Goal: Transaction & Acquisition: Purchase product/service

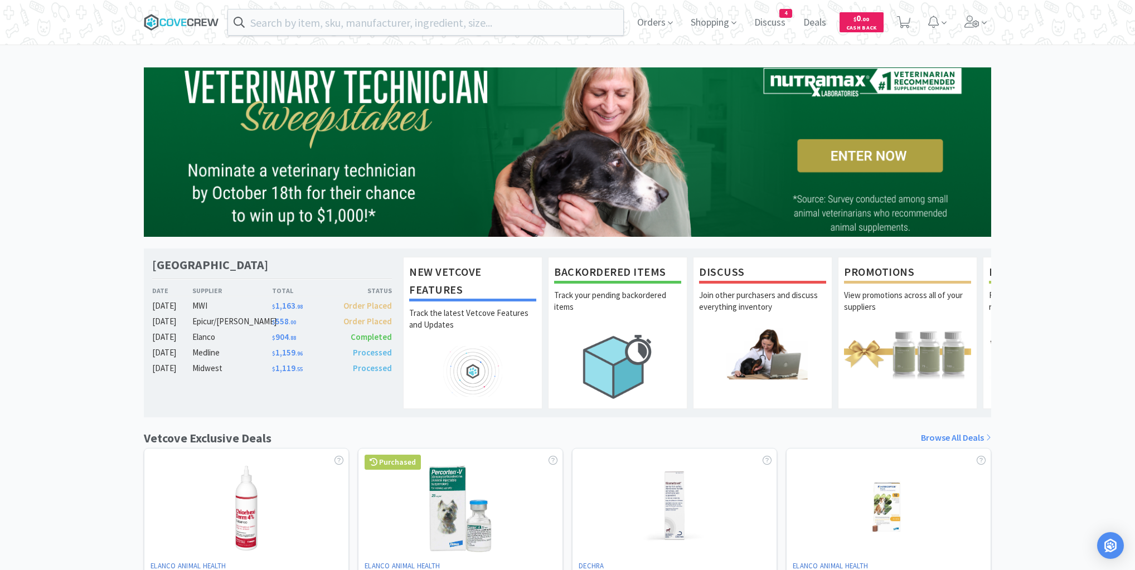
click at [188, 19] on icon at bounding box center [190, 22] width 6 height 8
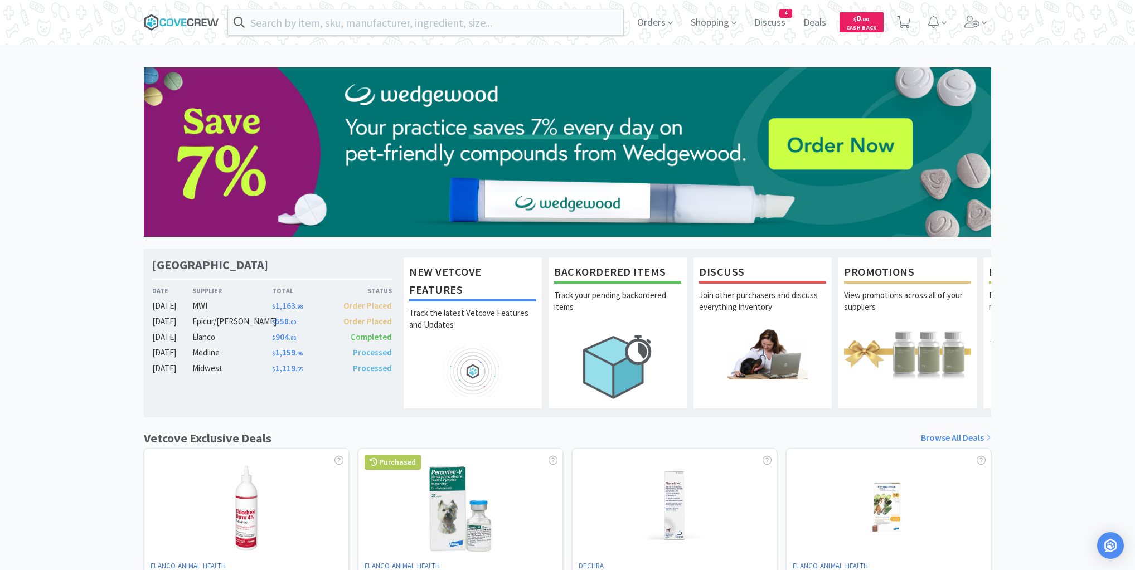
click at [175, 20] on icon at bounding box center [181, 22] width 75 height 17
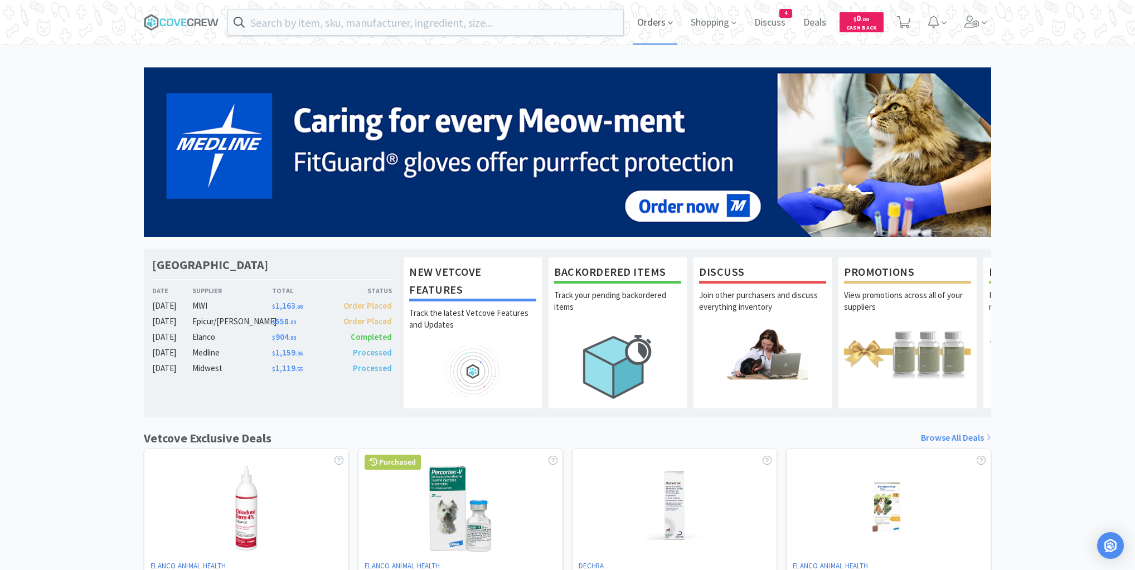
click at [664, 17] on span "Orders" at bounding box center [655, 22] width 45 height 45
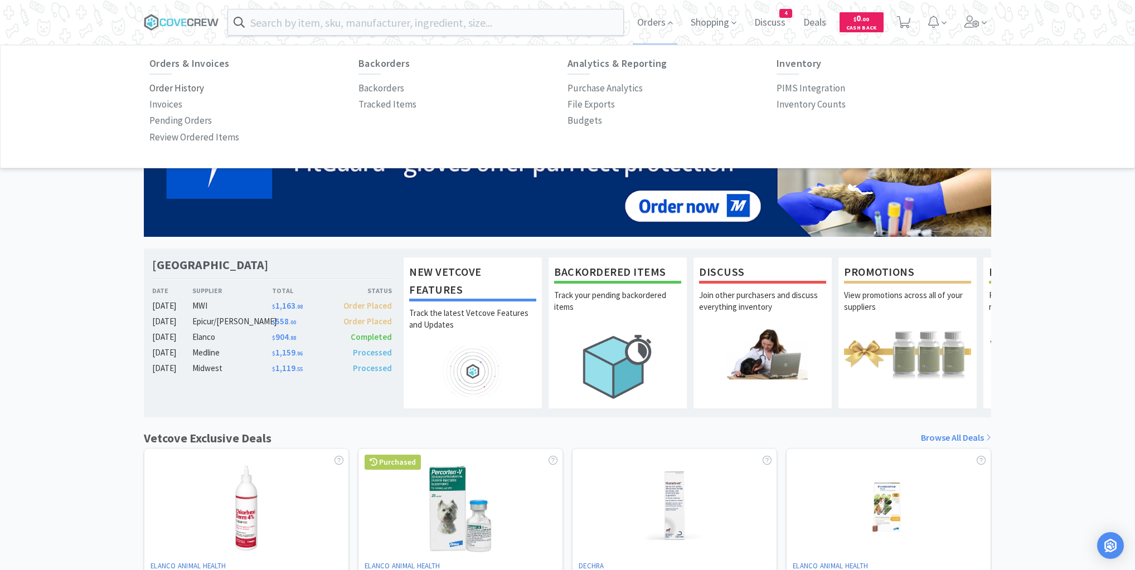
click at [191, 89] on p "Order History" at bounding box center [176, 88] width 55 height 15
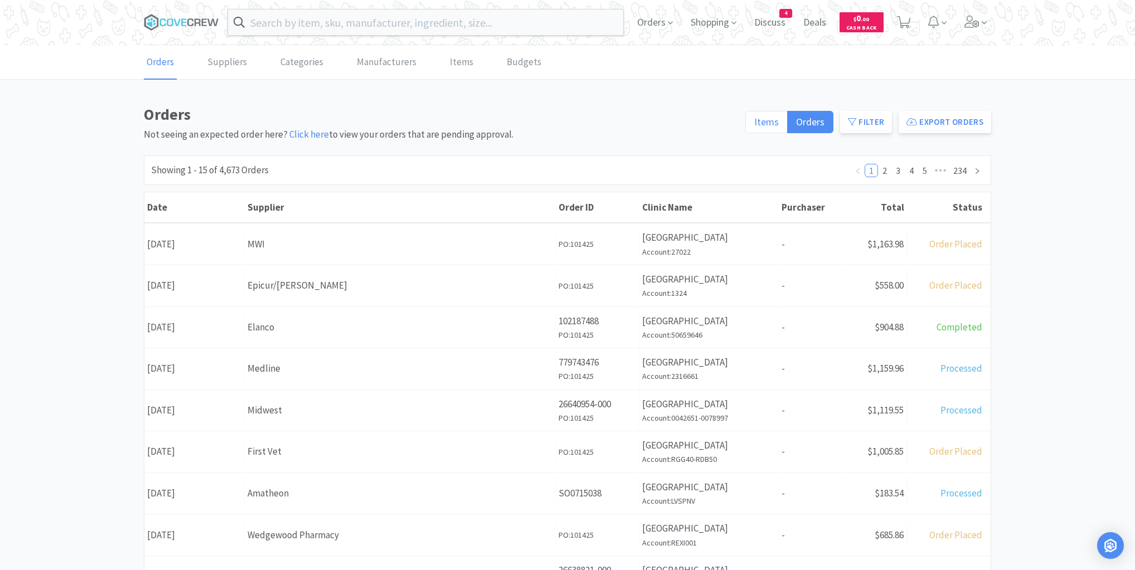
click at [763, 123] on span "Items" at bounding box center [766, 121] width 25 height 13
click at [754, 125] on input "Items" at bounding box center [754, 125] width 0 height 0
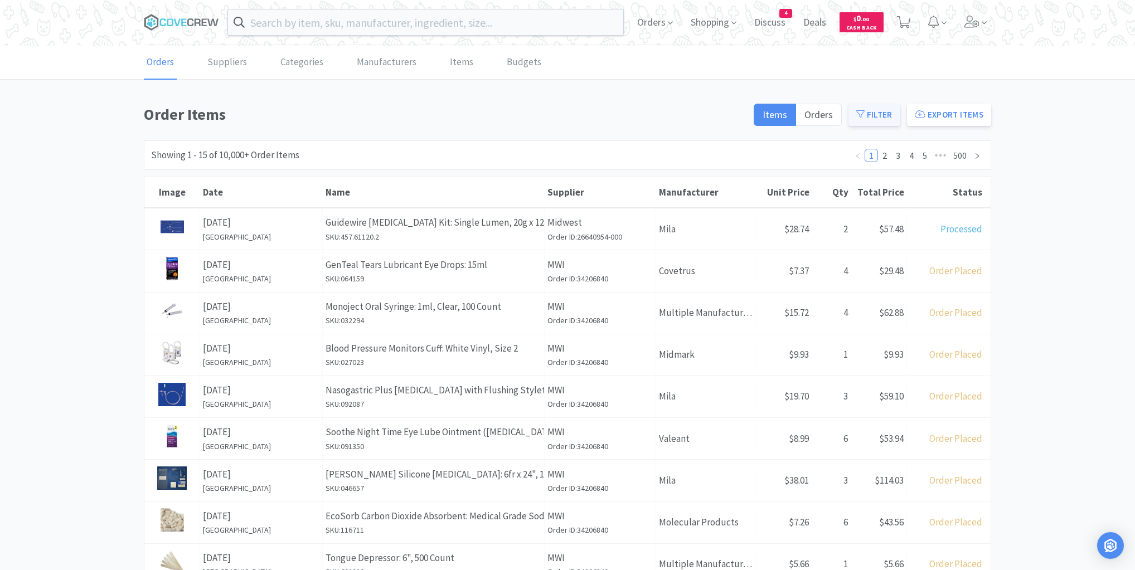
click at [881, 115] on button "Filter" at bounding box center [875, 115] width 52 height 22
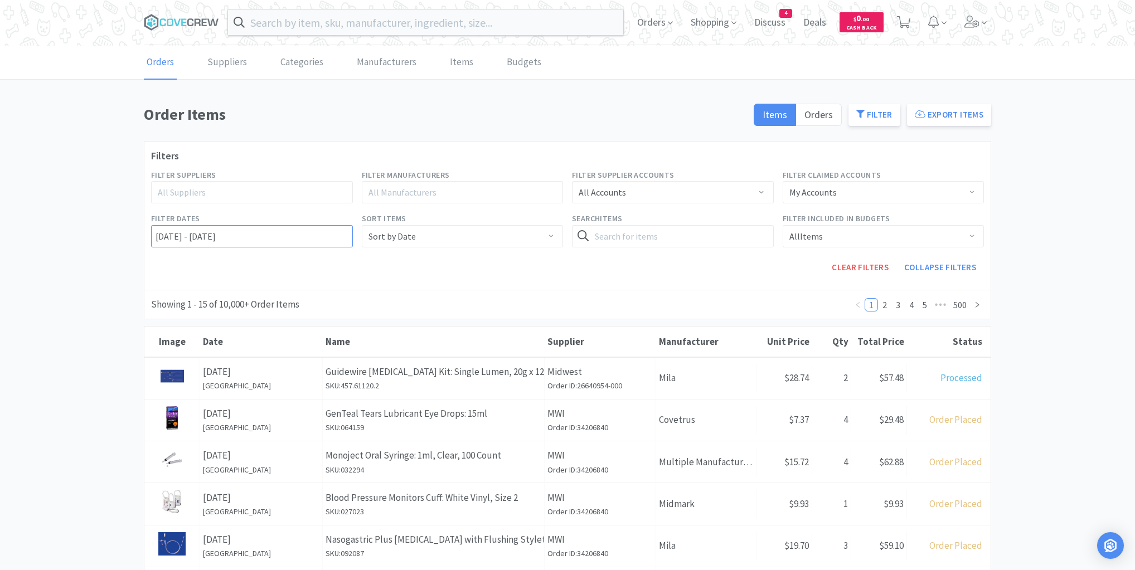
drag, startPoint x: 164, startPoint y: 230, endPoint x: 174, endPoint y: 230, distance: 10.0
click at [164, 230] on input "[DATE] - [DATE]" at bounding box center [252, 236] width 202 height 22
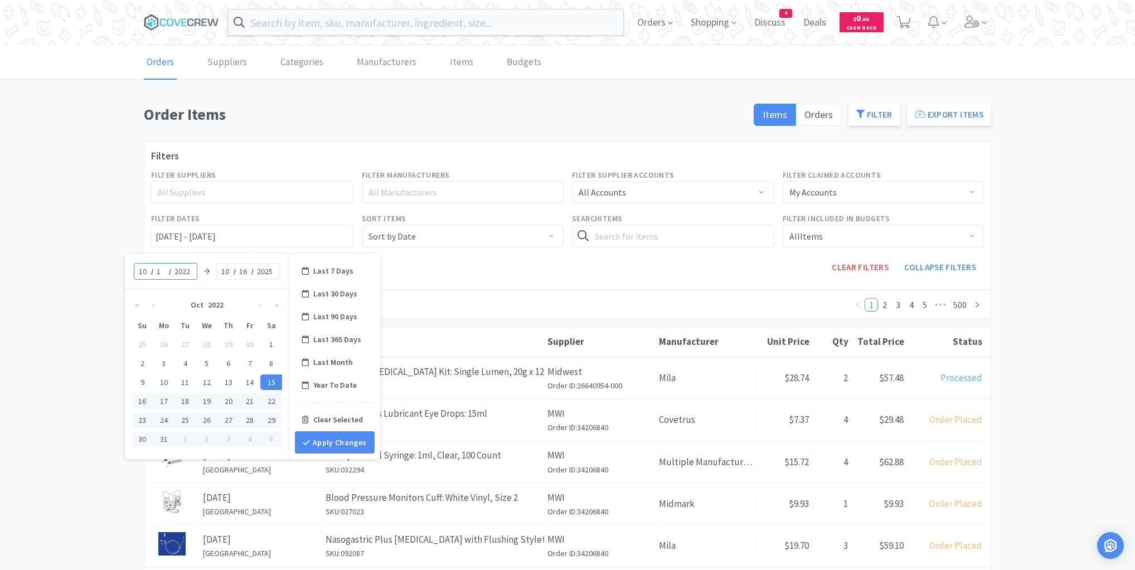
type input "14"
type input "[DATE] - [DATE]"
type input "2025"
type input "[DATE] - [DATE]"
type input "14"
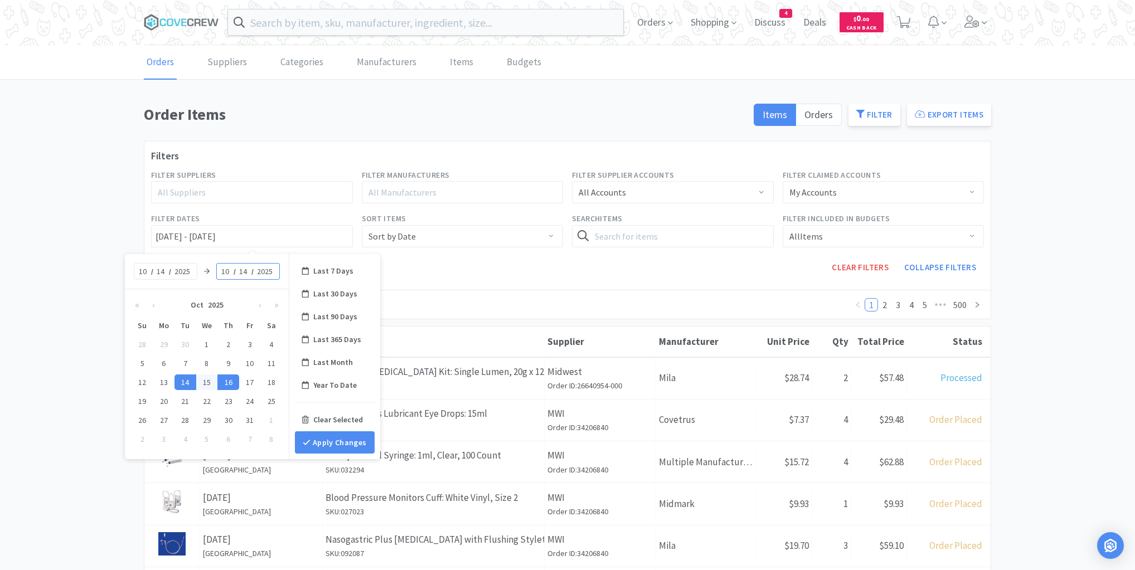
type input "[DATE] - [DATE]"
click at [332, 442] on button "Apply Changes" at bounding box center [335, 443] width 80 height 22
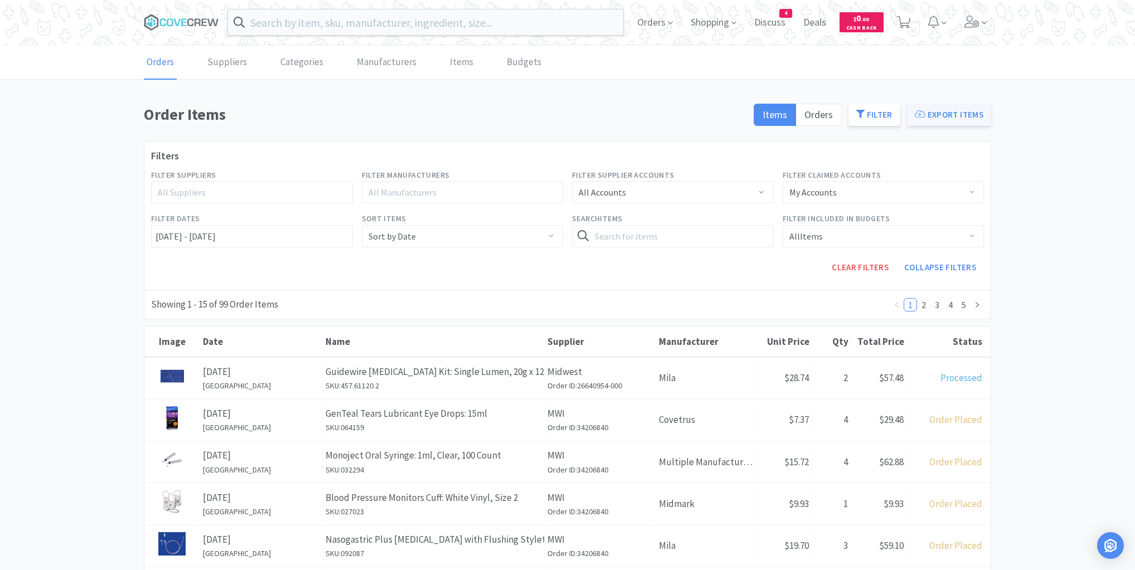
click at [935, 107] on button "Export Items" at bounding box center [949, 115] width 84 height 22
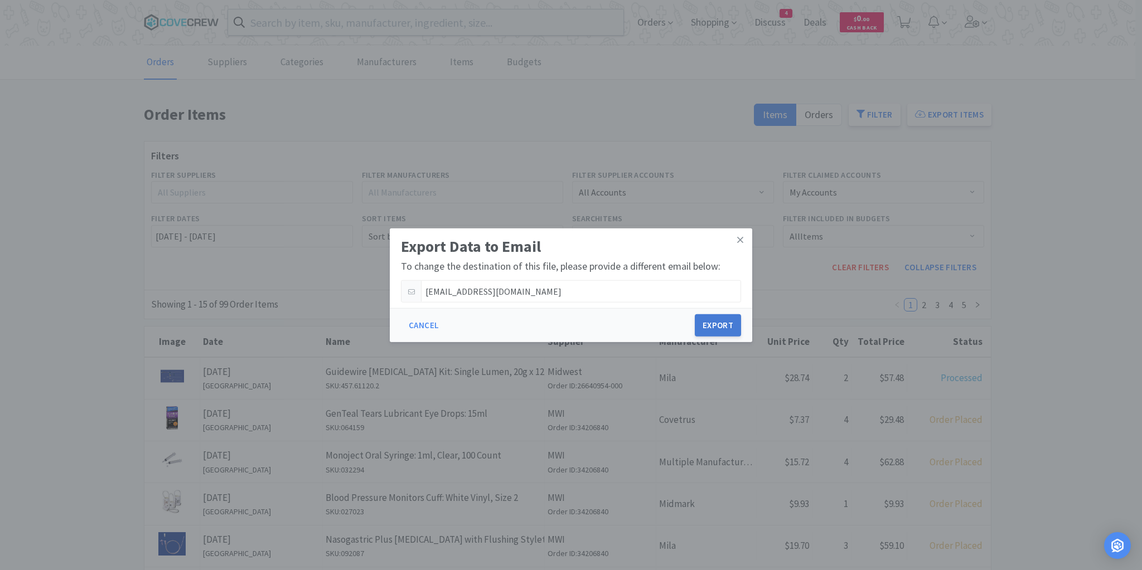
click at [725, 319] on button "Export" at bounding box center [718, 325] width 46 height 22
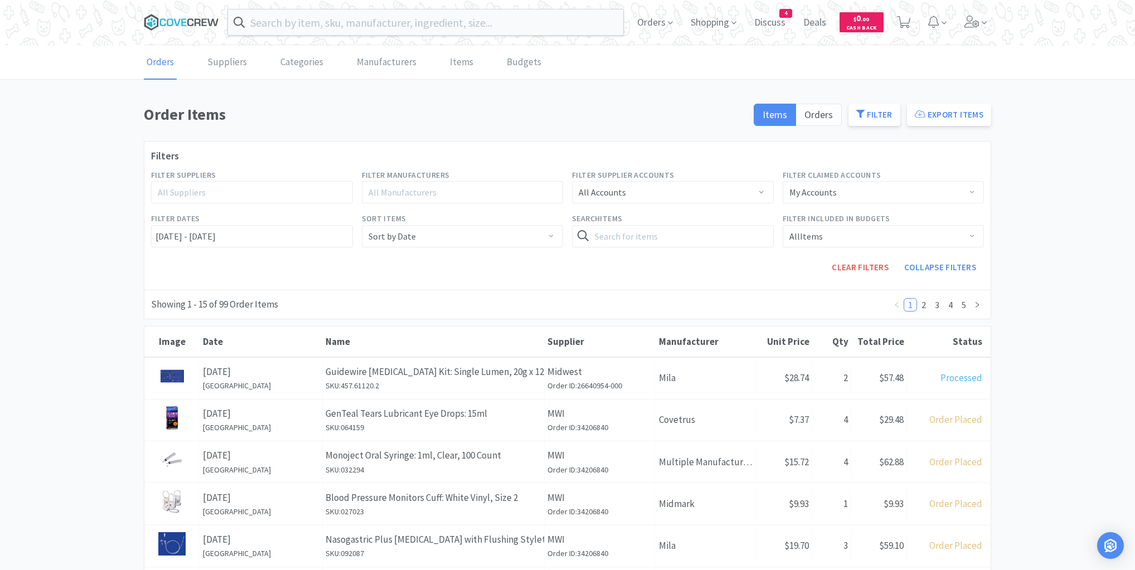
click at [168, 22] on icon at bounding box center [170, 22] width 7 height 8
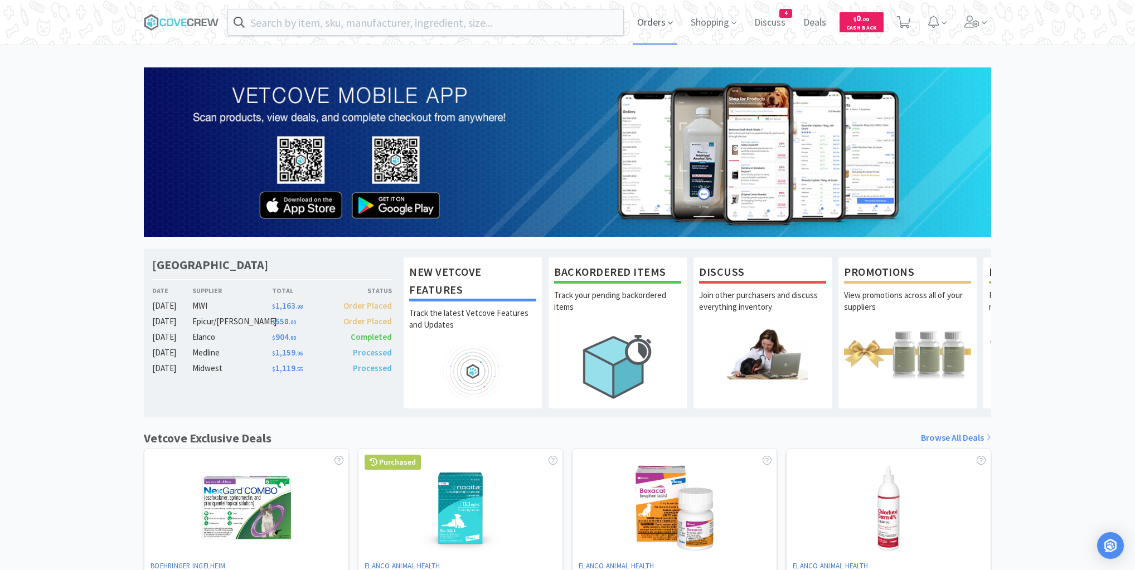
click at [660, 23] on span "Orders" at bounding box center [655, 22] width 45 height 45
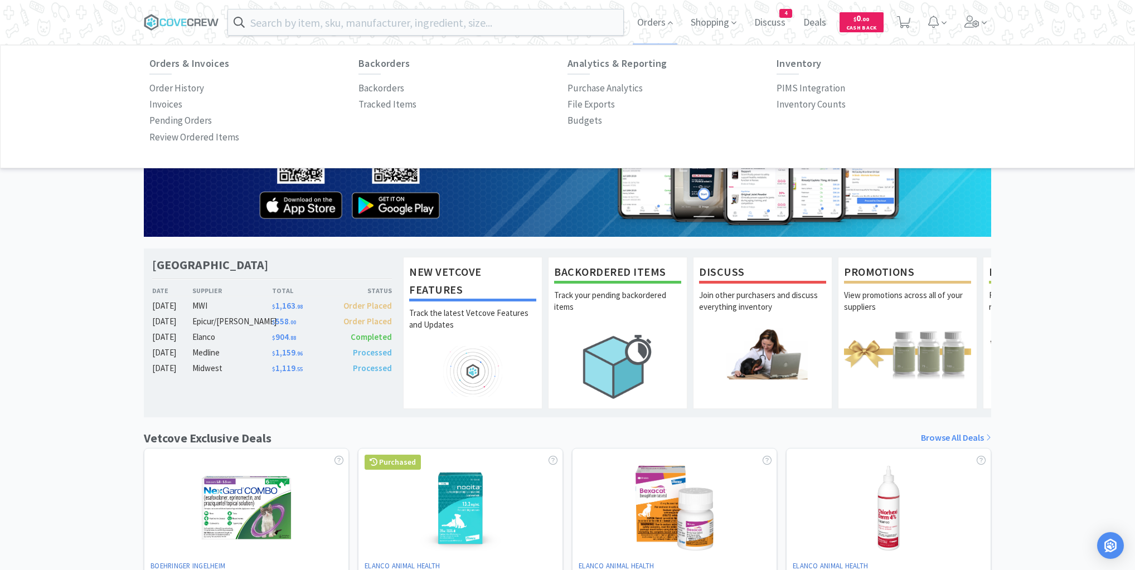
click at [147, 84] on div "Orders & Invoices Order History Invoices Pending Orders Review Ordered Items Ba…" at bounding box center [567, 102] width 859 height 110
click at [158, 88] on p "Order History" at bounding box center [176, 88] width 55 height 15
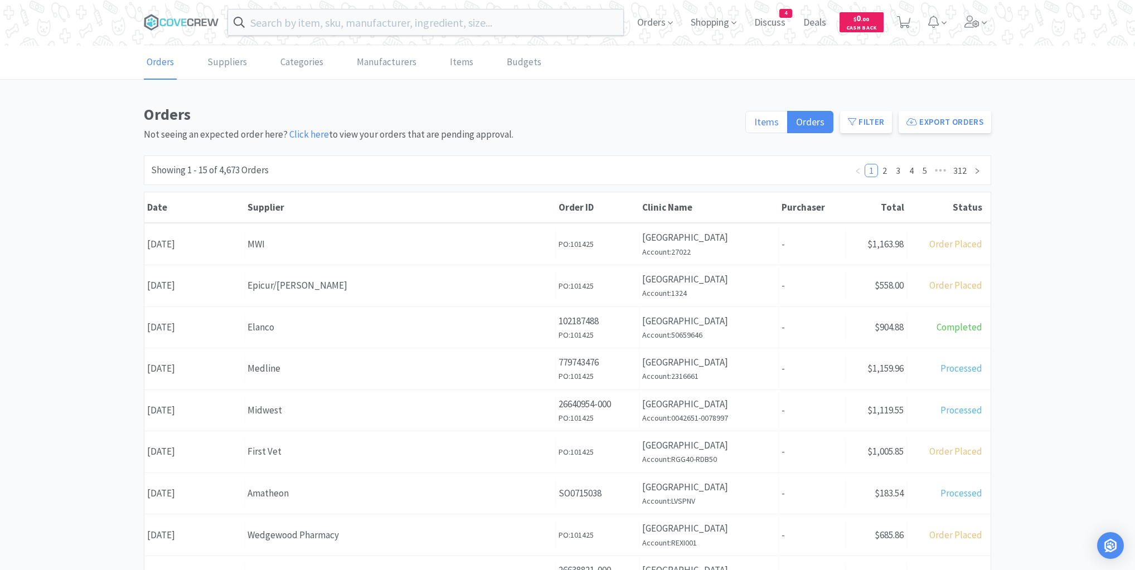
click at [766, 118] on span "Items" at bounding box center [766, 121] width 25 height 13
click at [754, 125] on input "Items" at bounding box center [754, 125] width 0 height 0
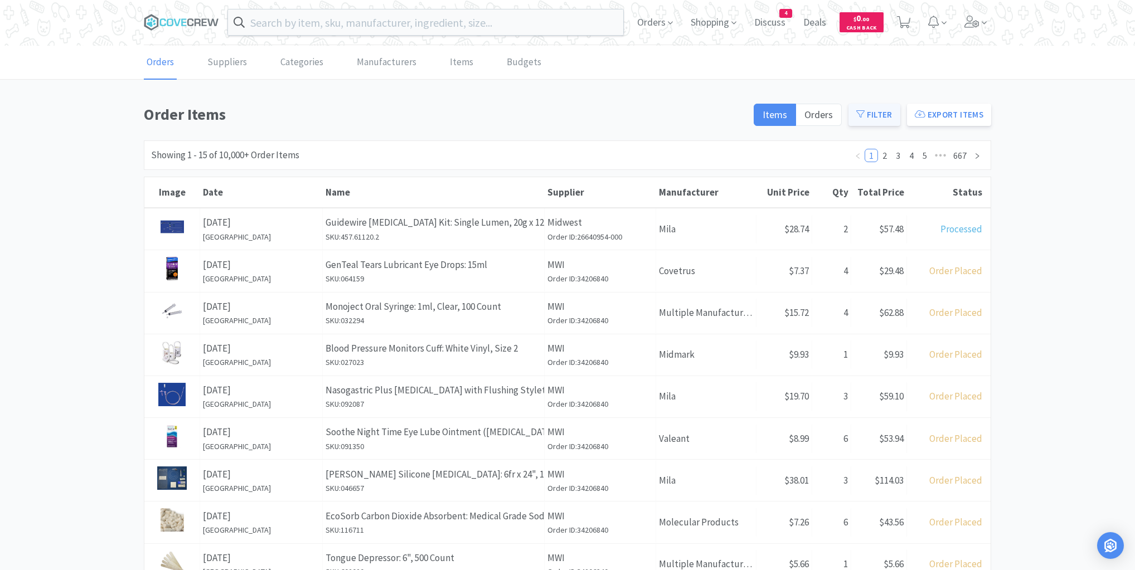
click at [884, 114] on button "Filter" at bounding box center [875, 115] width 52 height 22
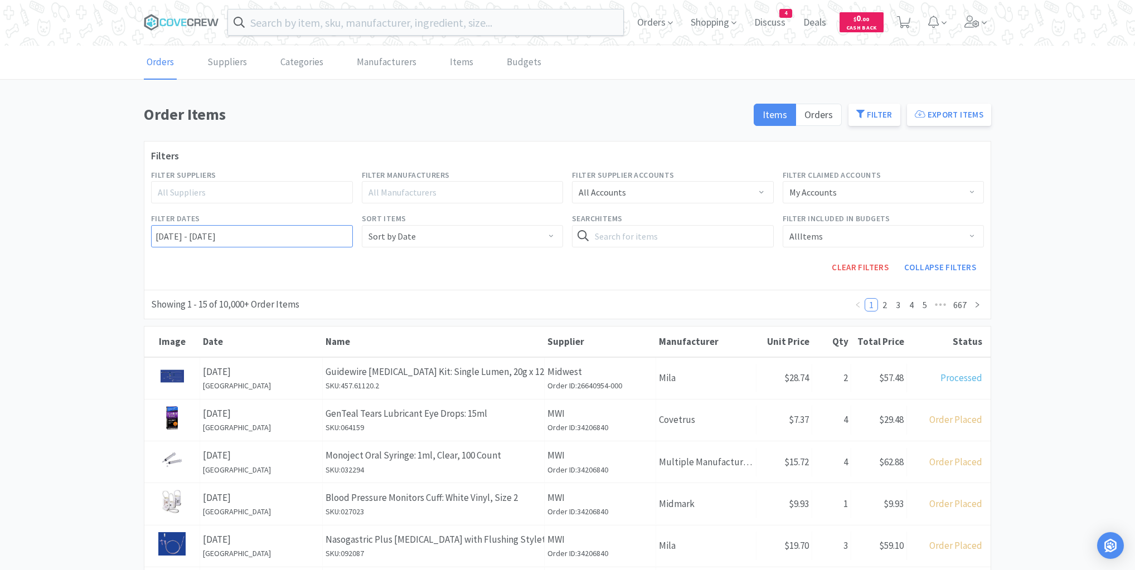
click at [156, 234] on input "[DATE] - [DATE]" at bounding box center [252, 236] width 202 height 22
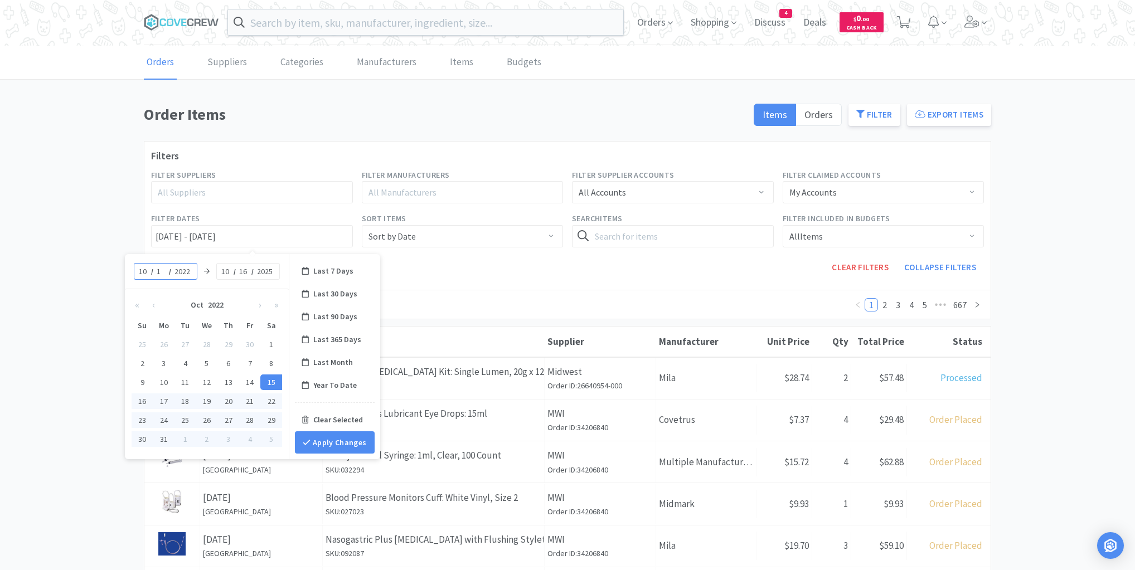
type input "14"
type input "[DATE] - [DATE]"
type input "2025"
type input "[DATE] - [DATE]"
type input "14"
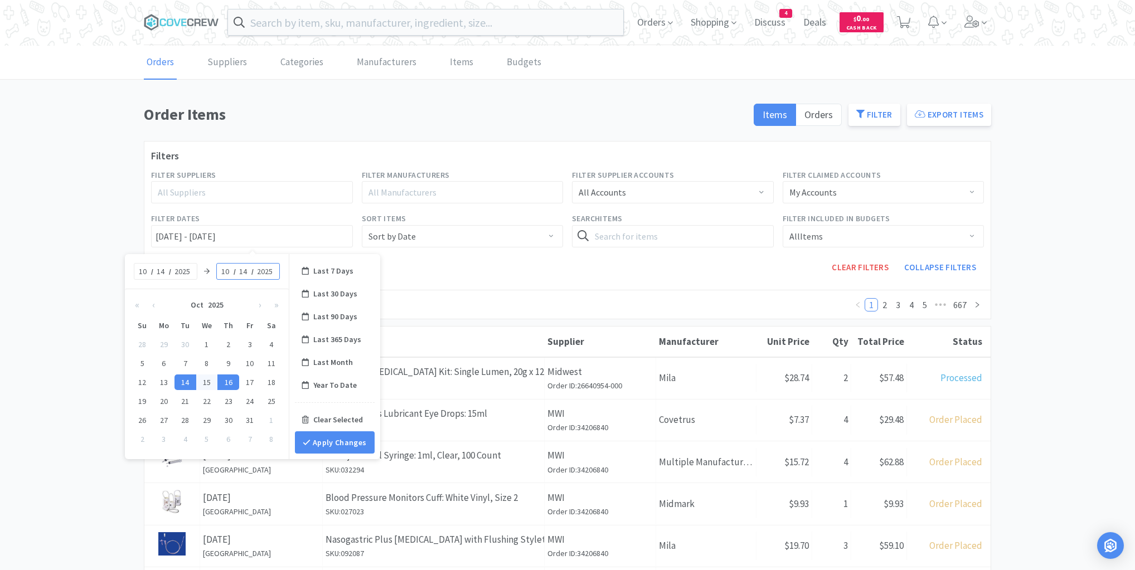
type input "[DATE] - [DATE]"
click at [335, 444] on button "Apply Changes" at bounding box center [335, 443] width 80 height 22
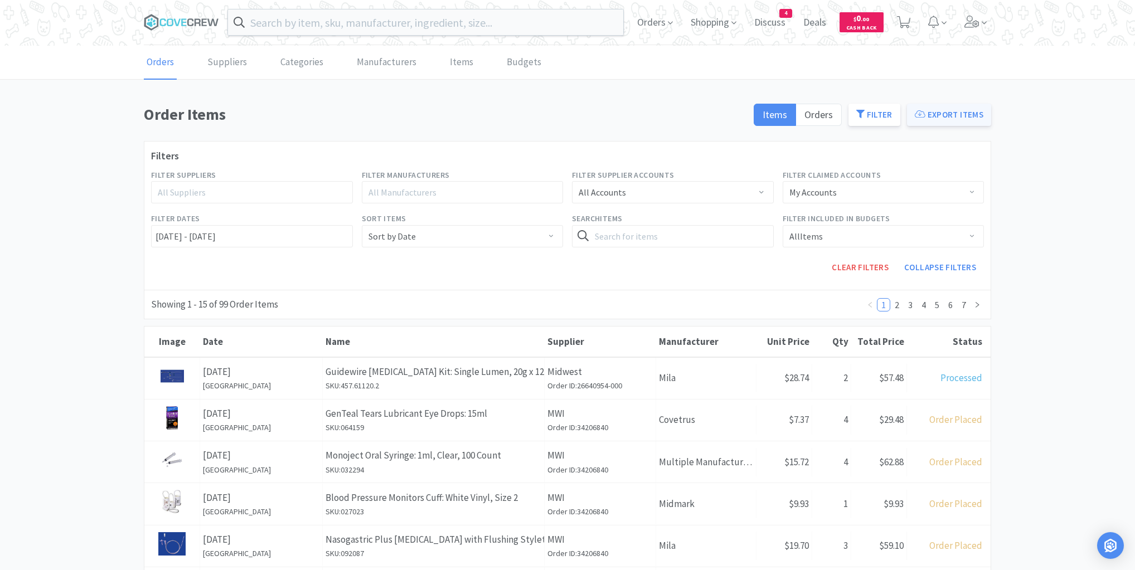
click at [932, 114] on button "Export Items" at bounding box center [949, 115] width 84 height 22
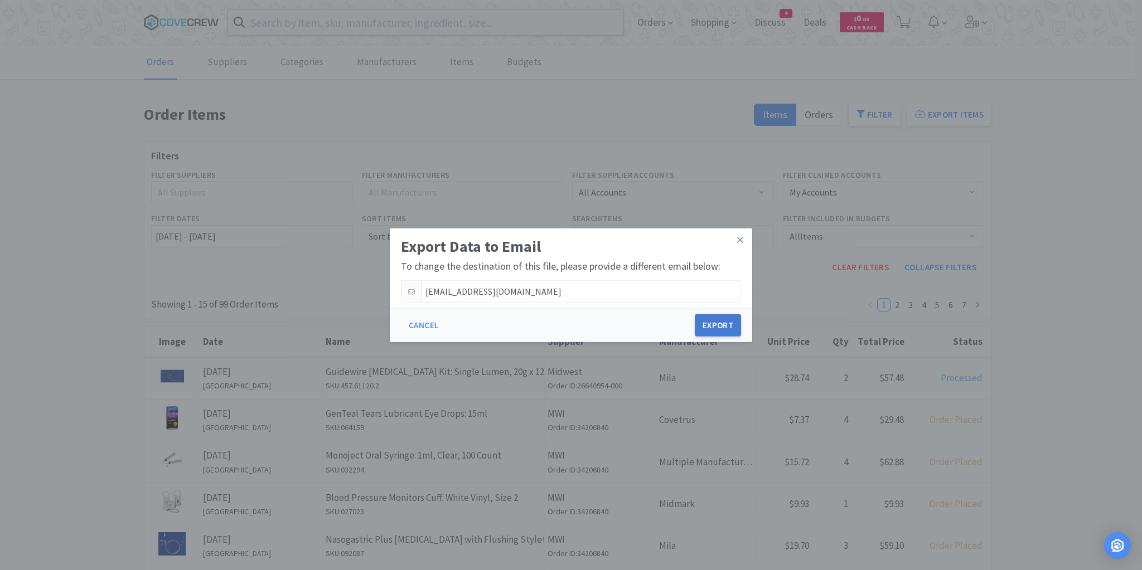
click at [714, 323] on button "Export" at bounding box center [718, 325] width 46 height 22
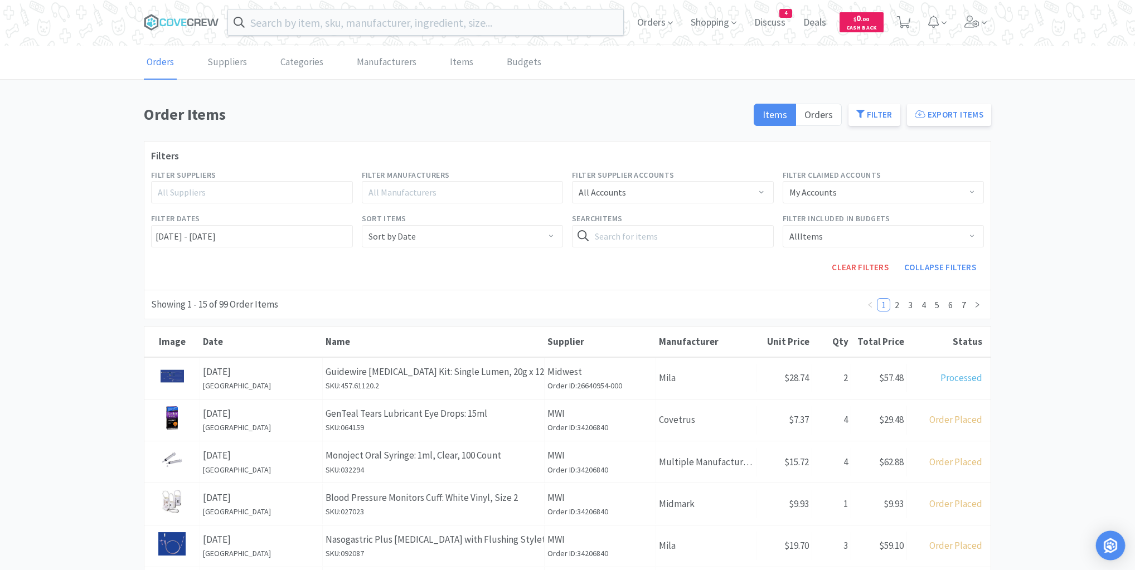
click at [1111, 540] on img "Open Intercom Messenger" at bounding box center [1110, 546] width 14 height 14
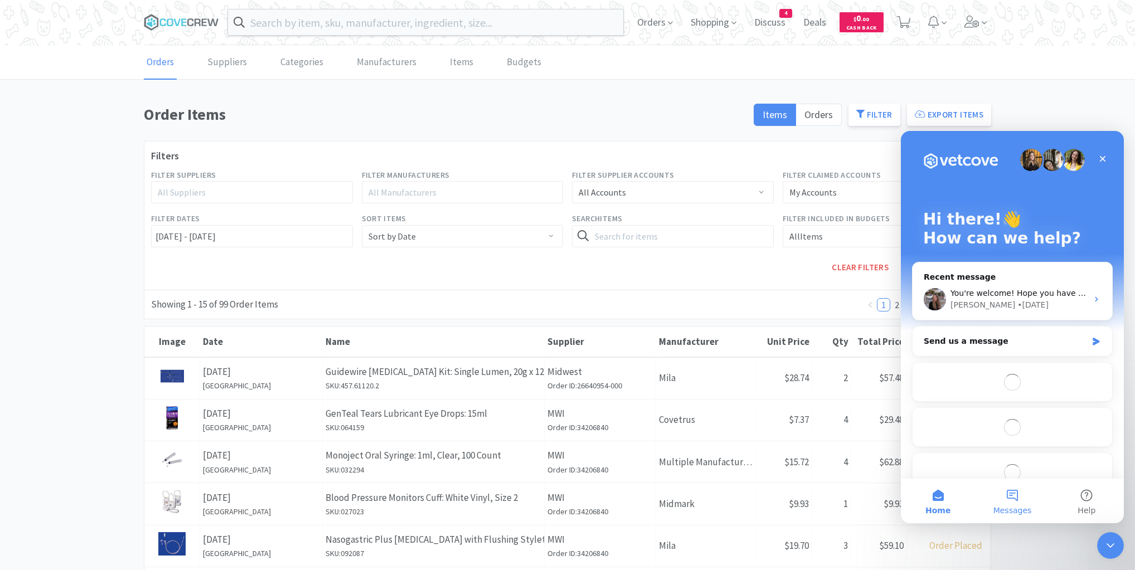
click at [1015, 500] on button "Messages" at bounding box center [1012, 501] width 74 height 45
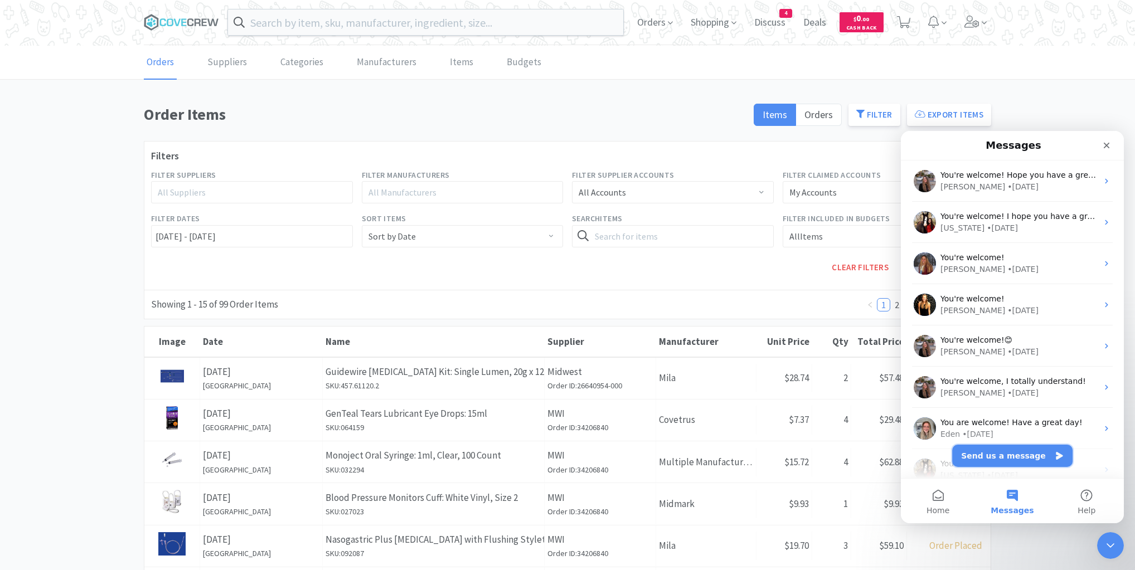
click at [1017, 455] on button "Send us a message" at bounding box center [1012, 456] width 120 height 22
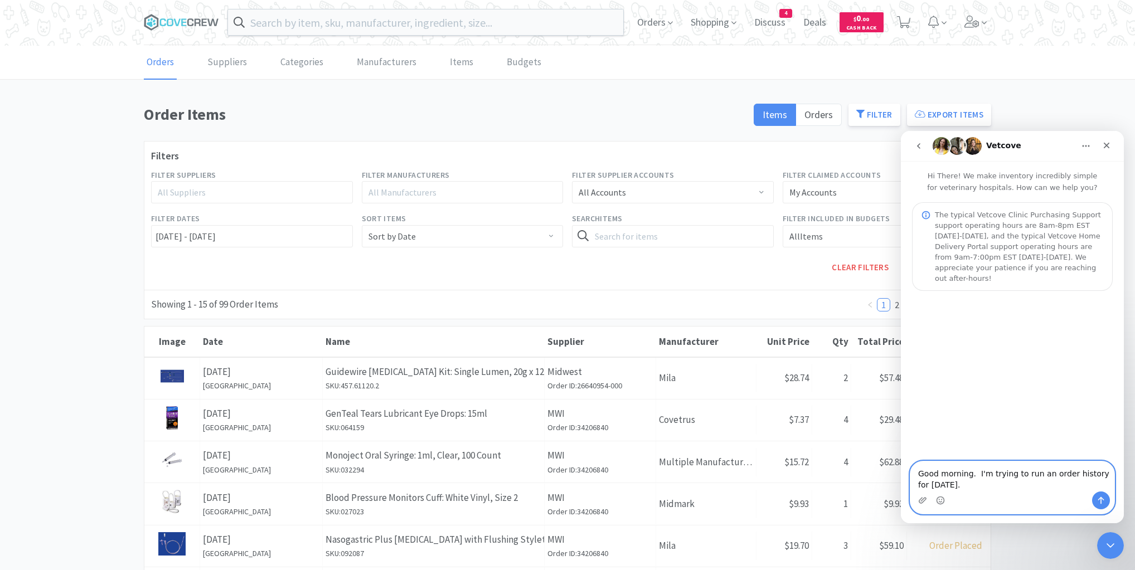
click at [973, 486] on textarea "Good morning. I'm trying to run an order history for [DATE]." at bounding box center [1013, 477] width 204 height 30
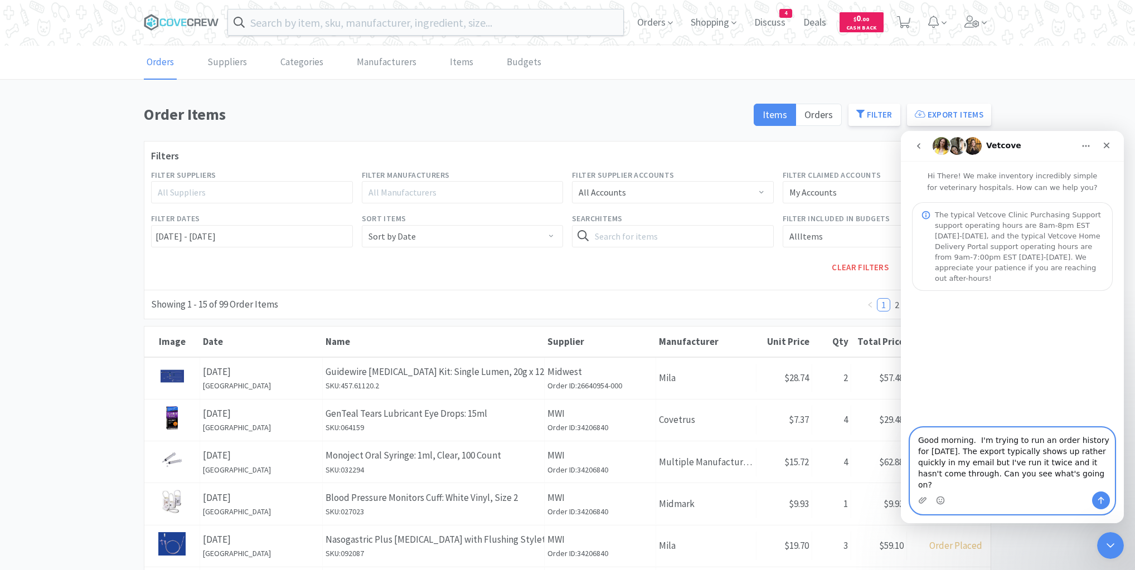
type textarea "Good morning. I'm trying to run an order history for [DATE]. The export typical…"
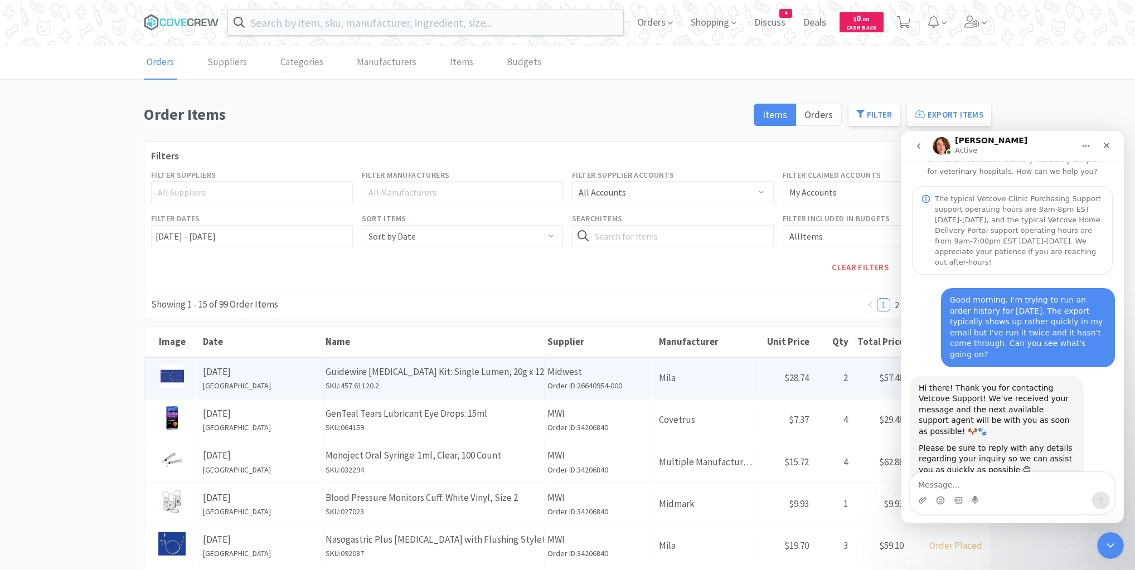
scroll to position [75, 0]
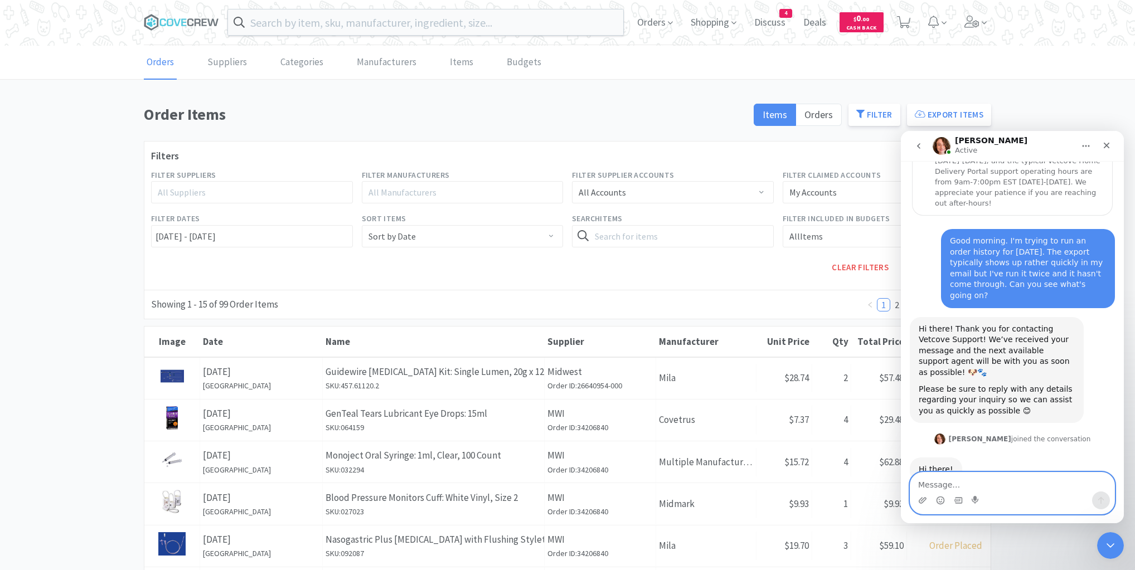
click at [958, 479] on textarea "Message…" at bounding box center [1013, 482] width 204 height 19
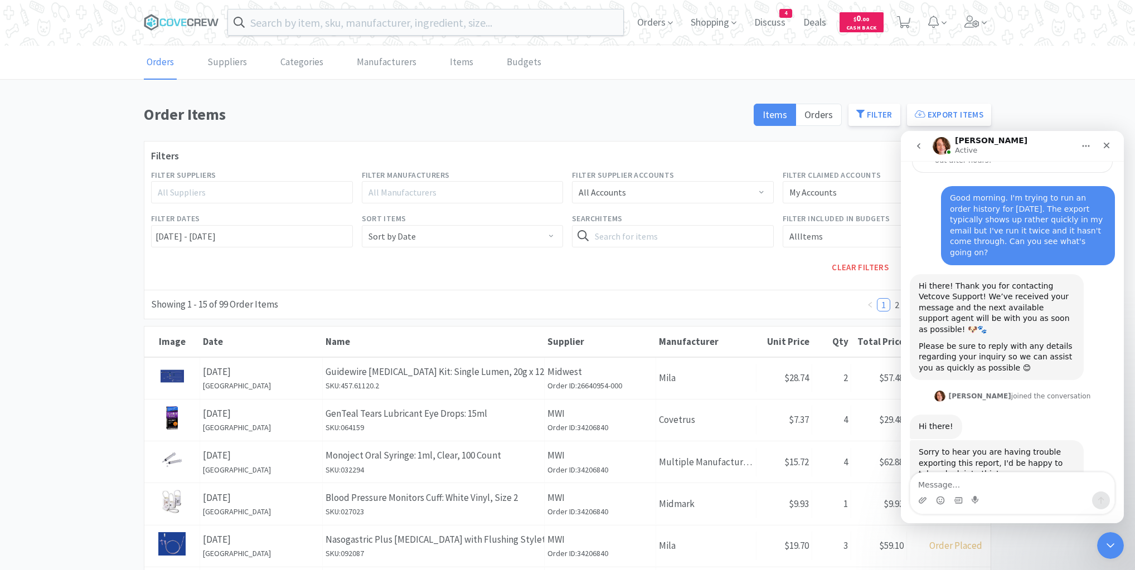
scroll to position [123, 0]
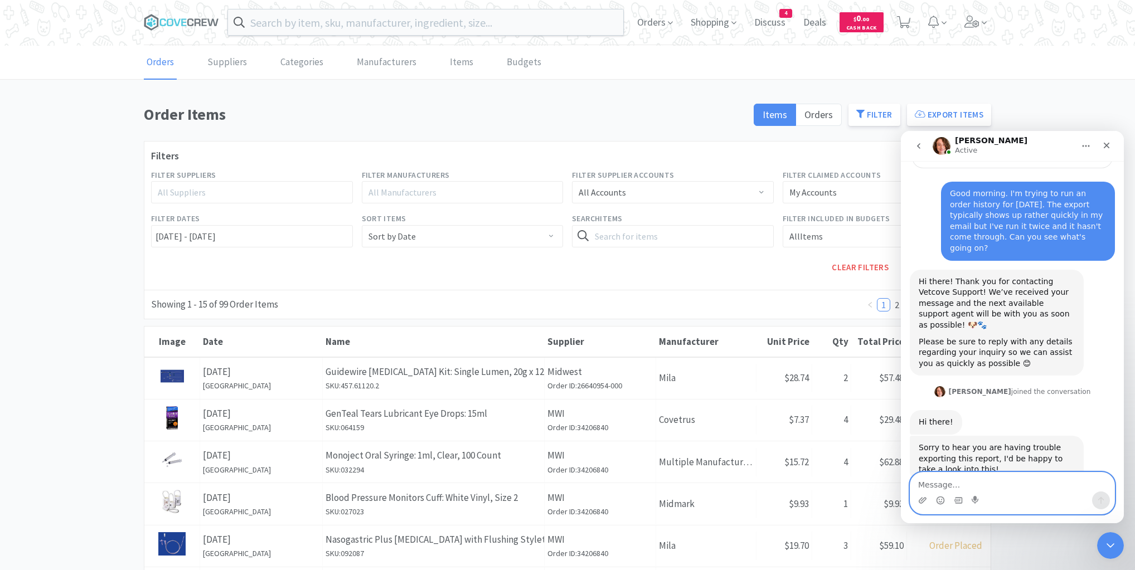
click at [935, 481] on textarea "Message…" at bounding box center [1013, 482] width 204 height 19
type textarea "Thanks!"
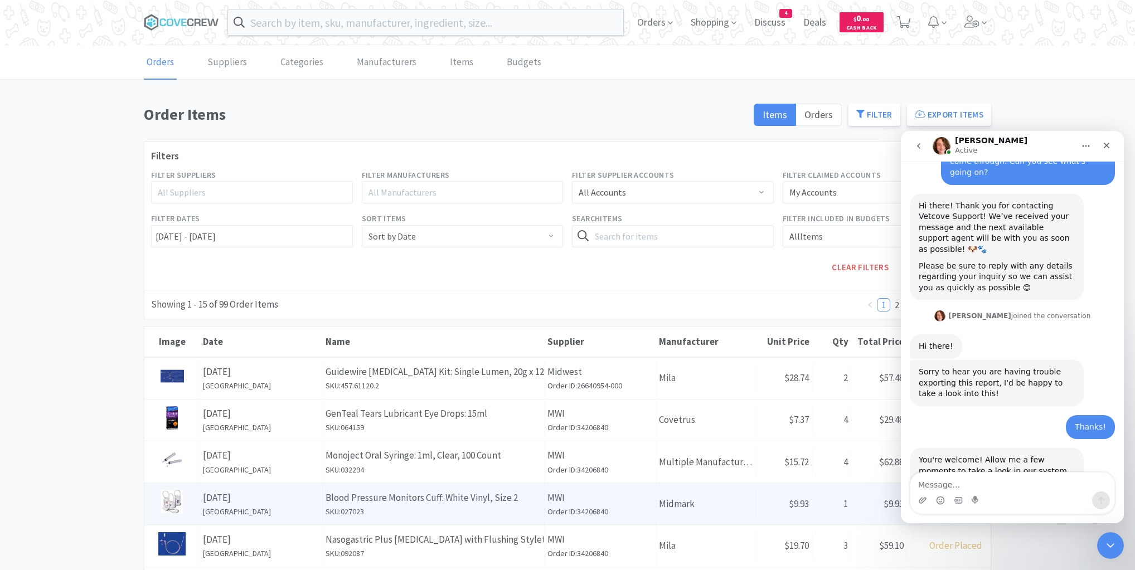
scroll to position [211, 0]
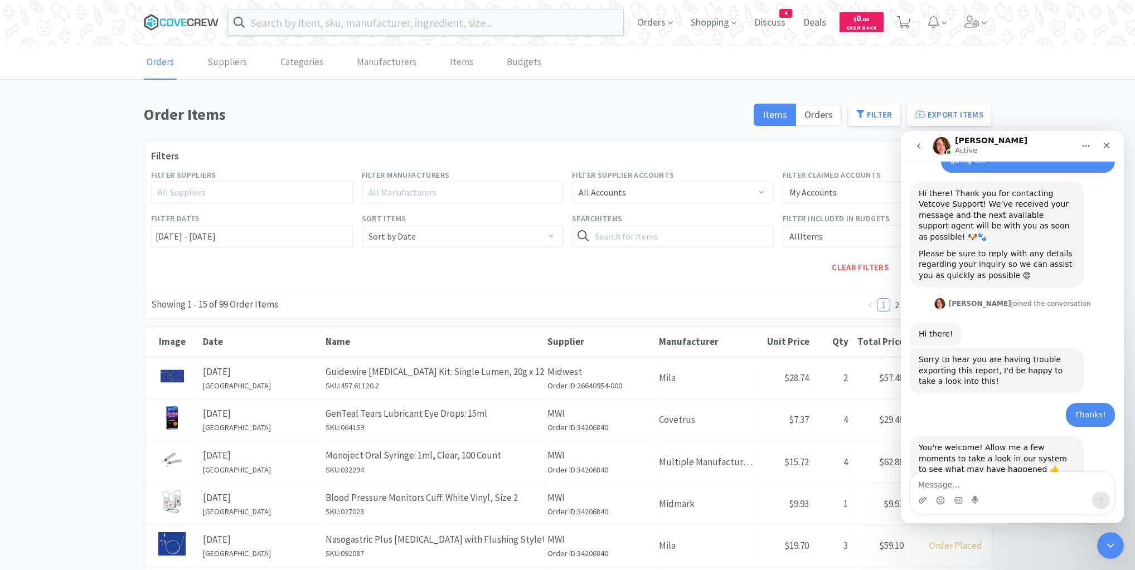
click at [193, 18] on icon at bounding box center [181, 22] width 75 height 17
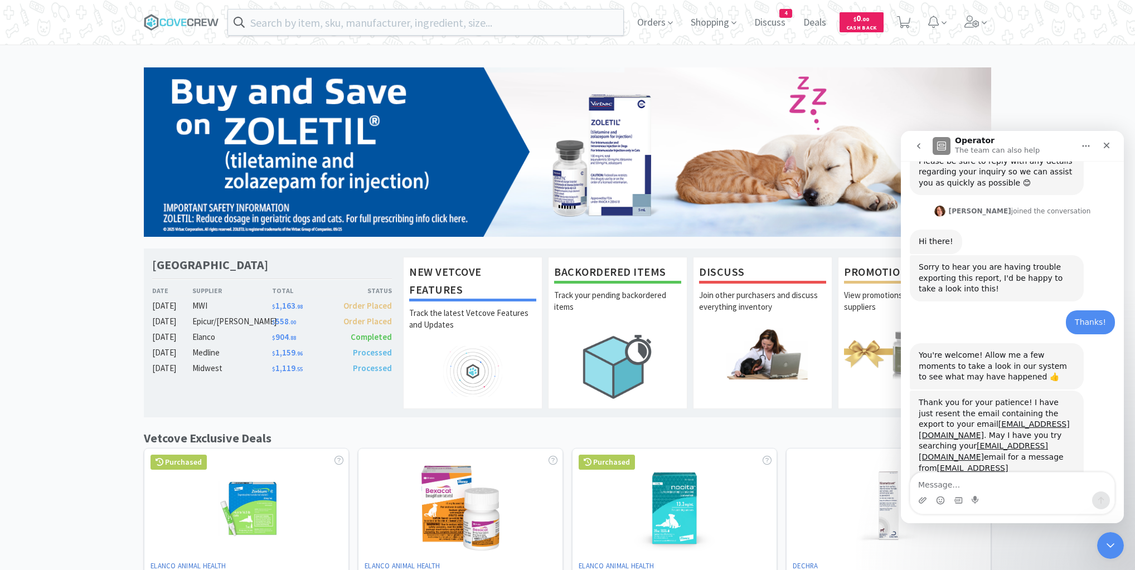
scroll to position [302, 0]
click at [1013, 490] on textarea "Message…" at bounding box center [1013, 482] width 204 height 19
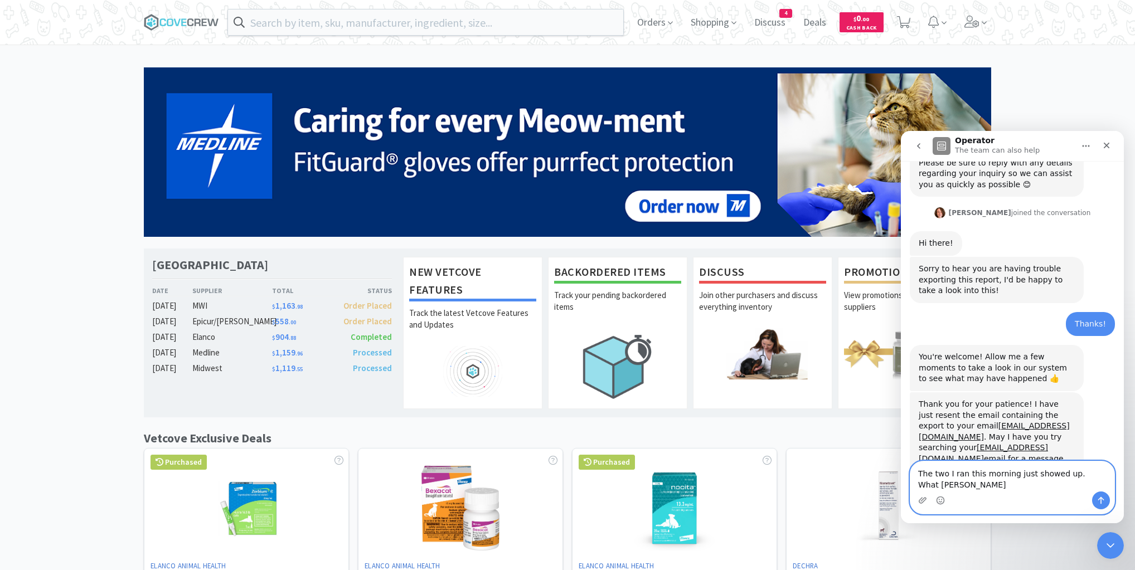
scroll to position [313, 0]
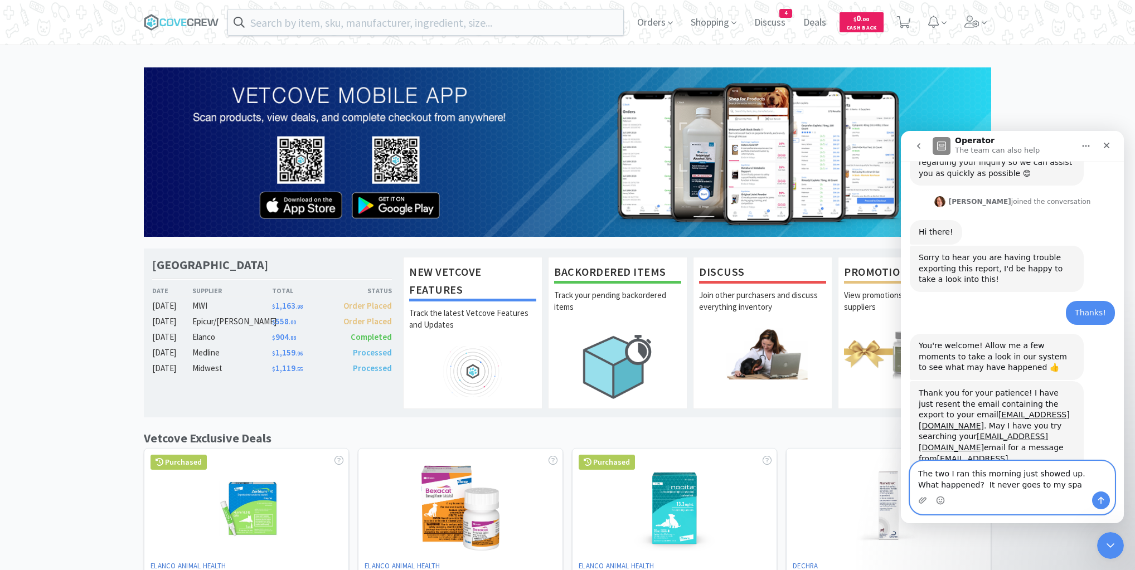
type textarea "The two I ran this morning just showed up. What happened? It never goes to my s…"
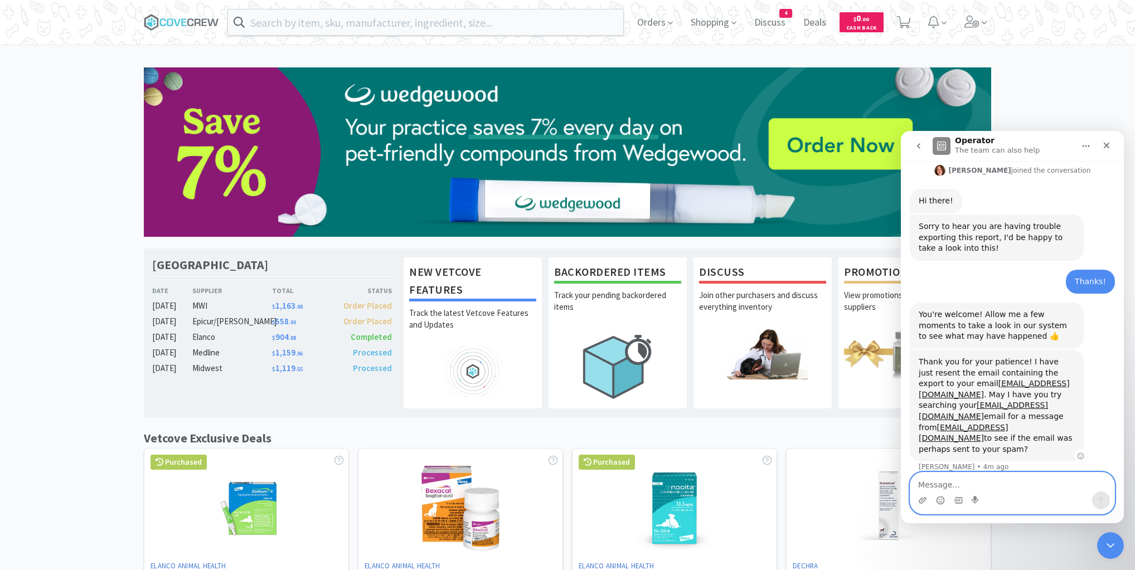
scroll to position [346, 0]
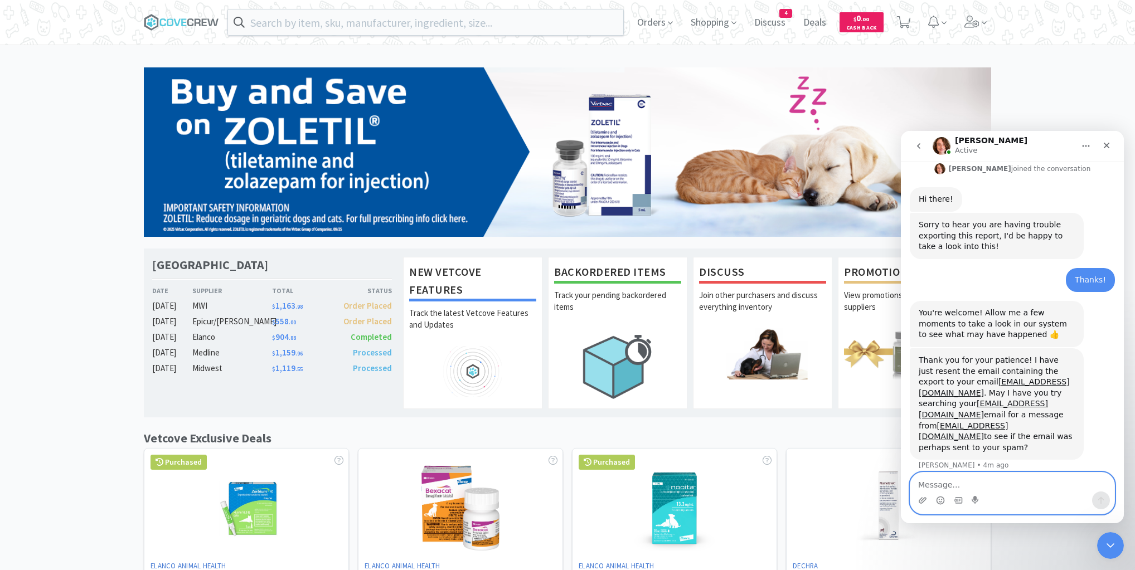
click at [947, 483] on textarea "Message…" at bounding box center [1013, 482] width 204 height 19
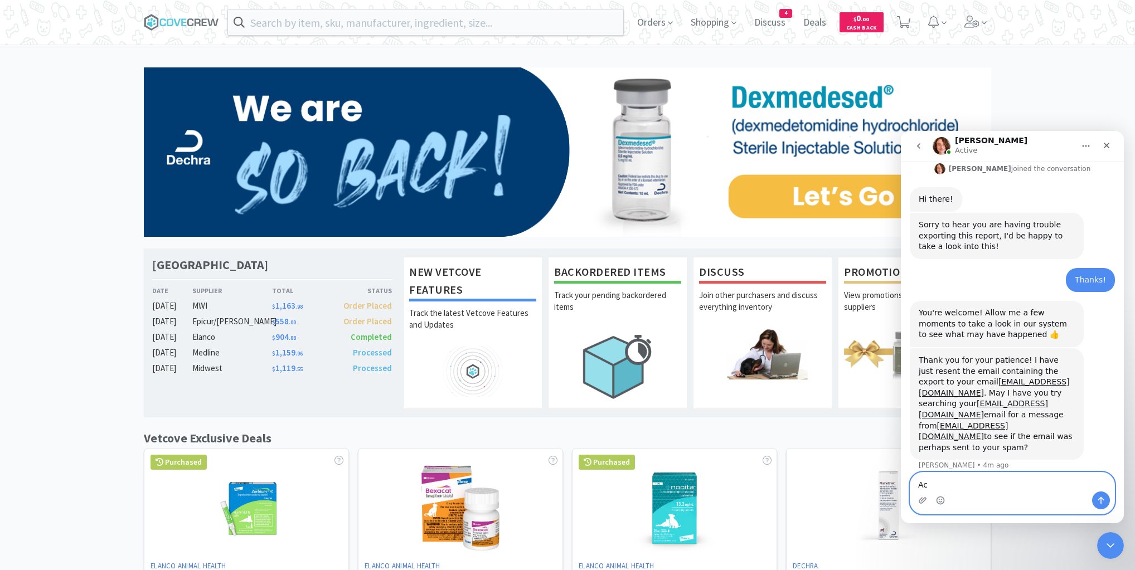
type textarea "A"
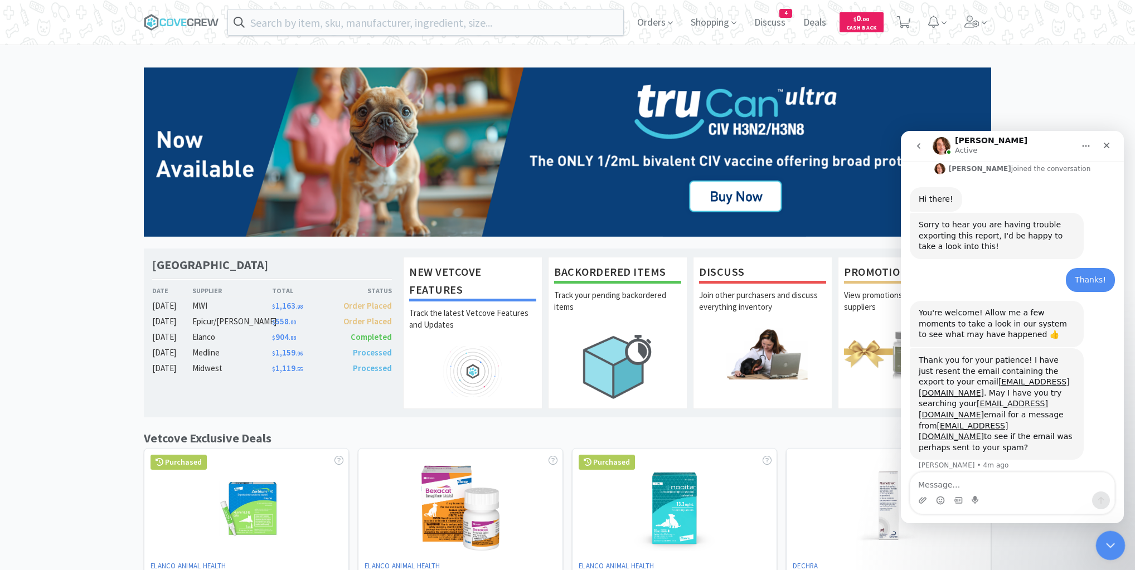
click at [1112, 545] on icon "Close Intercom Messenger" at bounding box center [1108, 544] width 13 height 13
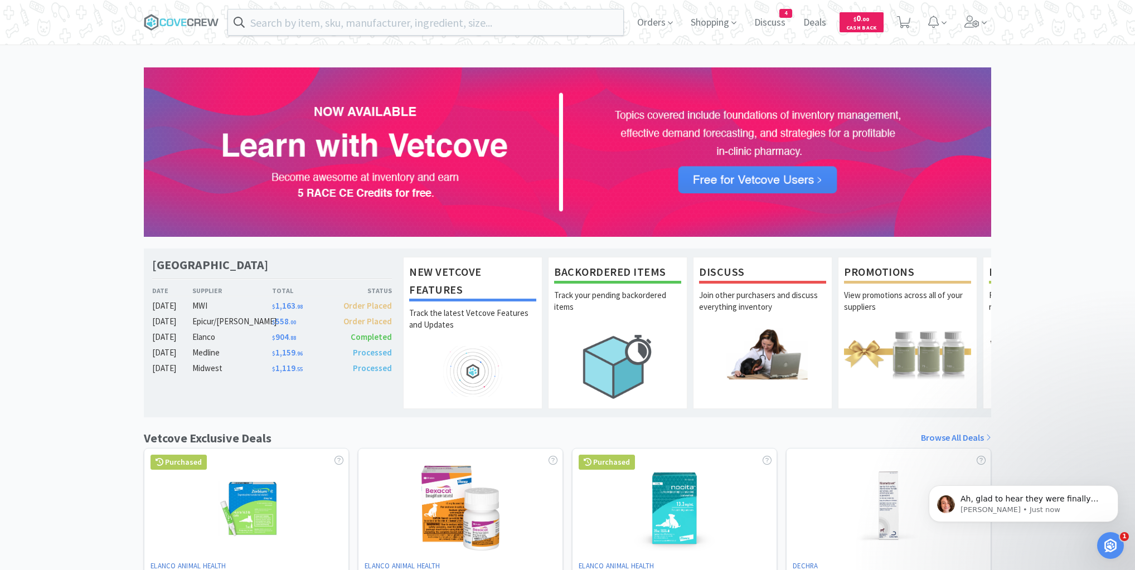
scroll to position [477, 0]
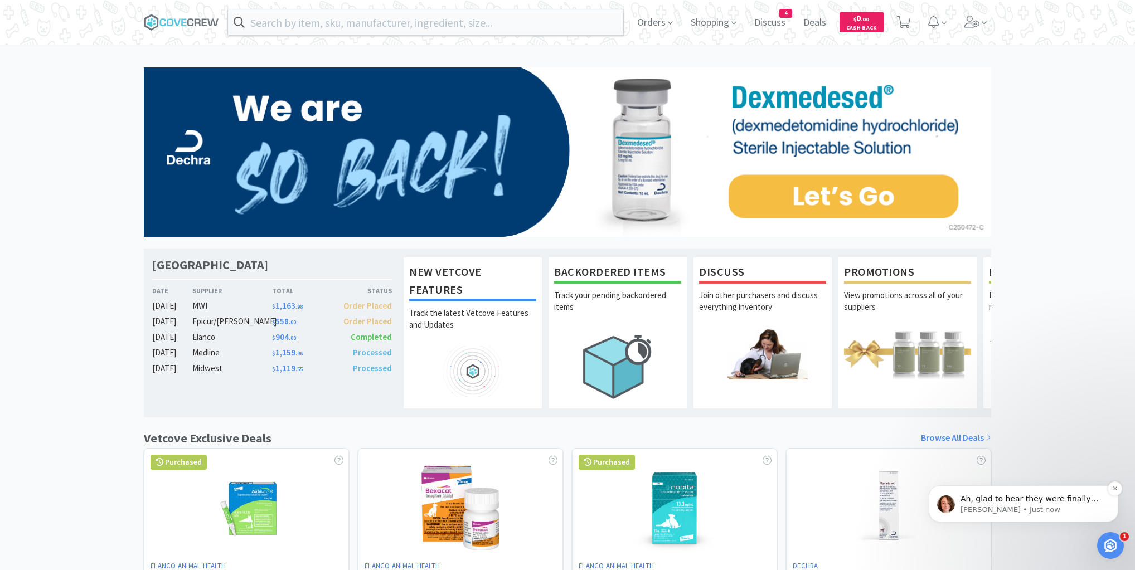
click at [1024, 500] on span "Ah, glad to hear they were finally delivered! I do see in our email service pro…" at bounding box center [1030, 538] width 138 height 86
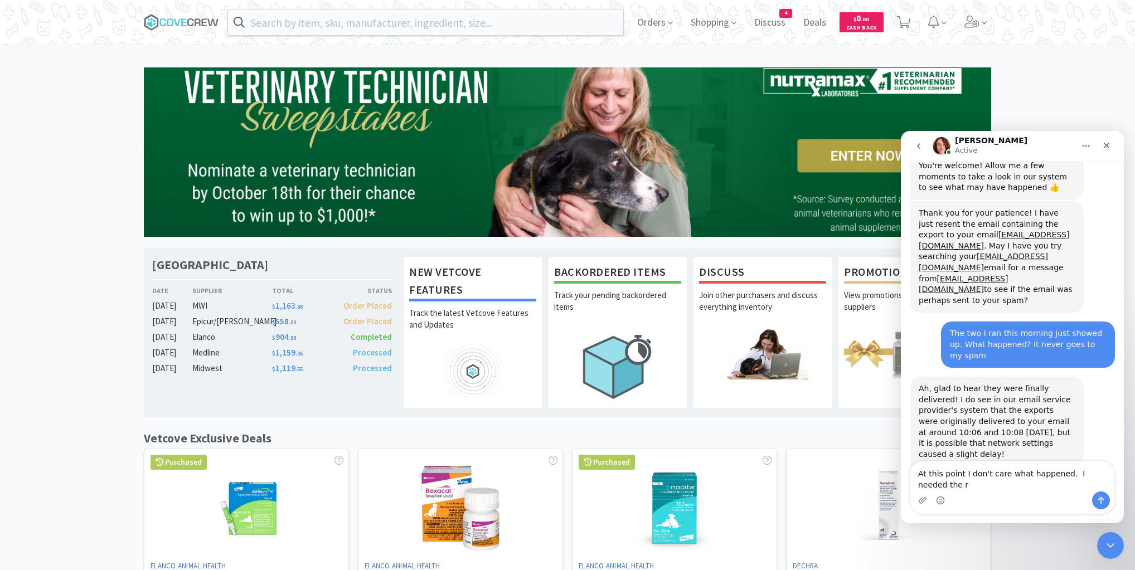
scroll to position [495, 0]
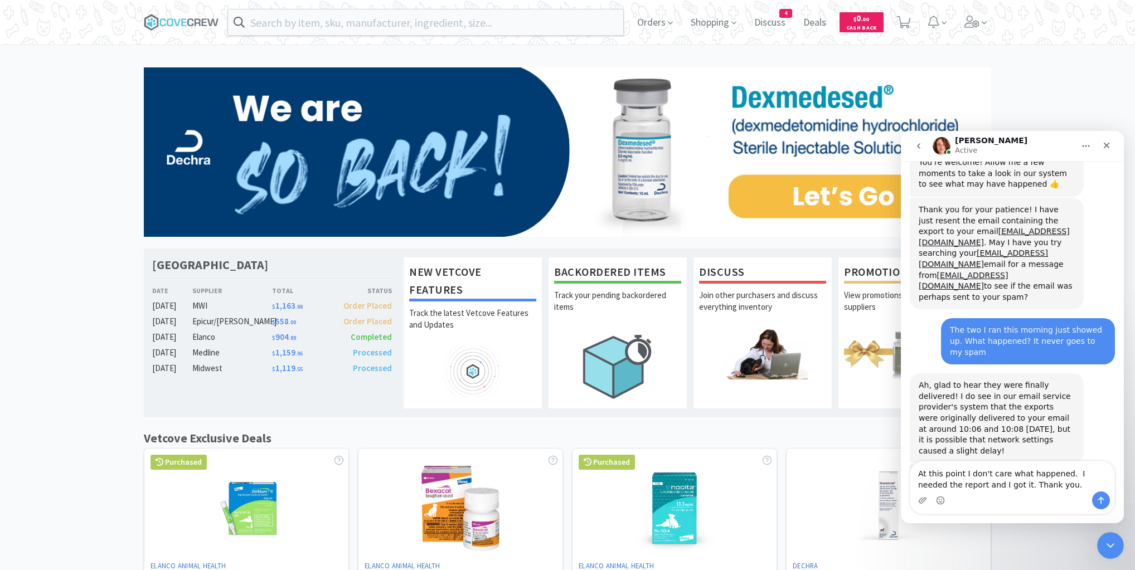
type textarea "At this point I don't care what happened. I needed the report and I got it. Tha…"
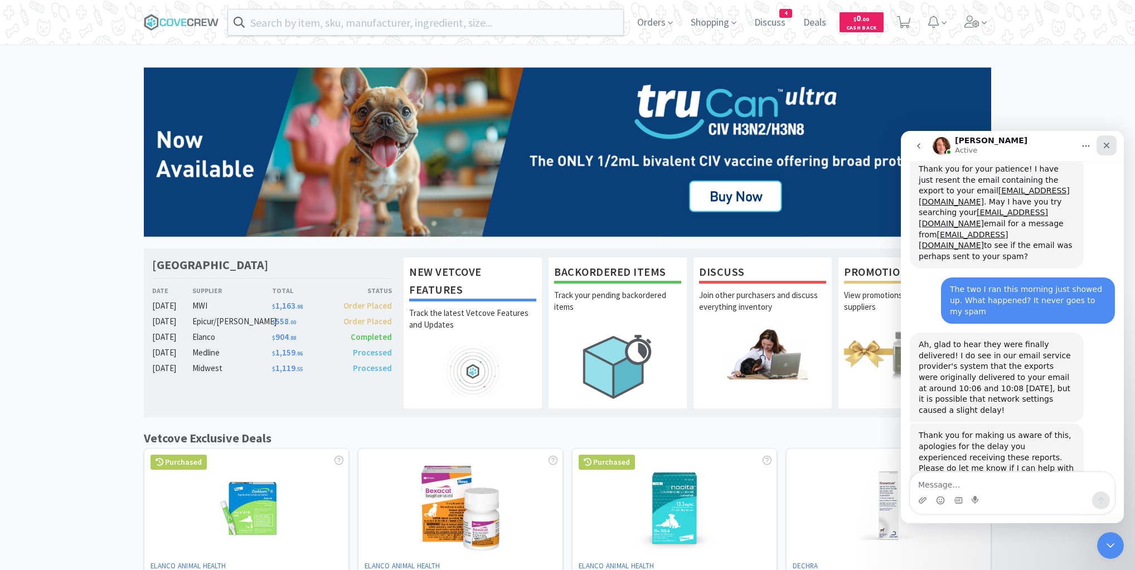
click at [1104, 146] on icon "Close" at bounding box center [1106, 145] width 9 height 9
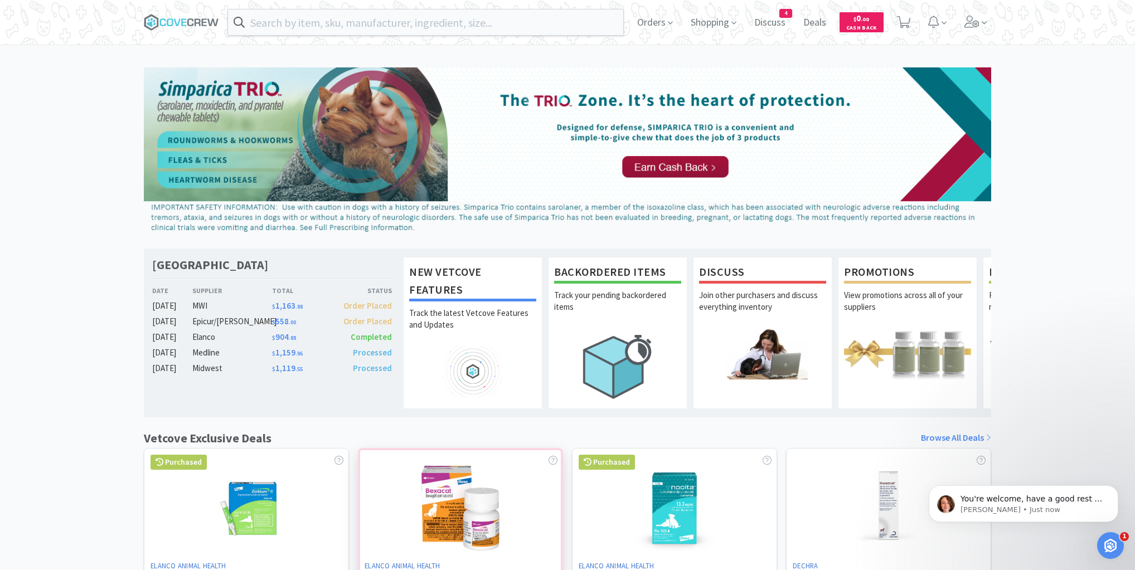
scroll to position [580, 0]
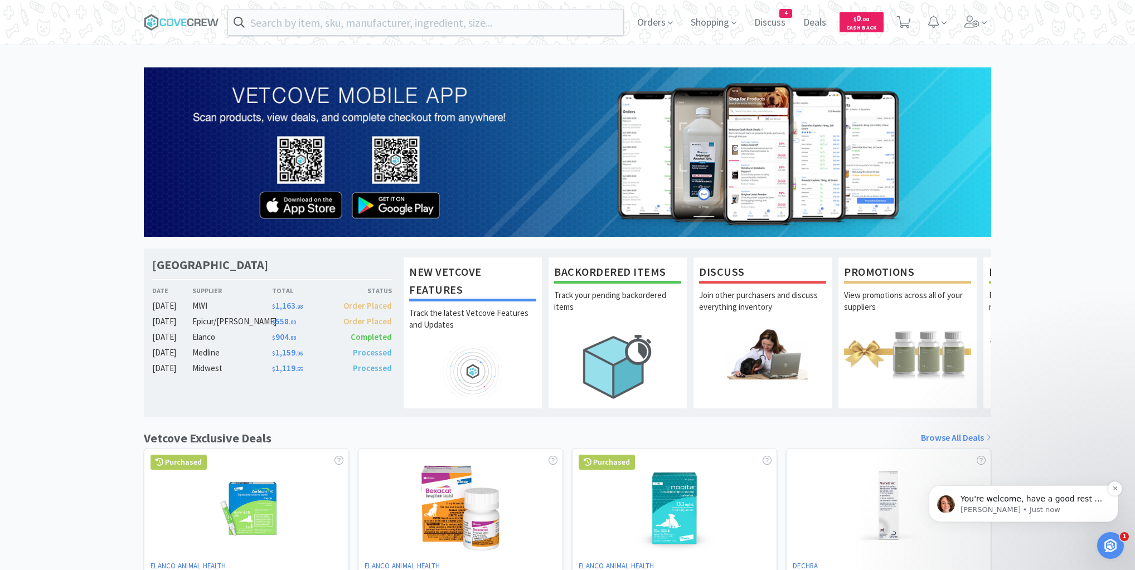
click at [1083, 509] on p "[PERSON_NAME] • Just now" at bounding box center [1033, 510] width 144 height 10
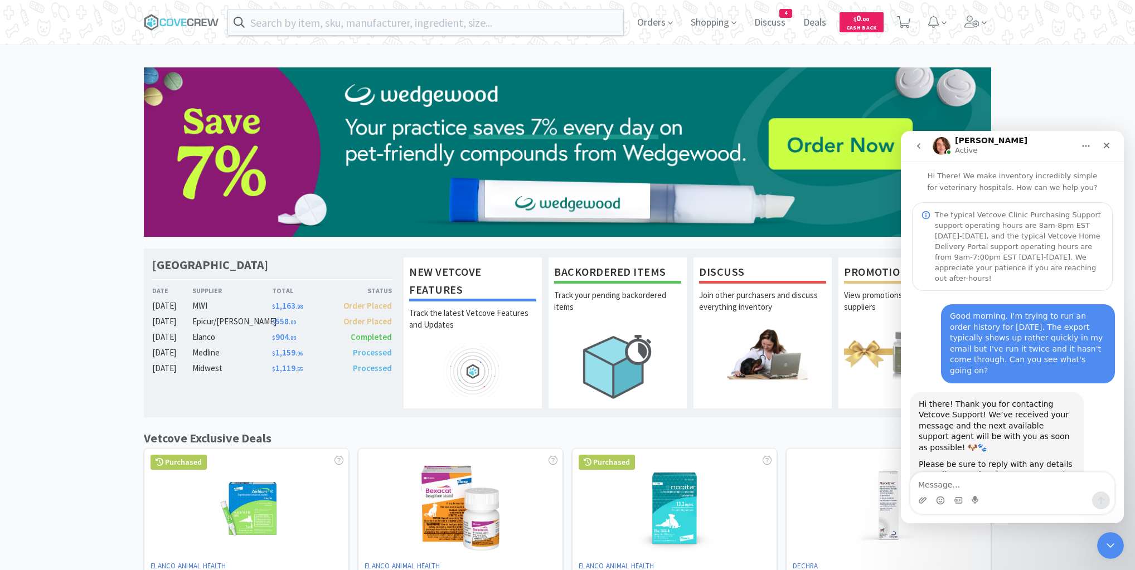
scroll to position [1, 0]
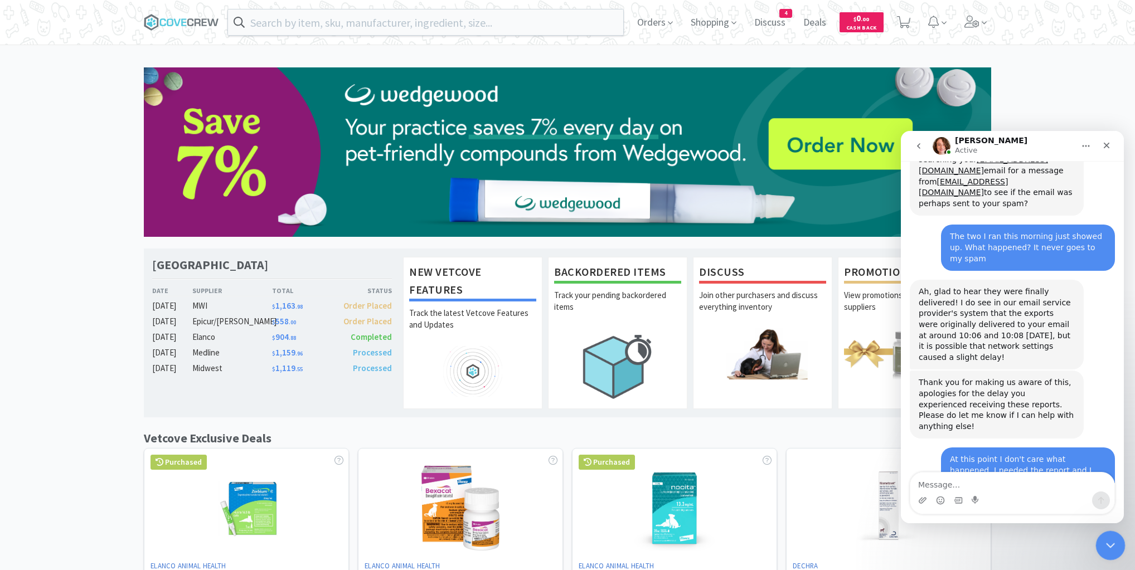
click at [1110, 541] on icon "Close Intercom Messenger" at bounding box center [1108, 544] width 13 height 13
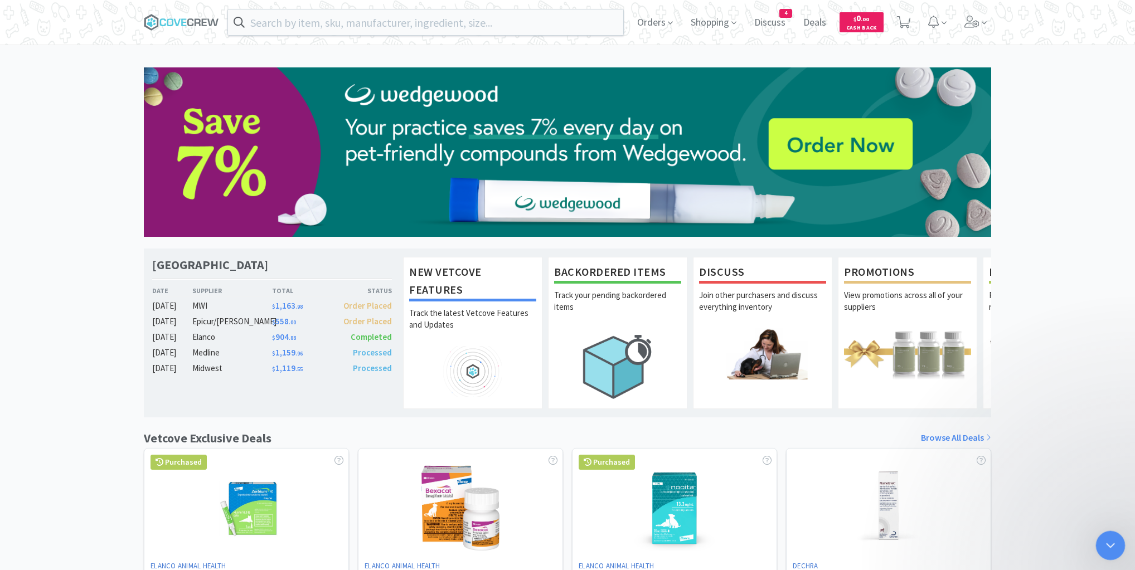
scroll to position [599, 0]
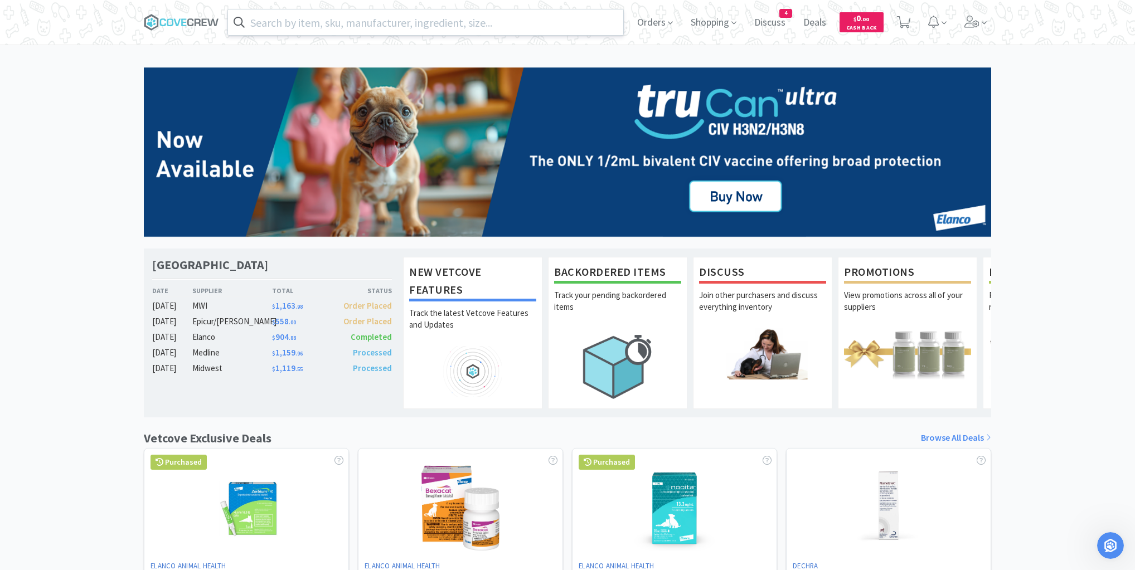
drag, startPoint x: 266, startPoint y: 16, endPoint x: 270, endPoint y: 23, distance: 8.2
click at [268, 16] on input "text" at bounding box center [425, 22] width 395 height 26
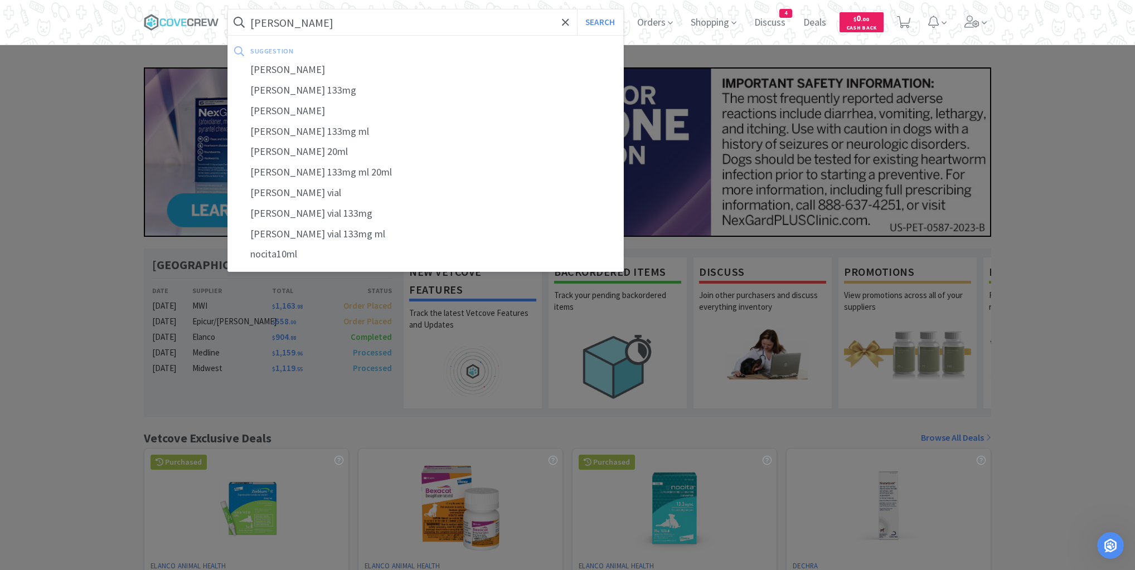
type input "[PERSON_NAME]"
click at [577, 9] on button "Search" at bounding box center [600, 22] width 46 height 26
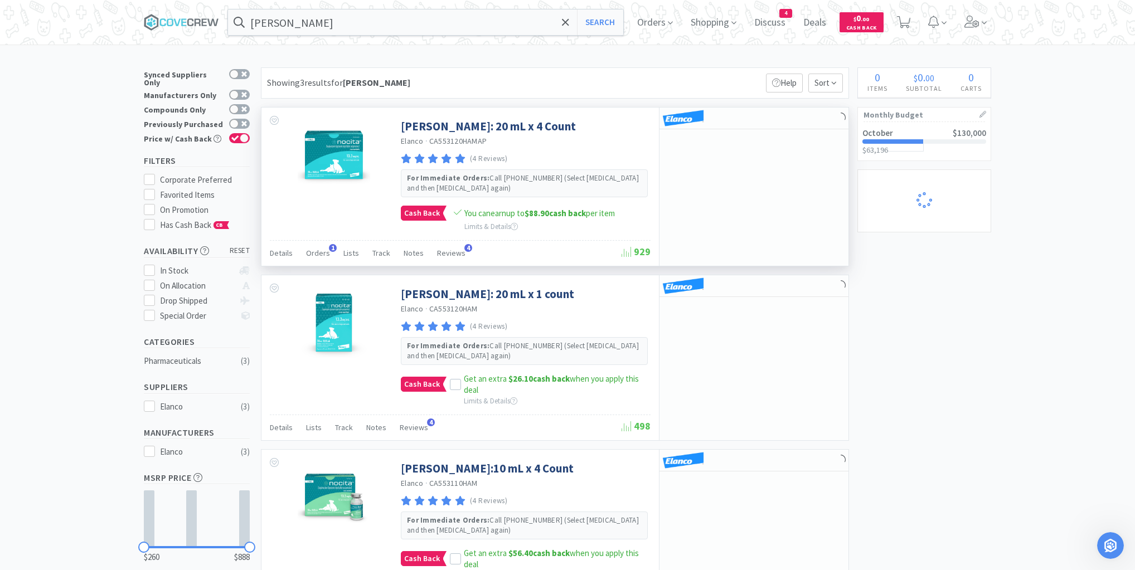
select select "1"
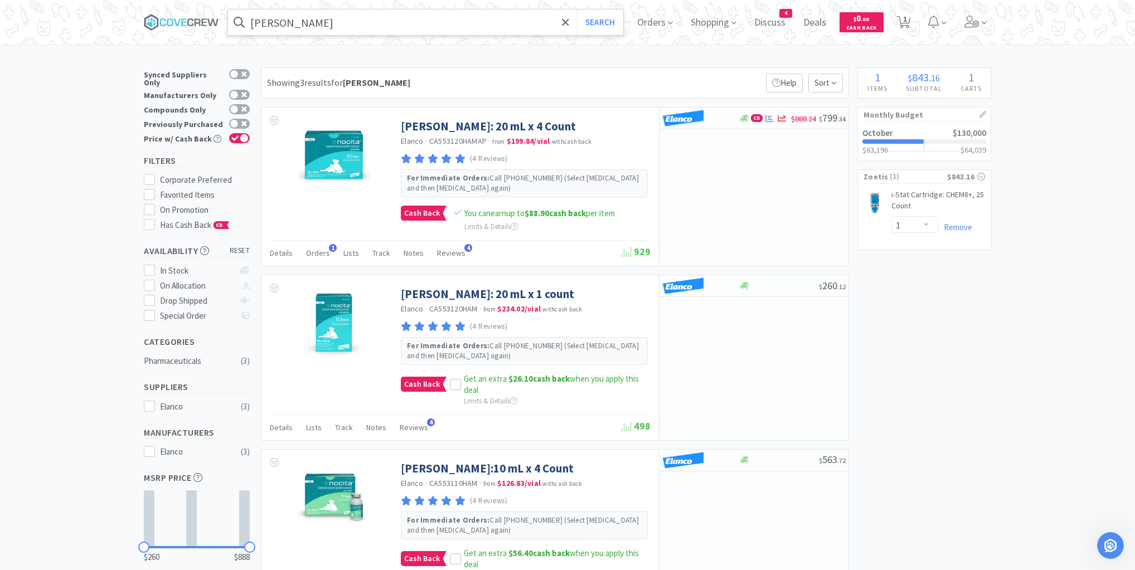
click at [384, 20] on input "[PERSON_NAME]" at bounding box center [425, 22] width 395 height 26
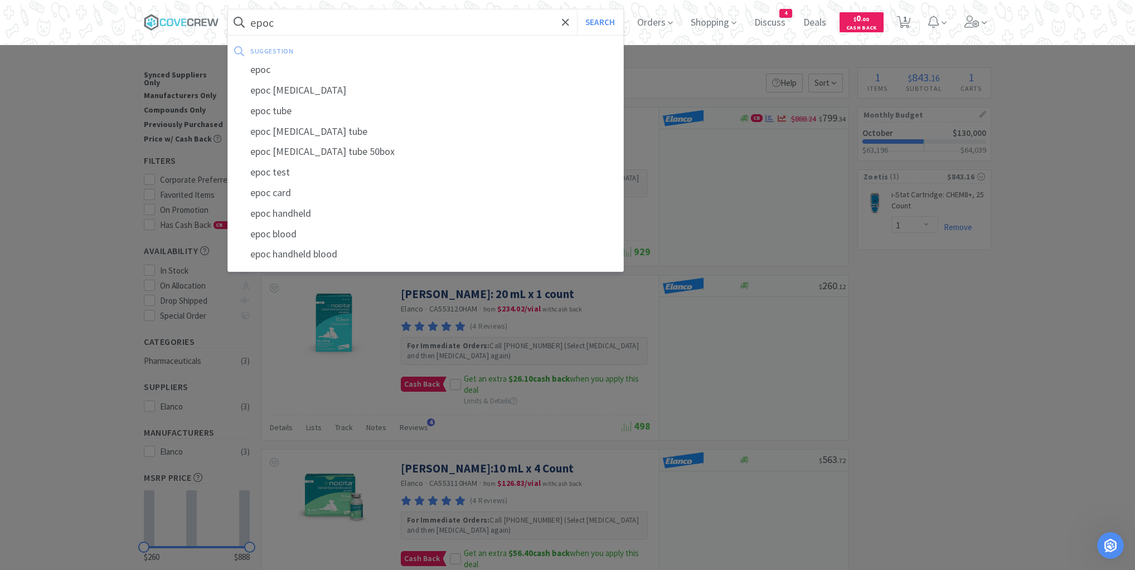
type input "epoc"
click at [577, 9] on button "Search" at bounding box center [600, 22] width 46 height 26
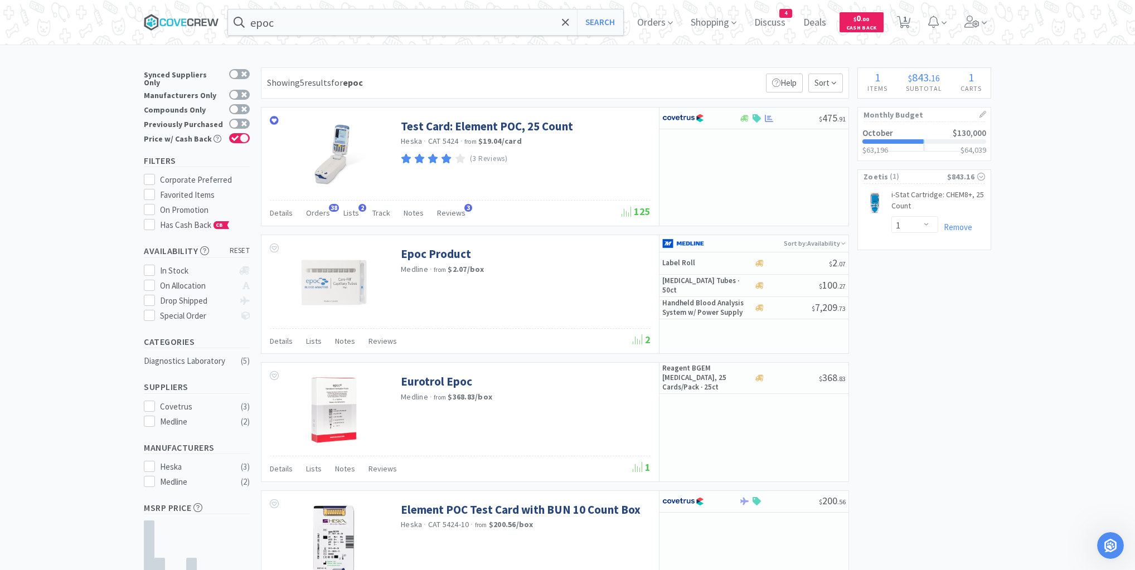
drag, startPoint x: 185, startPoint y: 21, endPoint x: 195, endPoint y: 26, distance: 10.7
click at [185, 20] on icon at bounding box center [183, 21] width 5 height 7
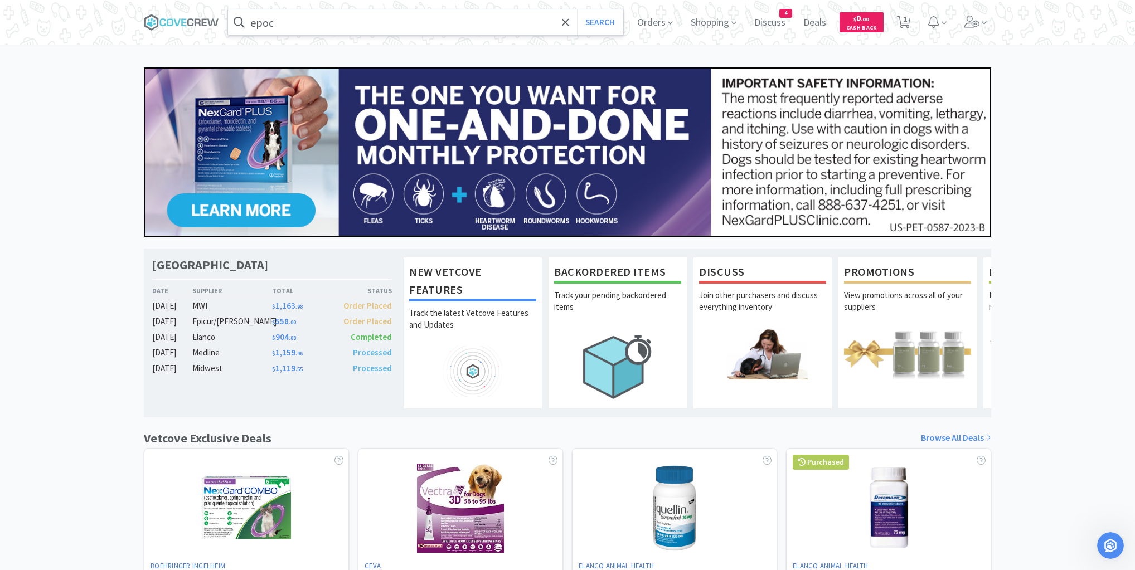
click at [311, 23] on input "epoc" at bounding box center [425, 22] width 395 height 26
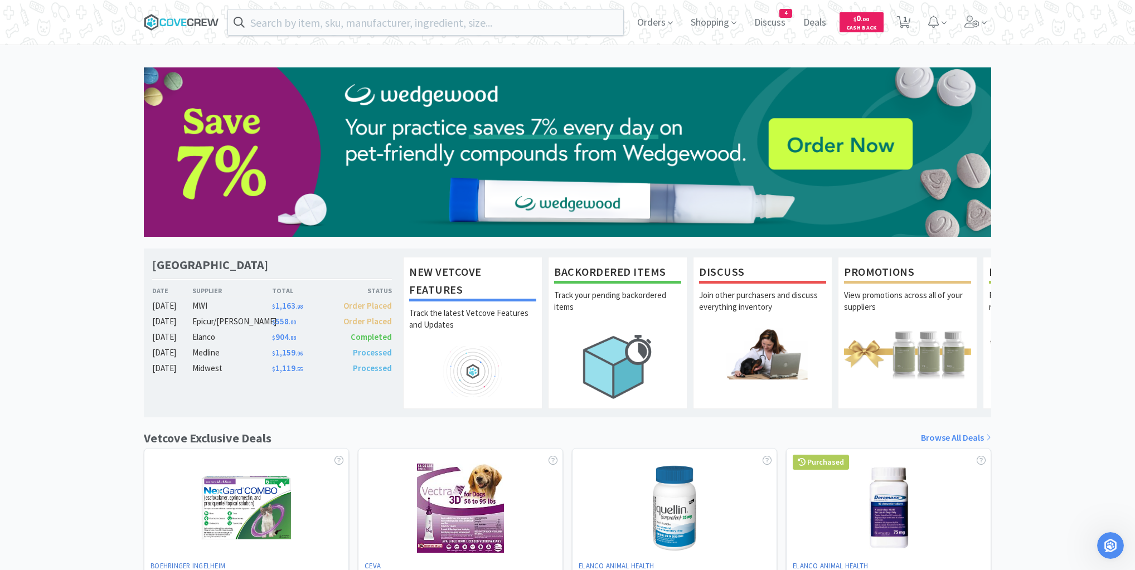
click at [201, 22] on icon at bounding box center [181, 22] width 75 height 17
click at [186, 18] on icon at bounding box center [183, 21] width 5 height 7
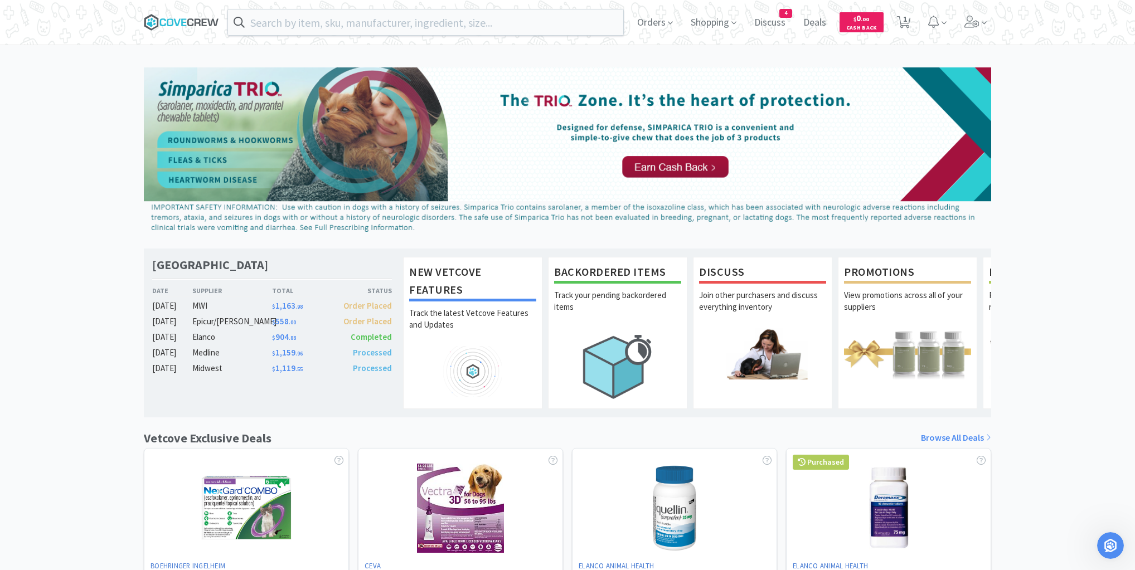
click at [180, 14] on icon at bounding box center [181, 22] width 75 height 17
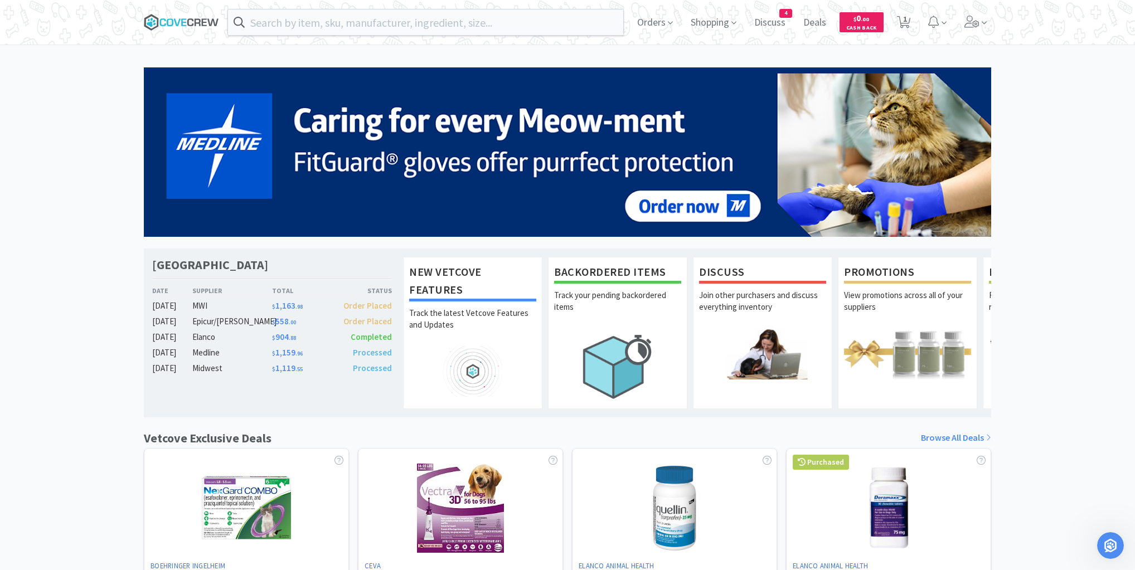
click at [175, 20] on icon at bounding box center [181, 22] width 75 height 17
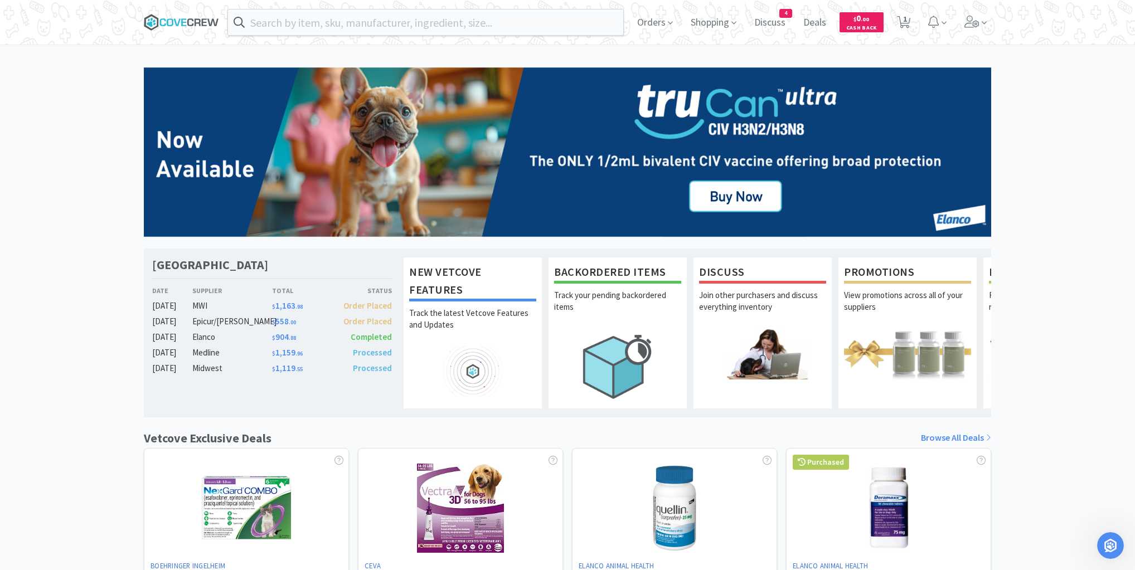
click at [174, 23] on icon at bounding box center [181, 22] width 75 height 17
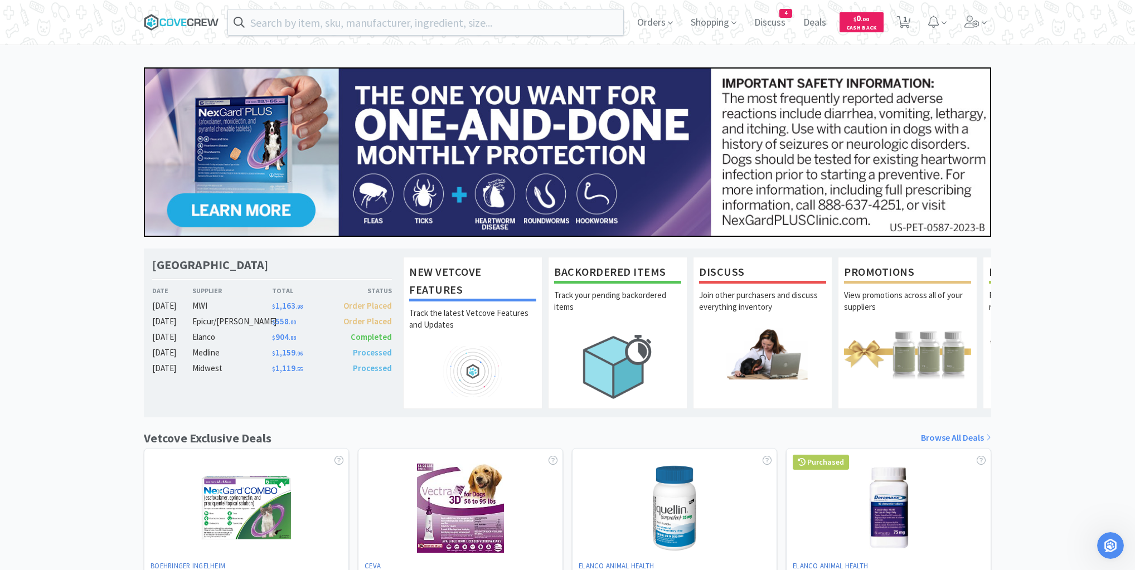
click at [205, 20] on icon at bounding box center [181, 22] width 75 height 17
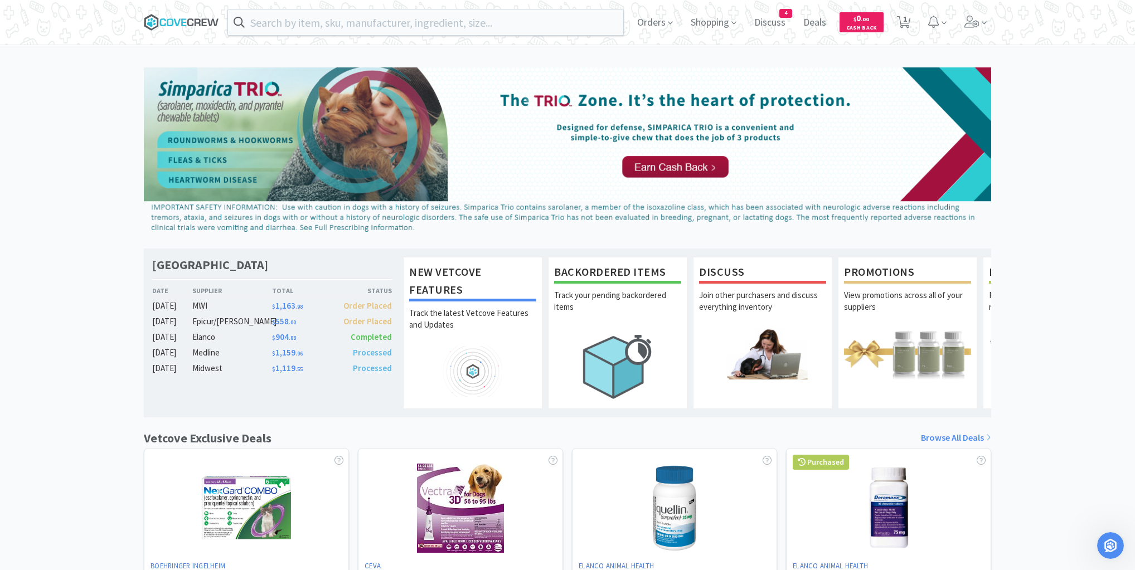
click at [184, 18] on icon at bounding box center [181, 22] width 75 height 17
click at [190, 23] on icon at bounding box center [181, 22] width 75 height 17
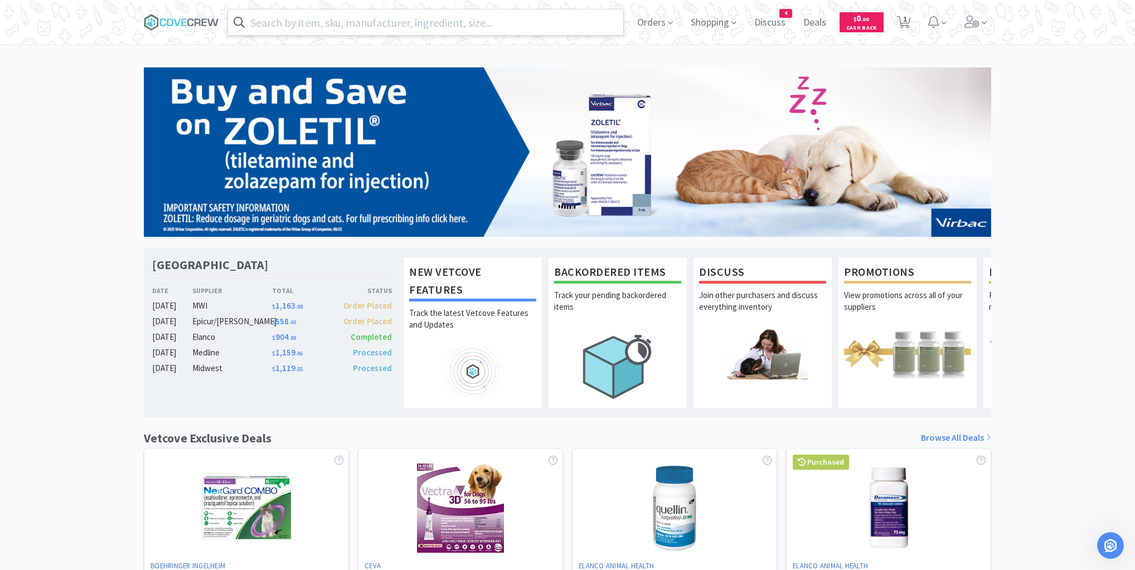
click at [283, 25] on input "text" at bounding box center [425, 22] width 395 height 26
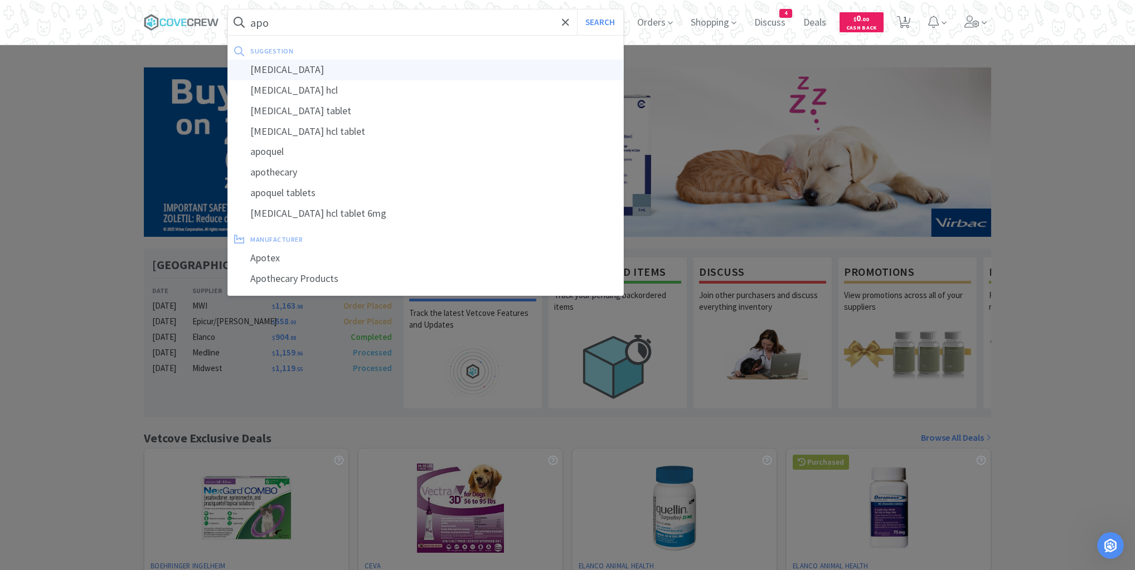
type input "[MEDICAL_DATA]"
select select "1"
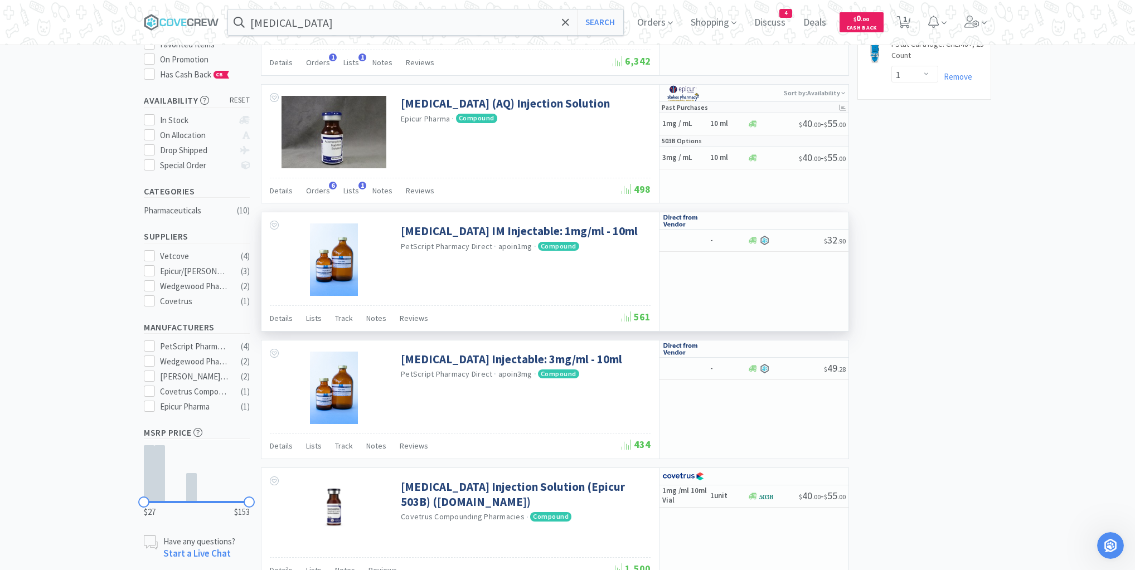
scroll to position [87, 0]
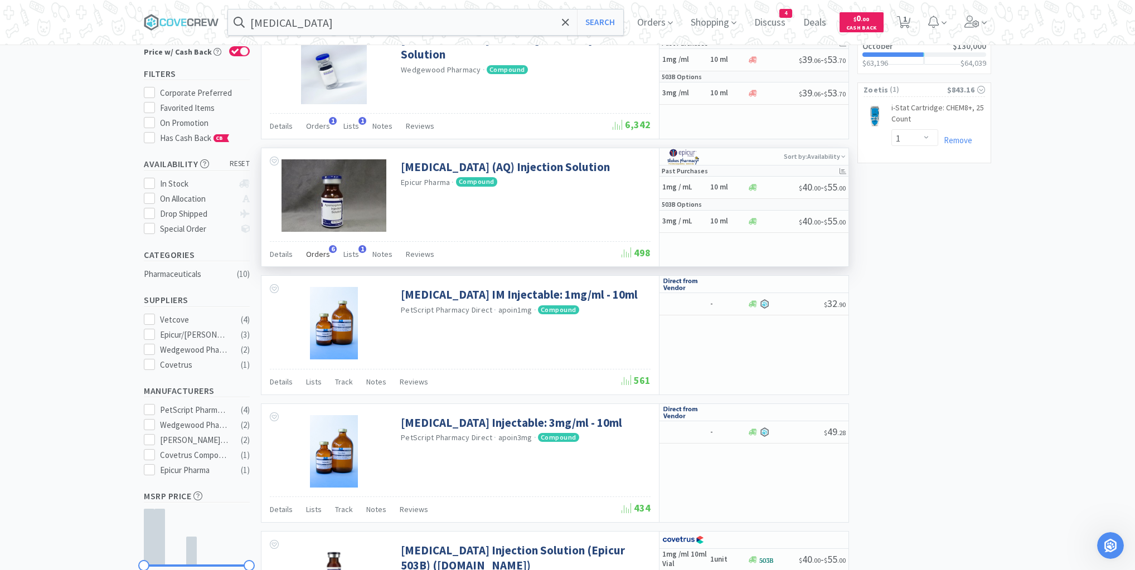
click at [323, 252] on span "Orders" at bounding box center [318, 254] width 24 height 10
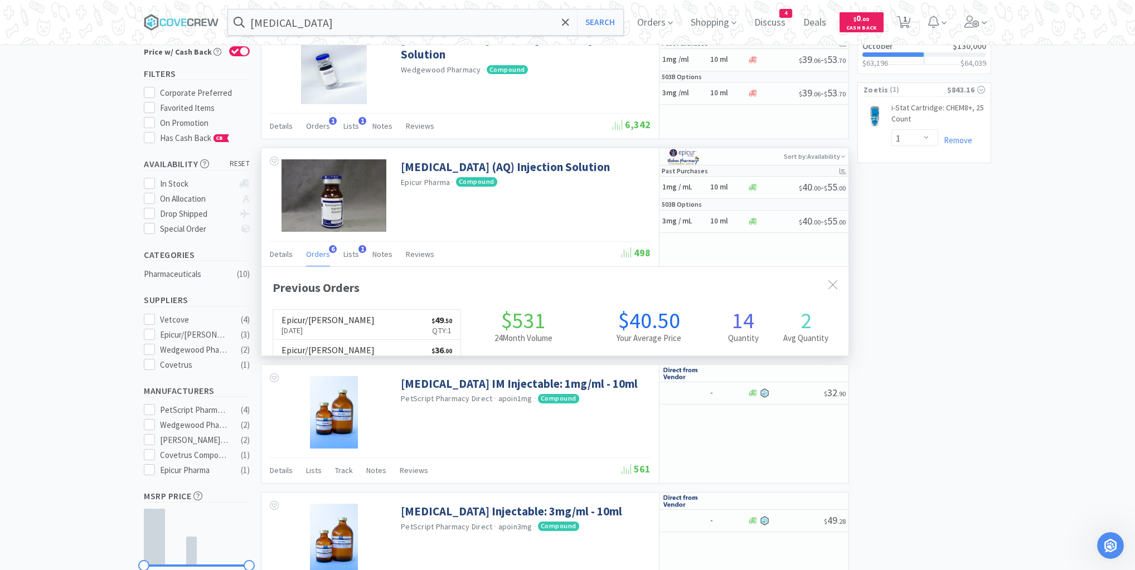
scroll to position [288, 587]
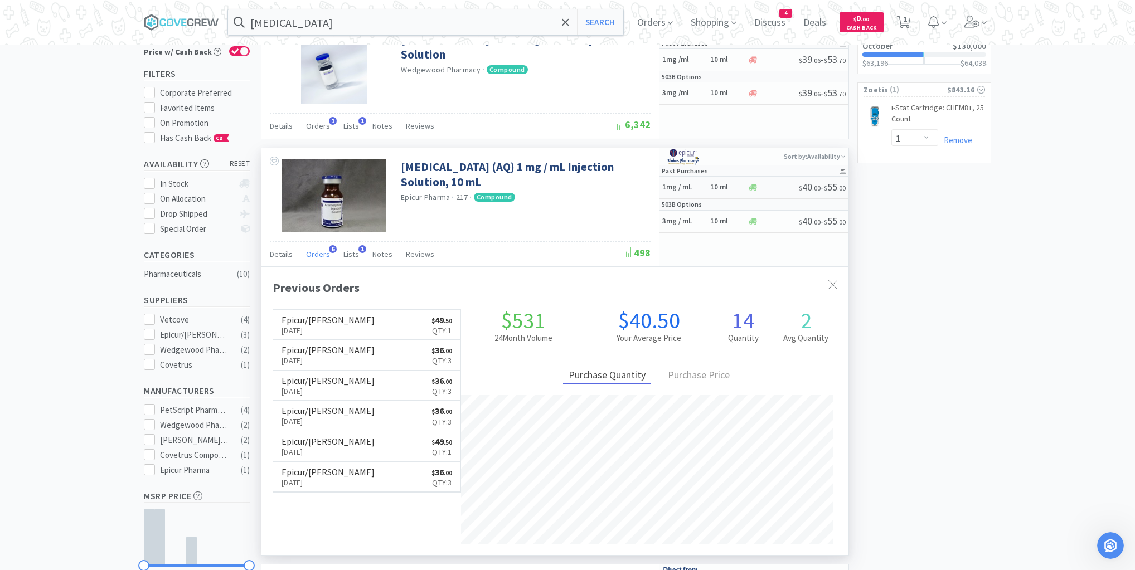
click at [703, 190] on h5 "1mg / mL" at bounding box center [684, 187] width 45 height 9
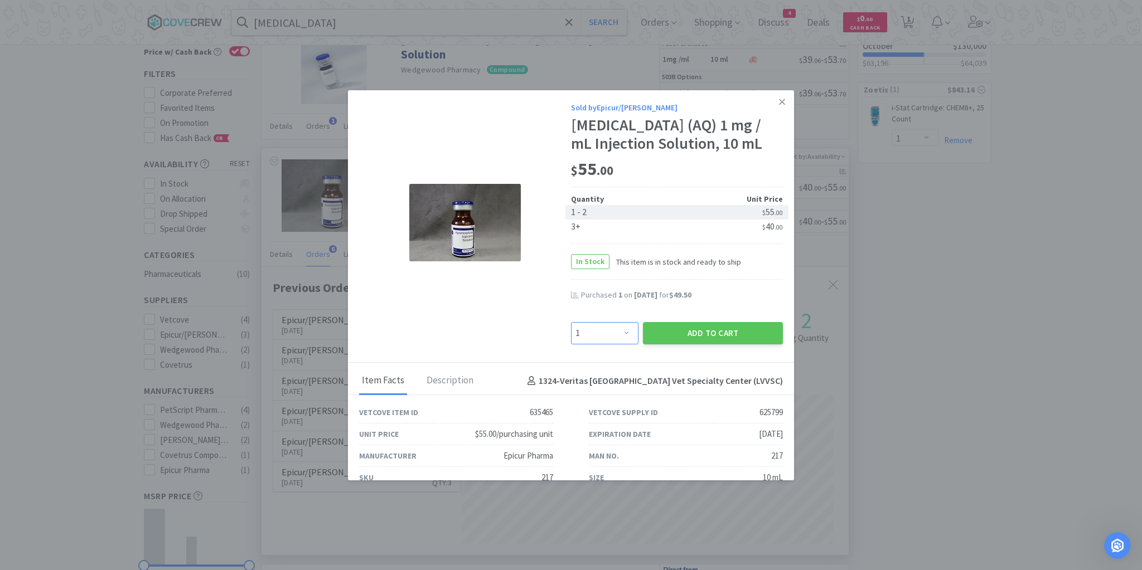
click at [622, 331] on select "Enter Quantity 1 2 3 4 5 6 7 8 9 10 11 12 13 14 15 16 17 18 19 20 Enter Quantity" at bounding box center [604, 333] width 67 height 22
select select "2"
click at [571, 322] on select "Enter Quantity 1 2 3 4 5 6 7 8 9 10 11 12 13 14 15 16 17 18 19 20 Enter Quantity" at bounding box center [604, 333] width 67 height 22
click at [679, 332] on button "Add to Cart" at bounding box center [713, 333] width 140 height 22
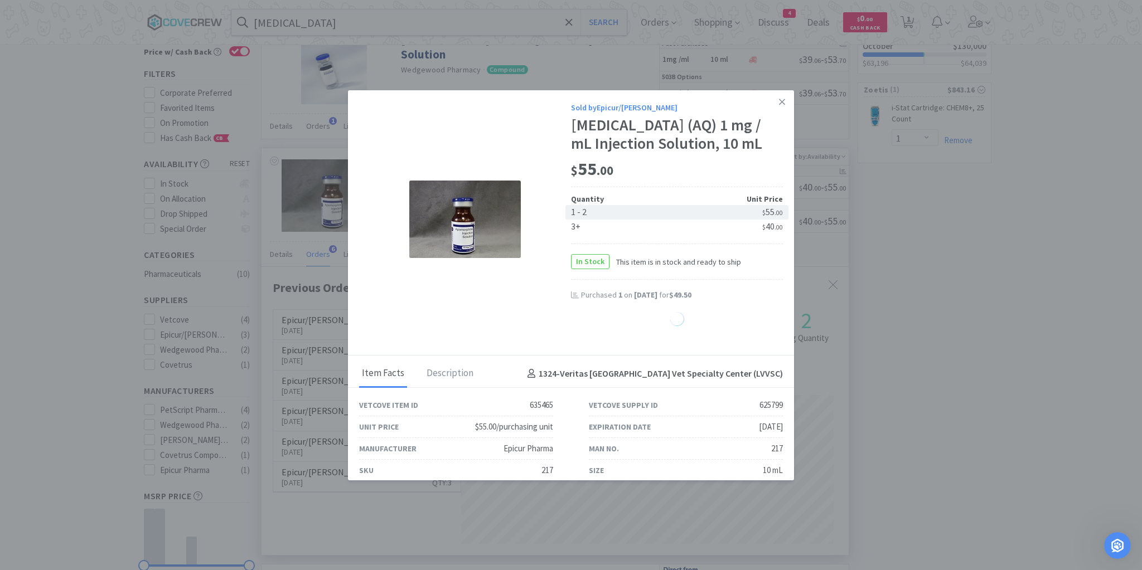
select select "2"
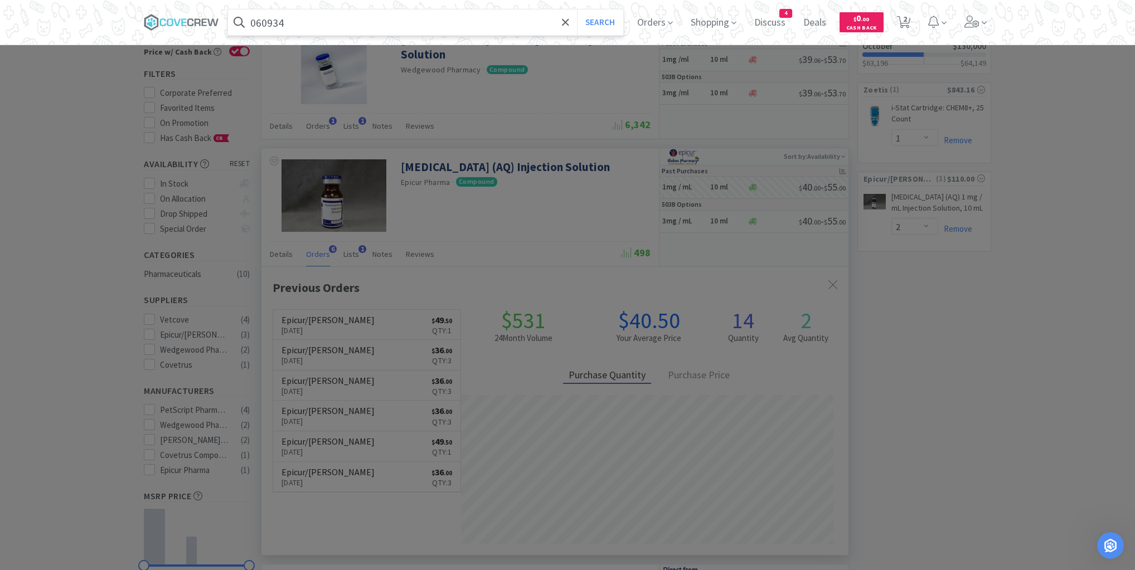
type input "060934"
click at [577, 9] on button "Search" at bounding box center [600, 22] width 46 height 26
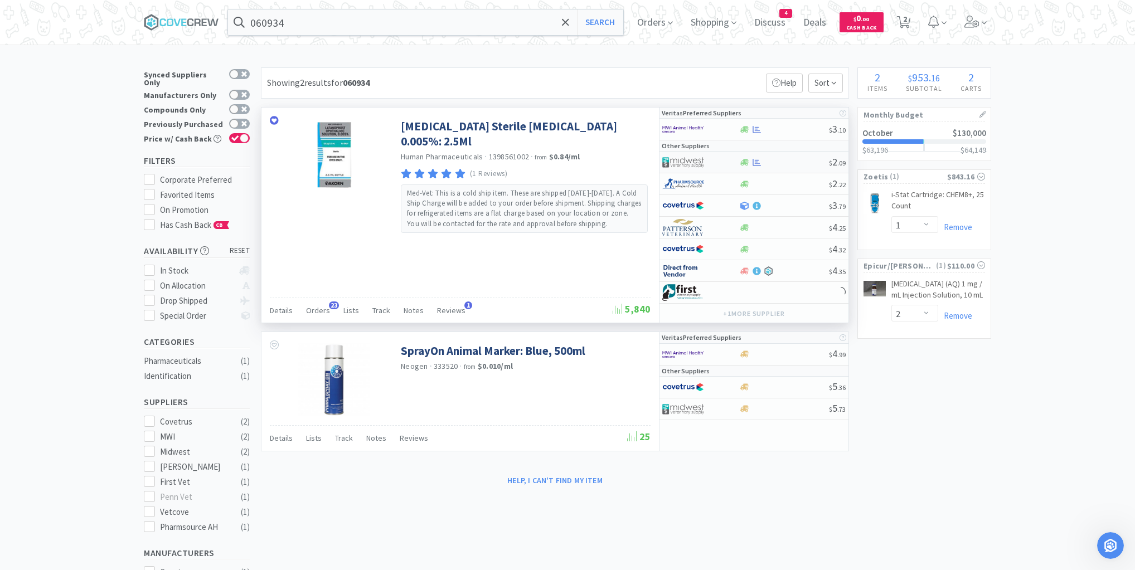
click at [788, 163] on div at bounding box center [784, 162] width 90 height 8
select select "1"
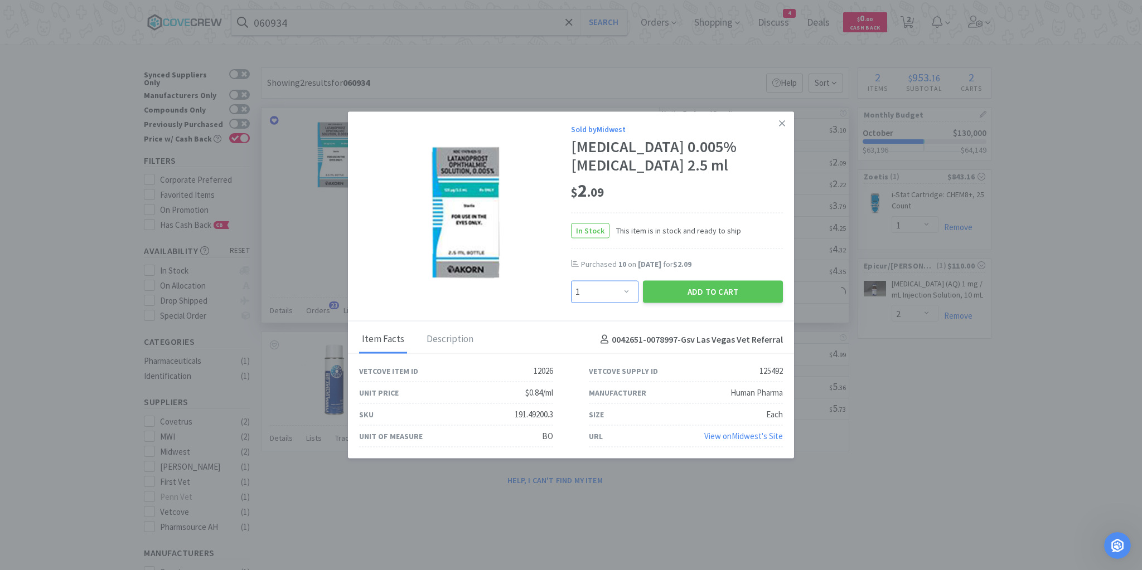
click at [626, 293] on select "Enter Quantity 1 2 3 4 5 6 7 8 9 10 11 12 13 14 15 16 17 18 19 20 Enter Quantity" at bounding box center [604, 292] width 67 height 22
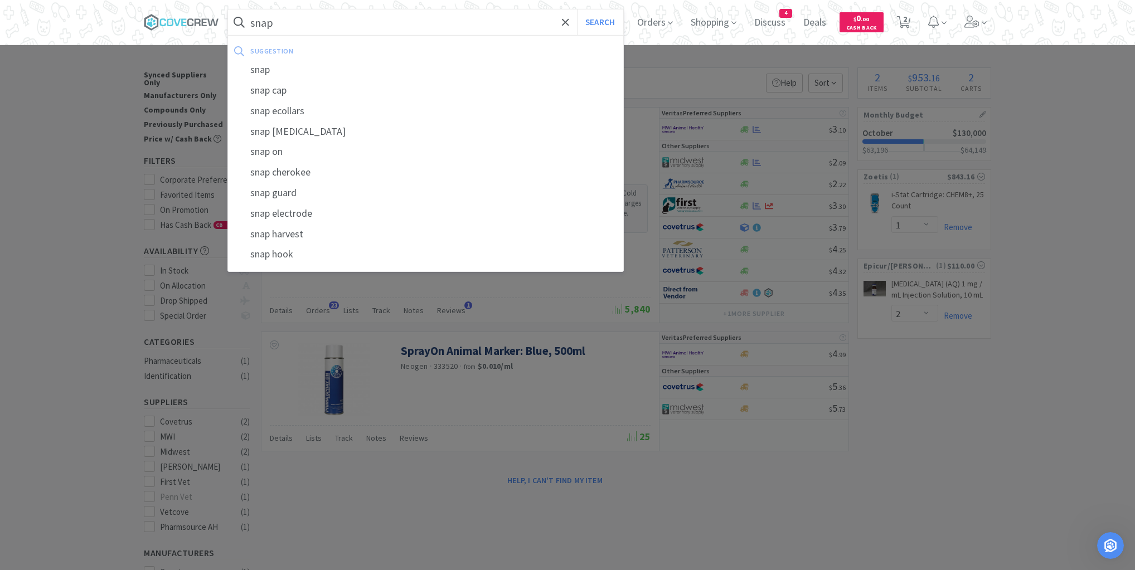
type input "snap"
click at [577, 9] on button "Search" at bounding box center [600, 22] width 46 height 26
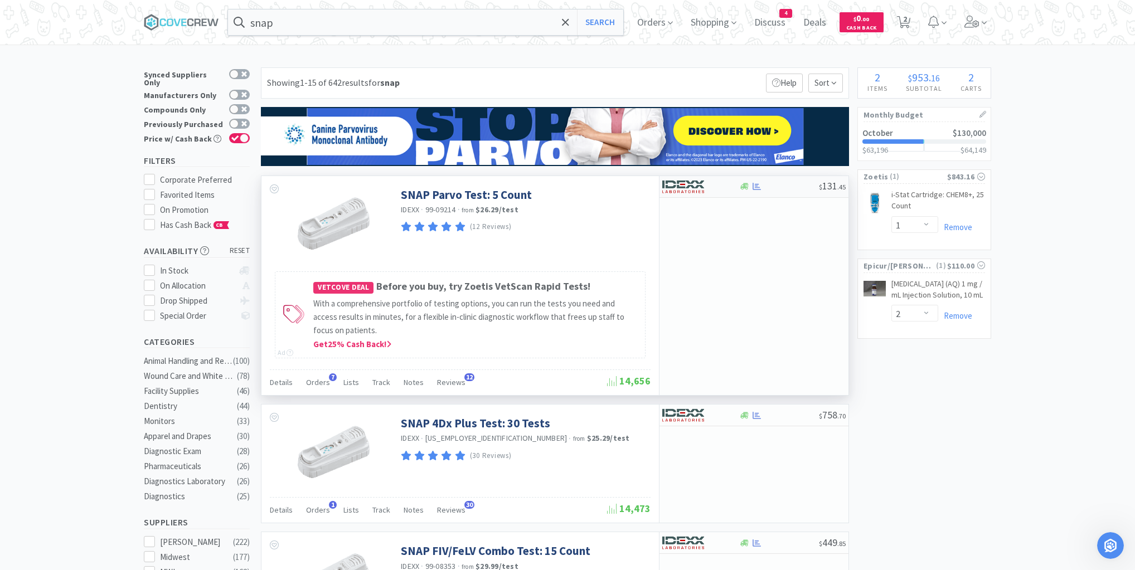
click at [783, 190] on div at bounding box center [779, 186] width 80 height 8
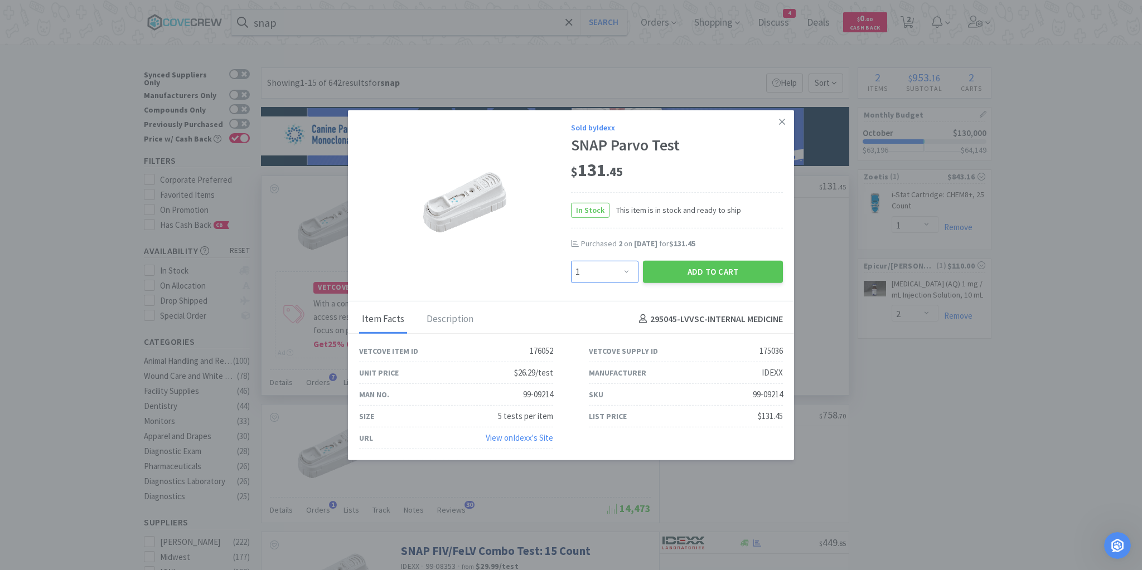
click at [625, 272] on select "Enter Quantity 1 2 3 4 5 6 7 8 9 10 11 12 13 14 15 16 17 18 19 20 Enter Quantity" at bounding box center [604, 271] width 67 height 22
select select "3"
click at [571, 261] on select "Enter Quantity 1 2 3 4 5 6 7 8 9 10 11 12 13 14 15 16 17 18 19 20 Enter Quantity" at bounding box center [604, 271] width 67 height 22
click at [784, 120] on icon at bounding box center [782, 122] width 6 height 10
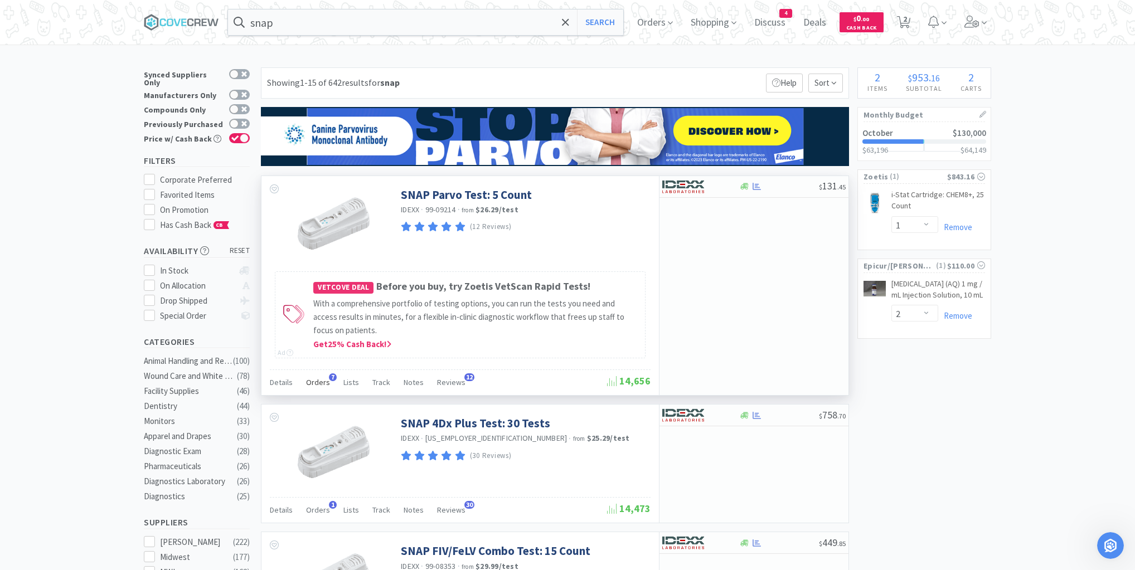
click at [316, 379] on span "Orders" at bounding box center [318, 382] width 24 height 10
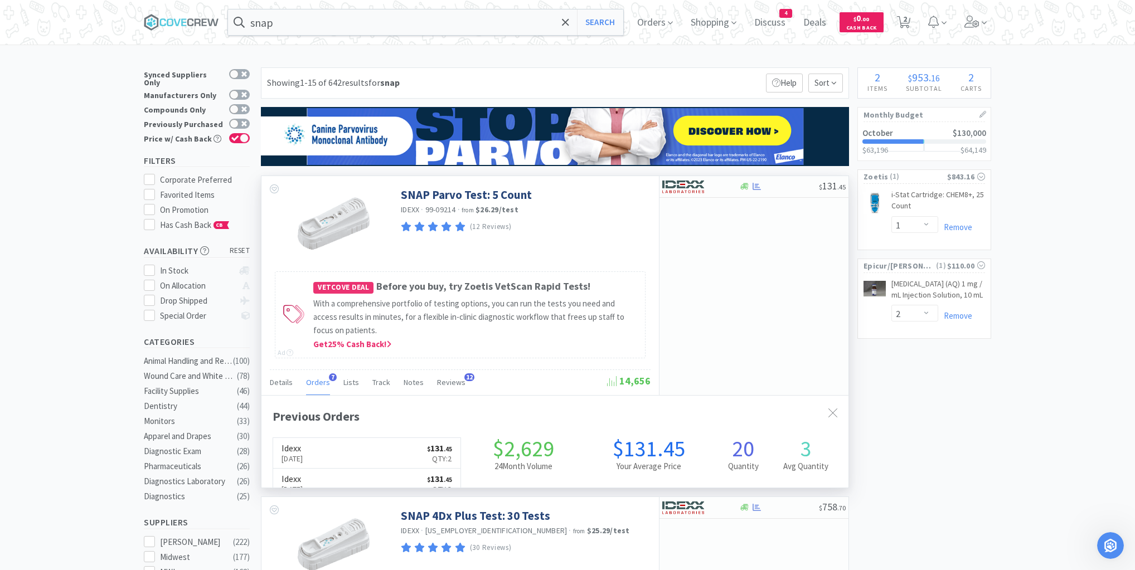
scroll to position [288, 587]
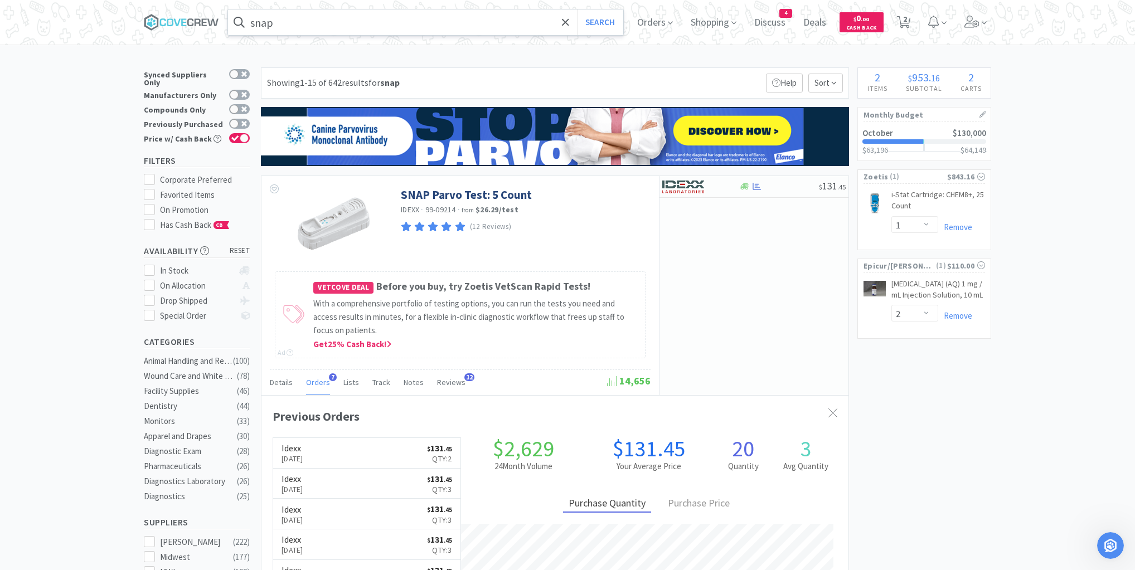
click at [326, 21] on input "snap" at bounding box center [425, 22] width 395 height 26
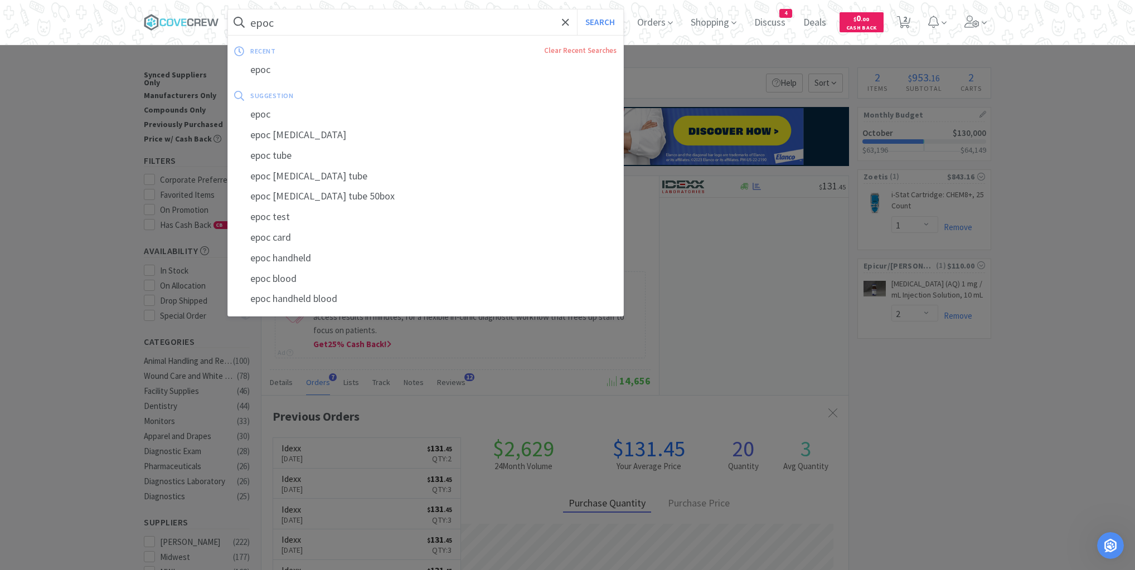
type input "epoc"
click at [577, 9] on button "Search" at bounding box center [600, 22] width 46 height 26
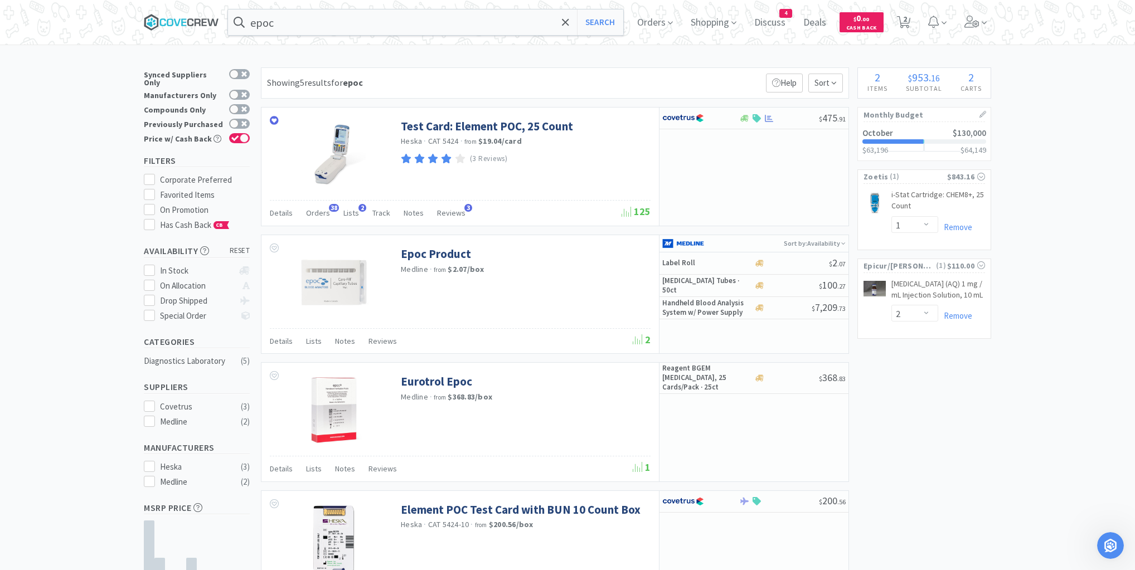
click at [188, 23] on icon at bounding box center [181, 22] width 75 height 17
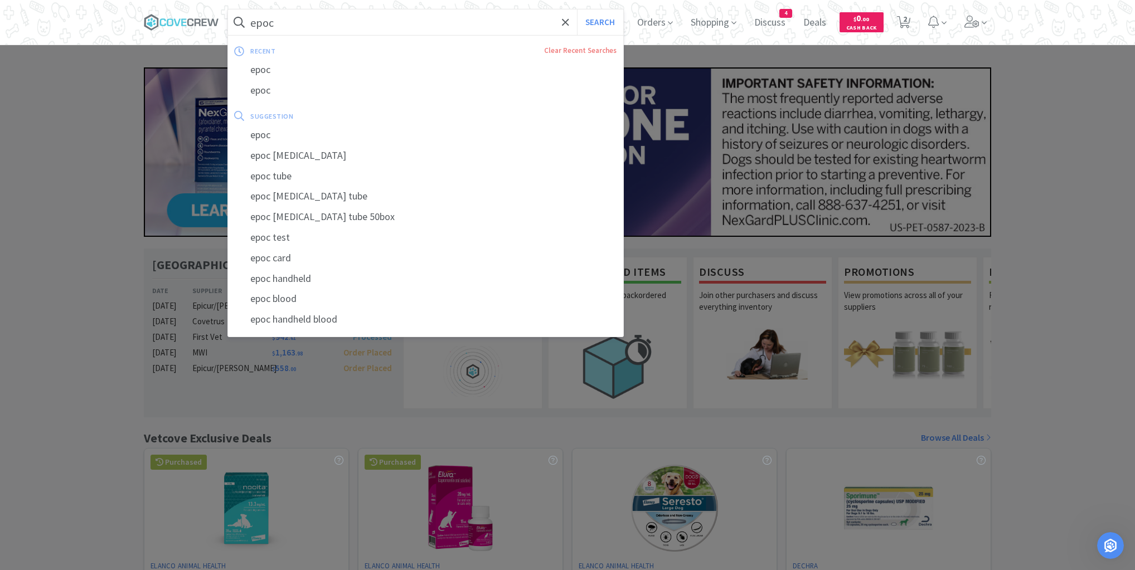
click at [331, 25] on input "epoc" at bounding box center [425, 22] width 395 height 26
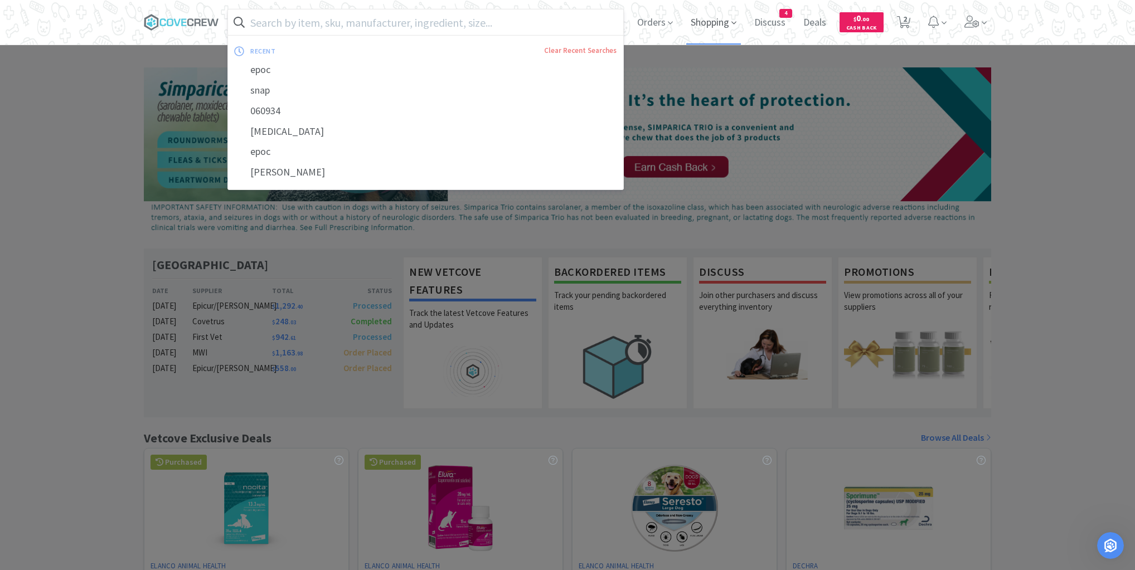
scroll to position [599, 0]
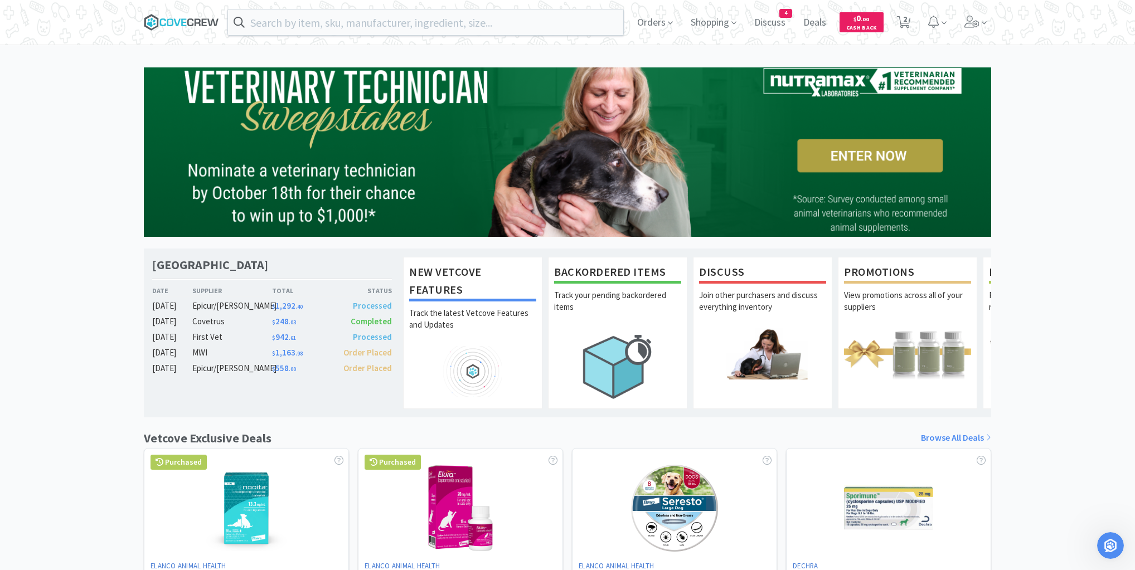
click at [198, 20] on icon at bounding box center [181, 22] width 75 height 17
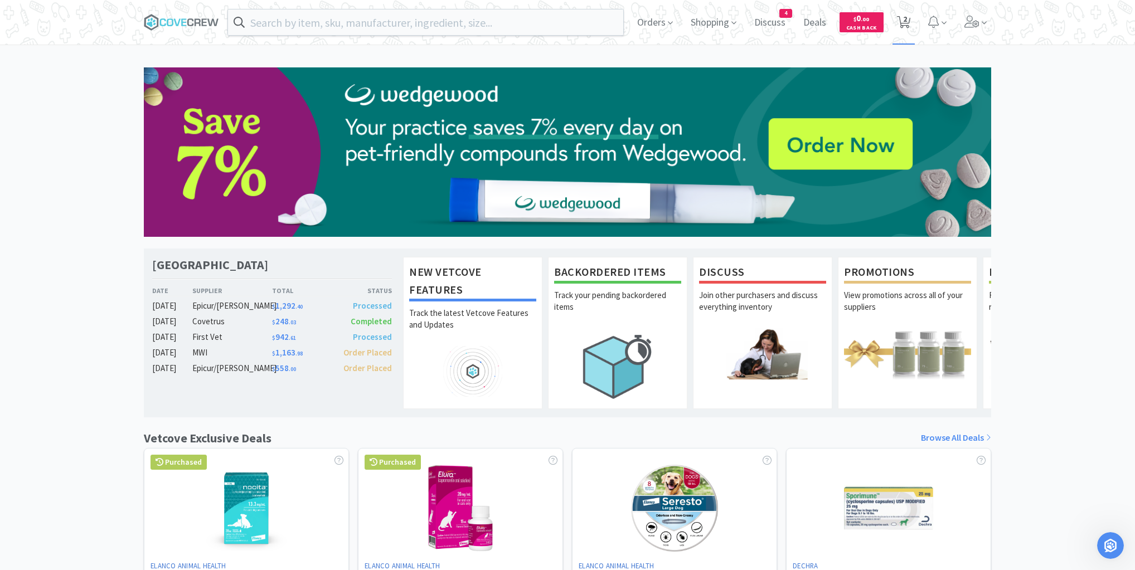
click at [901, 25] on icon at bounding box center [904, 22] width 14 height 12
select select "1"
select select "2"
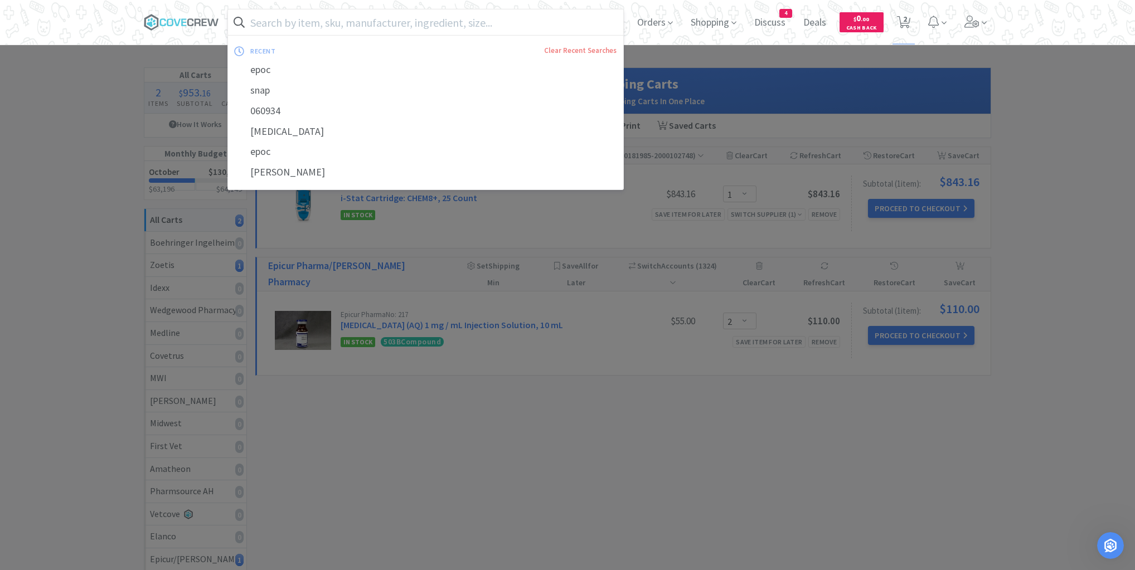
click at [422, 23] on input "text" at bounding box center [425, 22] width 395 height 26
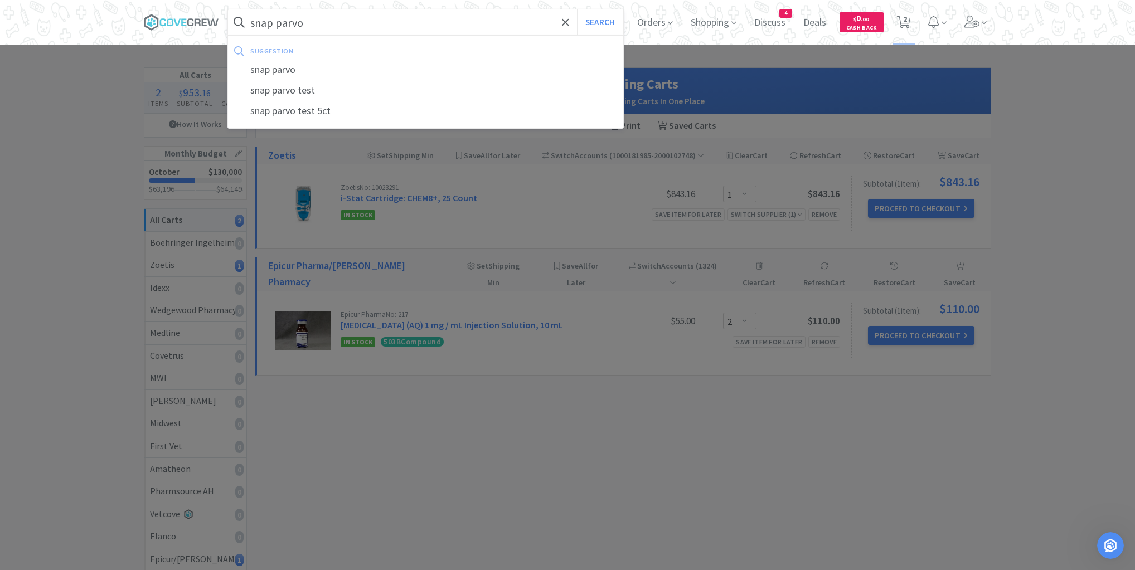
type input "snap parvo"
click at [577, 9] on button "Search" at bounding box center [600, 22] width 46 height 26
select select "1"
select select "2"
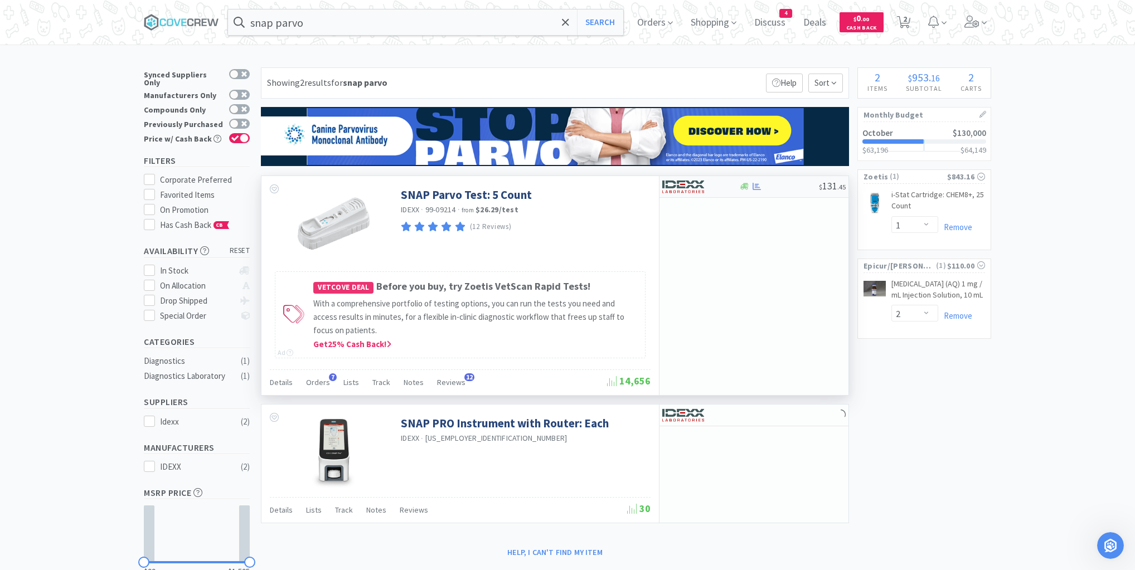
click at [781, 192] on div "$ 131 . 45" at bounding box center [754, 187] width 189 height 22
select select "1"
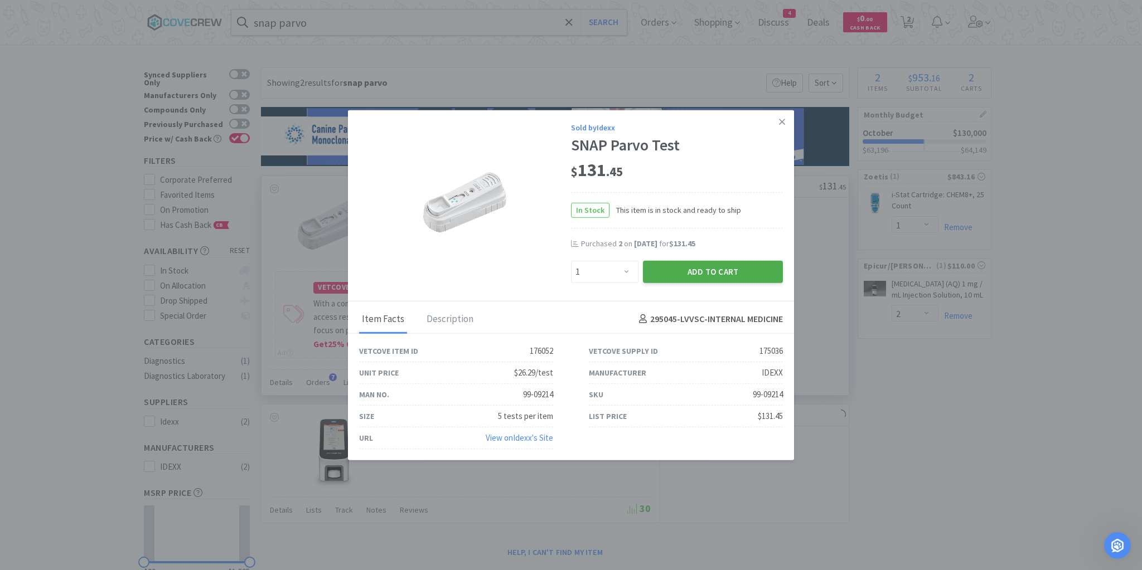
click at [720, 270] on button "Add to Cart" at bounding box center [713, 271] width 140 height 22
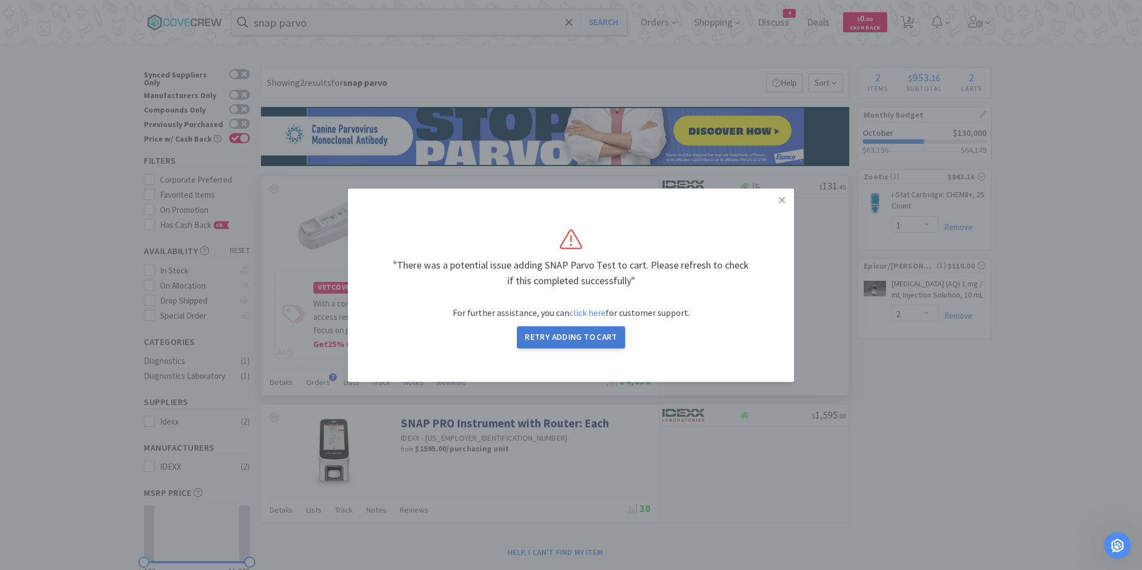
click at [575, 335] on button "Retry Adding to Cart" at bounding box center [571, 337] width 108 height 22
select select "1"
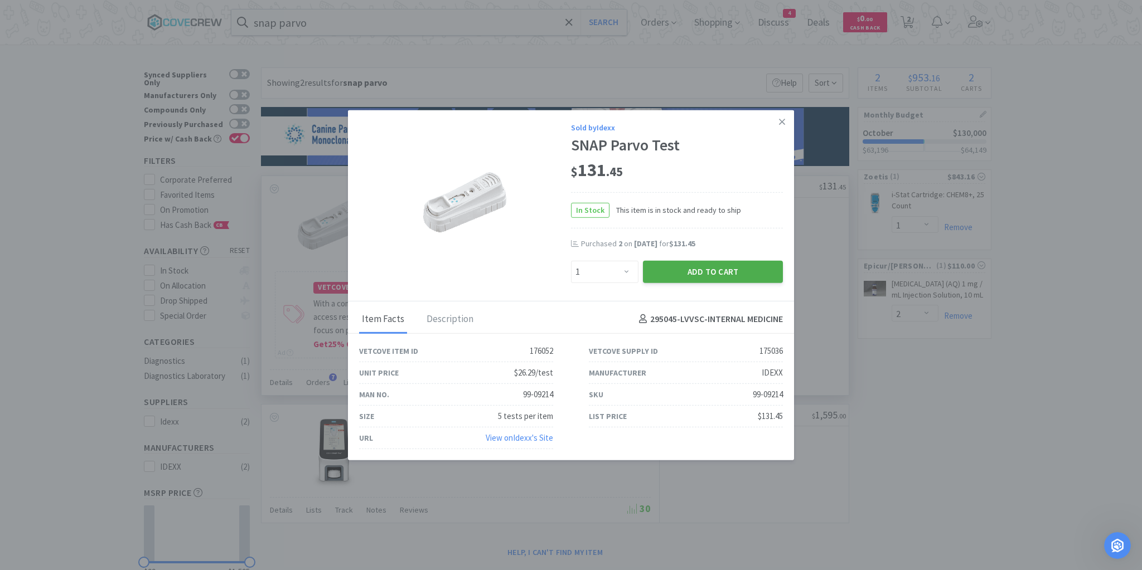
click at [691, 274] on button "Add to Cart" at bounding box center [713, 271] width 140 height 22
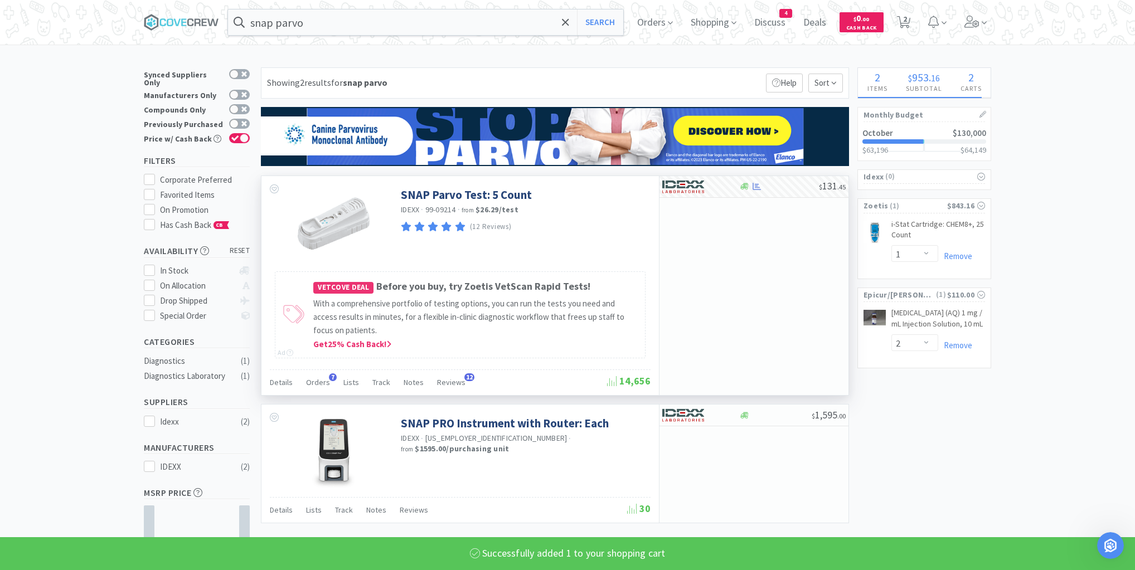
select select "1"
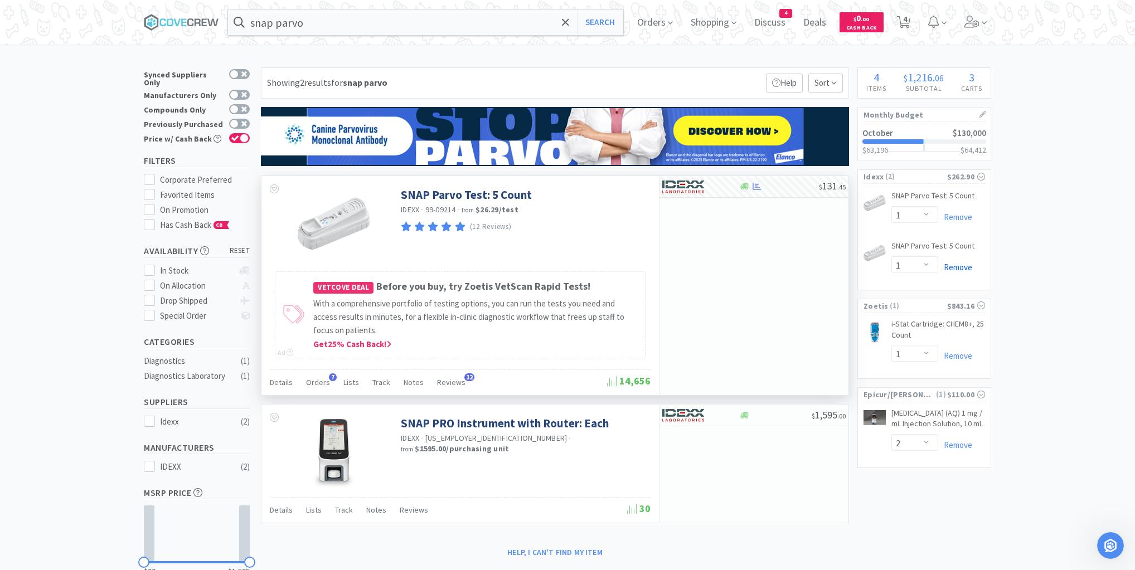
click at [958, 264] on link "Remove" at bounding box center [955, 267] width 34 height 11
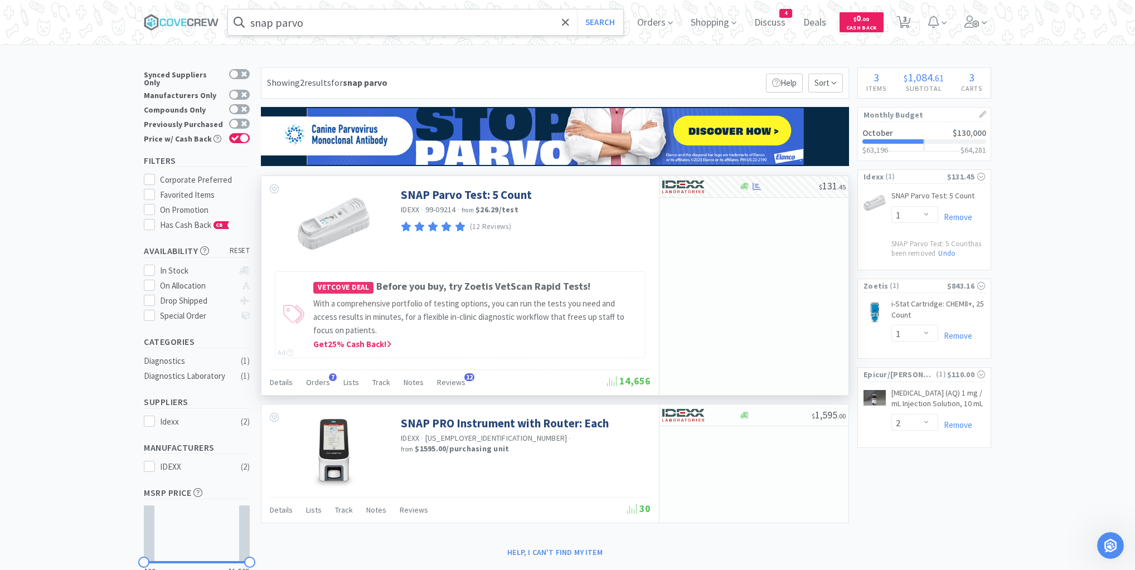
click at [504, 26] on input "snap parvo" at bounding box center [425, 22] width 395 height 26
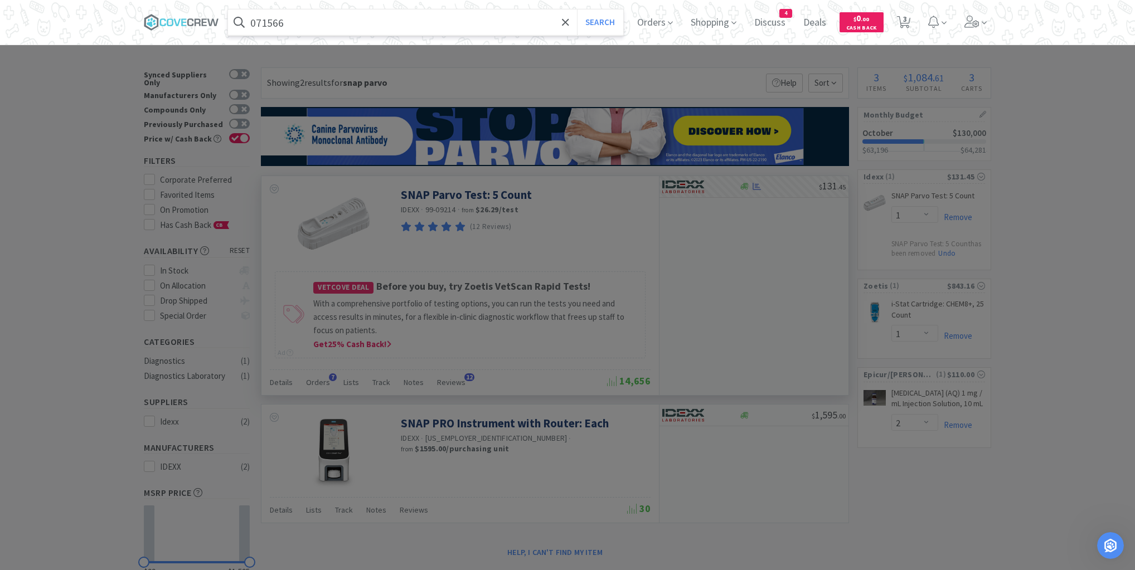
type input "071566"
click at [577, 9] on button "Search" at bounding box center [600, 22] width 46 height 26
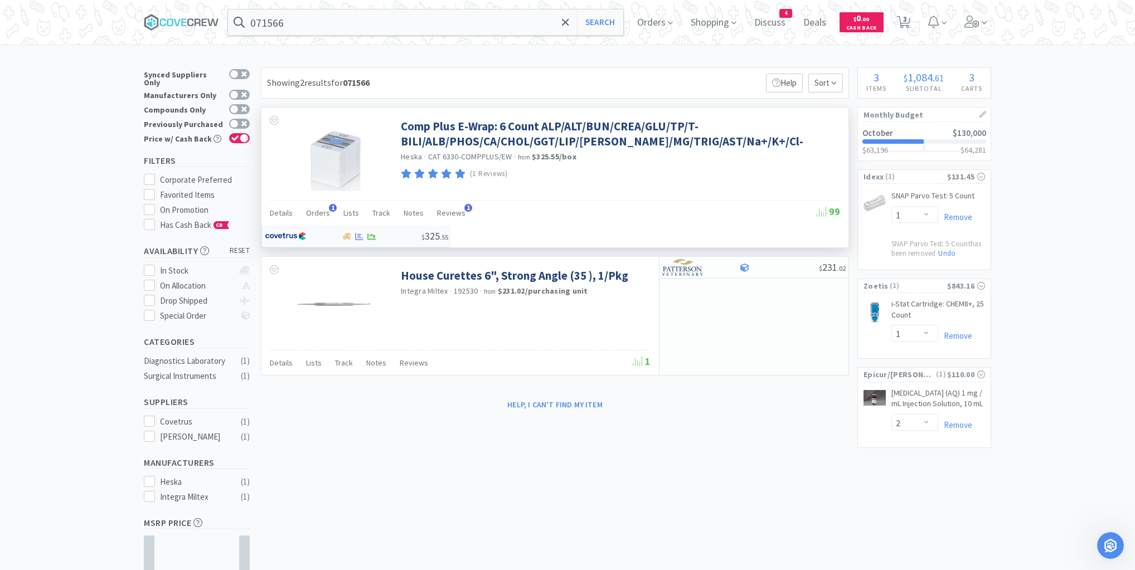
click at [341, 227] on div at bounding box center [303, 236] width 76 height 19
select select "1"
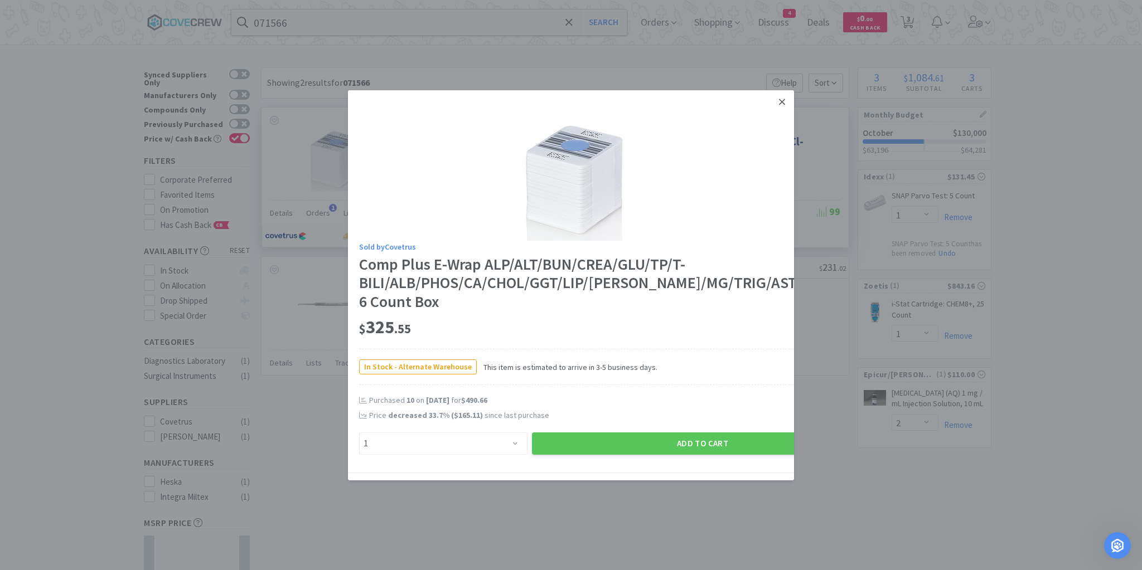
click at [779, 100] on icon at bounding box center [782, 102] width 6 height 6
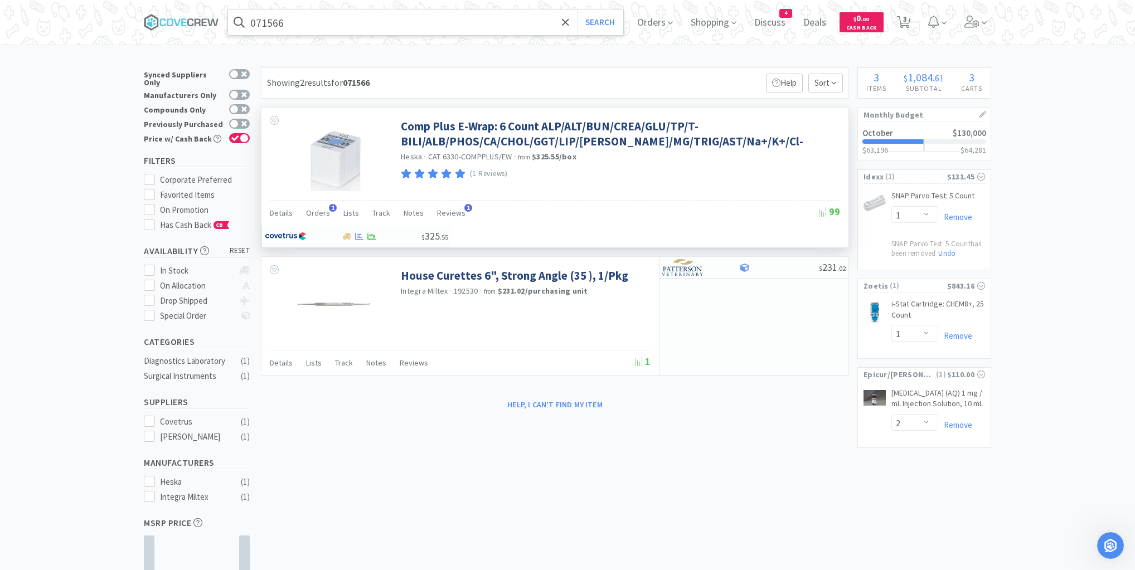
click at [395, 25] on input "071566" at bounding box center [425, 22] width 395 height 26
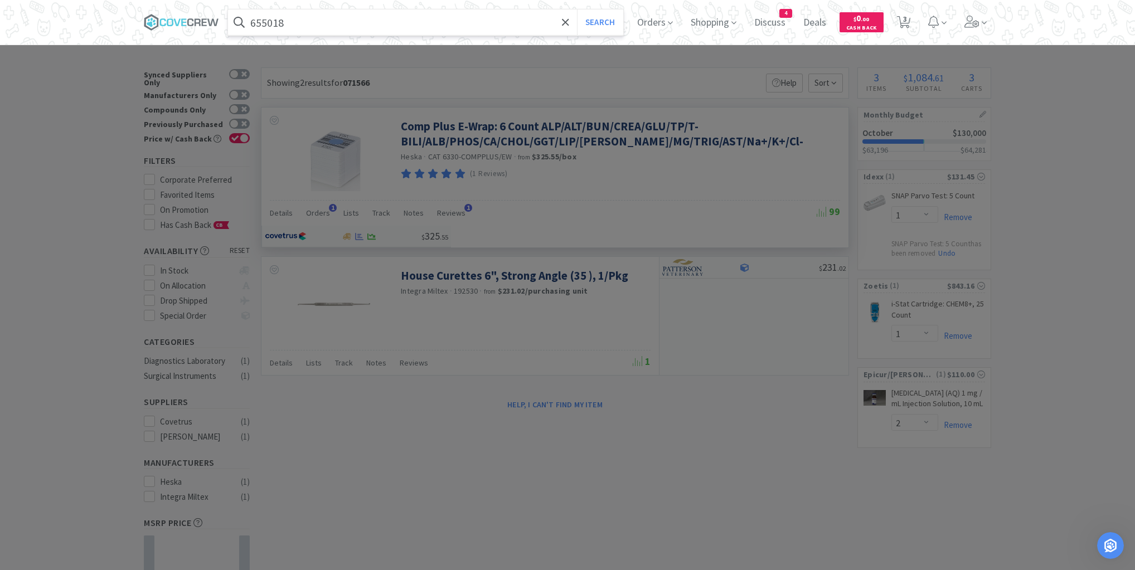
type input "655018"
click at [577, 9] on button "Search" at bounding box center [600, 22] width 46 height 26
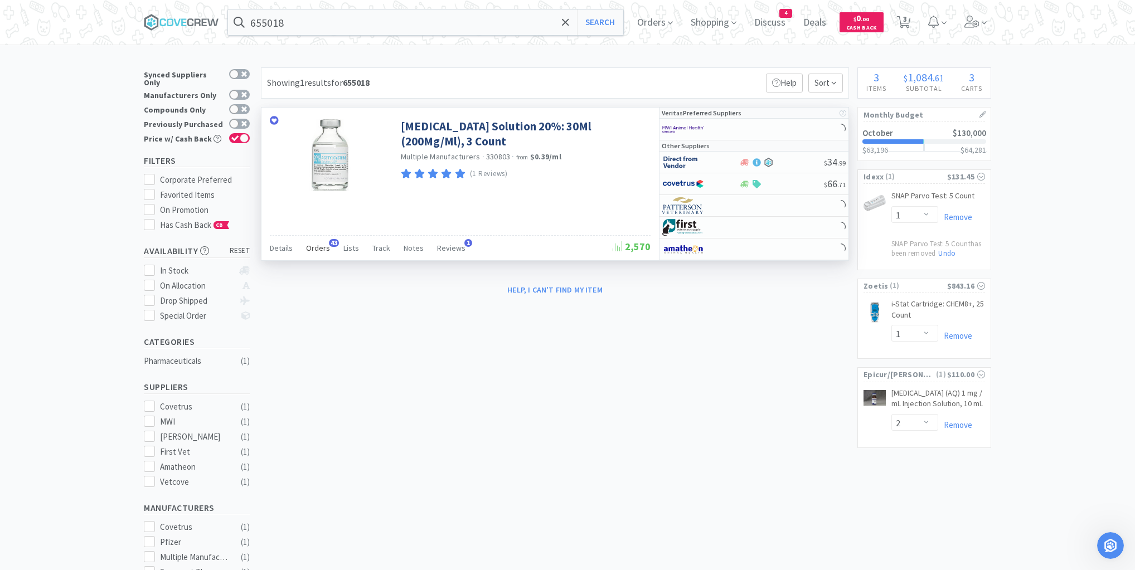
click at [311, 249] on span "Orders" at bounding box center [318, 248] width 24 height 10
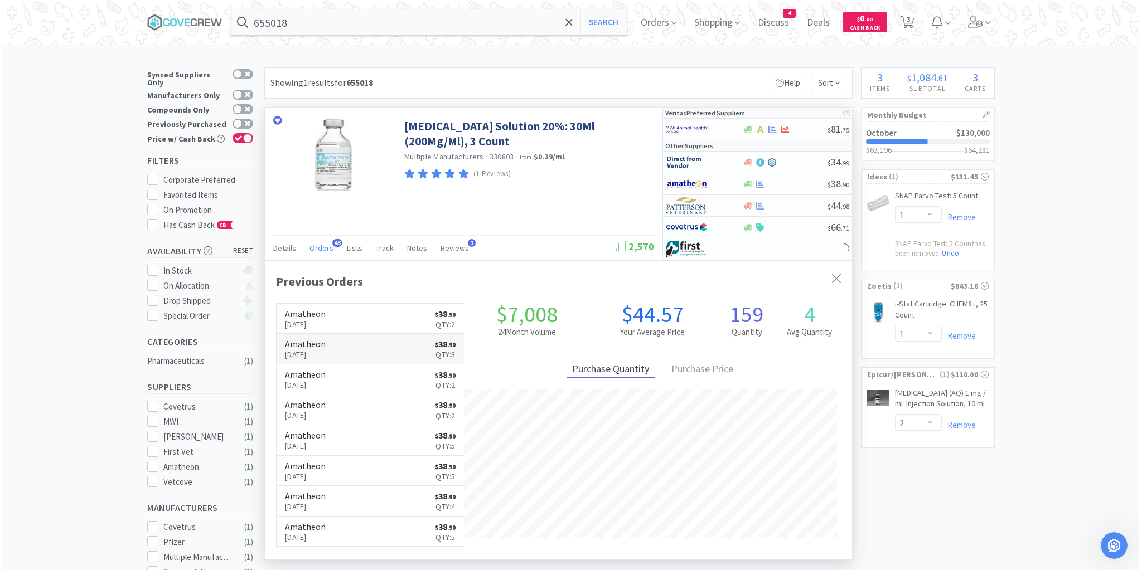
scroll to position [299, 587]
click at [780, 185] on div at bounding box center [781, 184] width 85 height 8
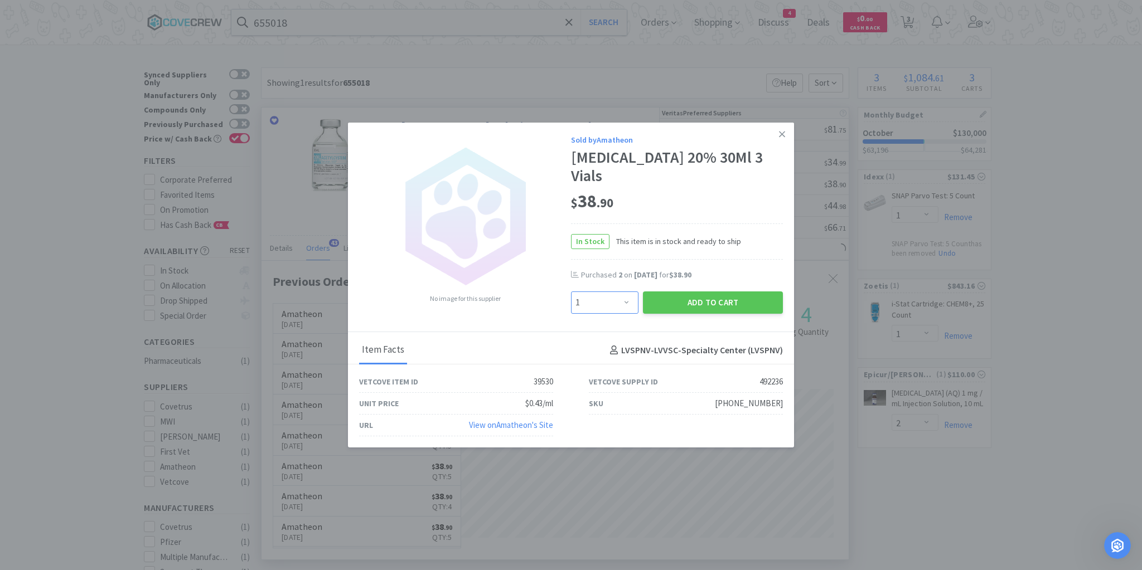
click at [629, 293] on select "Enter Quantity 1 2 3 4 5 6 7 8 9 10 11 12 13 14 15 16 17 18 19 20 Enter Quantity" at bounding box center [604, 303] width 67 height 22
select select "5"
click at [571, 292] on select "Enter Quantity 1 2 3 4 5 6 7 8 9 10 11 12 13 14 15 16 17 18 19 20 Enter Quantity" at bounding box center [604, 303] width 67 height 22
click at [705, 293] on button "Add to Cart" at bounding box center [713, 303] width 140 height 22
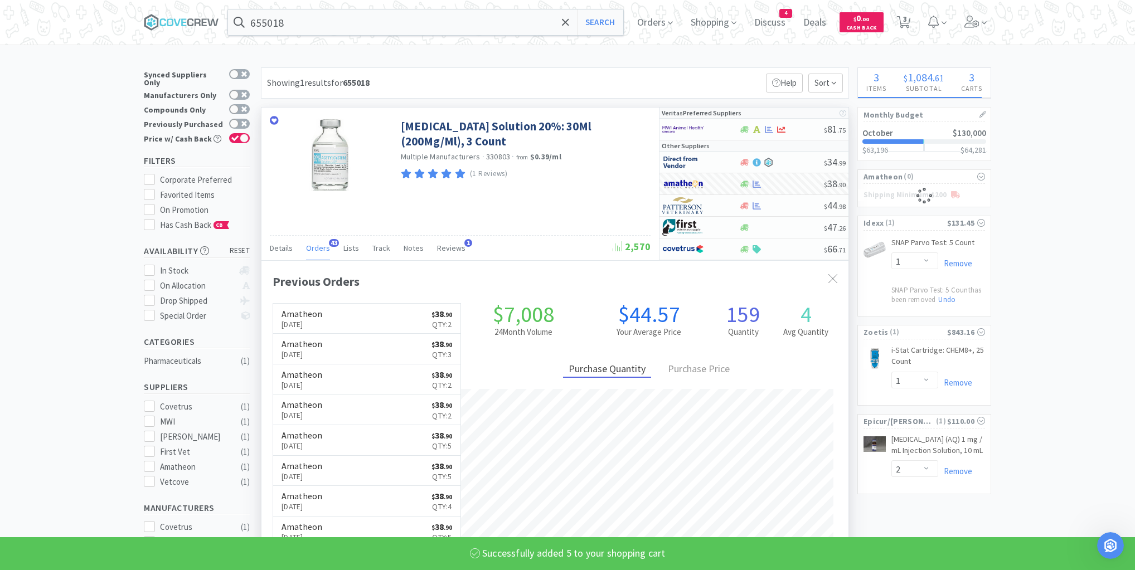
select select "5"
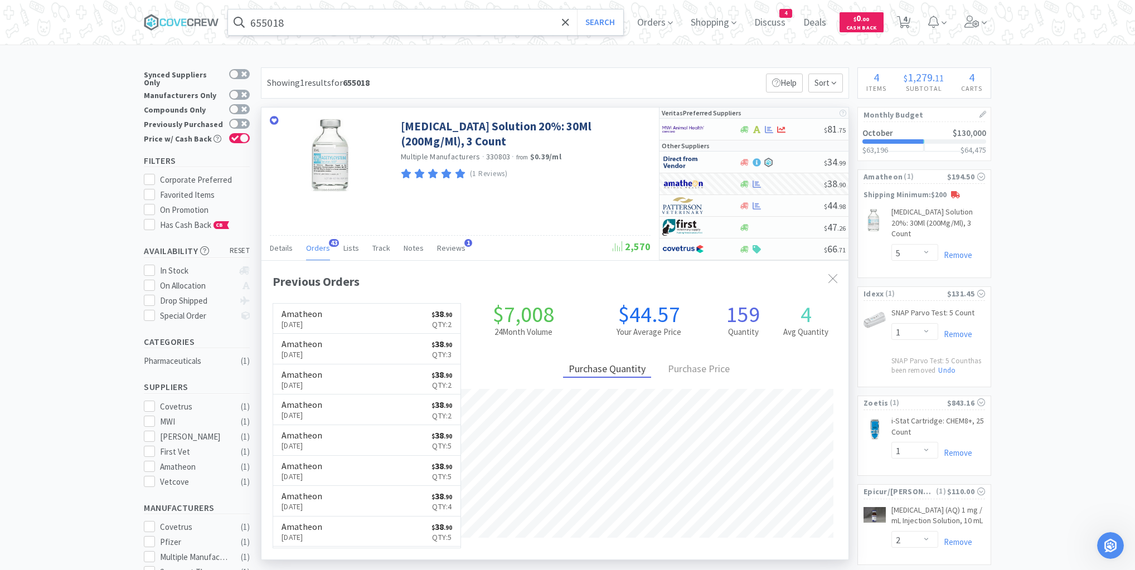
click at [527, 22] on input "655018" at bounding box center [425, 22] width 395 height 26
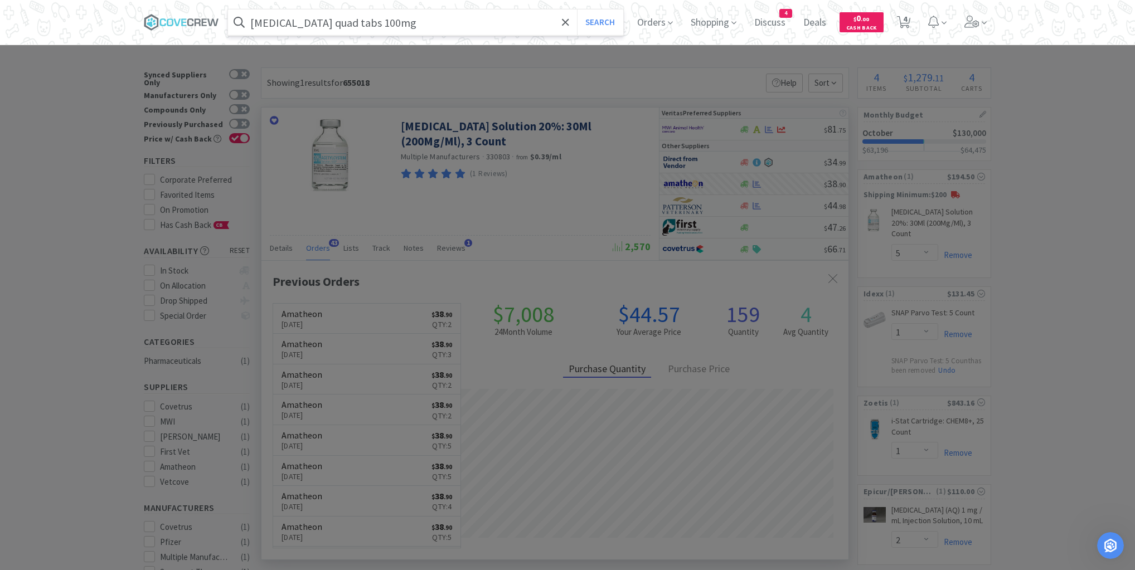
click at [577, 9] on button "Search" at bounding box center [600, 22] width 46 height 26
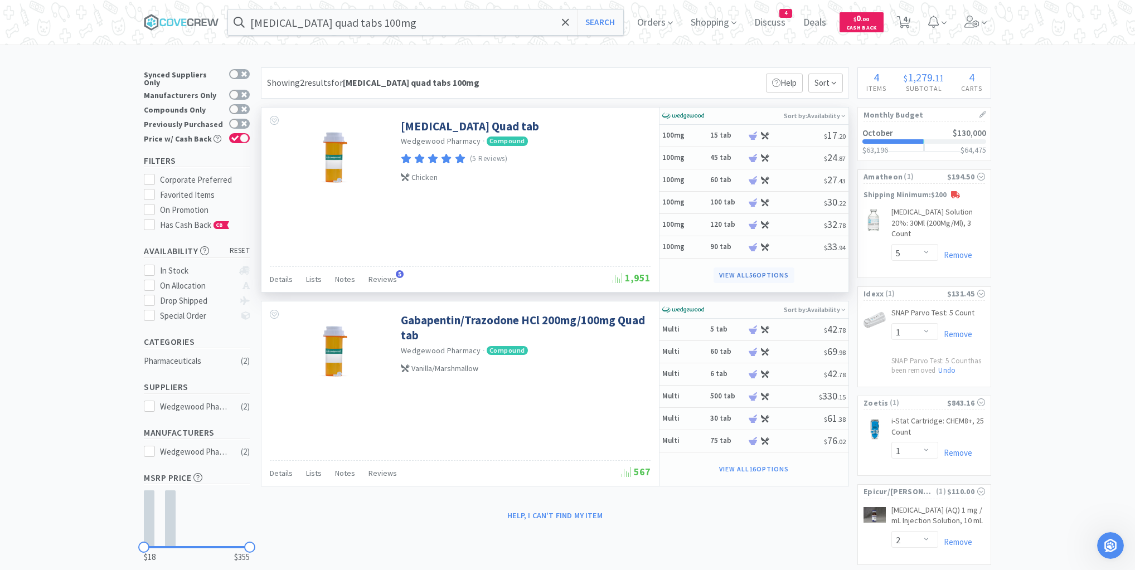
click at [725, 272] on button "View all 56 Options" at bounding box center [754, 276] width 81 height 16
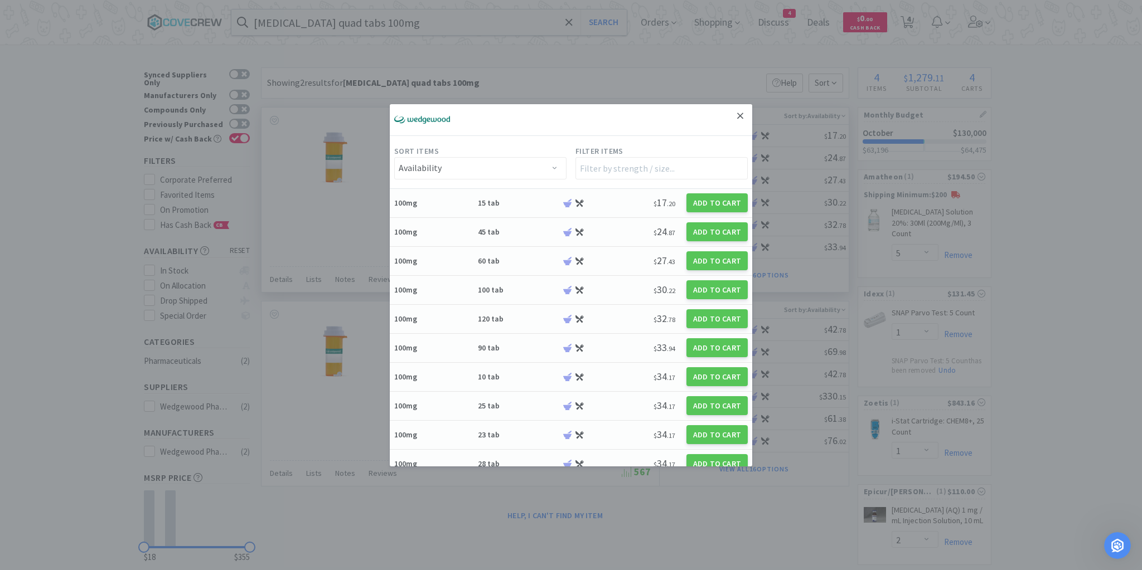
click at [737, 116] on icon at bounding box center [740, 116] width 6 height 10
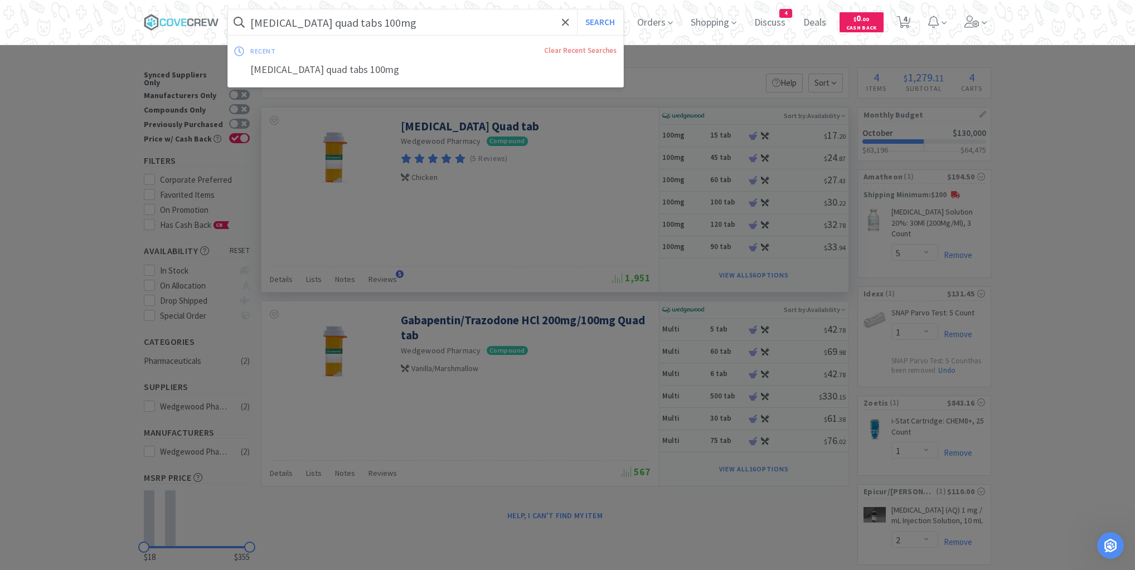
click at [408, 30] on input "[MEDICAL_DATA] quad tabs 100mg" at bounding box center [425, 22] width 395 height 26
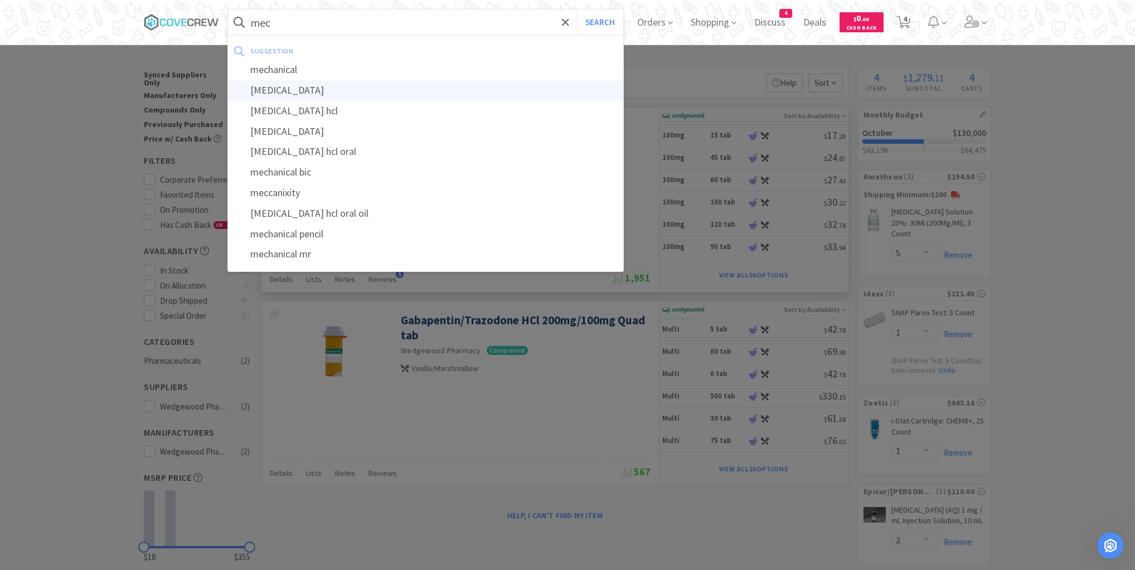
type input "[MEDICAL_DATA]"
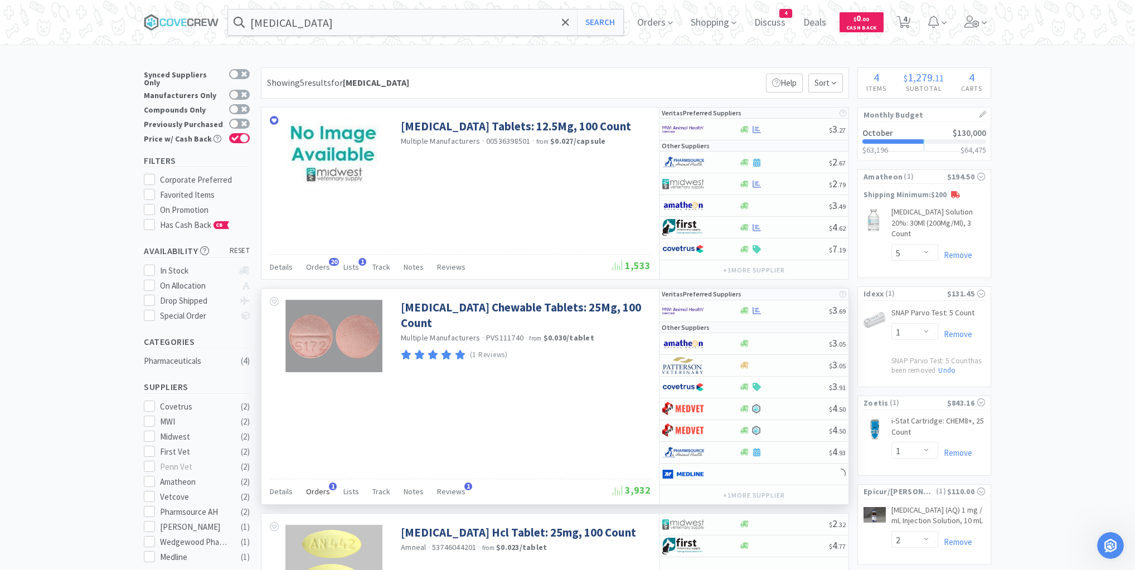
click at [321, 488] on span "Orders" at bounding box center [318, 492] width 24 height 10
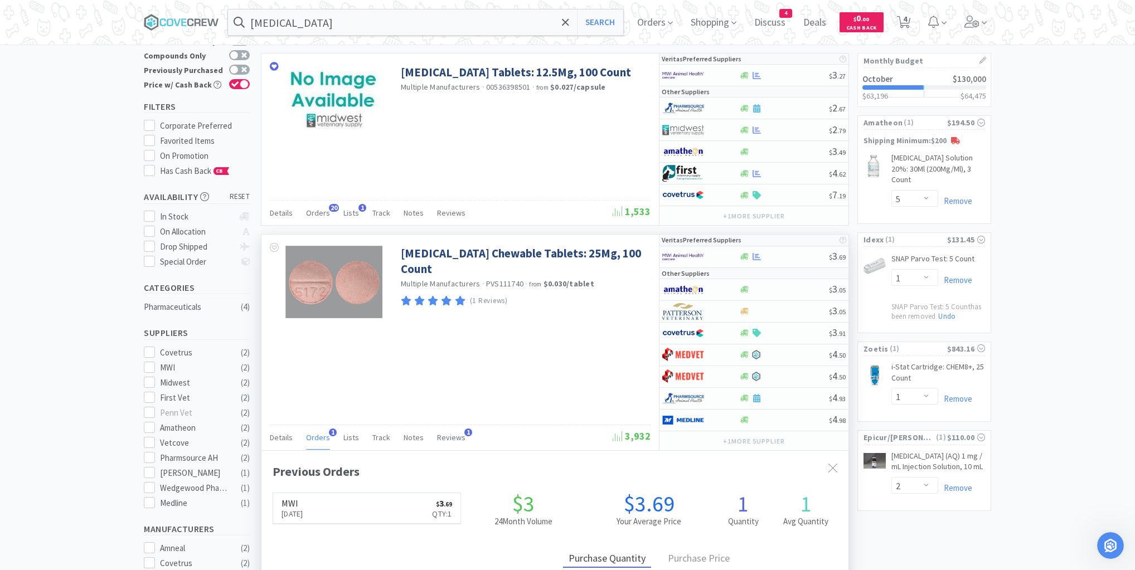
scroll to position [134, 0]
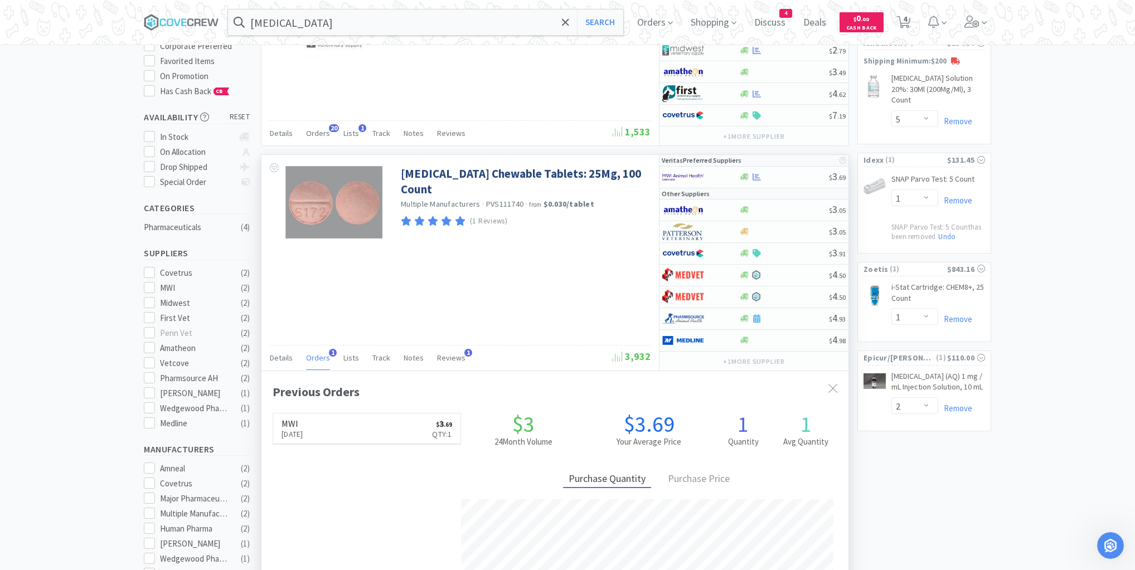
click at [319, 353] on span "Orders" at bounding box center [318, 358] width 24 height 10
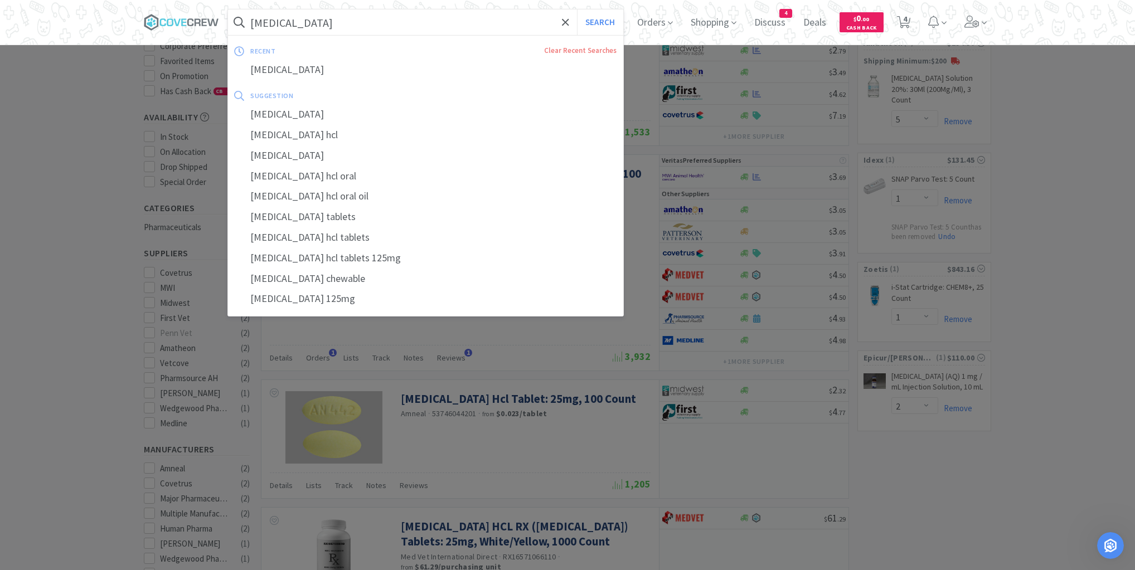
click at [388, 28] on input "[MEDICAL_DATA]" at bounding box center [425, 22] width 395 height 26
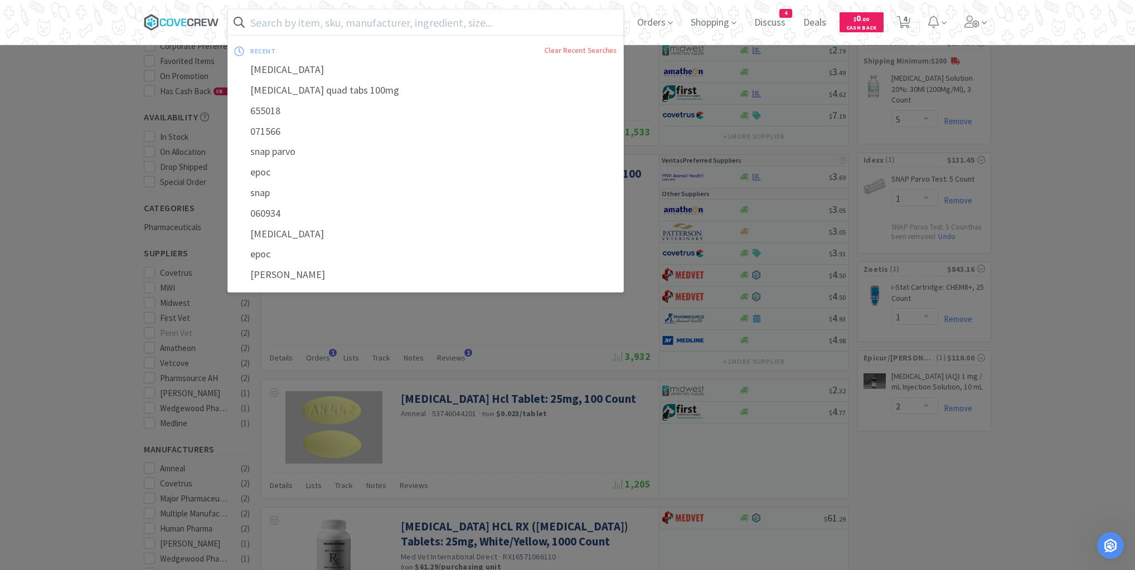
click at [196, 21] on icon at bounding box center [181, 22] width 75 height 17
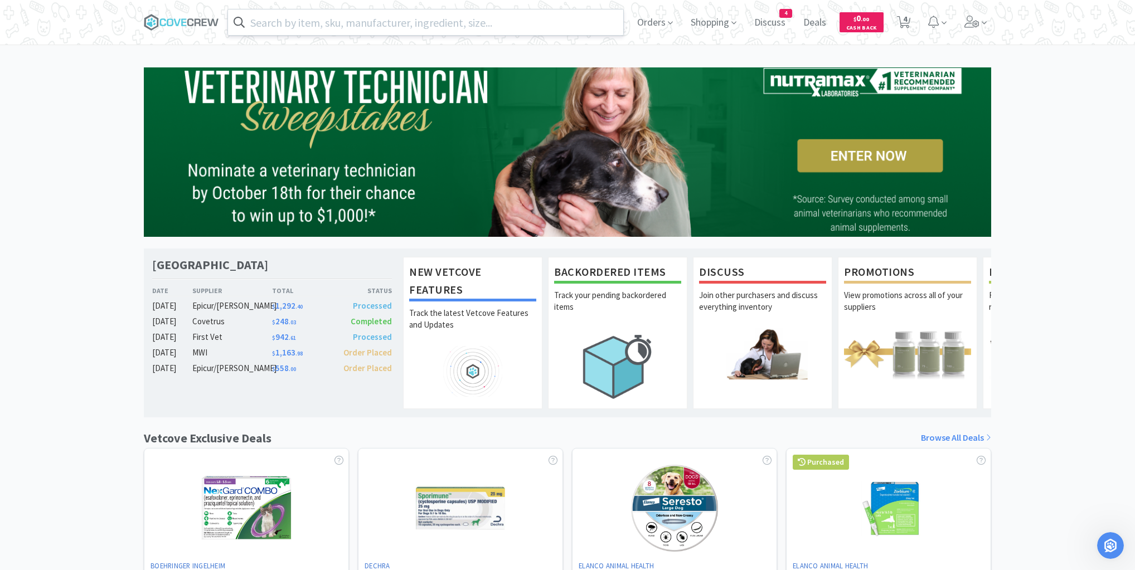
drag, startPoint x: 313, startPoint y: 24, endPoint x: 317, endPoint y: 30, distance: 7.0
click at [314, 25] on input "text" at bounding box center [425, 22] width 395 height 26
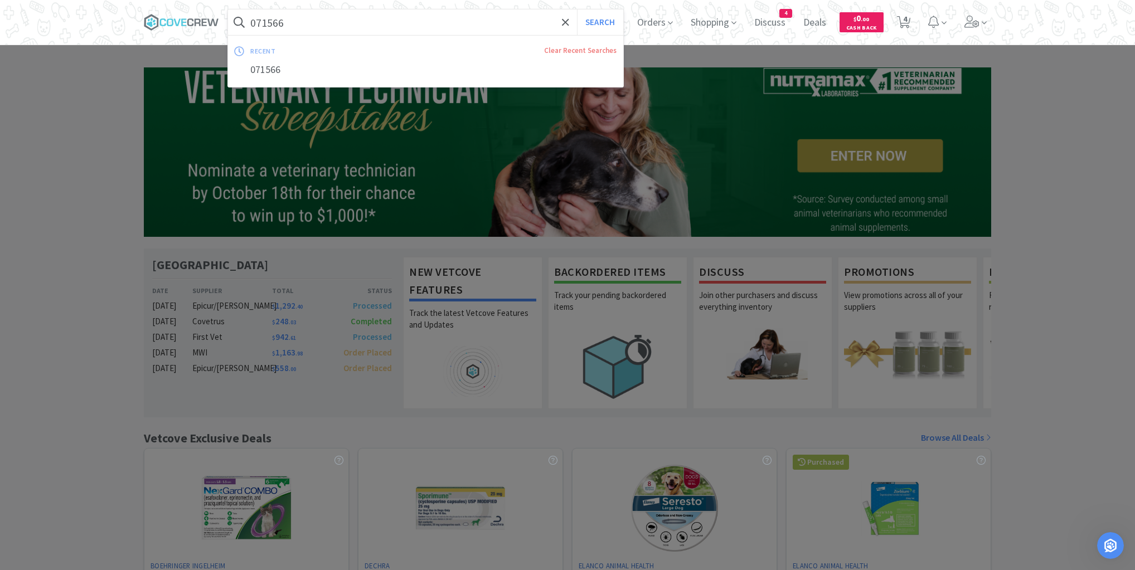
type input "071566"
click at [577, 9] on button "Search" at bounding box center [600, 22] width 46 height 26
select select "5"
select select "1"
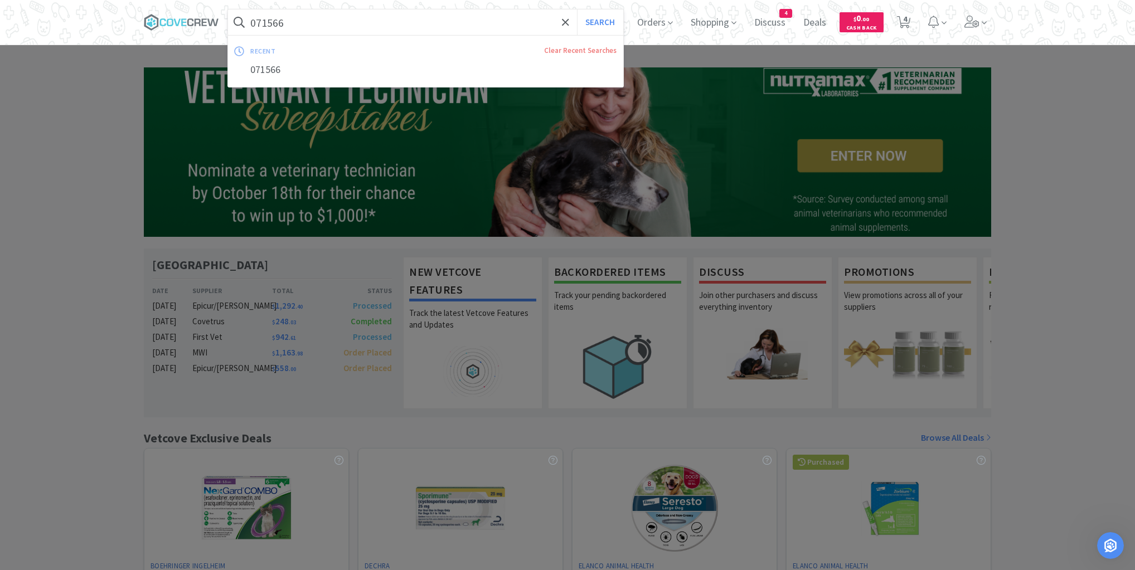
select select "2"
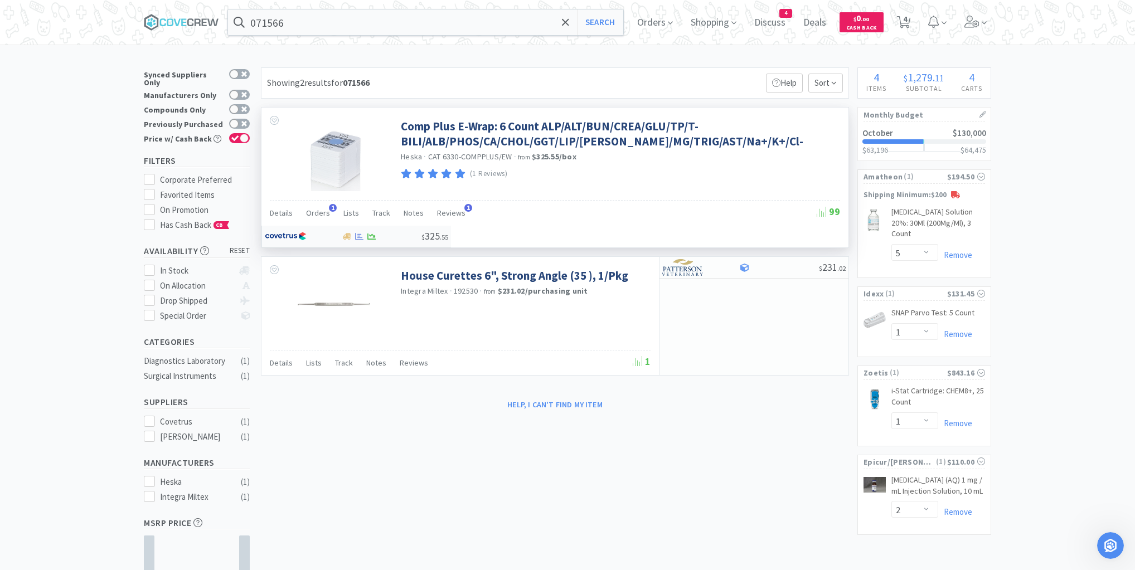
click at [422, 233] on div at bounding box center [381, 237] width 80 height 8
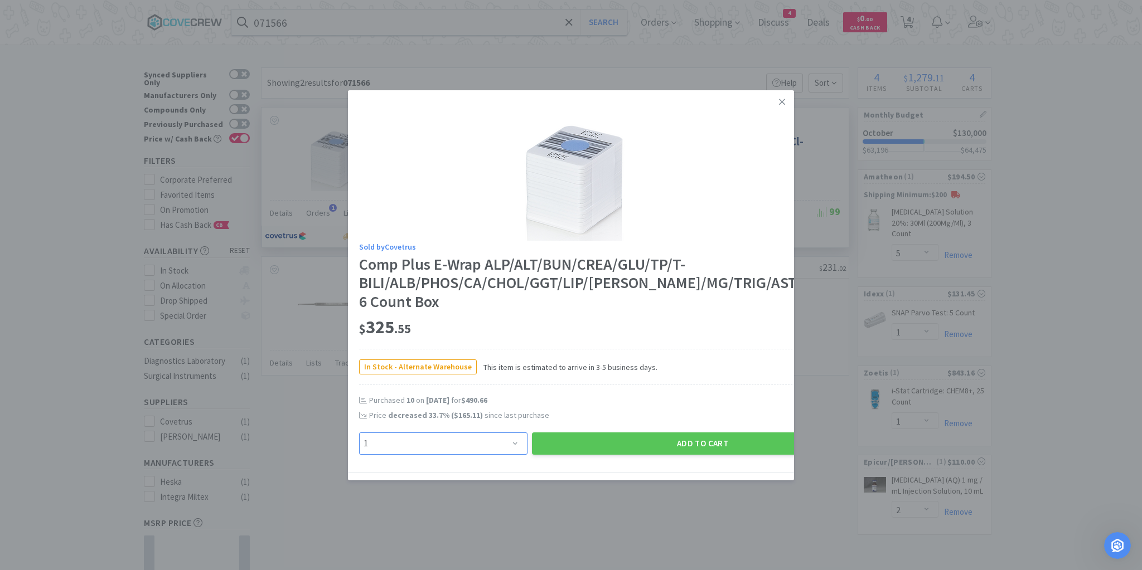
click at [490, 444] on select "Enter Quantity 1 2 3 4 5 6 7 8 9 10 11 12 13 14 15 16 17 18 19 20 Enter Quantity" at bounding box center [443, 444] width 168 height 22
select select "10"
click at [359, 433] on select "Enter Quantity 1 2 3 4 5 6 7 8 9 10 11 12 13 14 15 16 17 18 19 20 Enter Quantity" at bounding box center [443, 444] width 168 height 22
click at [601, 444] on button "Add to Cart" at bounding box center [702, 444] width 341 height 22
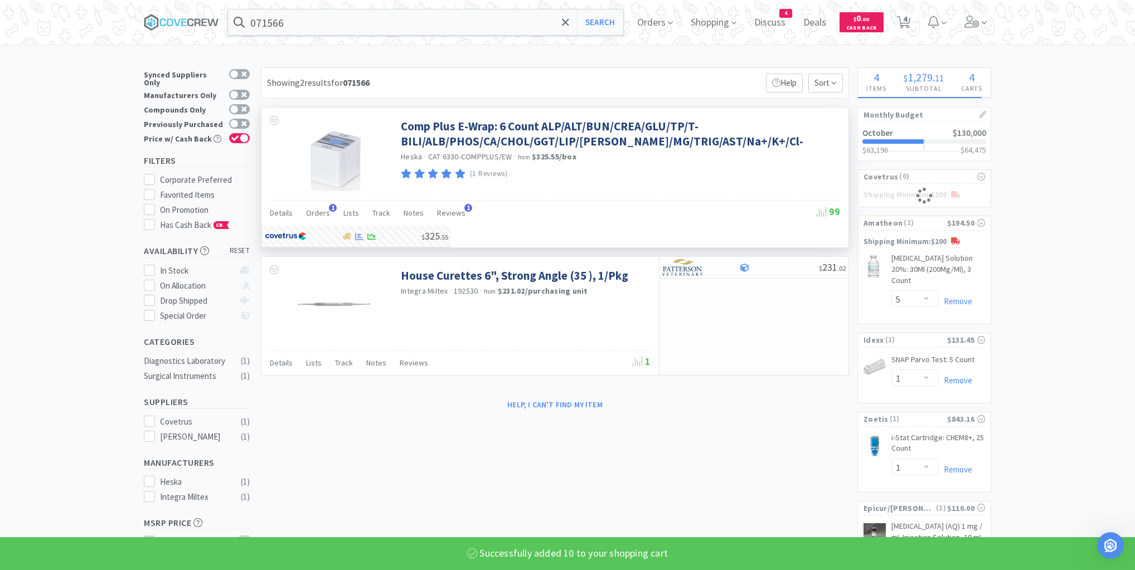
select select "10"
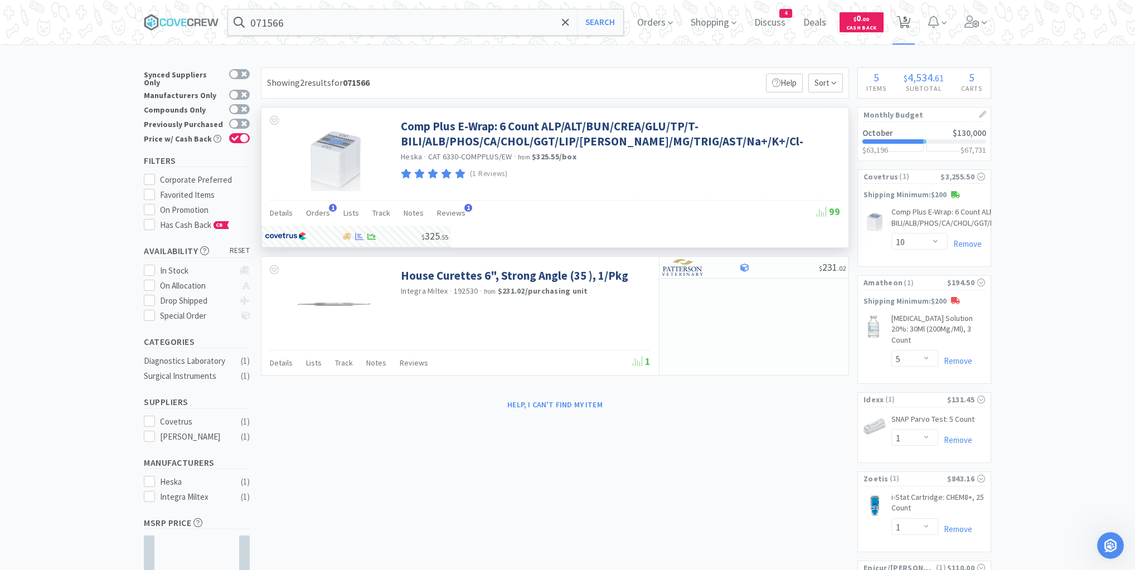
click at [907, 18] on span "5" at bounding box center [905, 19] width 4 height 45
select select "1"
select select "10"
select select "5"
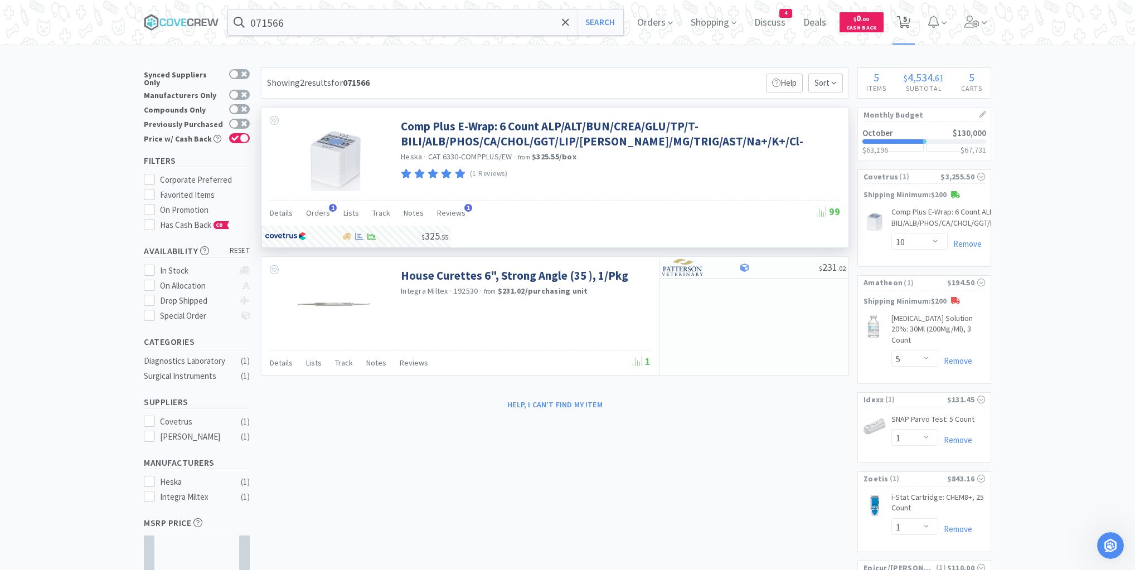
select select "2"
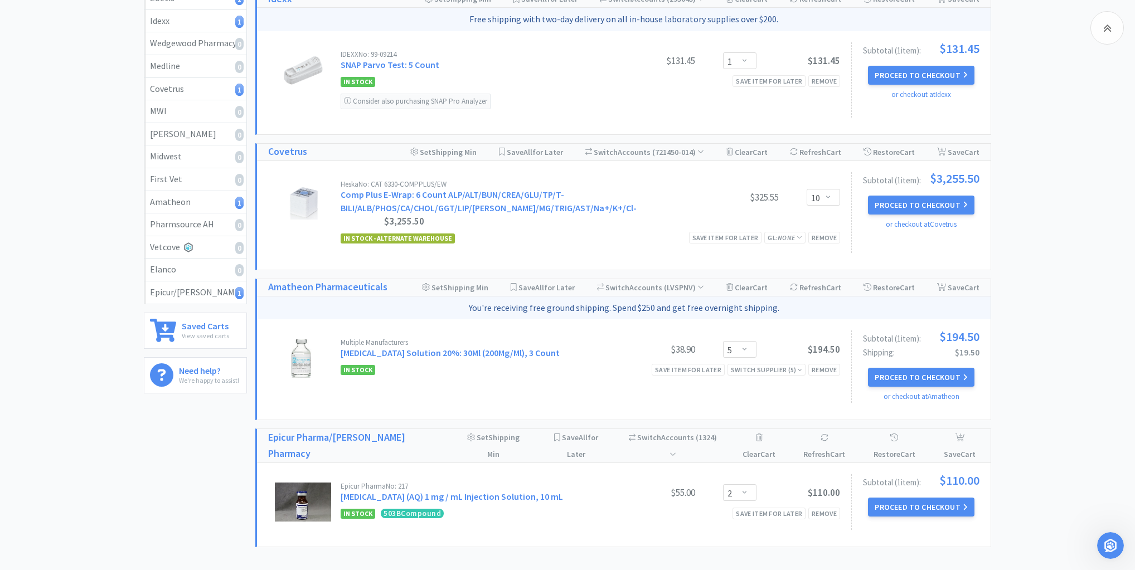
scroll to position [268, 0]
click at [798, 366] on icon at bounding box center [800, 369] width 4 height 7
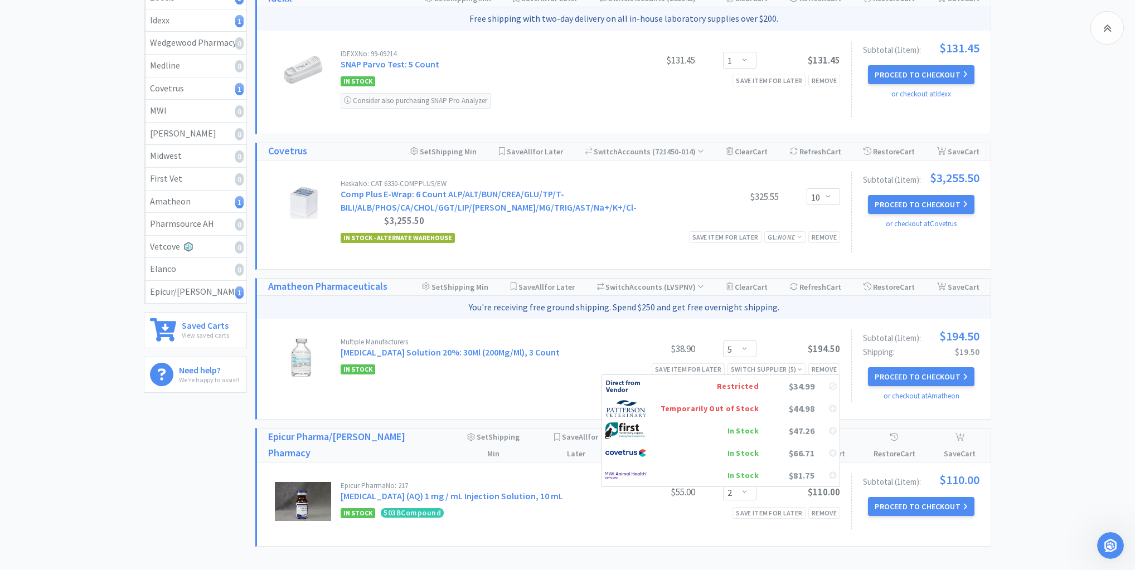
click at [748, 423] on div "In Stock" at bounding box center [710, 431] width 98 height 17
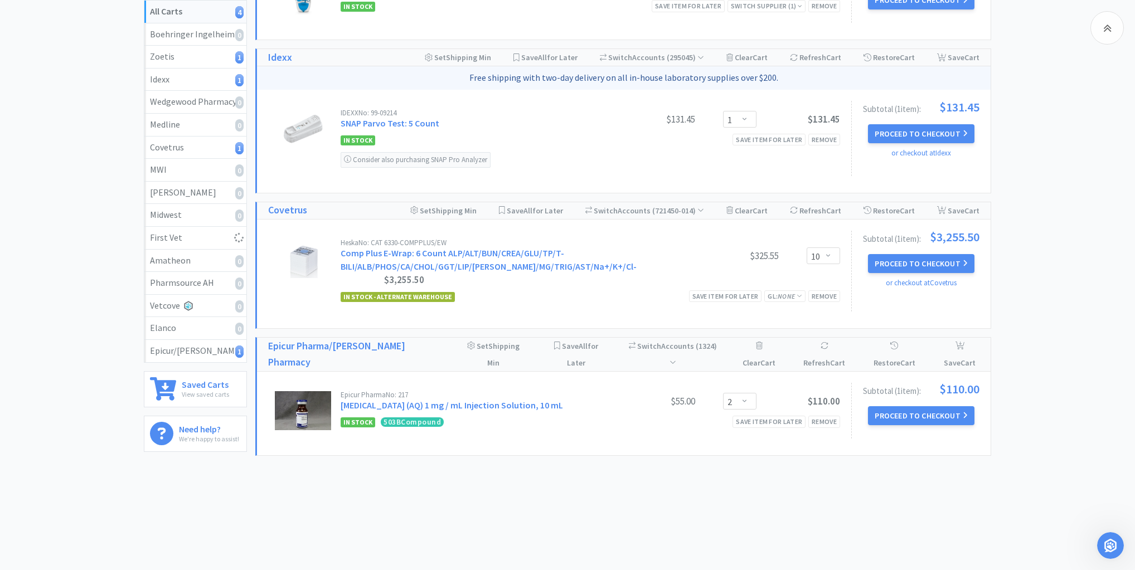
scroll to position [190, 0]
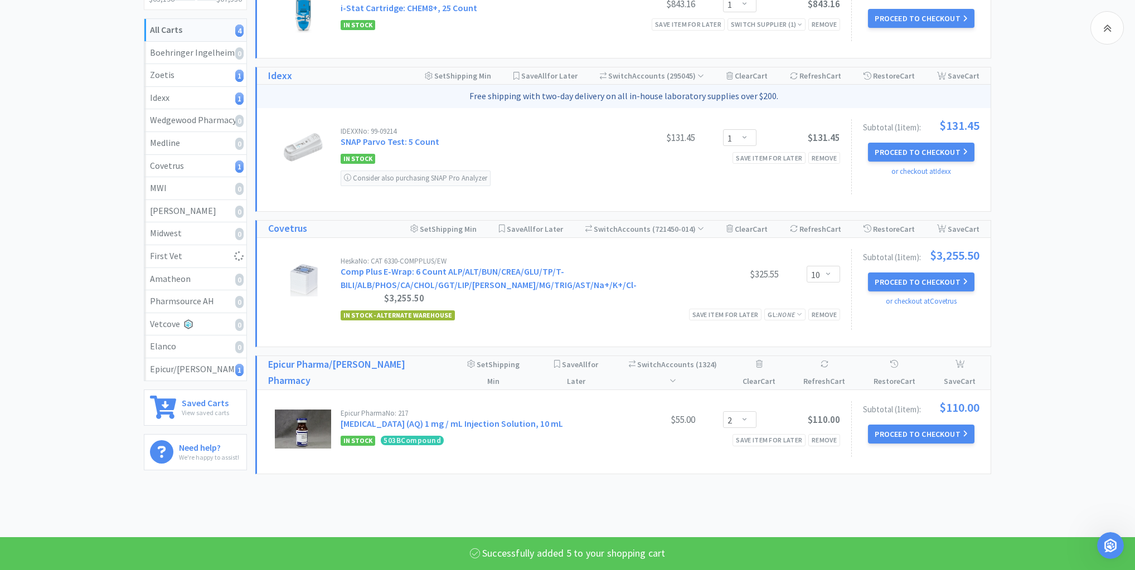
select select "5"
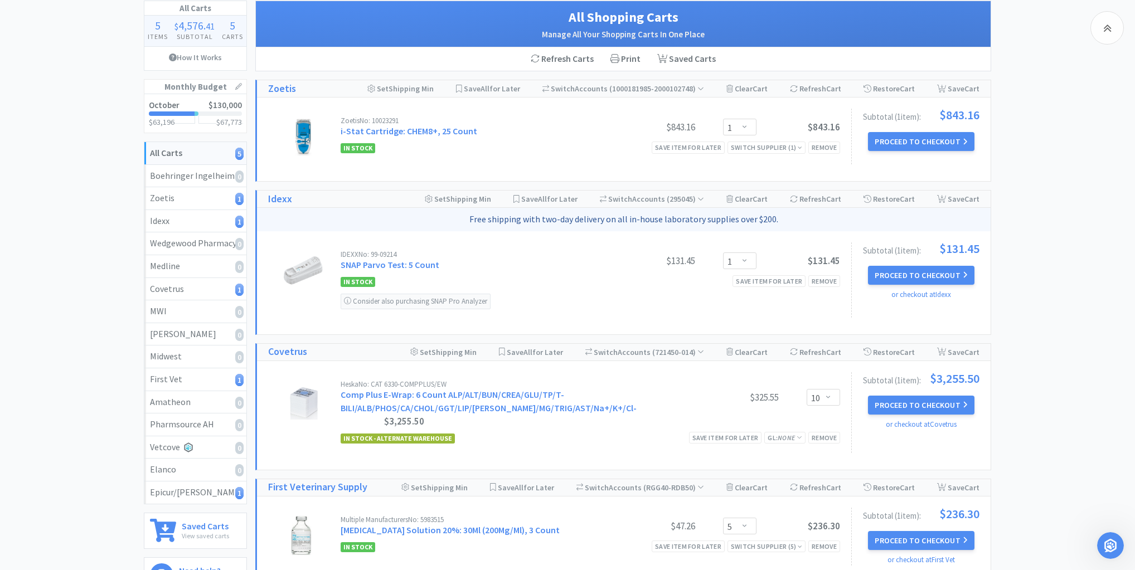
scroll to position [155, 0]
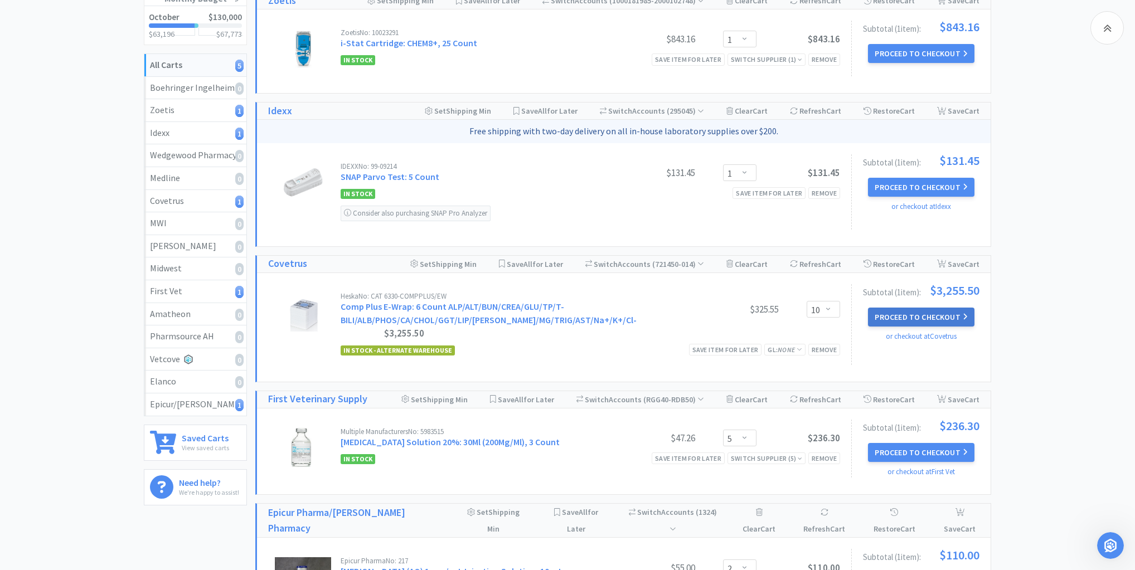
click at [906, 312] on button "Proceed to Checkout" at bounding box center [921, 317] width 106 height 19
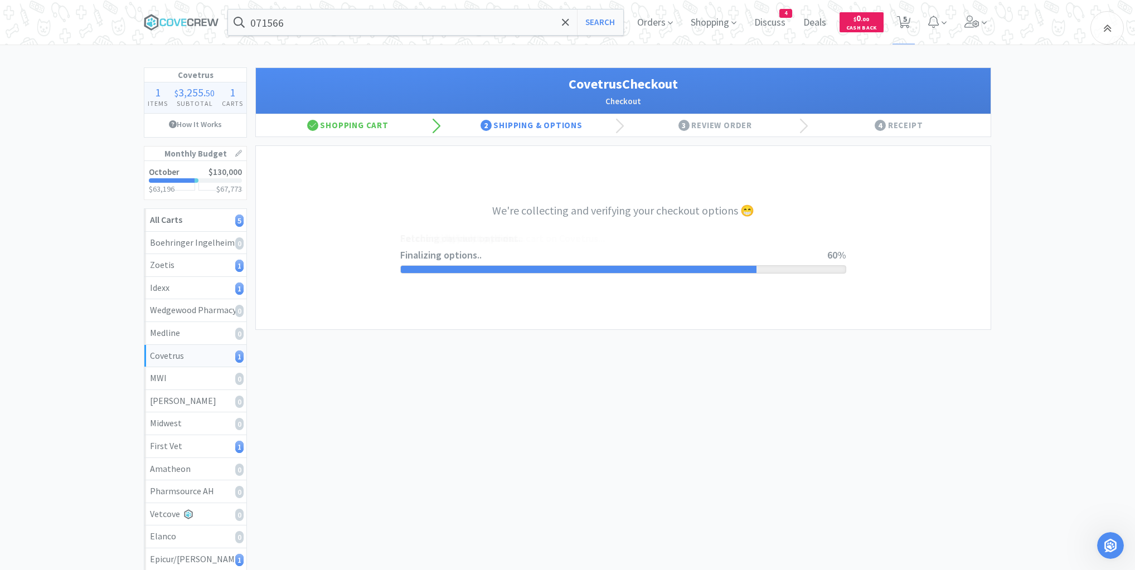
select select "ACCOUNT"
select select "cvt-standard-net"
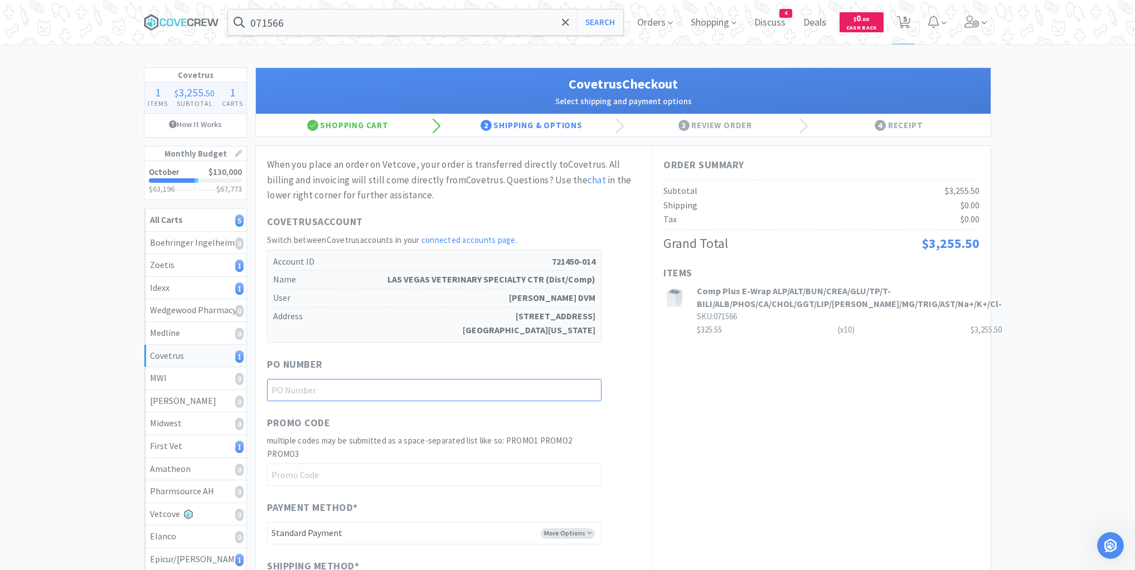
click at [522, 391] on input "text" at bounding box center [434, 390] width 335 height 22
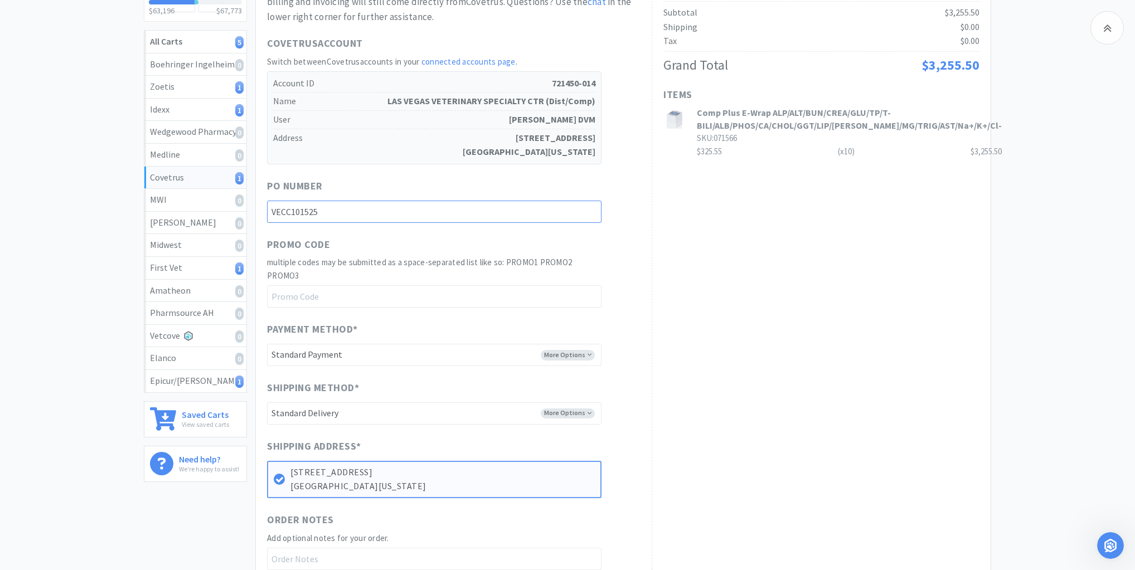
scroll to position [357, 0]
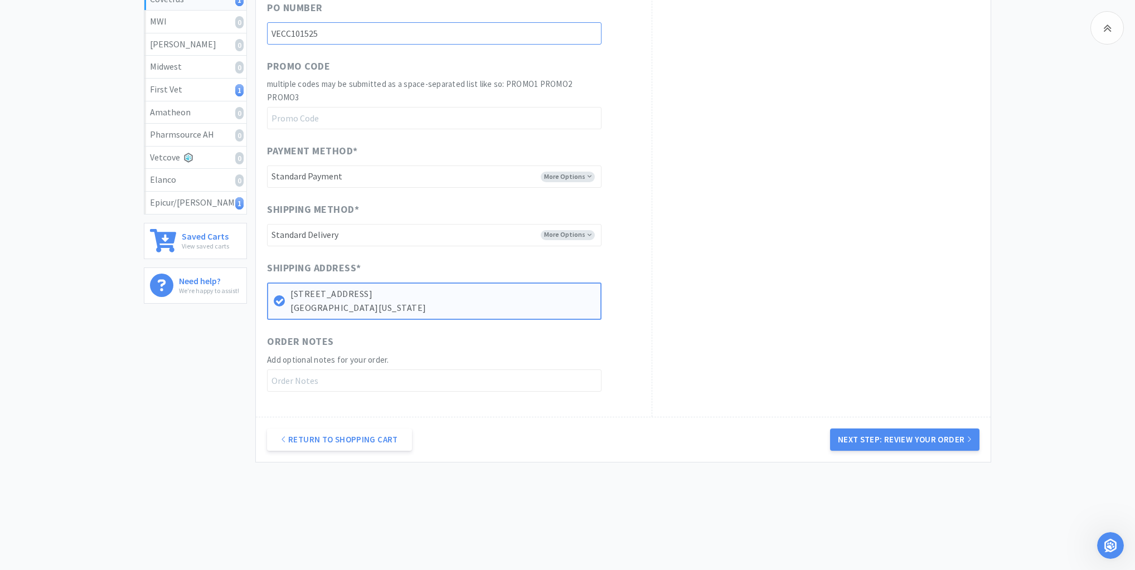
type input "VECC101525"
click at [526, 370] on input "text" at bounding box center [434, 381] width 335 height 22
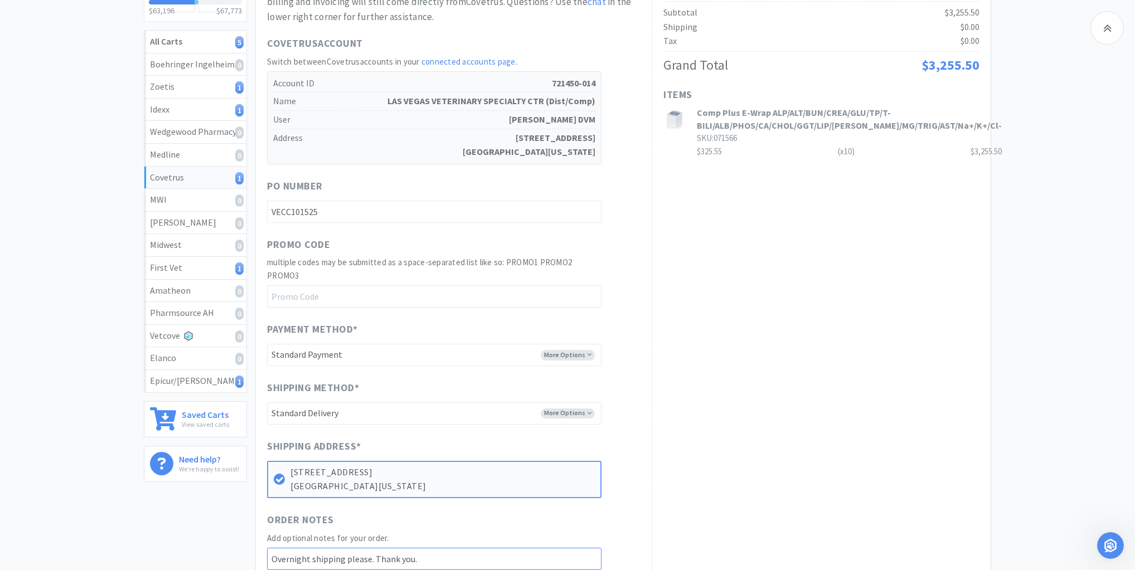
scroll to position [361, 0]
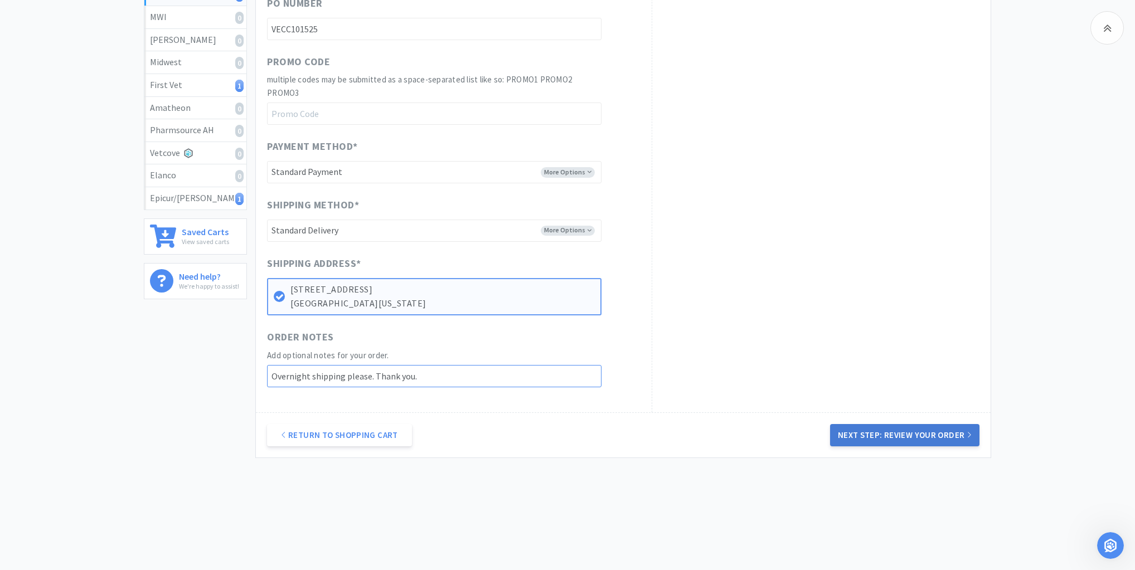
type input "Overnight shipping please. Thank you."
click at [926, 433] on button "Next Step: Review Your Order" at bounding box center [904, 435] width 149 height 22
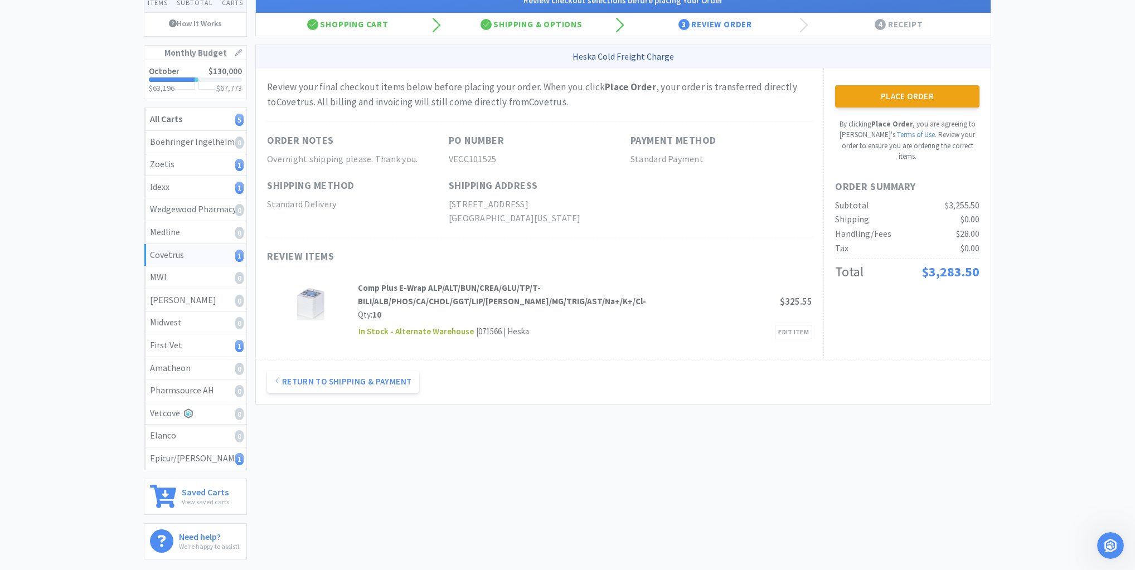
scroll to position [0, 0]
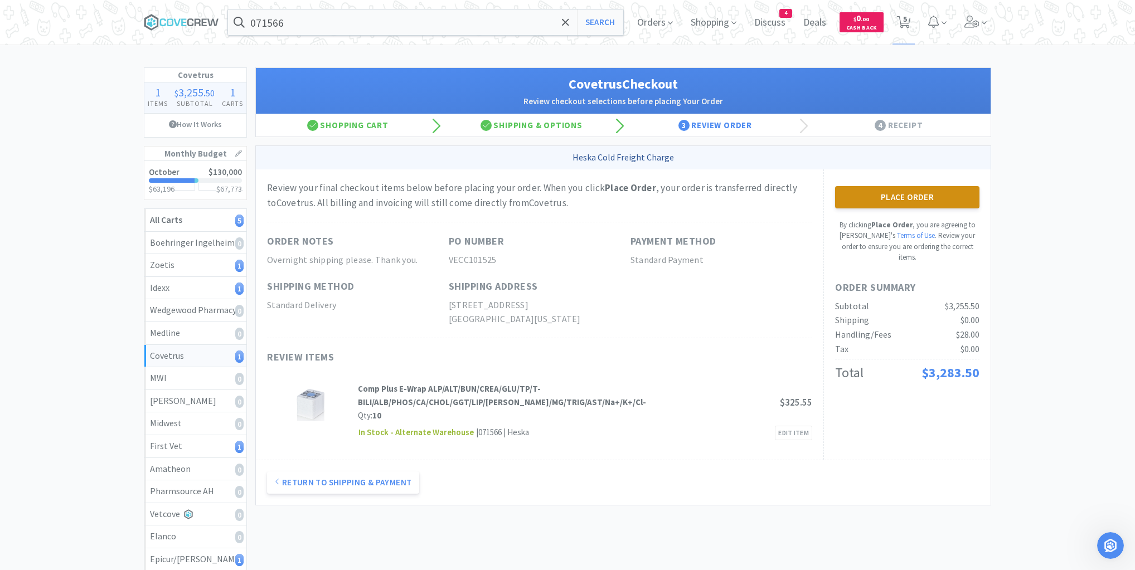
click at [908, 197] on button "Place Order" at bounding box center [907, 197] width 144 height 22
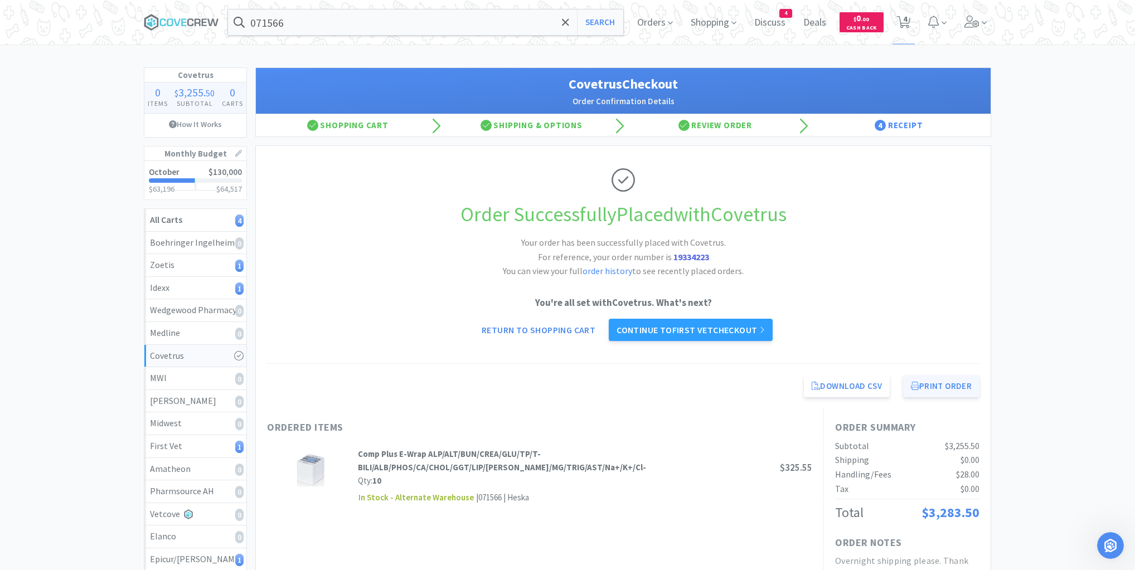
click at [955, 381] on button "Print Order" at bounding box center [941, 386] width 76 height 22
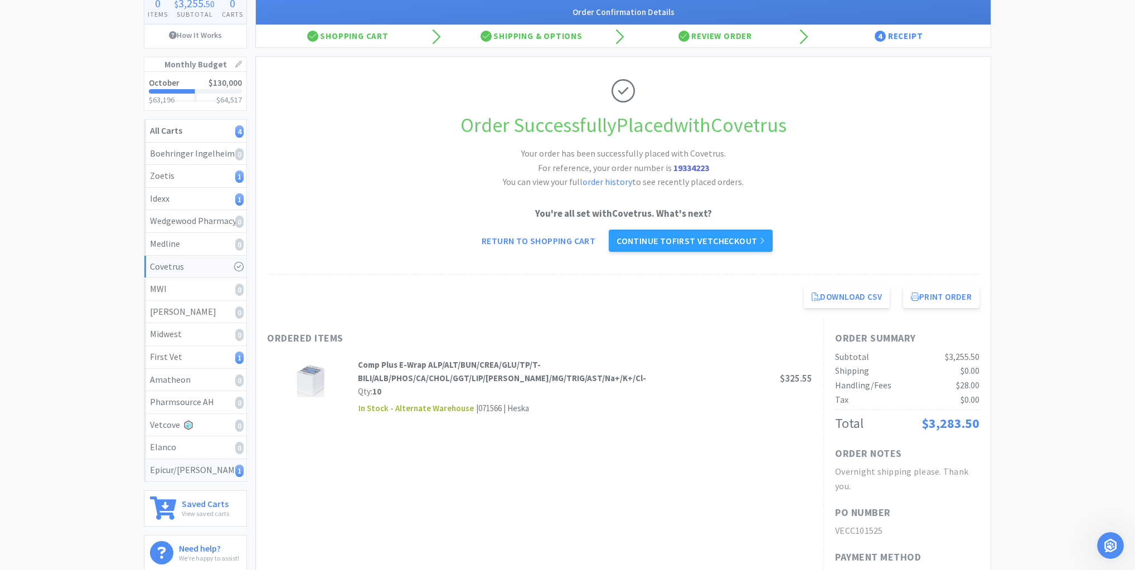
click at [214, 470] on div "Epicur/[PERSON_NAME] 1" at bounding box center [195, 470] width 91 height 14
select select "2"
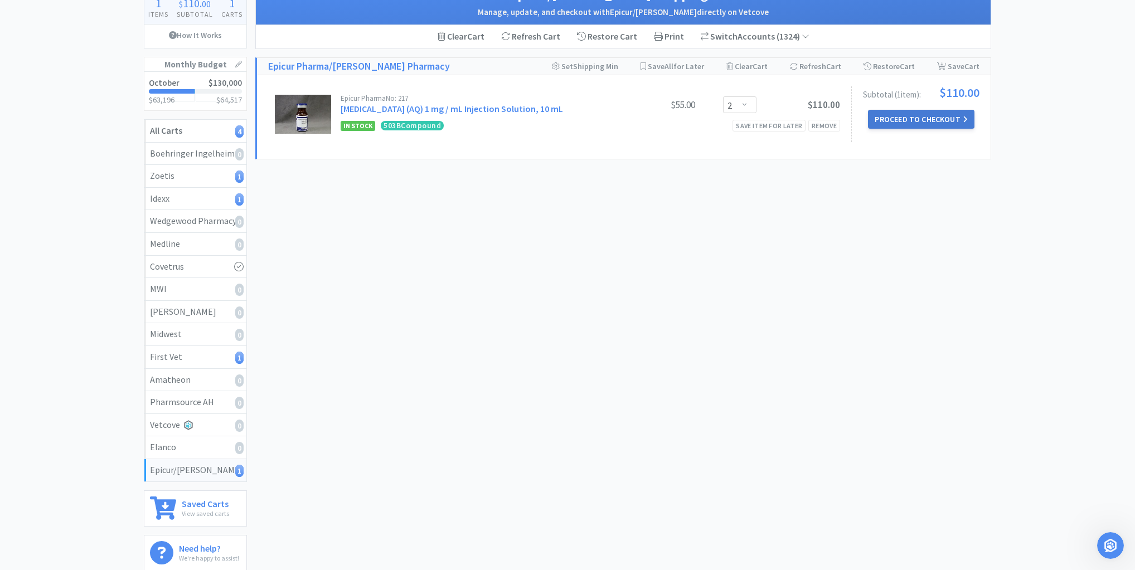
click at [927, 115] on button "Proceed to Checkout" at bounding box center [921, 119] width 106 height 19
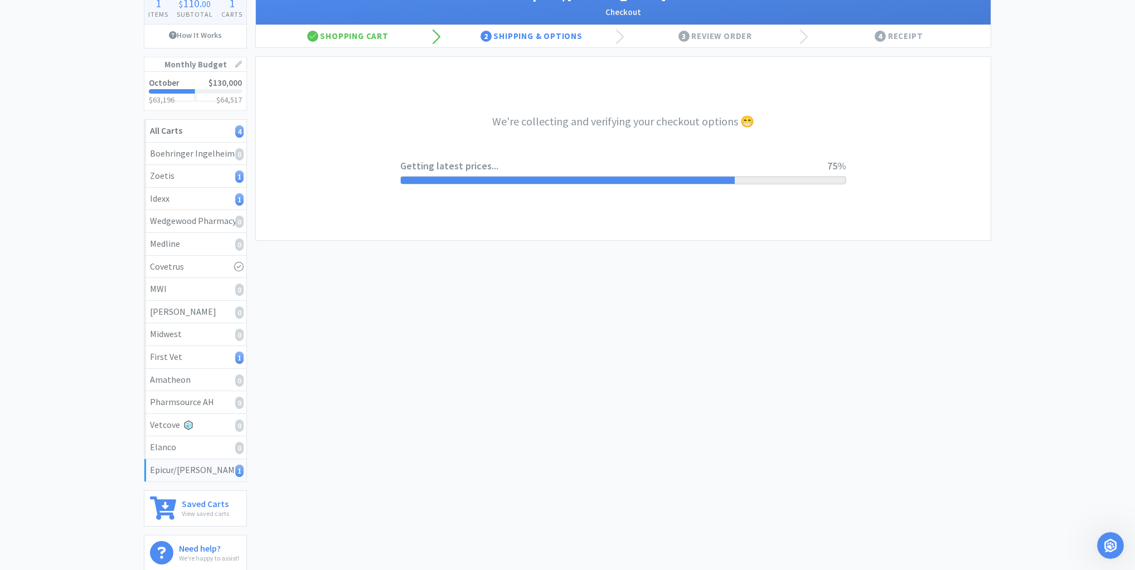
select select "0"
select select "pay_by_invoice"
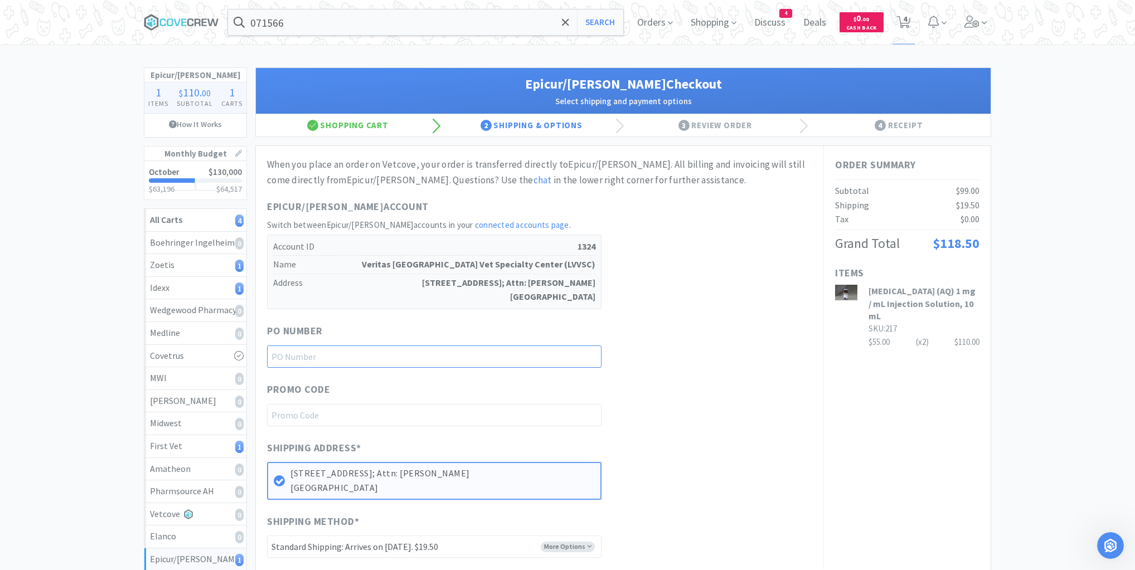
drag, startPoint x: 580, startPoint y: 354, endPoint x: 586, endPoint y: 357, distance: 6.2
click at [581, 354] on input "text" at bounding box center [434, 357] width 335 height 22
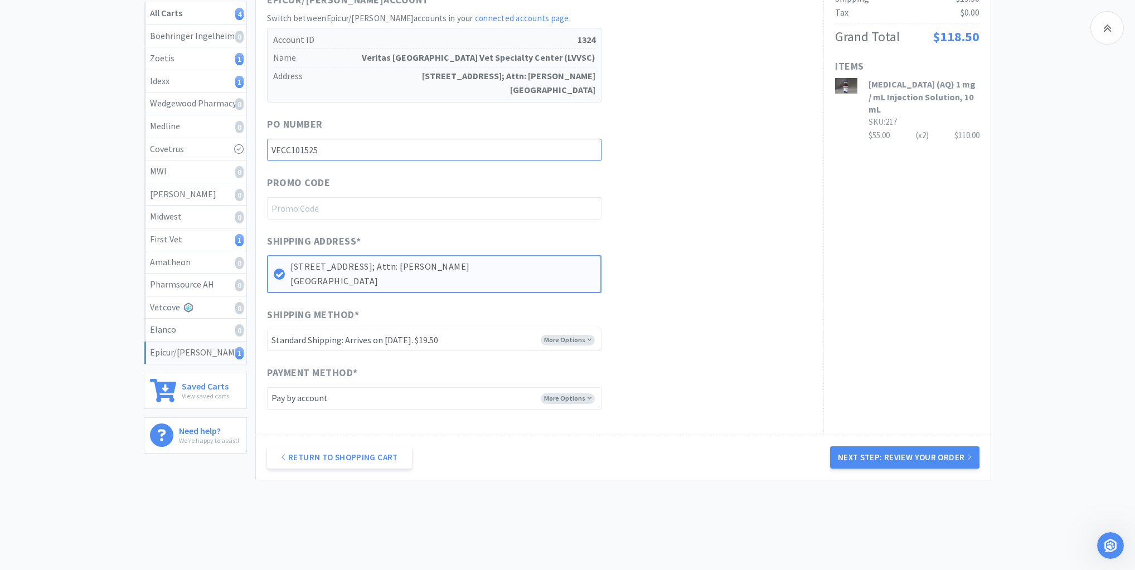
scroll to position [223, 0]
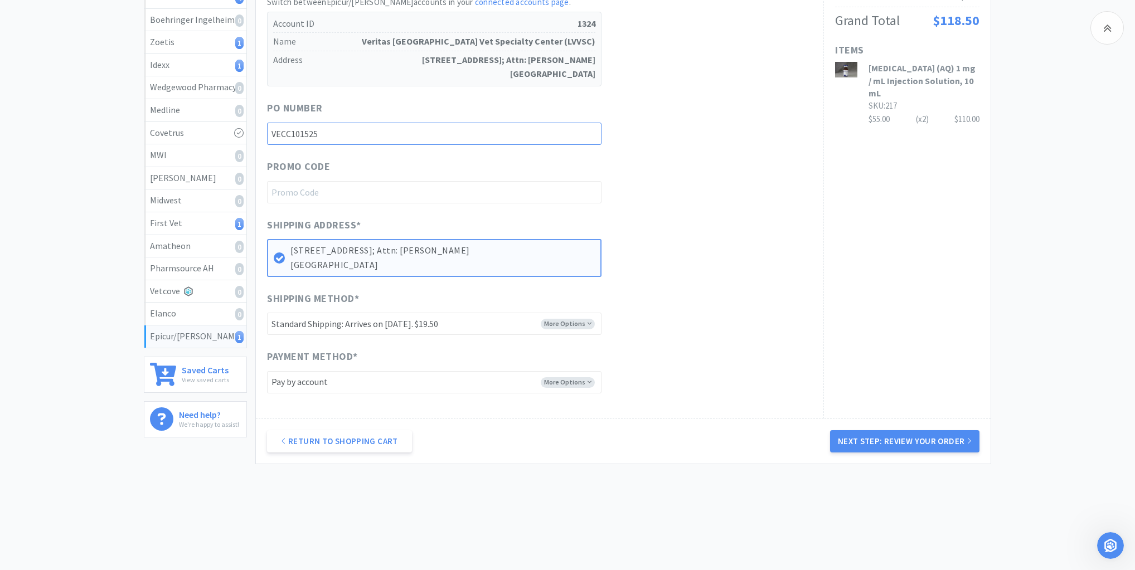
type input "VECC101525"
click at [589, 323] on select "-------- Standard Shipping: Arrives on [DATE]. $19.50 UPS - 2nd Day Air A.M.®: …" at bounding box center [434, 324] width 335 height 22
click at [888, 438] on button "Next Step: Review Your Order" at bounding box center [904, 441] width 149 height 22
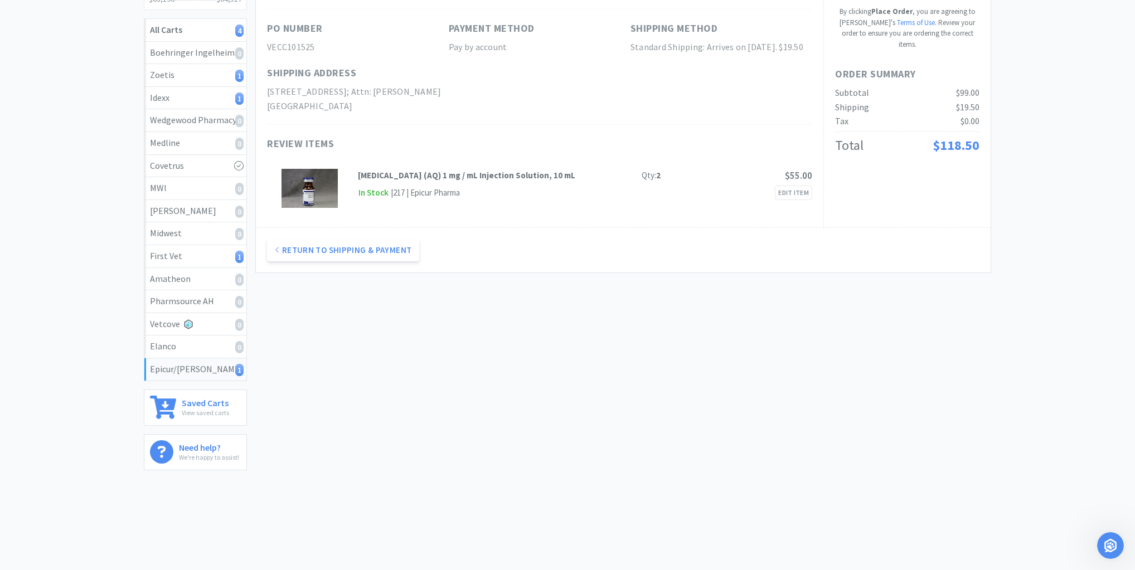
scroll to position [0, 0]
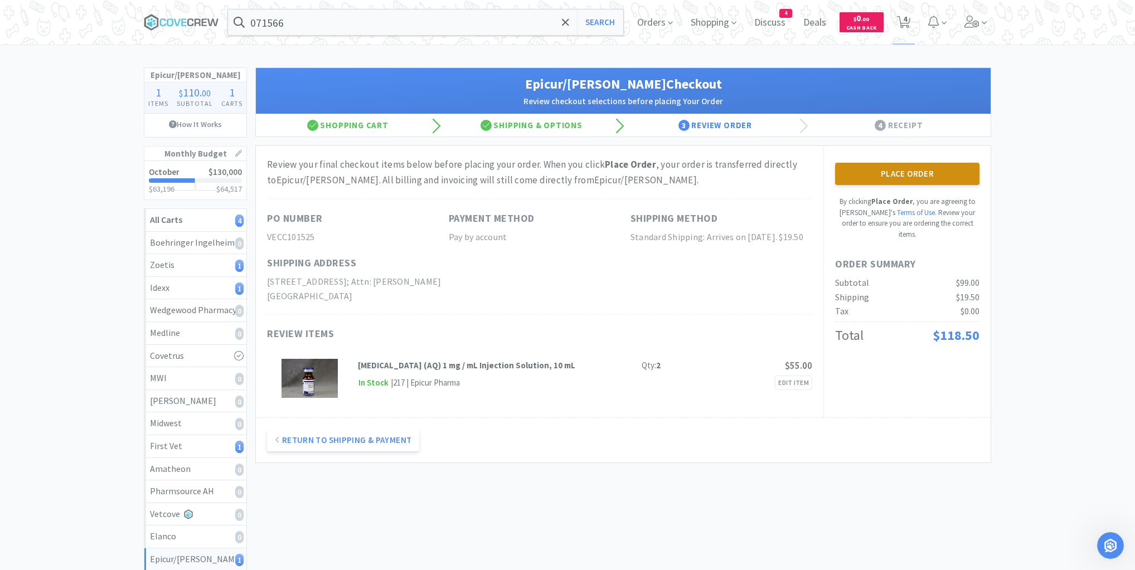
click at [905, 172] on button "Place Order" at bounding box center [907, 174] width 144 height 22
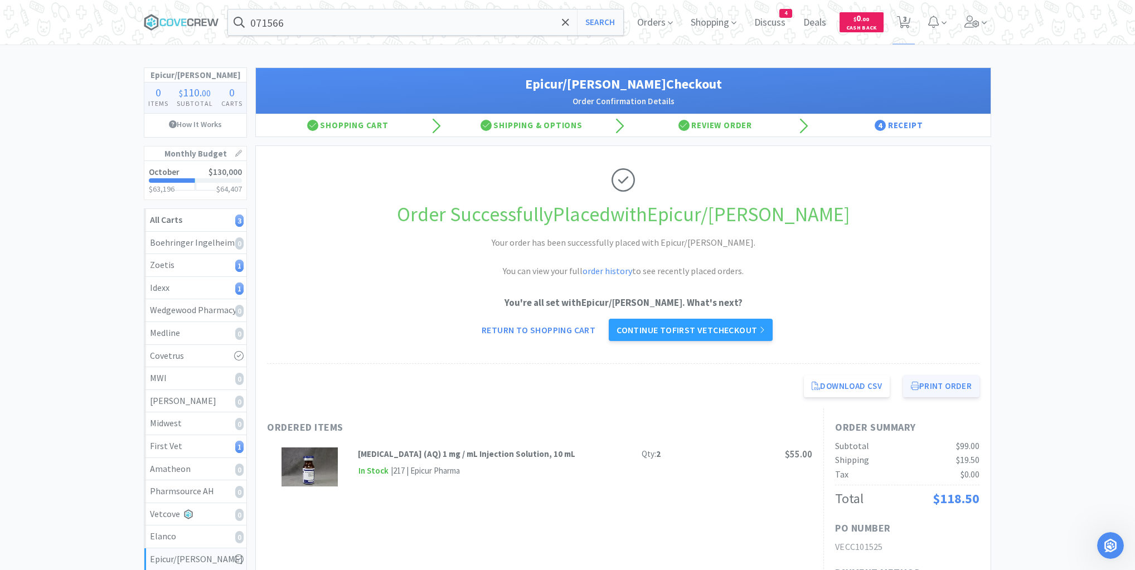
click at [939, 384] on button "Print Order" at bounding box center [941, 386] width 76 height 22
click at [206, 448] on div "First Vet 1" at bounding box center [195, 446] width 91 height 14
select select "5"
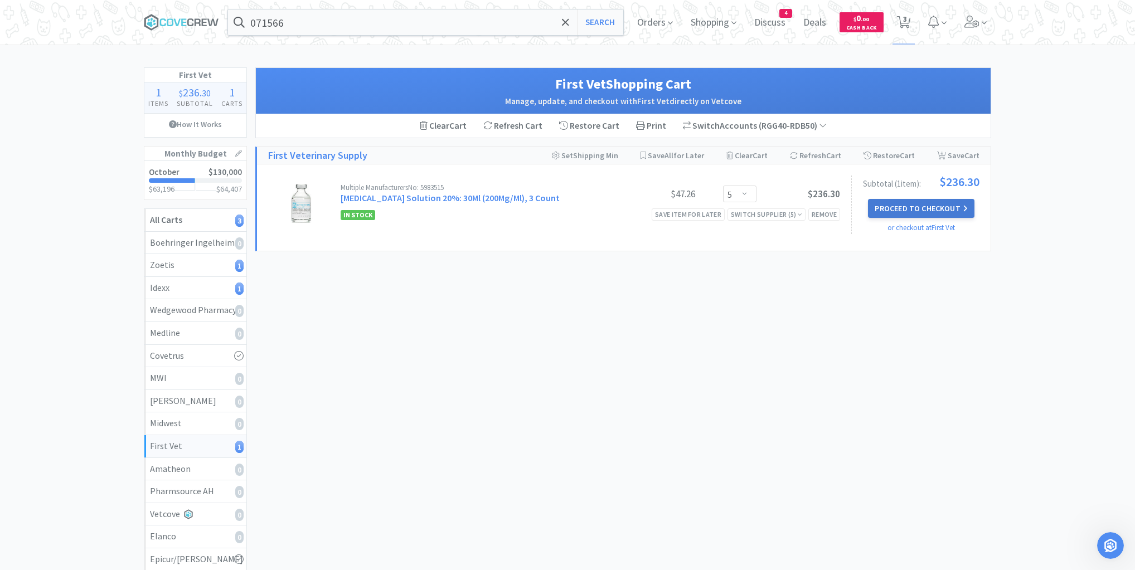
click at [927, 210] on button "Proceed to Checkout" at bounding box center [921, 208] width 106 height 19
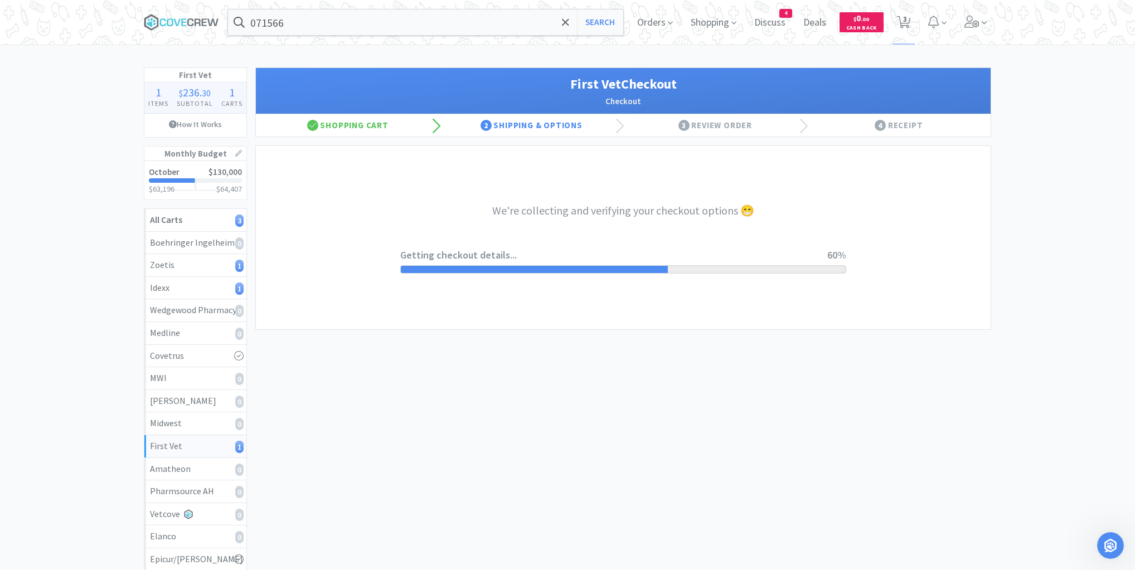
select select "companycredit"
select select "FIS"
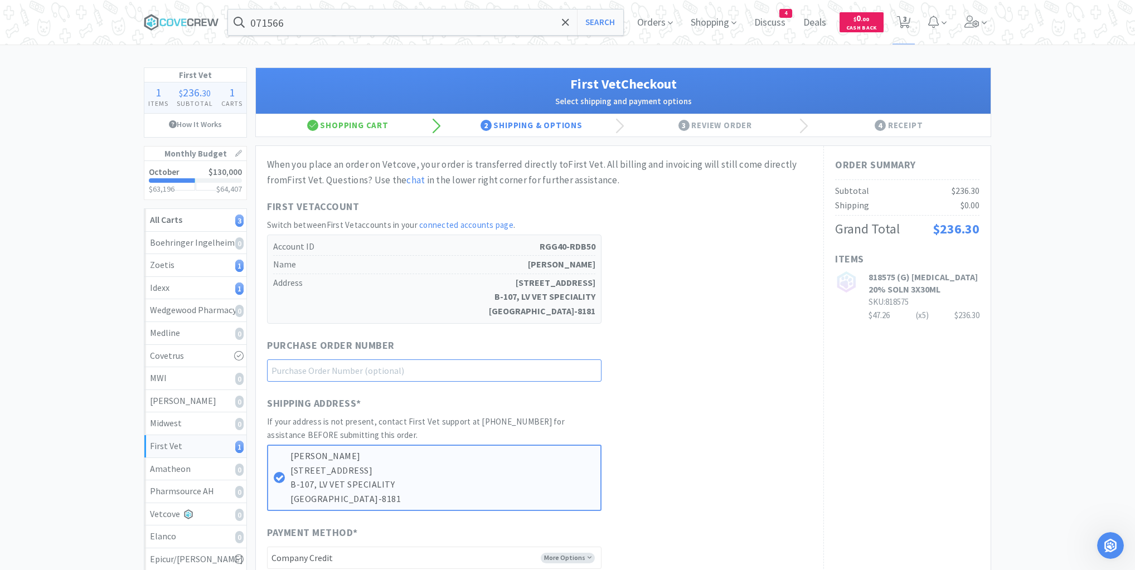
click at [568, 368] on input "text" at bounding box center [434, 371] width 335 height 22
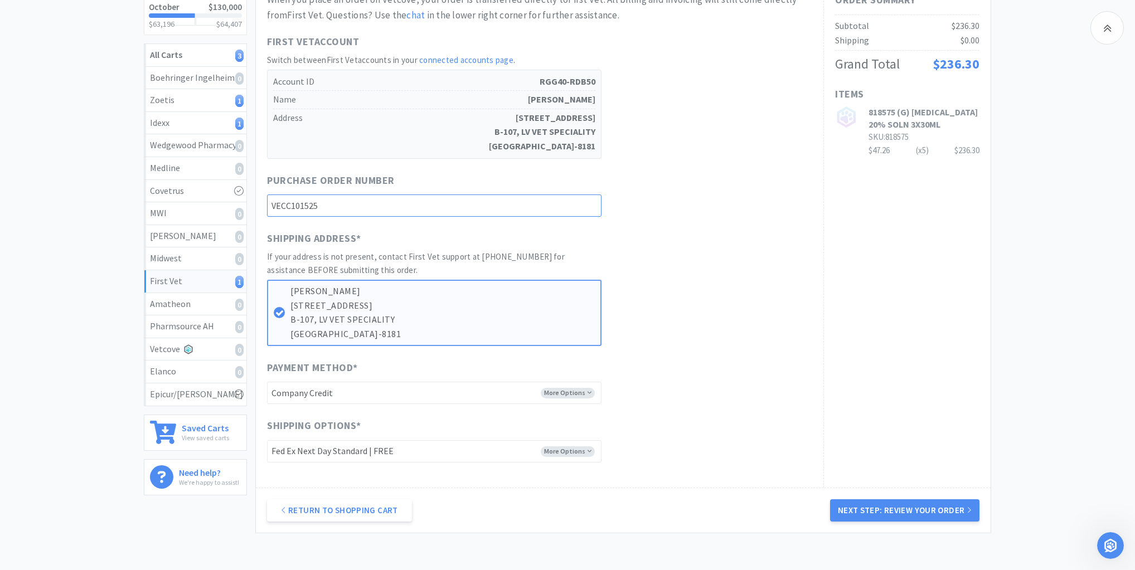
scroll to position [241, 0]
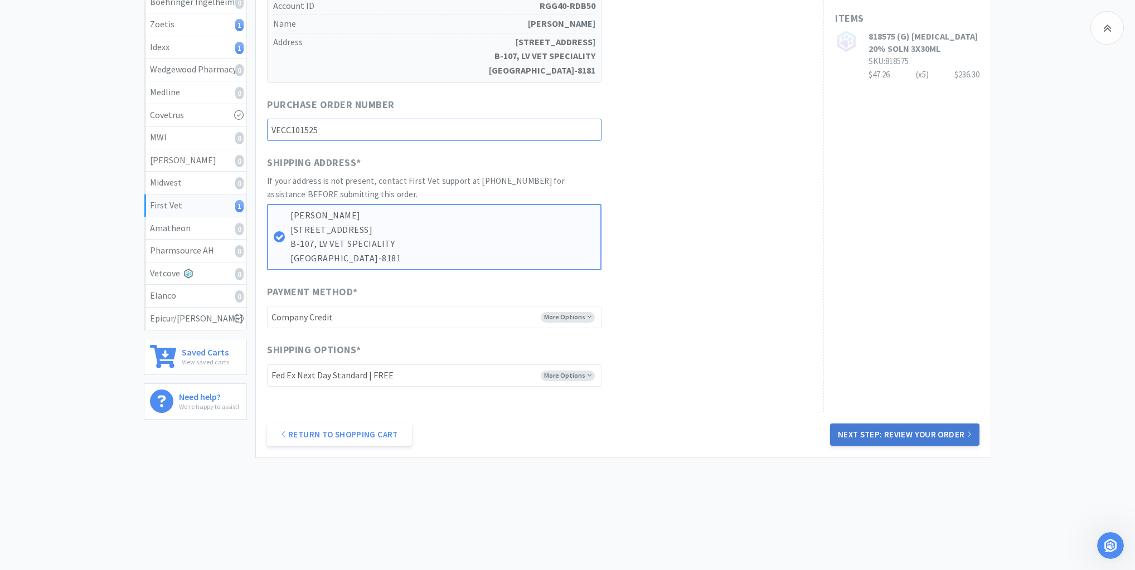
type input "VECC101525"
click at [911, 437] on button "Next Step: Review Your Order" at bounding box center [904, 435] width 149 height 22
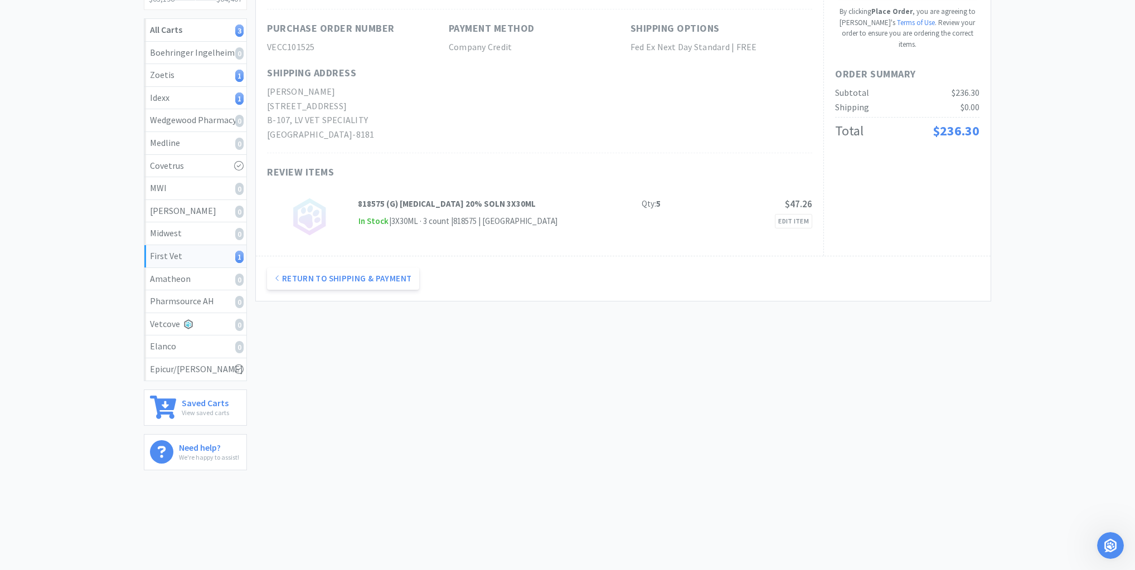
scroll to position [0, 0]
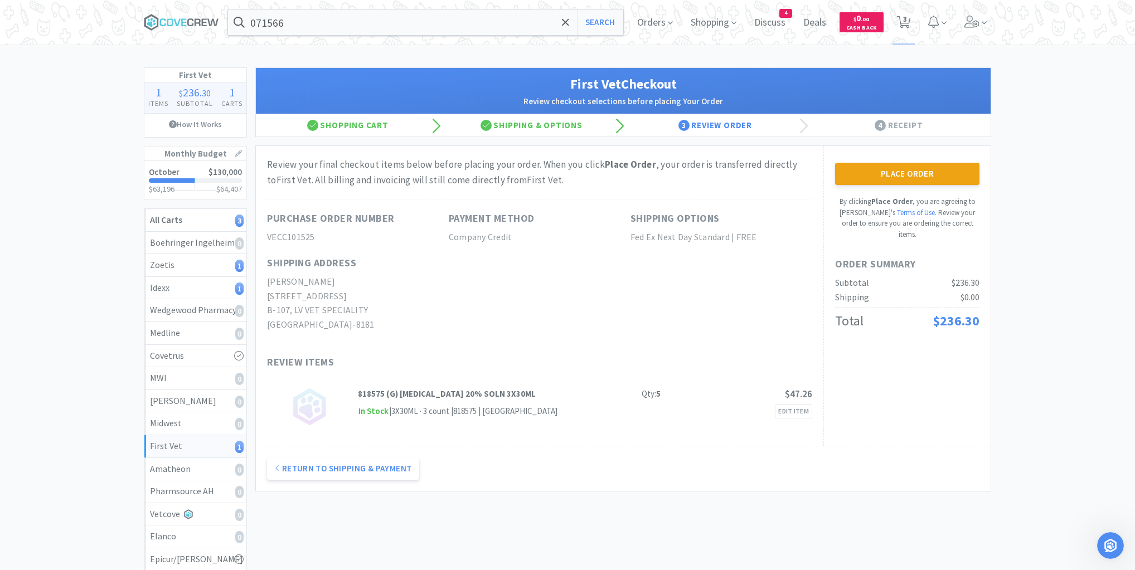
click at [904, 173] on button "Place Order" at bounding box center [907, 174] width 144 height 22
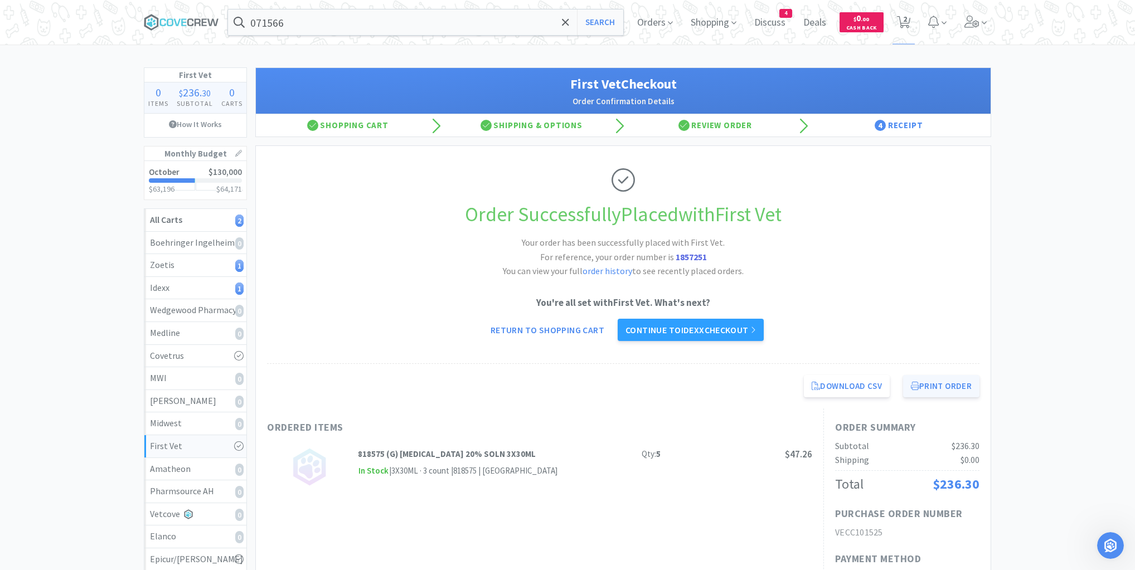
click at [937, 381] on button "Print Order" at bounding box center [941, 386] width 76 height 22
click at [179, 292] on div "Idexx 1" at bounding box center [195, 288] width 91 height 14
select select "1"
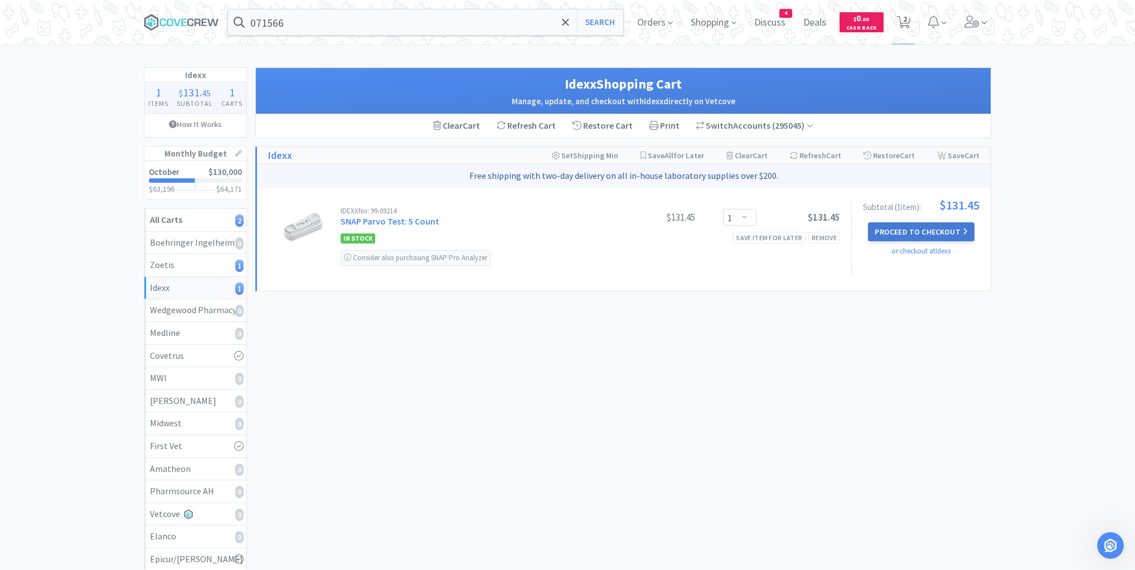
click at [922, 228] on button "Proceed to Checkout" at bounding box center [921, 231] width 106 height 19
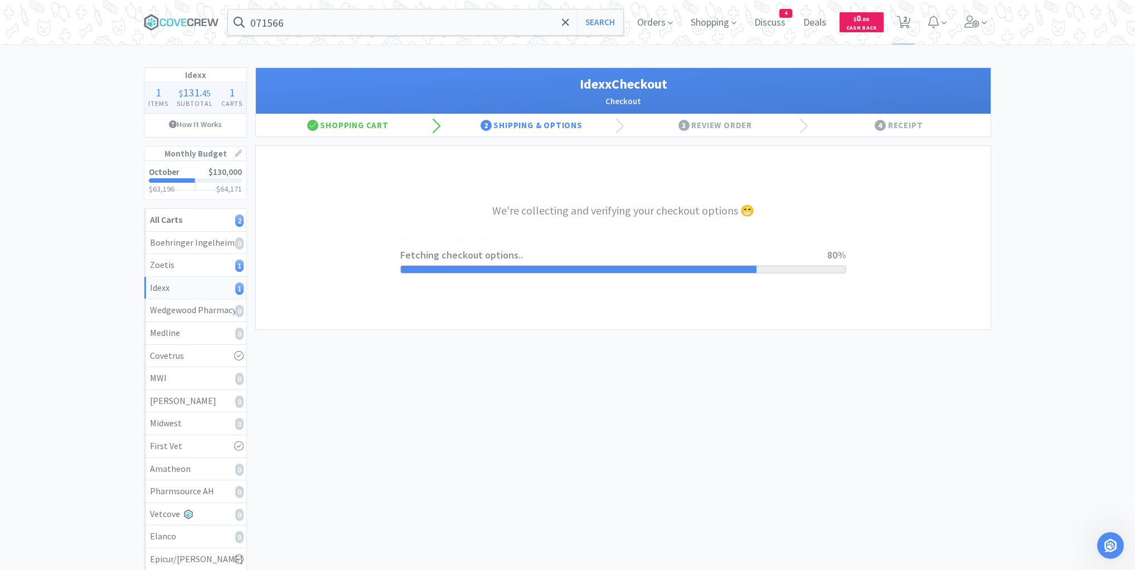
select select "904"
select select "003"
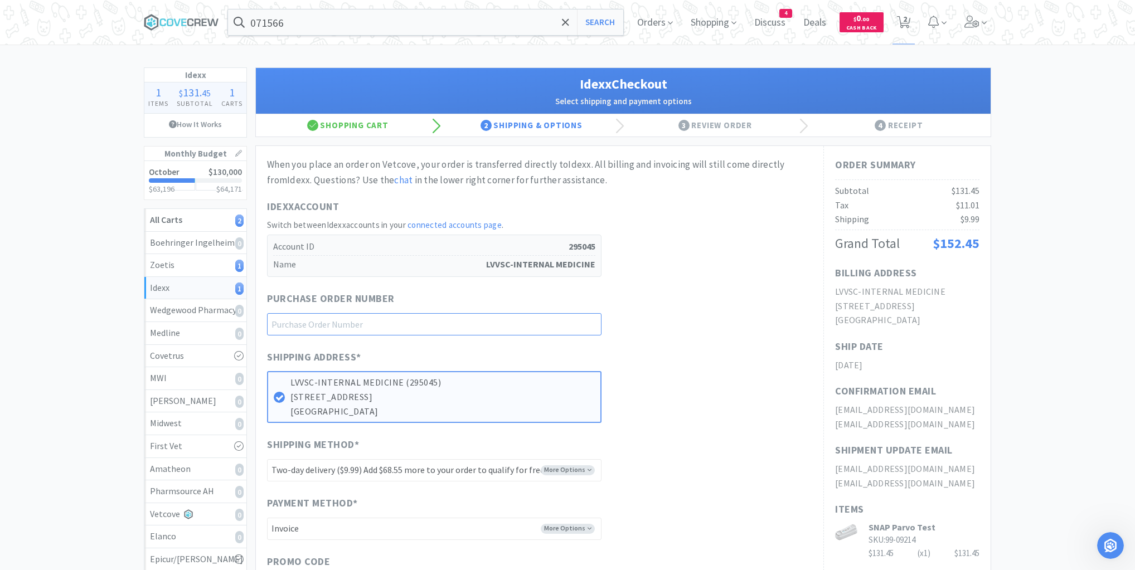
click at [575, 327] on input "text" at bounding box center [434, 324] width 335 height 22
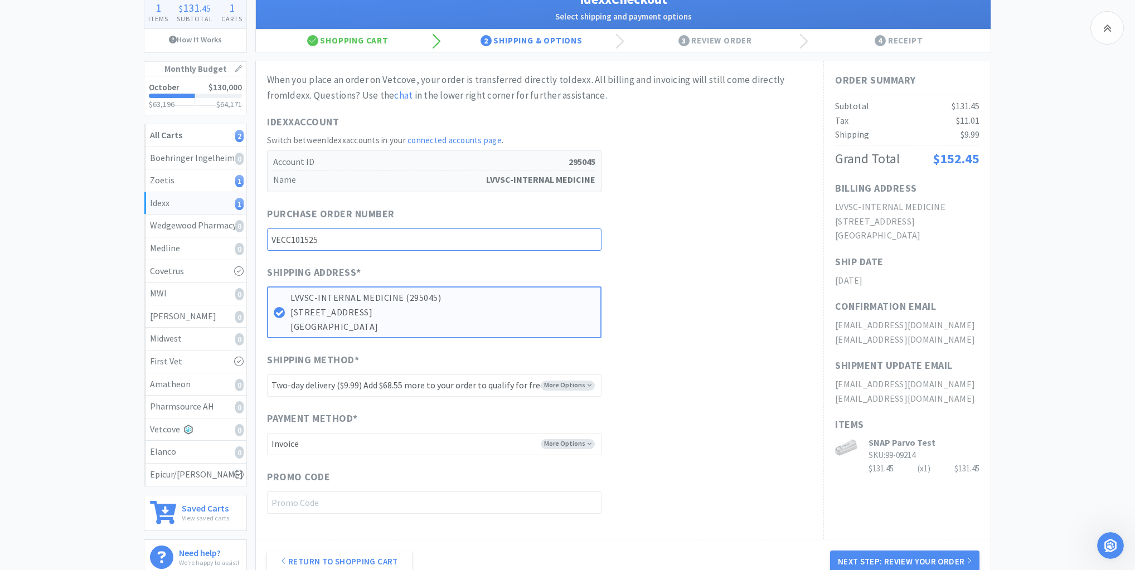
scroll to position [178, 0]
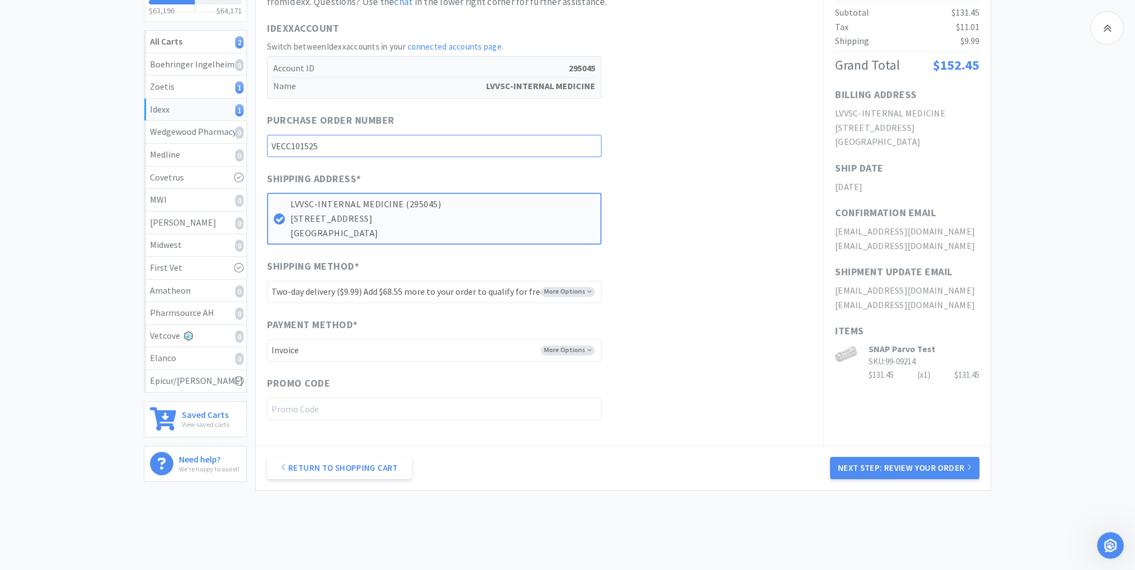
type input "VECC101525"
click at [588, 288] on select "-------- Two-day delivery ($9.99) Add $68.55 more to your order to qualify for …" at bounding box center [434, 292] width 335 height 22
click at [592, 289] on select "-------- Two-day delivery ($9.99) Add $68.55 more to your order to qualify for …" at bounding box center [434, 292] width 335 height 22
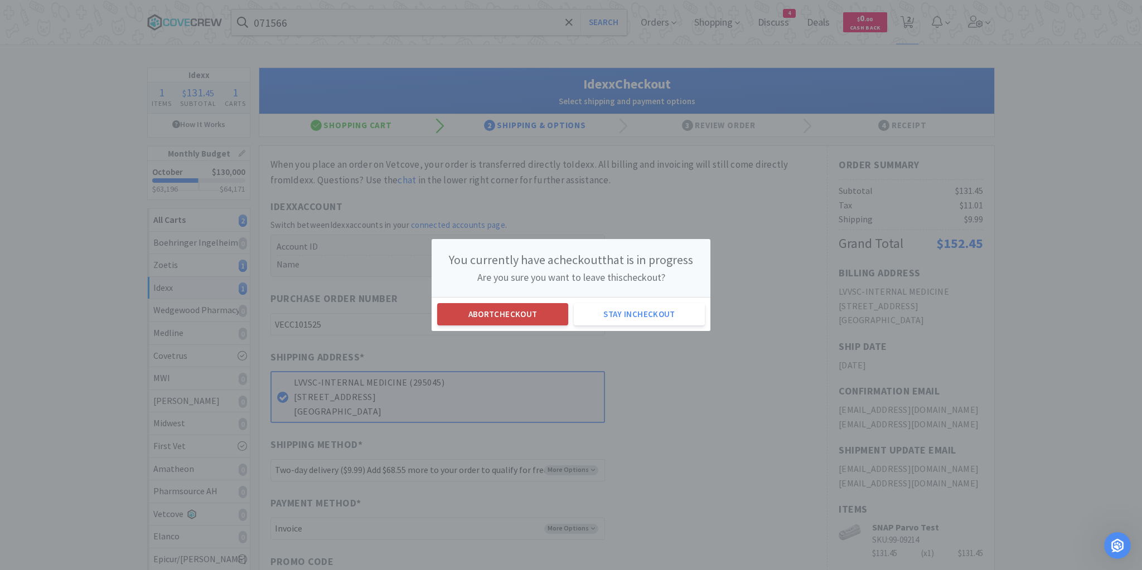
click at [498, 310] on button "Abort checkout" at bounding box center [502, 314] width 131 height 22
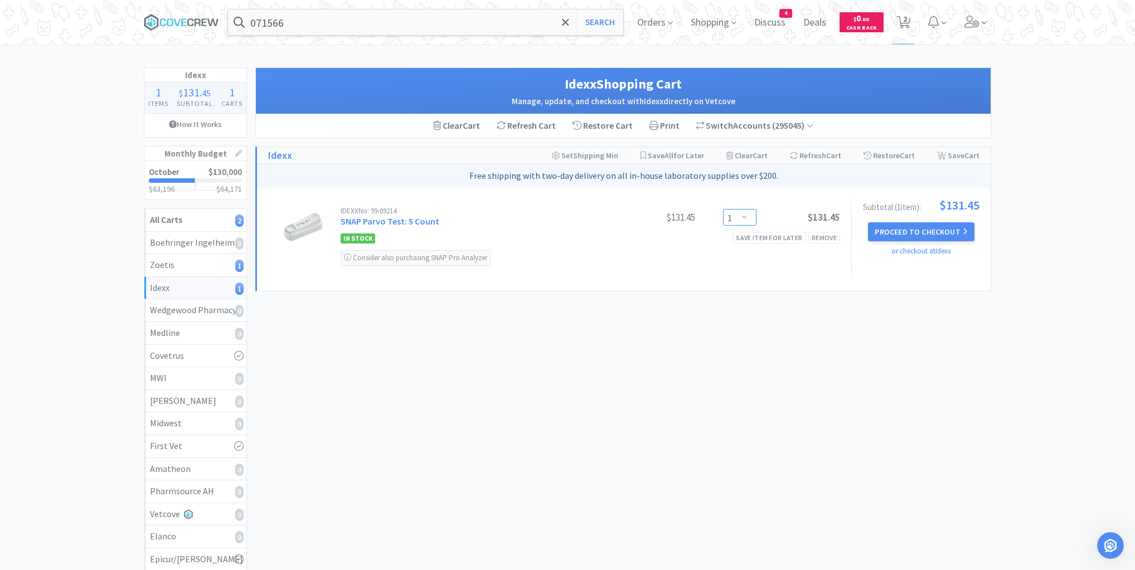
click at [746, 219] on select "Enter Quantity 1 2 3 4 5 6 7 8 9 10 11 12 13 14 15 16 17 18 19 20 Enter Quantity" at bounding box center [739, 217] width 33 height 17
click at [723, 209] on select "Enter Quantity 1 2 3 4 5 6 7 8 9 10 11 12 13 14 15 16 17 18 19 20 Enter Quantity" at bounding box center [739, 217] width 33 height 17
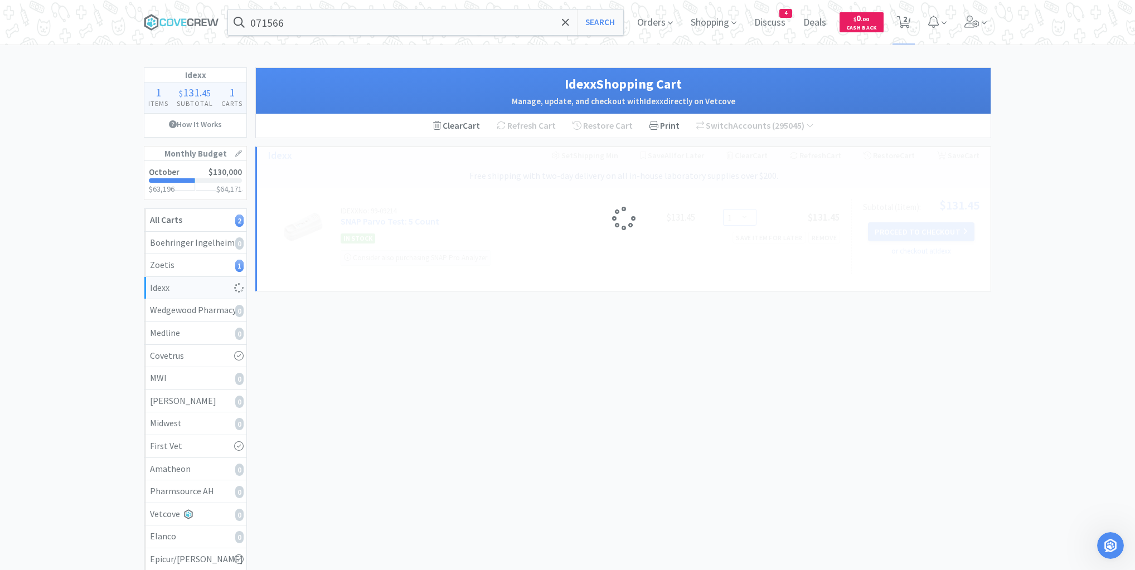
select select "3"
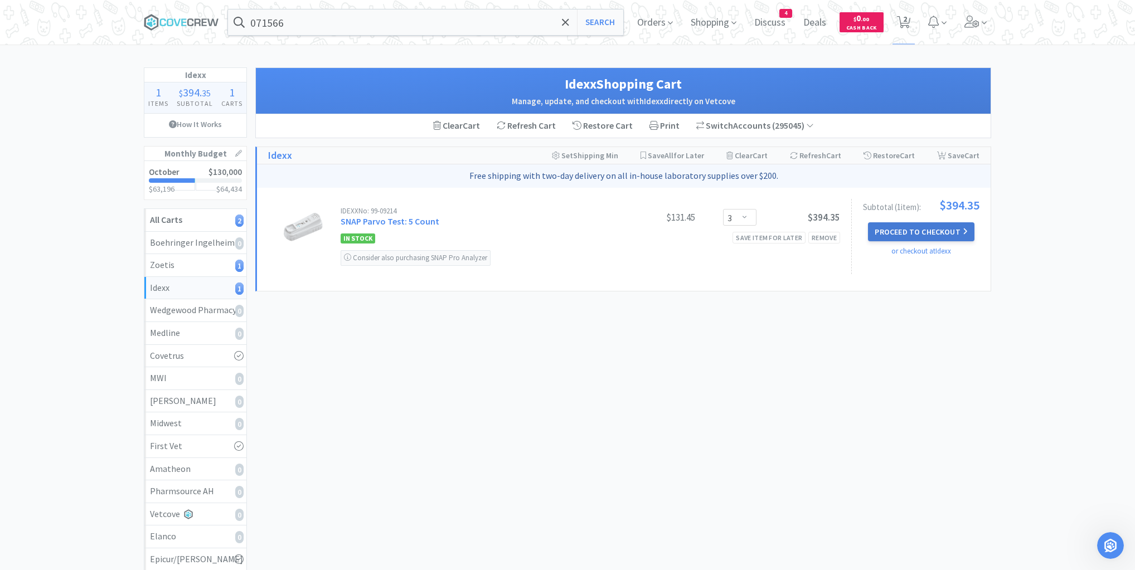
click at [928, 231] on button "Proceed to Checkout" at bounding box center [921, 231] width 106 height 19
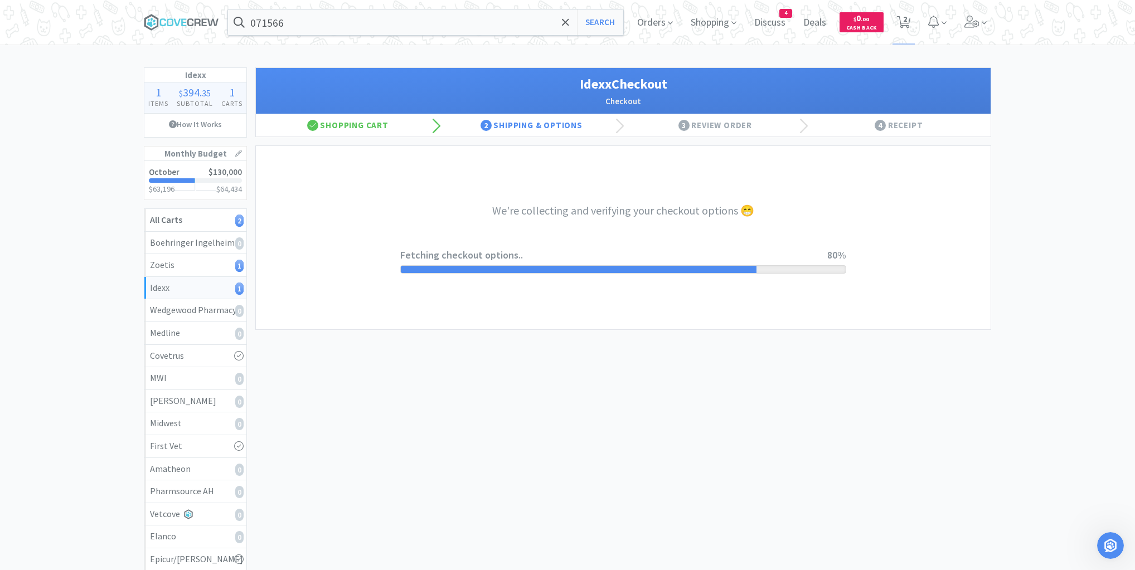
select select "904"
select select "003"
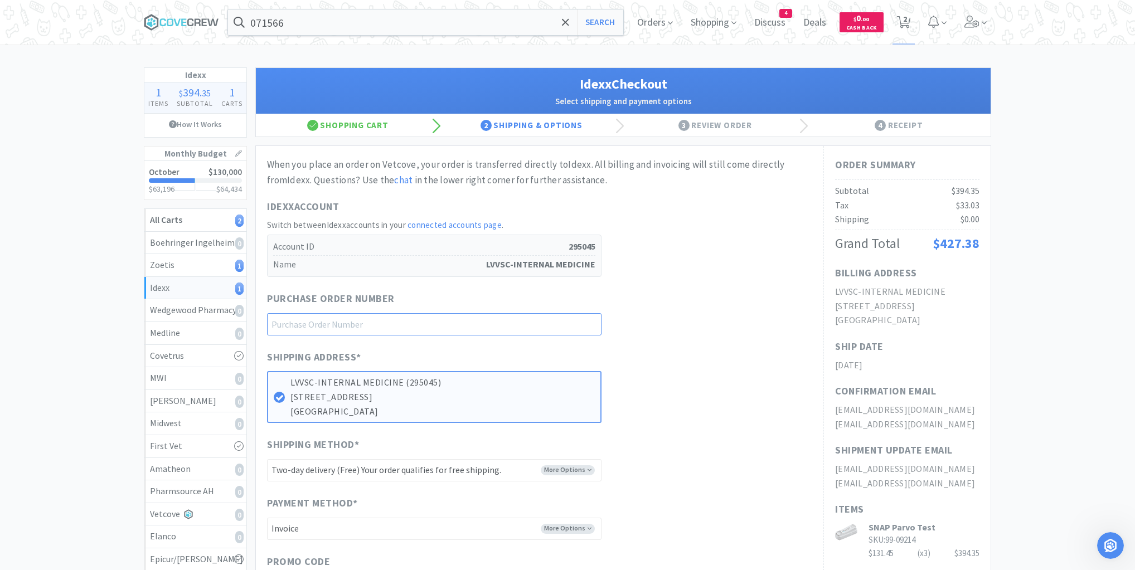
click at [557, 322] on input "text" at bounding box center [434, 324] width 335 height 22
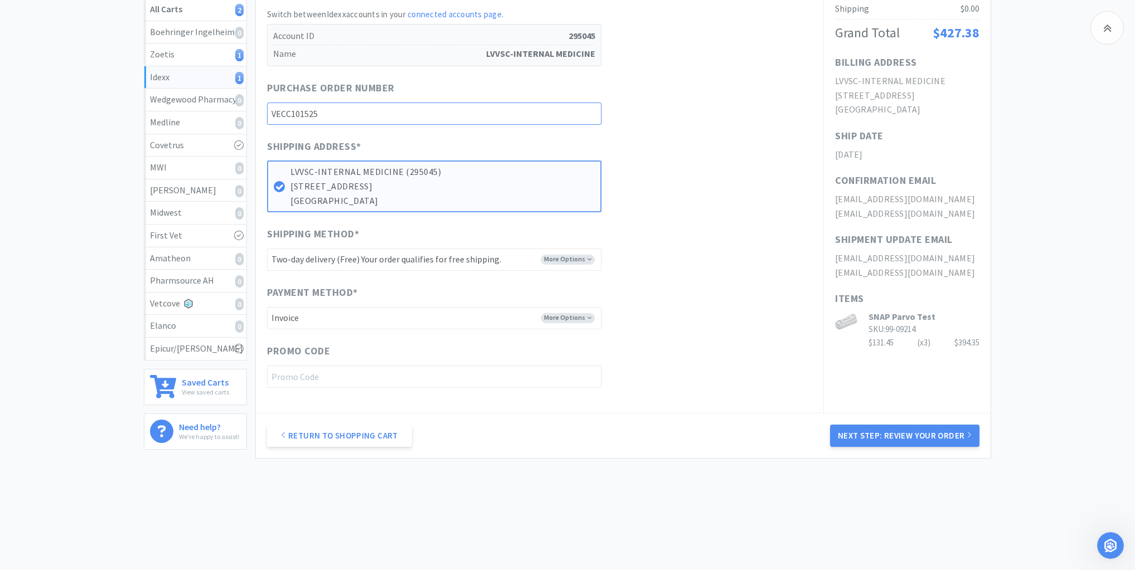
scroll to position [212, 0]
type input "VECC101525"
click at [898, 432] on button "Next Step: Review Your Order" at bounding box center [904, 435] width 149 height 22
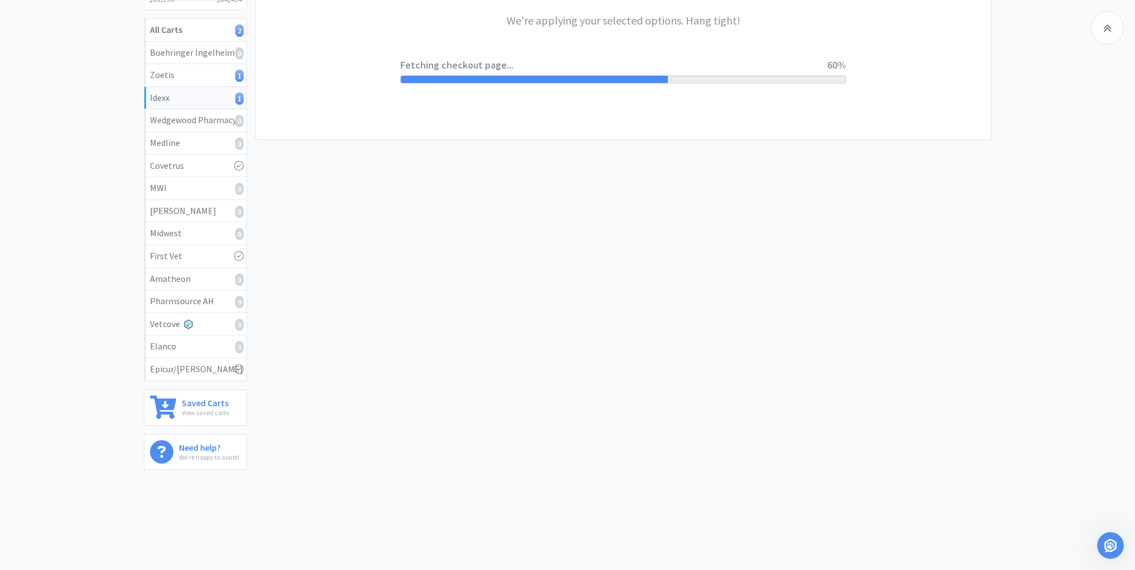
scroll to position [0, 0]
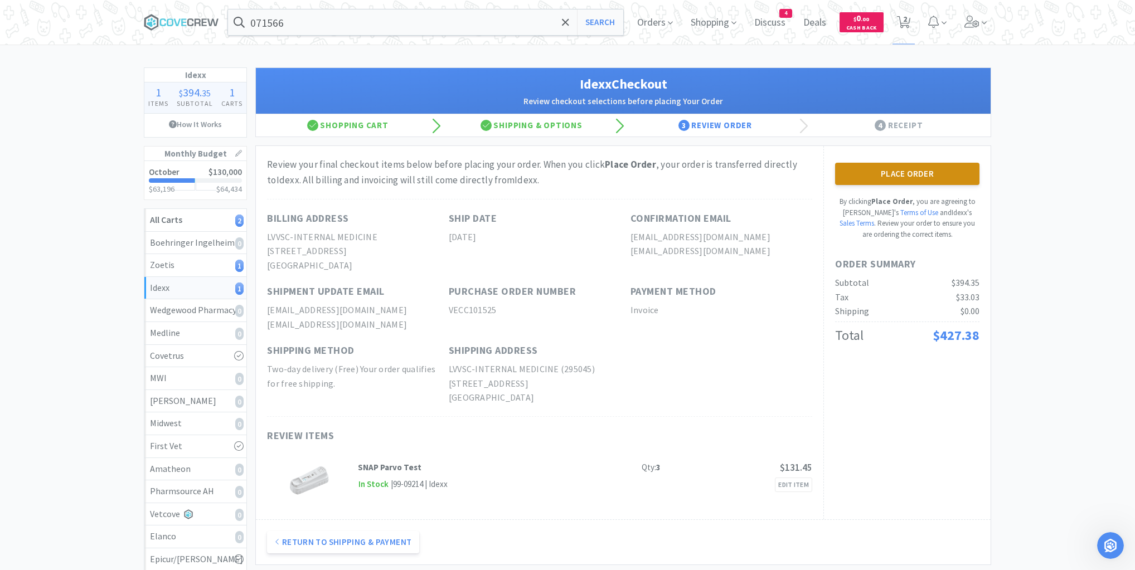
click at [912, 176] on button "Place Order" at bounding box center [907, 174] width 144 height 22
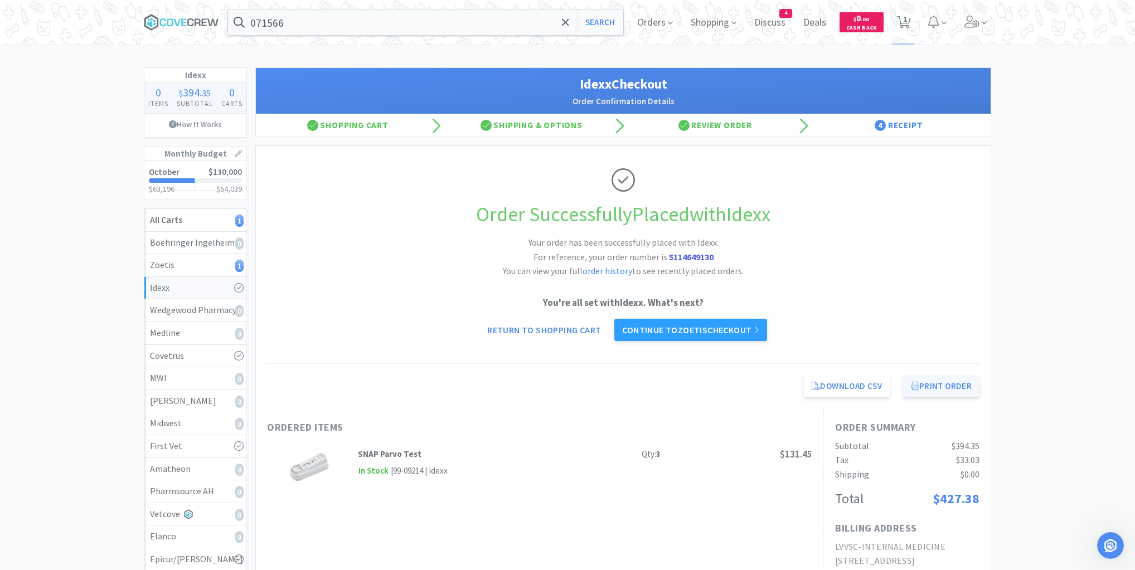
click at [933, 386] on button "Print Order" at bounding box center [941, 386] width 76 height 22
click at [212, 263] on div "Zoetis 1" at bounding box center [195, 265] width 91 height 14
select select "1"
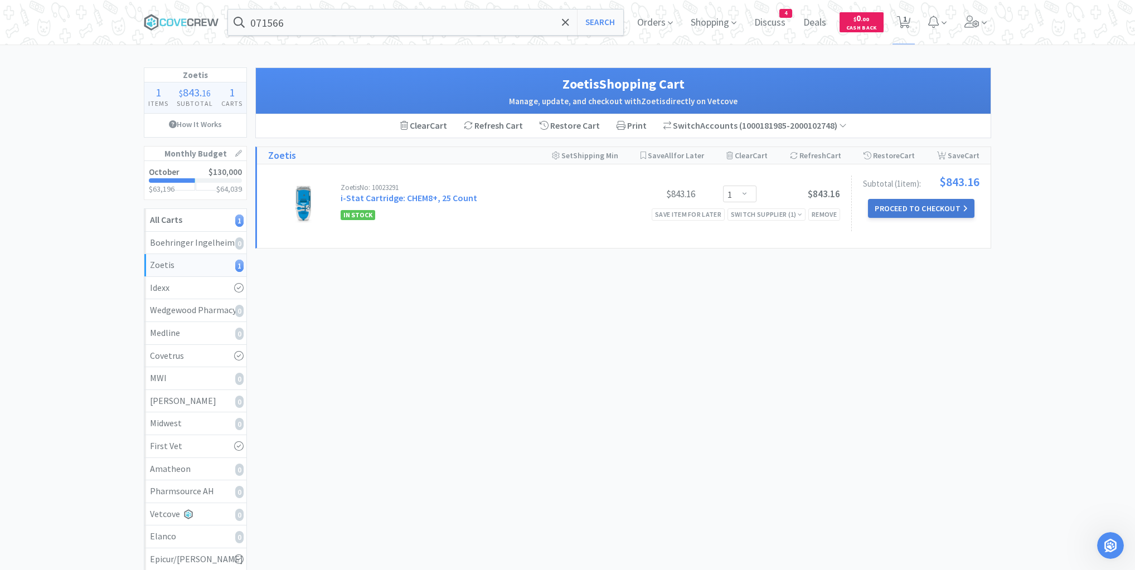
click at [917, 209] on button "Proceed to Checkout" at bounding box center [921, 208] width 106 height 19
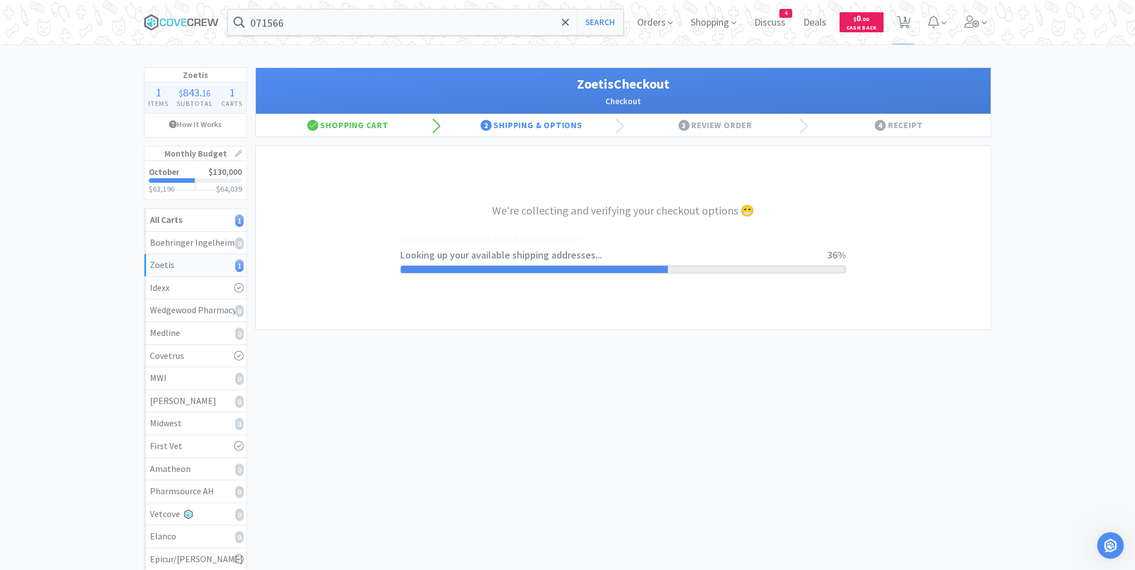
select select "invoice"
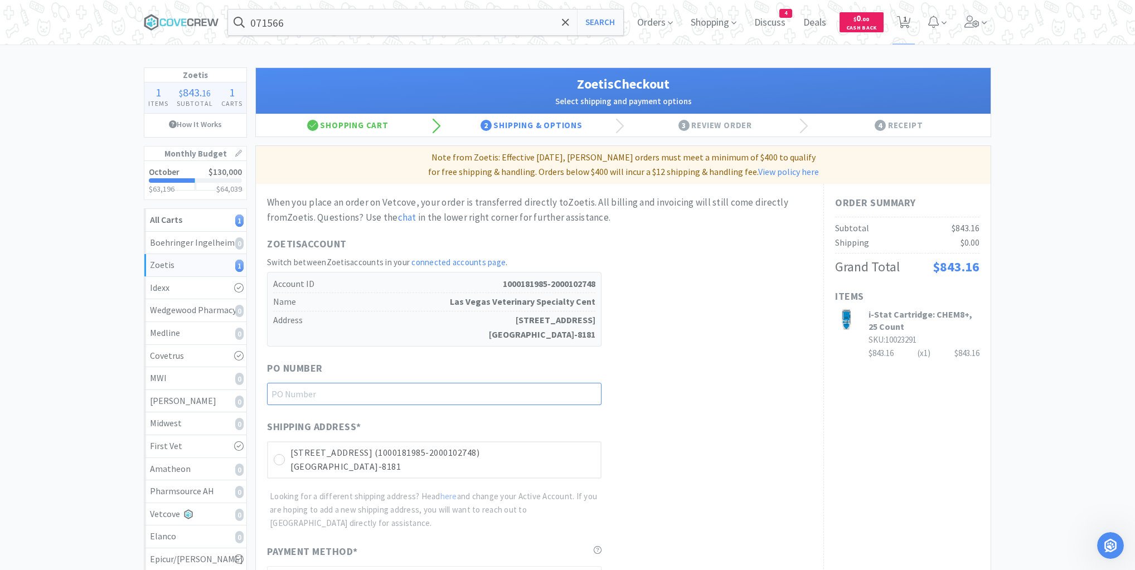
click at [584, 396] on input "text" at bounding box center [434, 394] width 335 height 22
type input "VECC101525"
click at [280, 459] on icon at bounding box center [279, 460] width 8 height 8
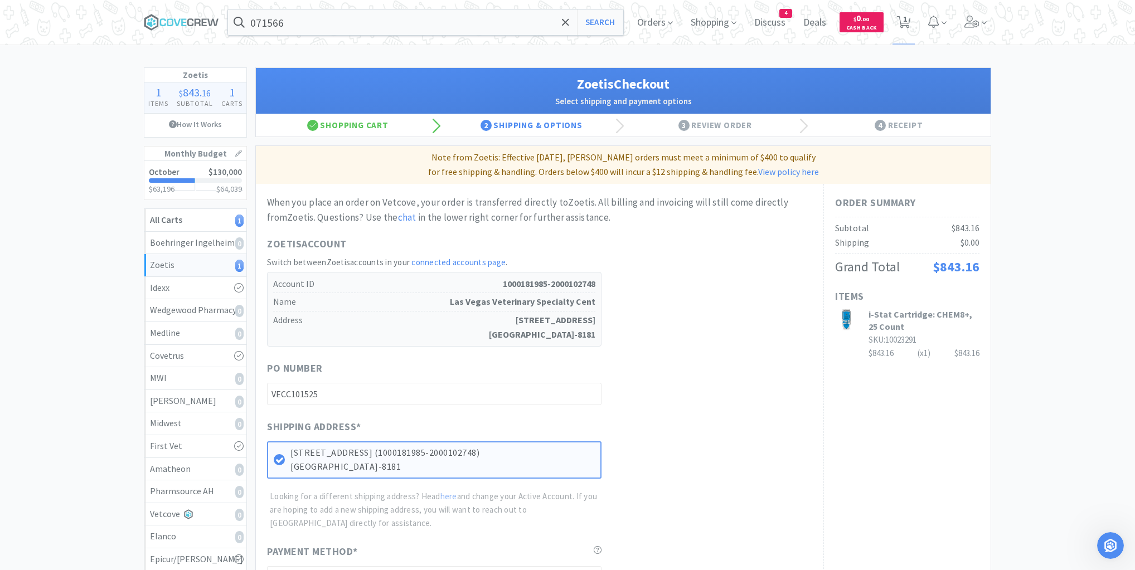
scroll to position [178, 0]
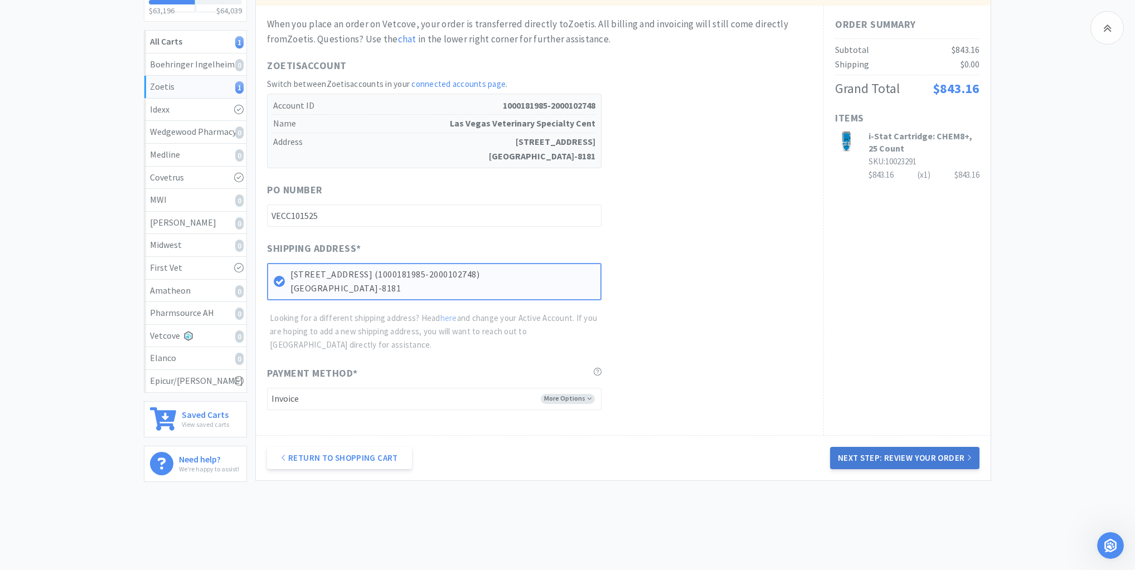
click at [884, 456] on button "Next Step: Review Your Order" at bounding box center [904, 458] width 149 height 22
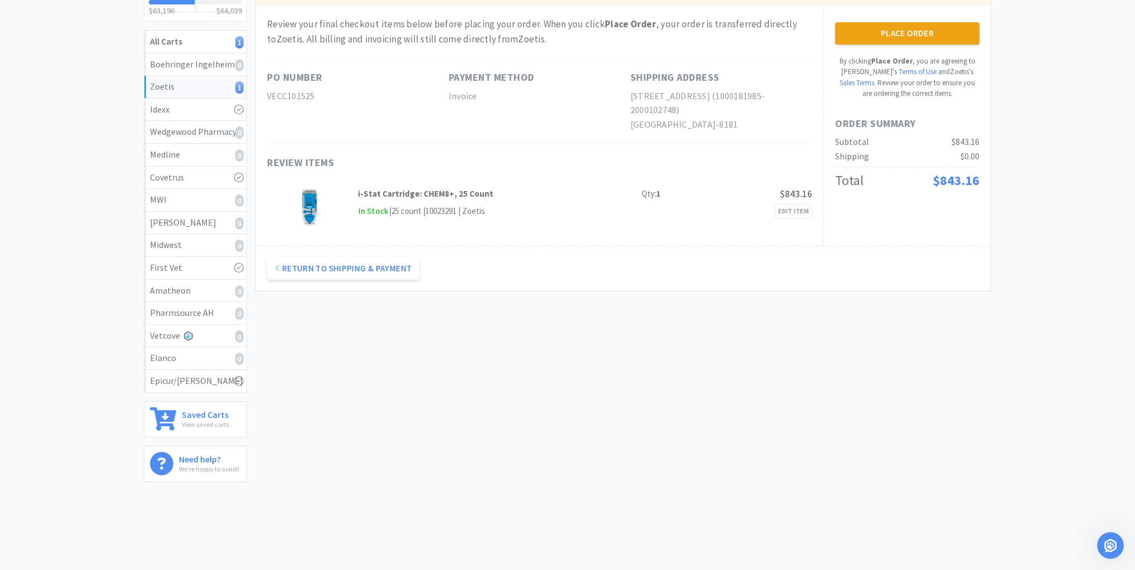
scroll to position [0, 0]
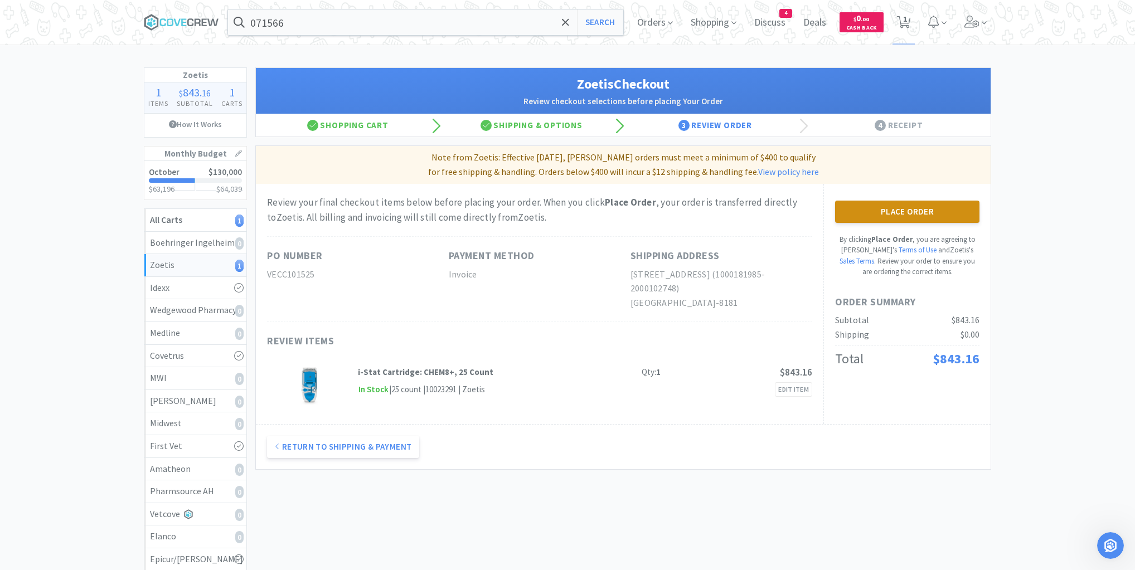
click at [890, 200] on div "Place Order By clicking Place Order , you are agreeing to Vetcove's Terms of Us…" at bounding box center [907, 304] width 167 height 241
click at [893, 210] on button "Place Order" at bounding box center [907, 212] width 144 height 22
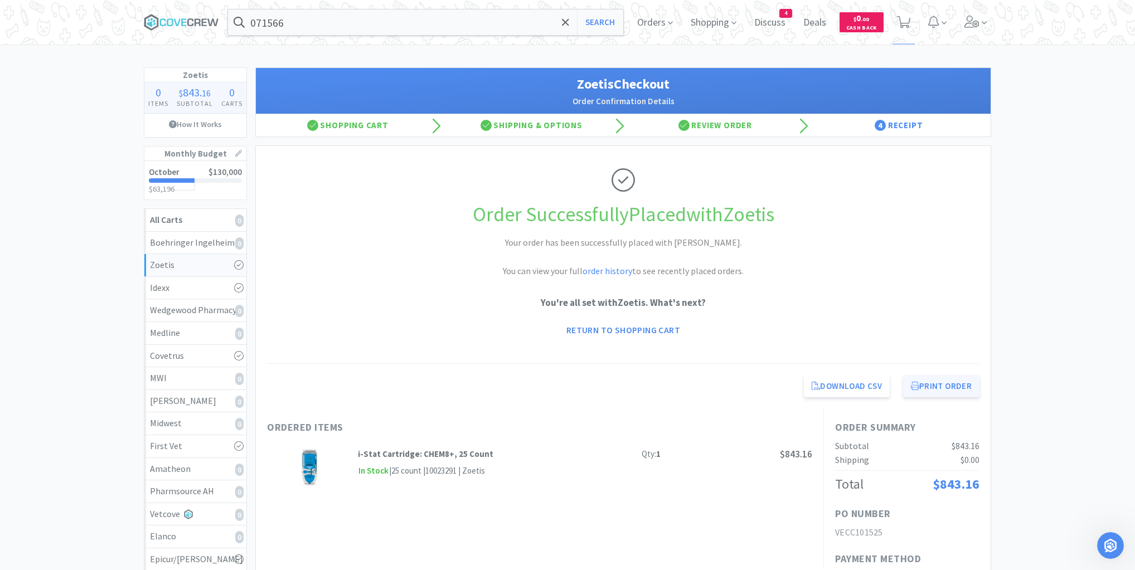
click at [949, 390] on button "Print Order" at bounding box center [941, 386] width 76 height 22
click at [192, 18] on icon at bounding box center [181, 22] width 75 height 17
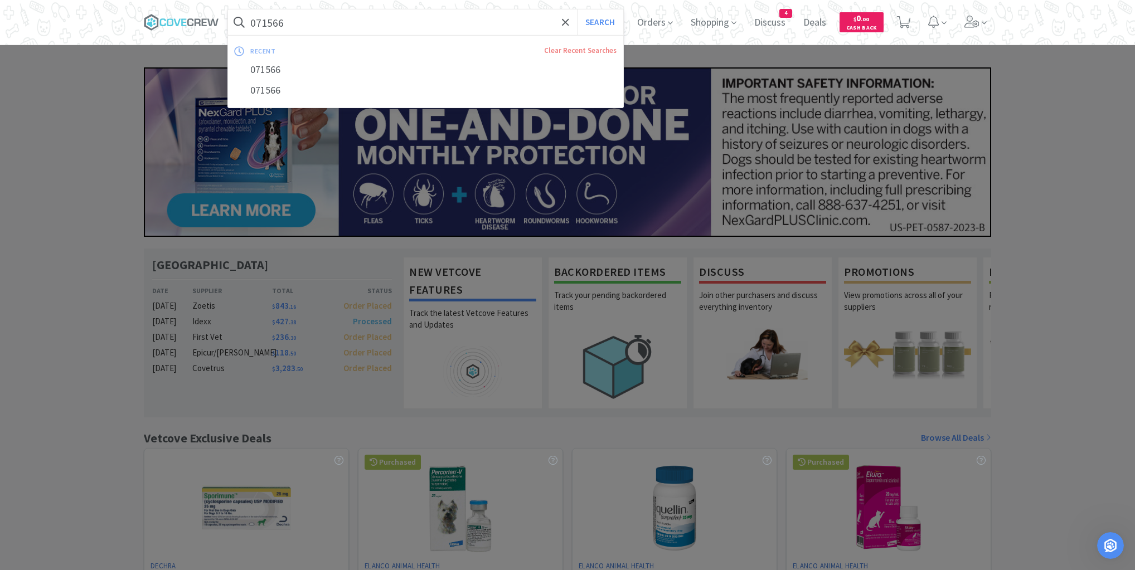
click at [307, 21] on input "071566" at bounding box center [425, 22] width 395 height 26
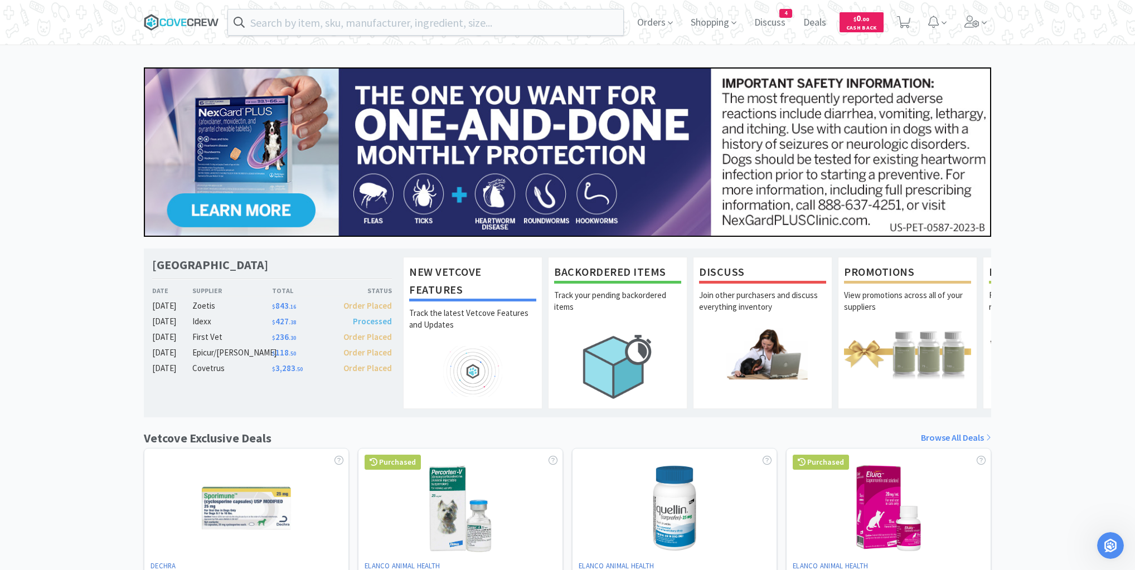
click at [190, 21] on icon at bounding box center [181, 22] width 75 height 17
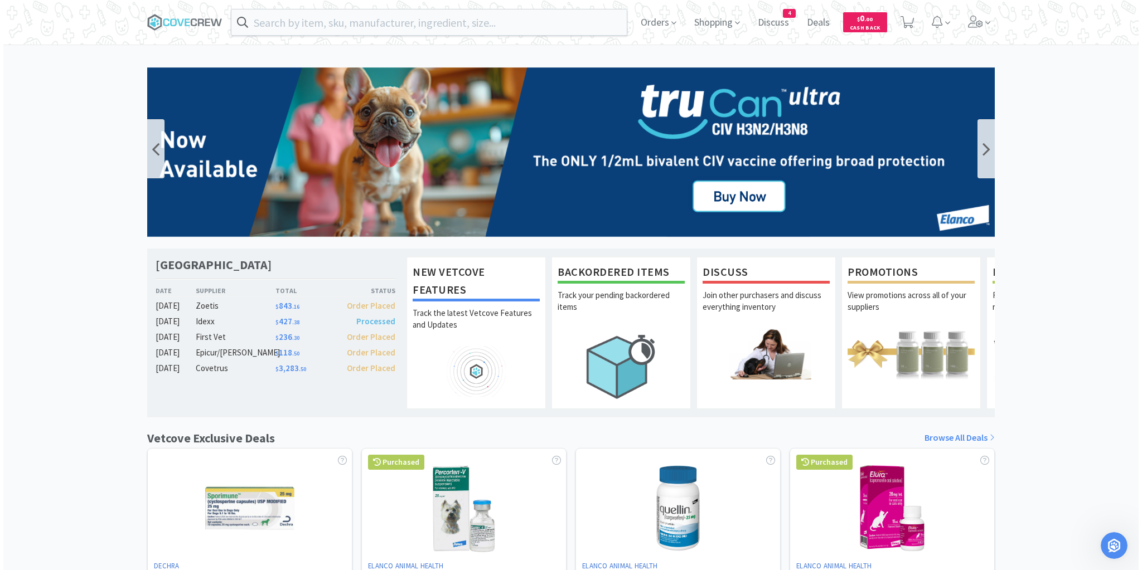
scroll to position [599, 0]
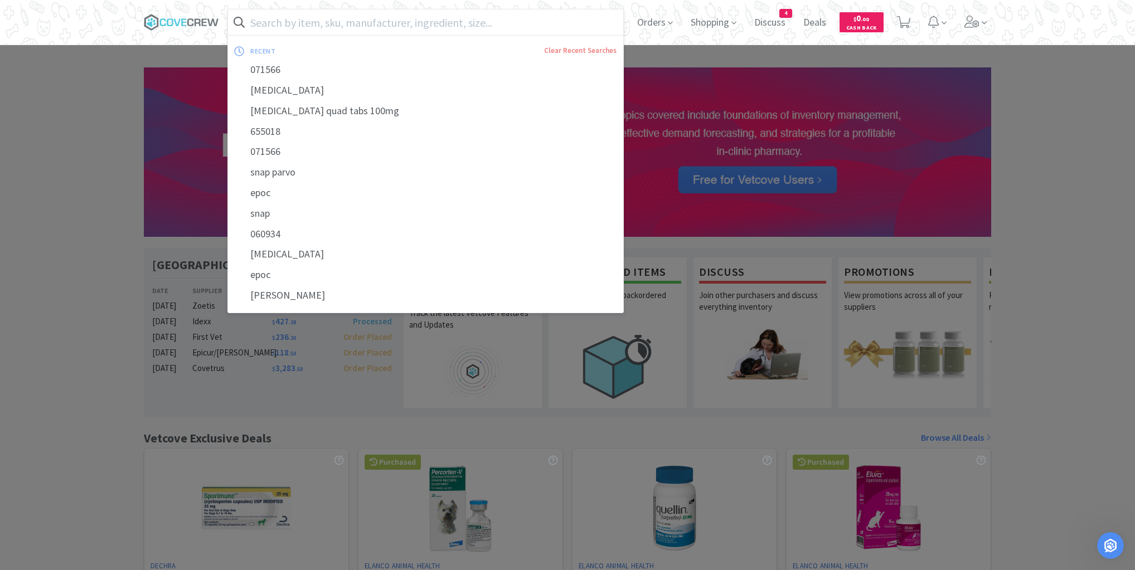
drag, startPoint x: 480, startPoint y: 27, endPoint x: 496, endPoint y: 41, distance: 21.3
click at [481, 27] on input "text" at bounding box center [425, 22] width 395 height 26
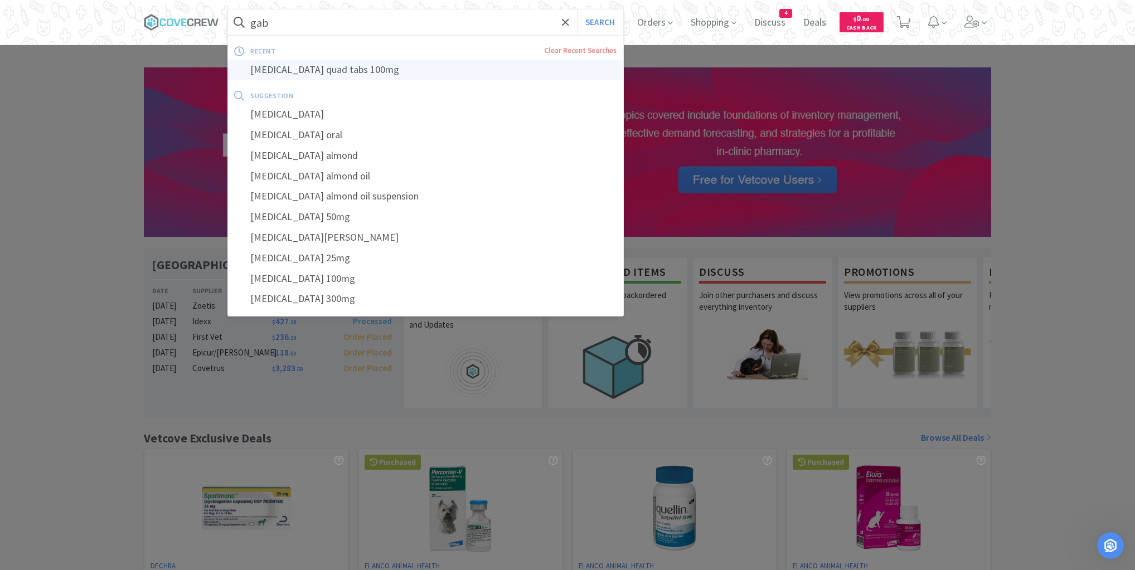
type input "[MEDICAL_DATA] quad tabs 100mg"
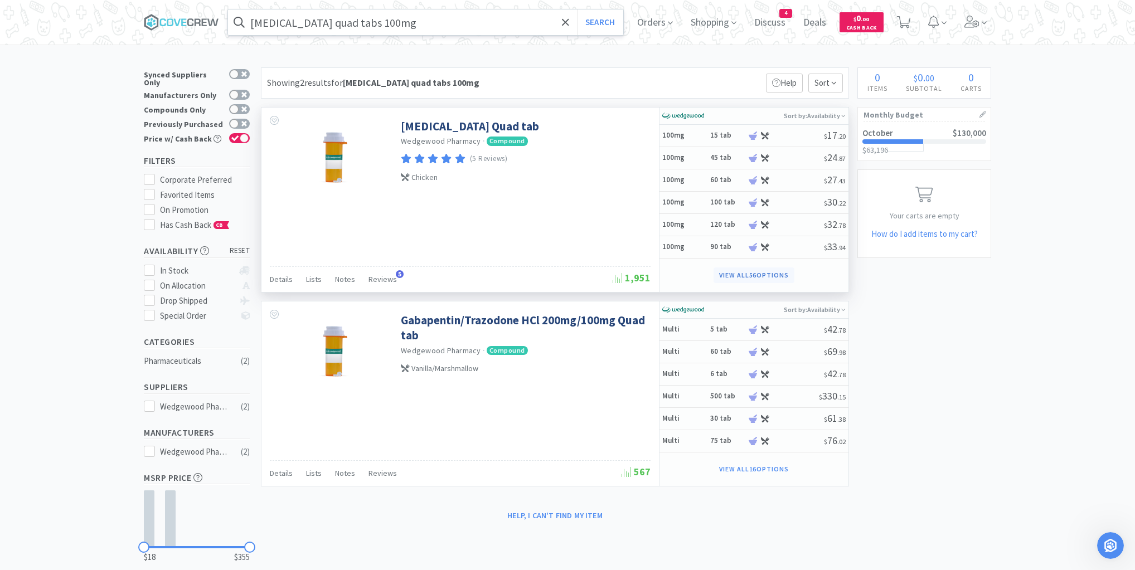
click at [732, 277] on button "View all 56 Options" at bounding box center [754, 276] width 81 height 16
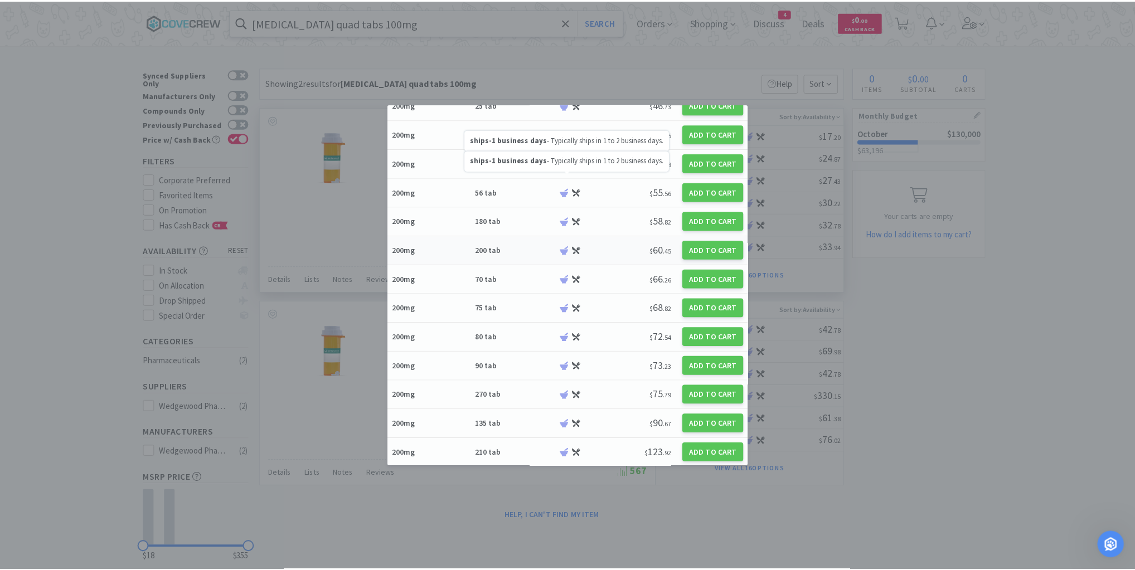
scroll to position [1339, 0]
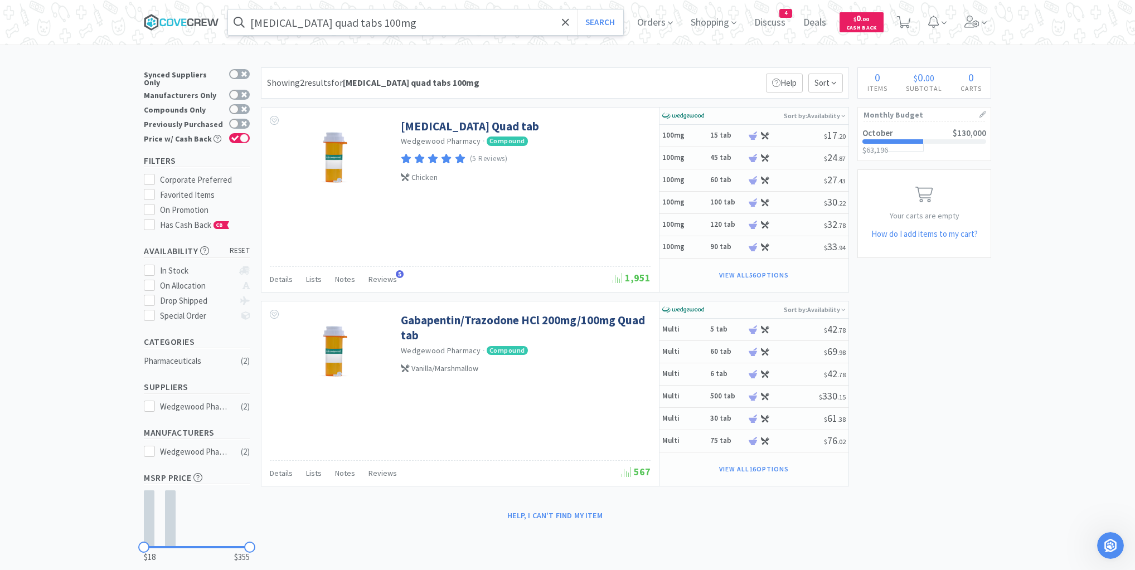
click at [204, 24] on icon at bounding box center [181, 22] width 75 height 17
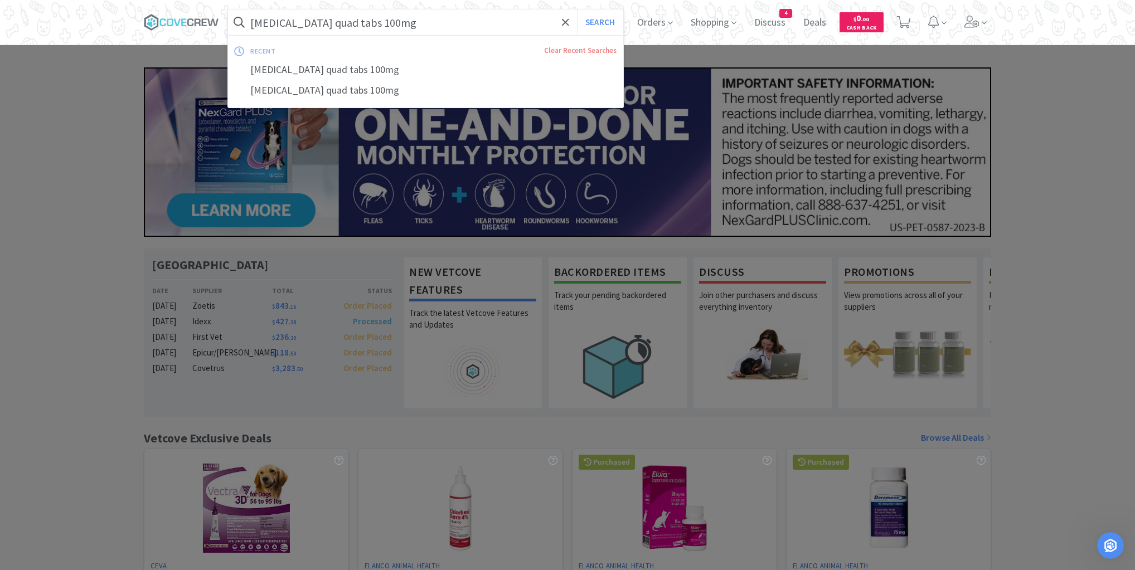
click at [415, 22] on input "[MEDICAL_DATA] quad tabs 100mg" at bounding box center [425, 22] width 395 height 26
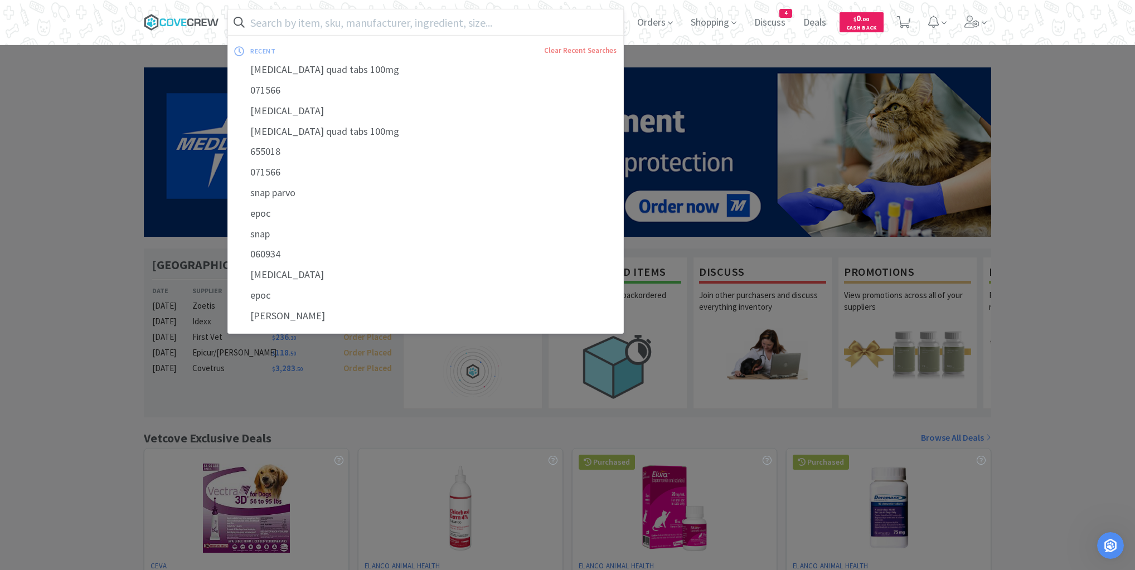
click at [186, 26] on icon at bounding box center [183, 21] width 5 height 7
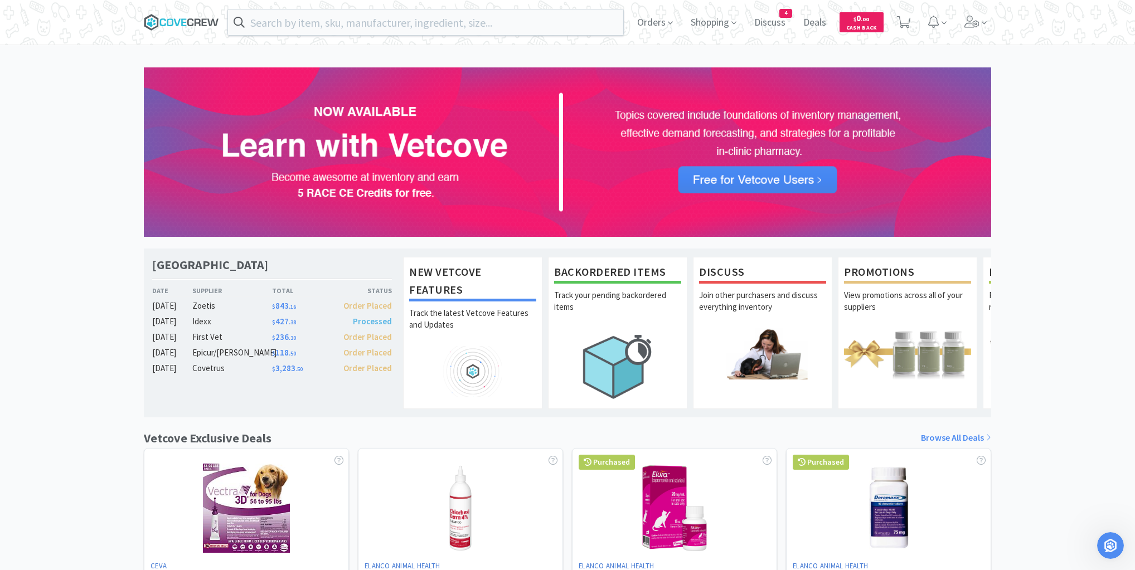
click at [191, 17] on icon at bounding box center [181, 22] width 75 height 17
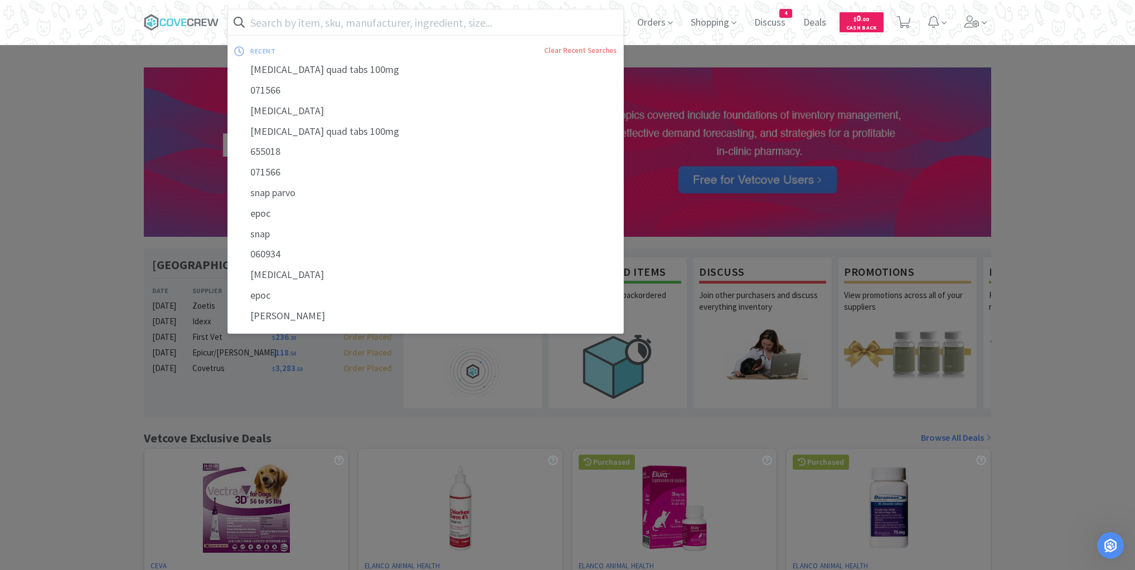
click at [452, 26] on input "text" at bounding box center [425, 22] width 395 height 26
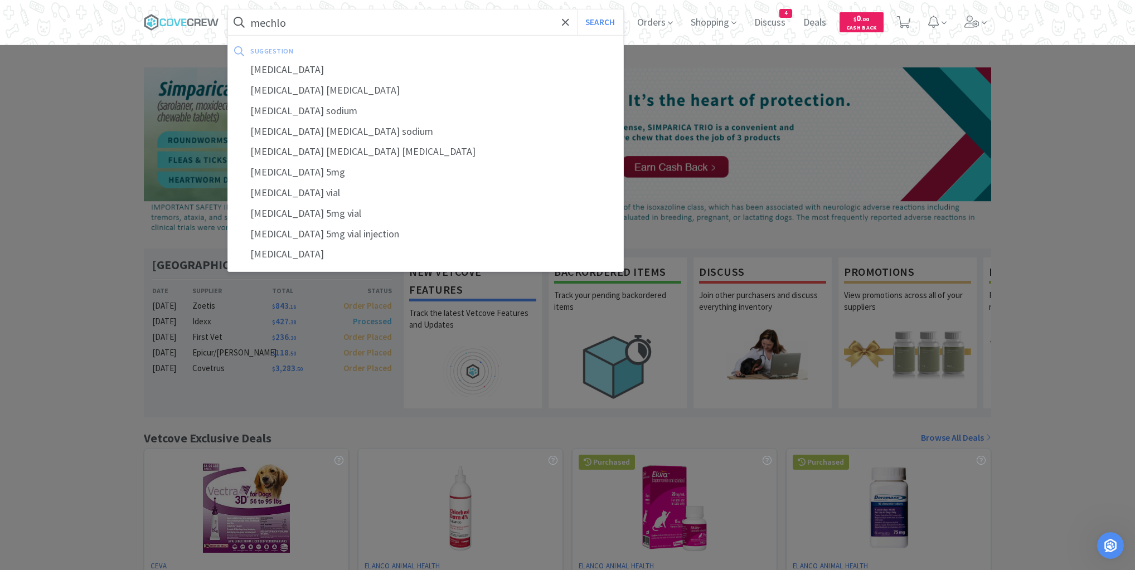
type input "mechlo"
click at [577, 9] on button "Search" at bounding box center [600, 22] width 46 height 26
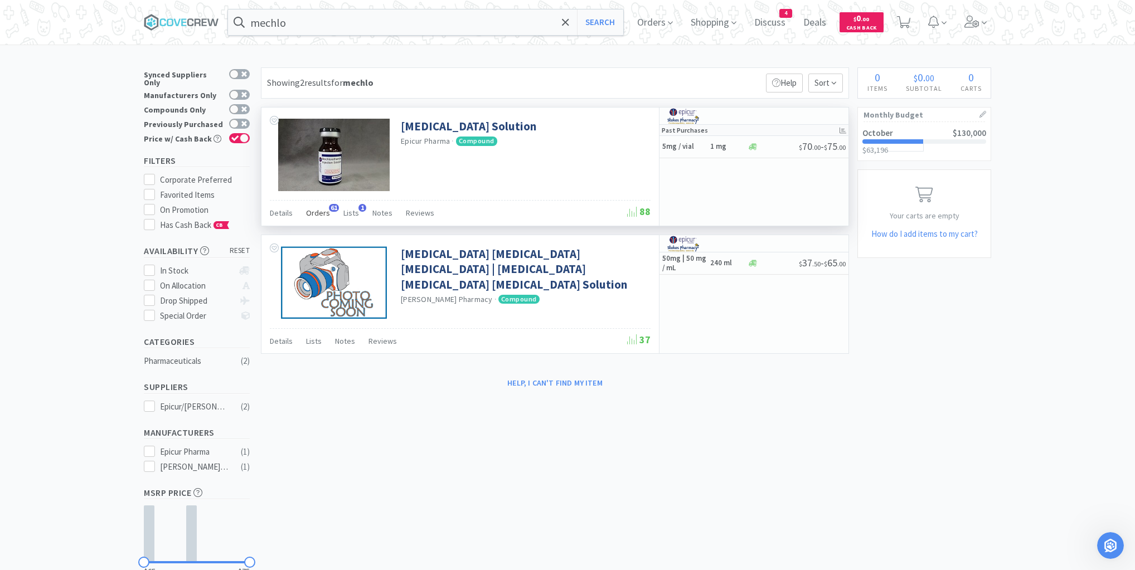
click at [321, 213] on span "Orders" at bounding box center [318, 213] width 24 height 10
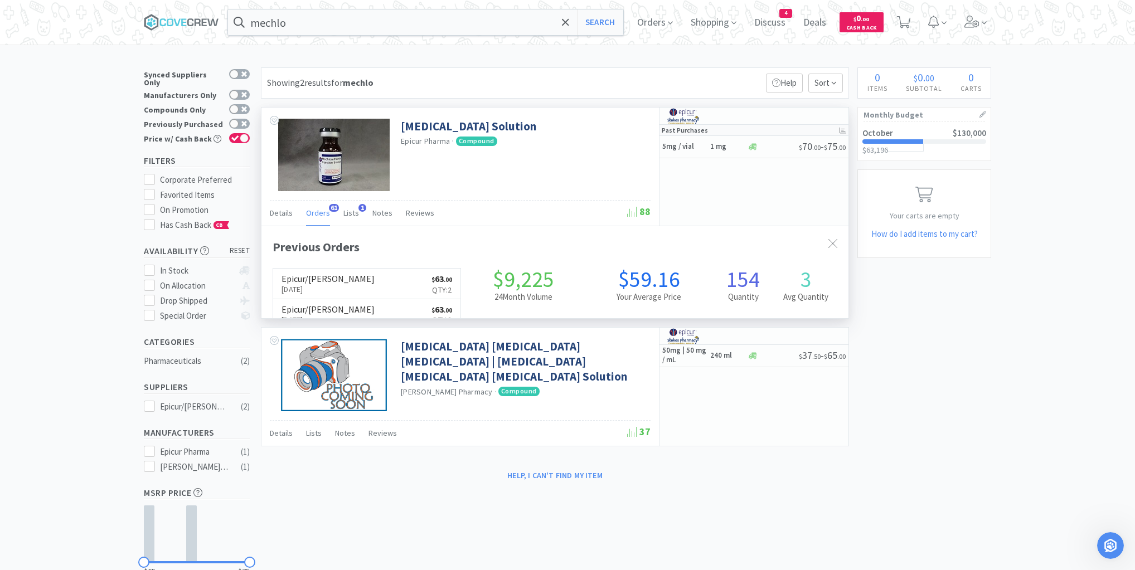
scroll to position [299, 587]
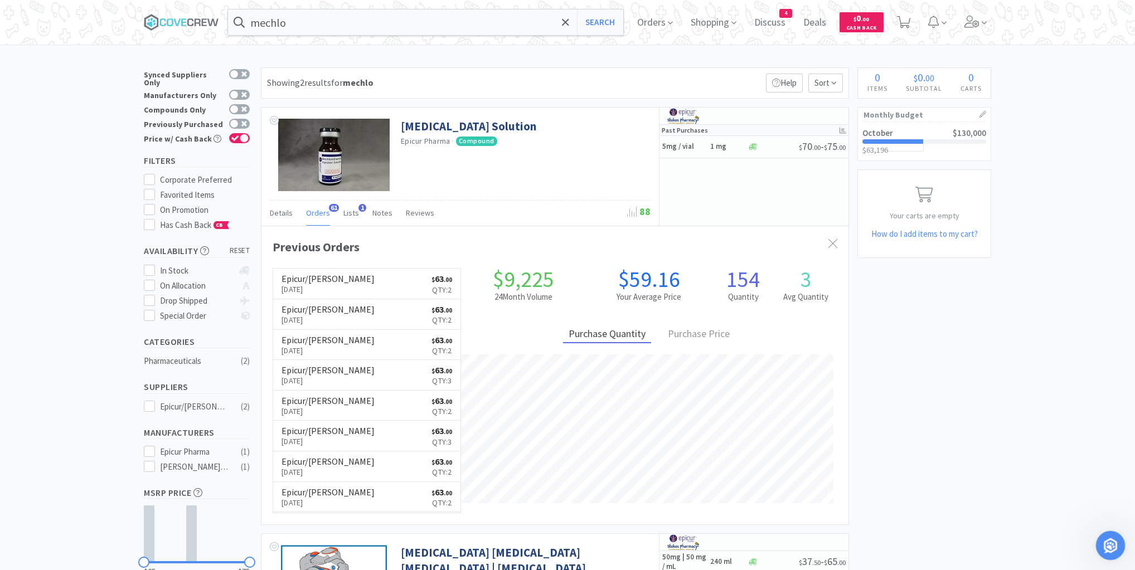
click at [1108, 543] on icon "Open Intercom Messenger" at bounding box center [1109, 544] width 18 height 18
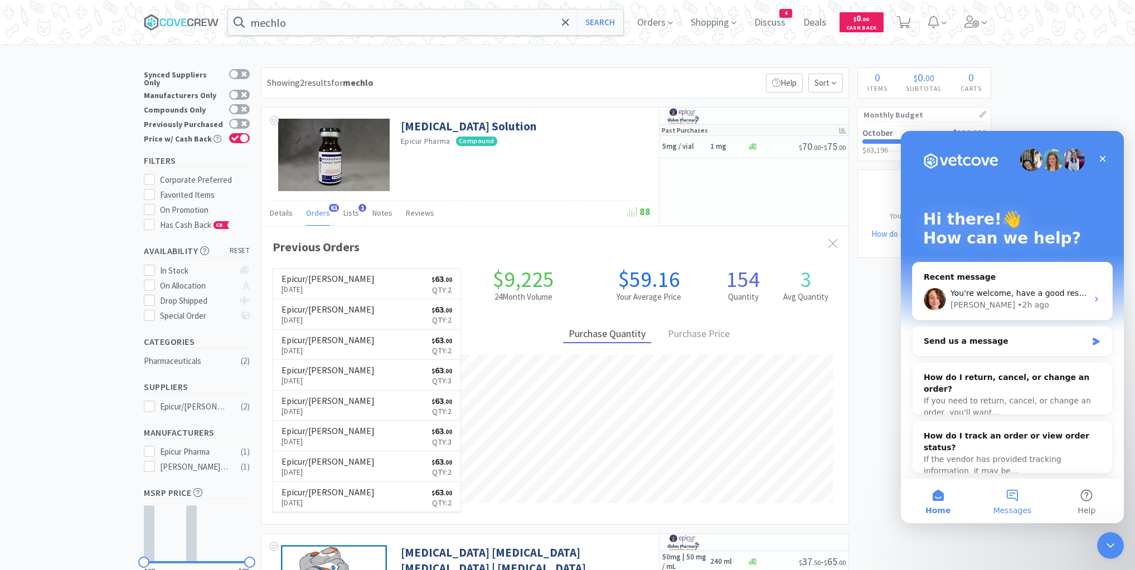
click at [1015, 491] on button "Messages" at bounding box center [1012, 501] width 74 height 45
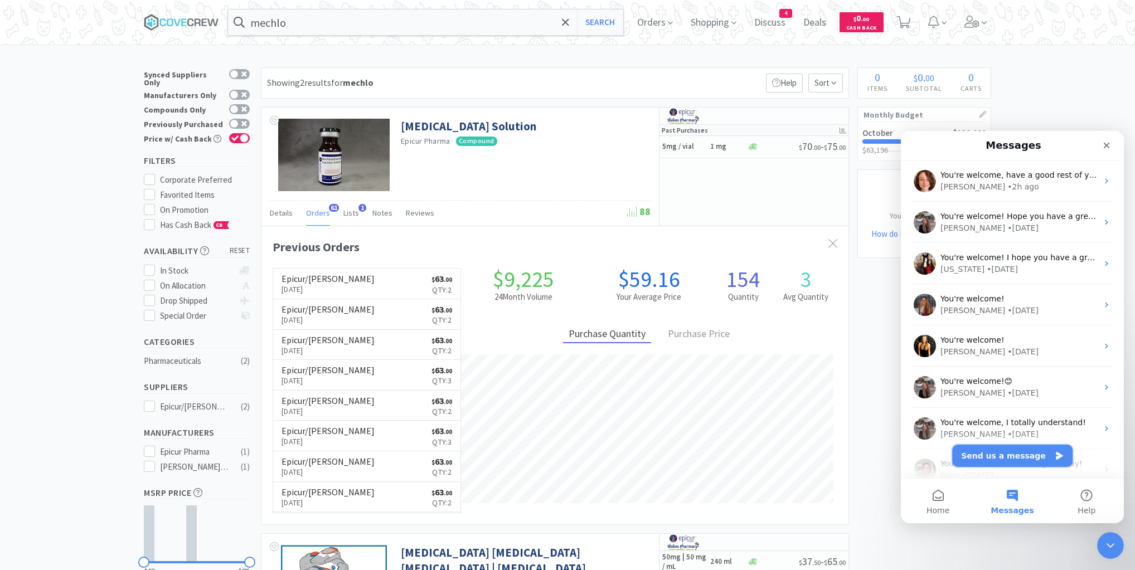
click at [1006, 457] on button "Send us a message" at bounding box center [1012, 456] width 120 height 22
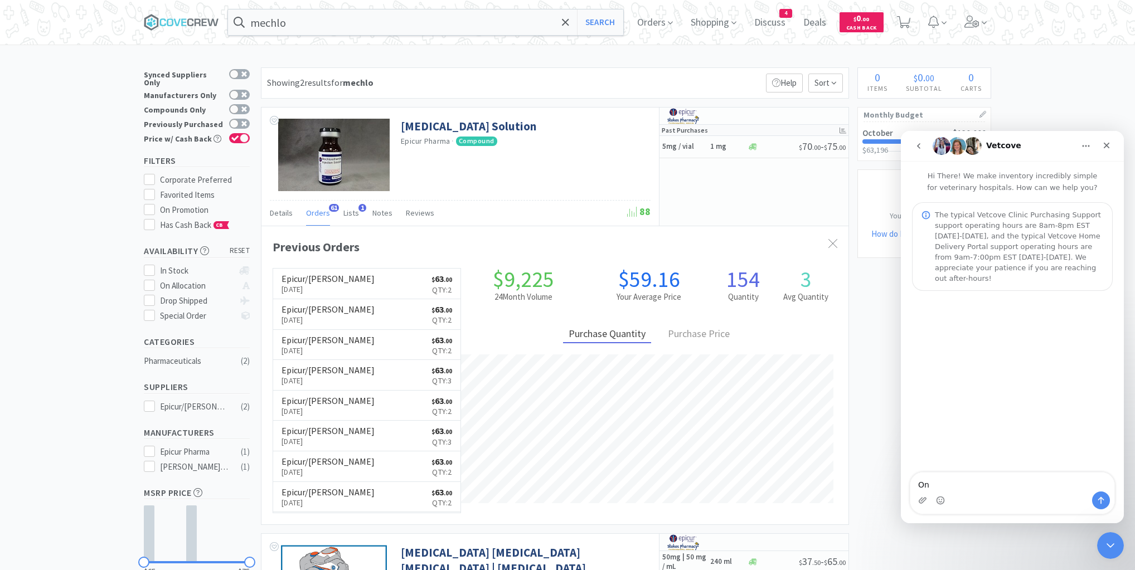
type textarea "O"
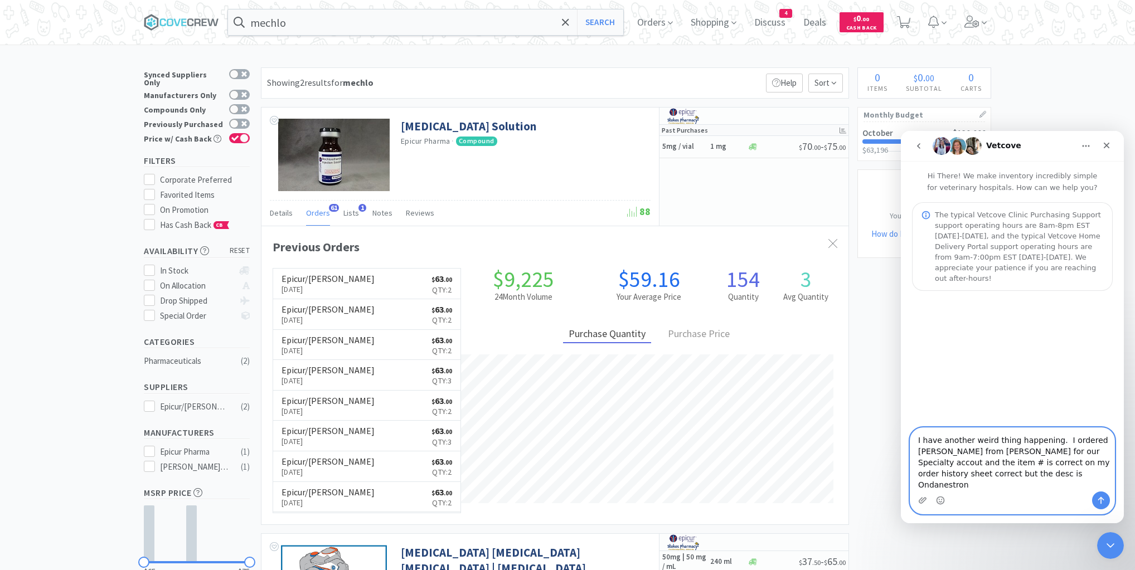
click at [1053, 485] on textarea "I have another weird thing happening. I ordered [PERSON_NAME] from [PERSON_NAME…" at bounding box center [1013, 460] width 204 height 64
click at [1053, 490] on textarea "I have another weird thing happening. I ordered [PERSON_NAME] from [PERSON_NAME…" at bounding box center [1013, 460] width 204 height 64
type textarea "I have another weird thing happening. I ordered [PERSON_NAME] from [PERSON_NAME…"
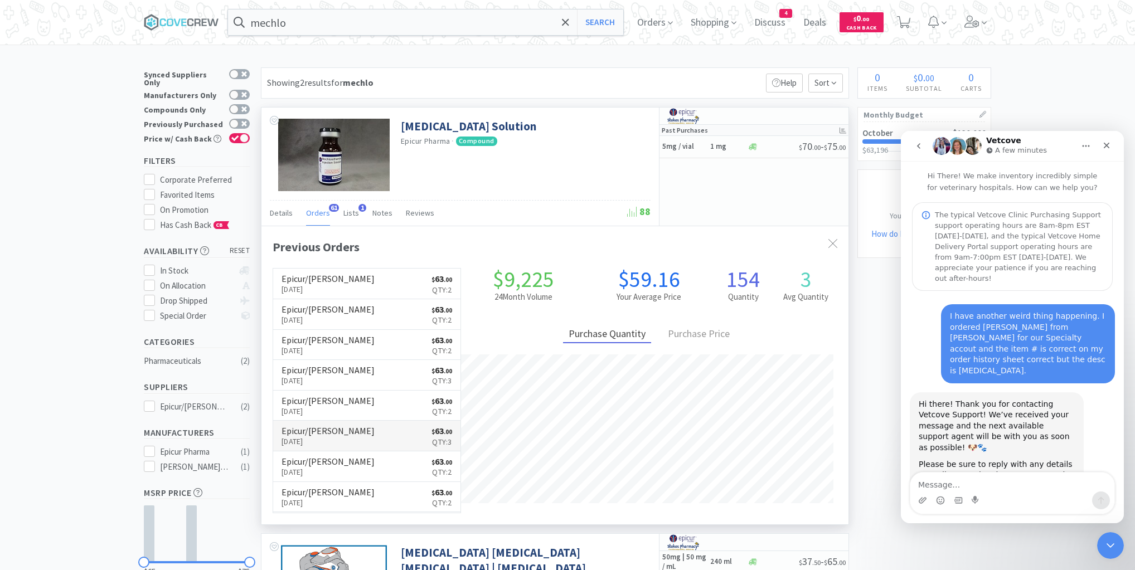
scroll to position [16, 0]
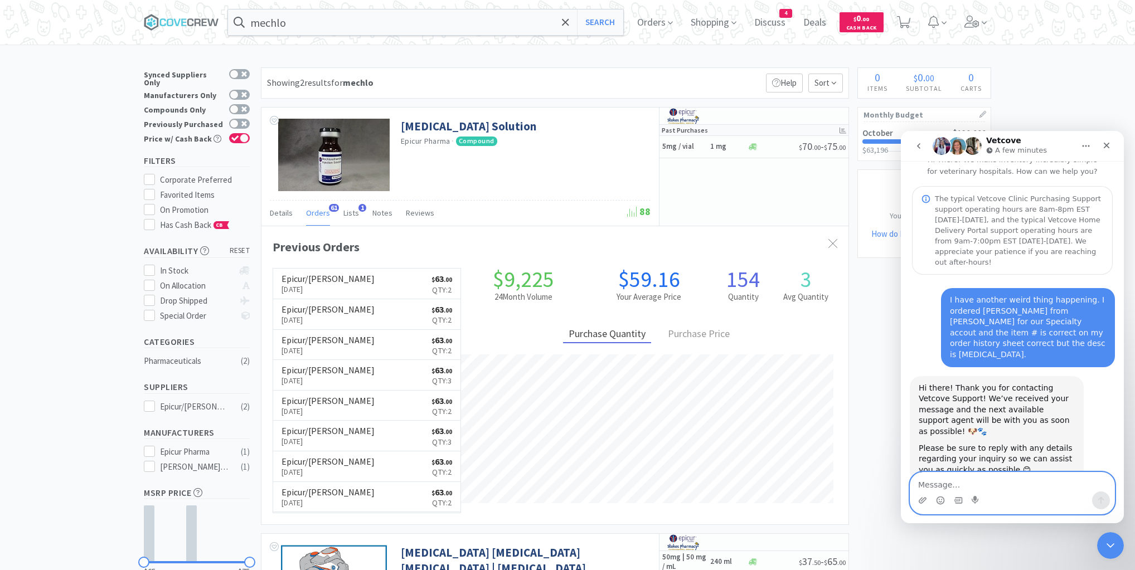
click at [946, 481] on textarea "Message…" at bounding box center [1013, 482] width 204 height 19
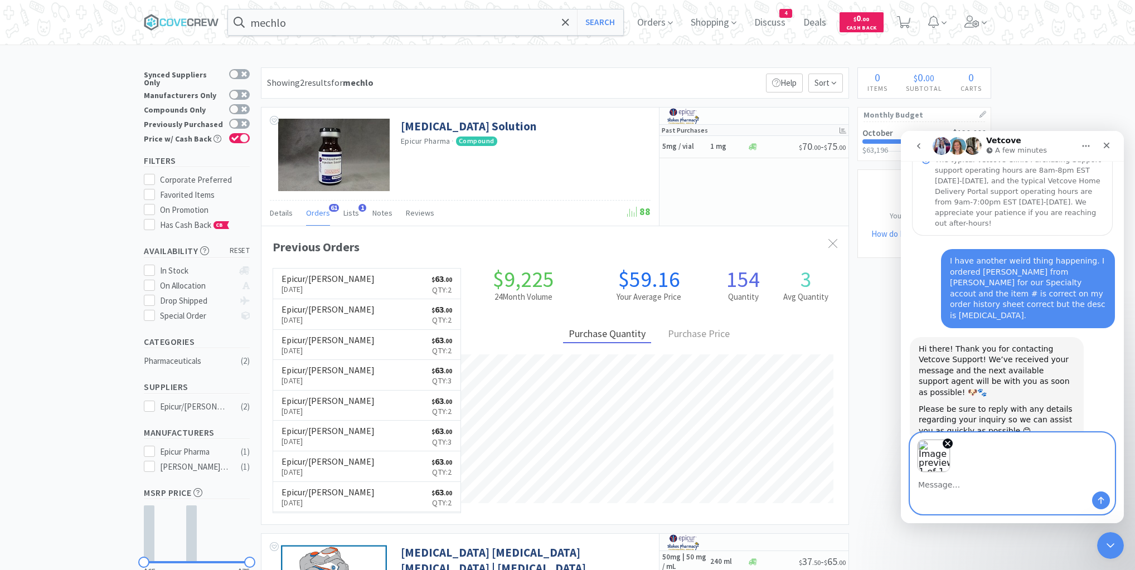
scroll to position [56, 0]
click at [1108, 543] on icon "Close Intercom Messenger" at bounding box center [1108, 544] width 13 height 13
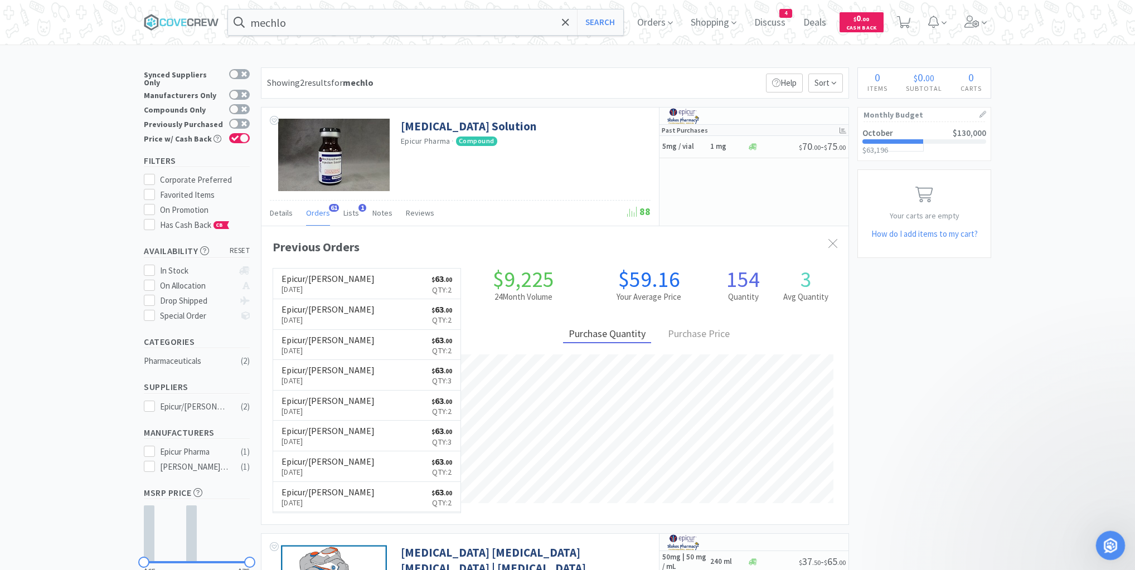
scroll to position [16, 0]
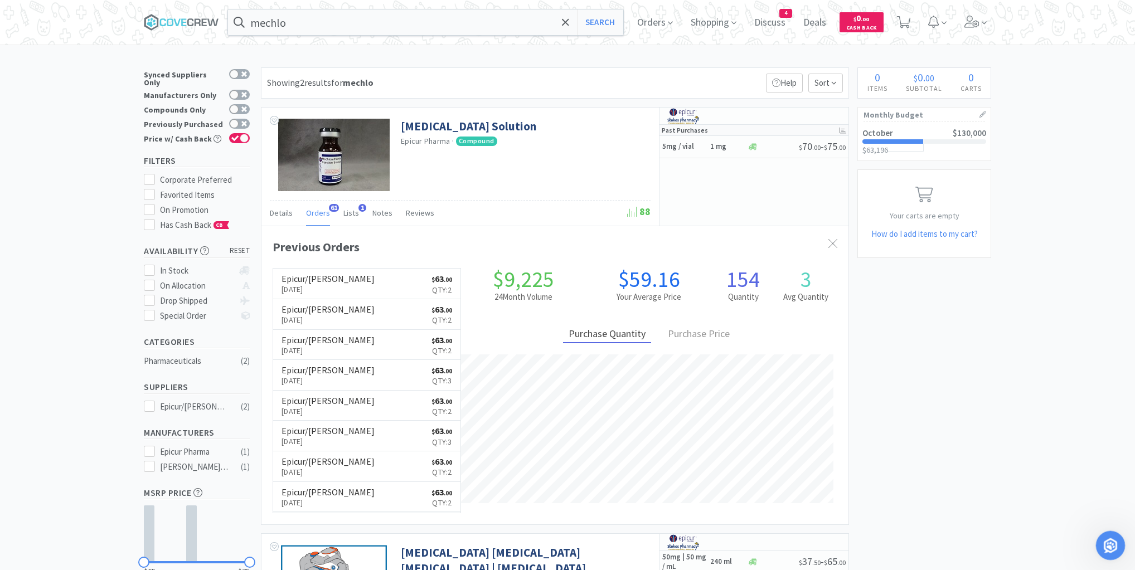
drag, startPoint x: 1109, startPoint y: 528, endPoint x: 2201, endPoint y: 1063, distance: 1215.7
click at [1109, 531] on html at bounding box center [1109, 544] width 27 height 27
click at [1118, 540] on div "Open Intercom Messenger" at bounding box center [1109, 544] width 37 height 37
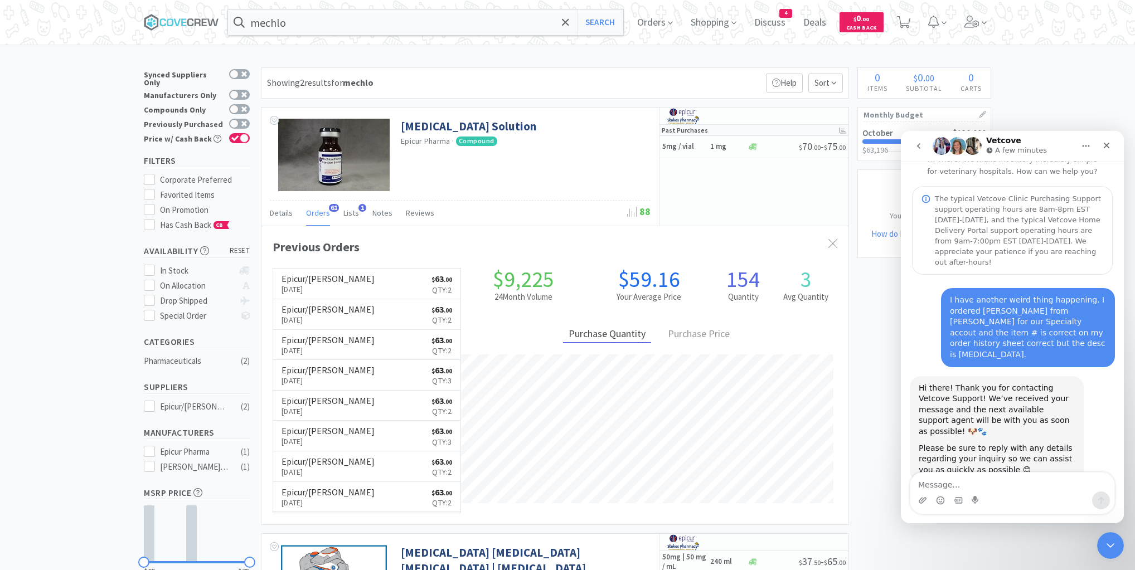
click at [1020, 487] on textarea "Message…" at bounding box center [1013, 482] width 204 height 19
click at [936, 477] on textarea "Message…" at bounding box center [1013, 482] width 204 height 19
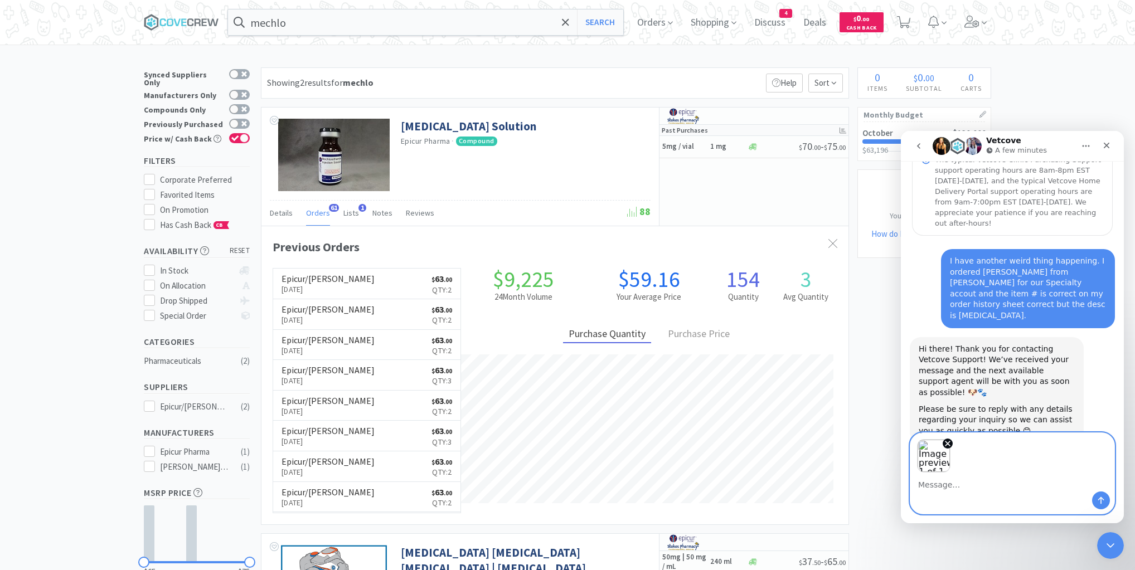
scroll to position [56, 0]
click at [1105, 497] on icon "Send a message…" at bounding box center [1101, 500] width 9 height 9
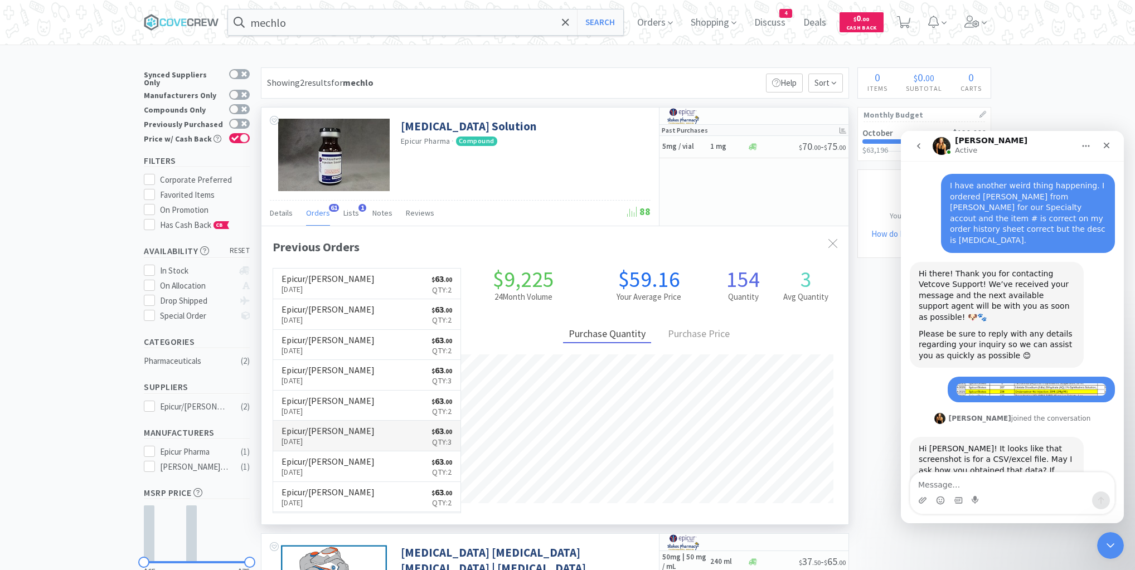
scroll to position [142, 0]
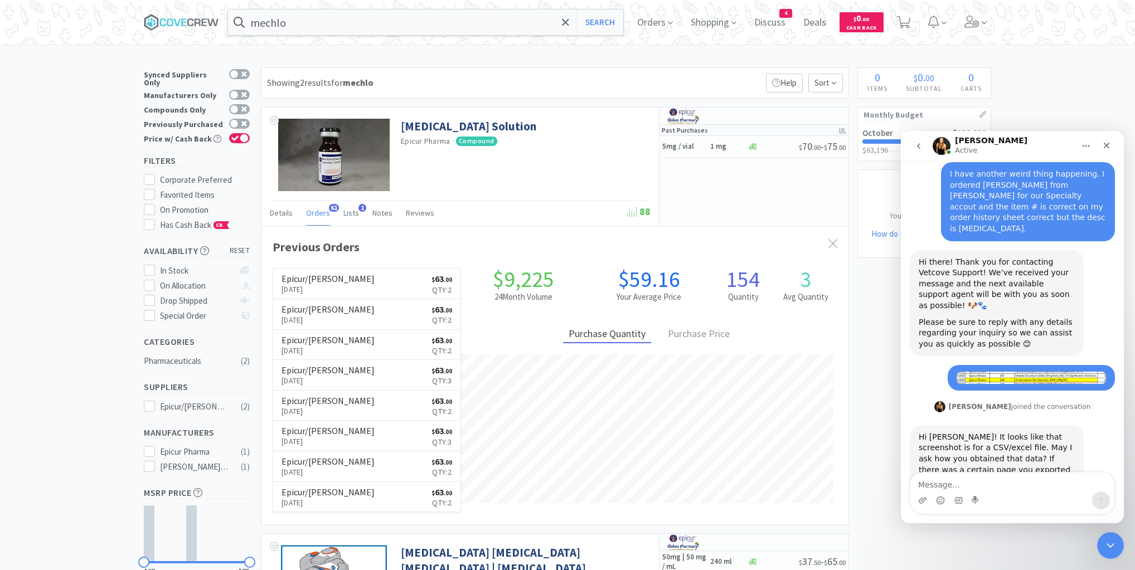
click at [991, 481] on textarea "Message…" at bounding box center [1013, 482] width 204 height 19
type textarea "Export from Vetcove"
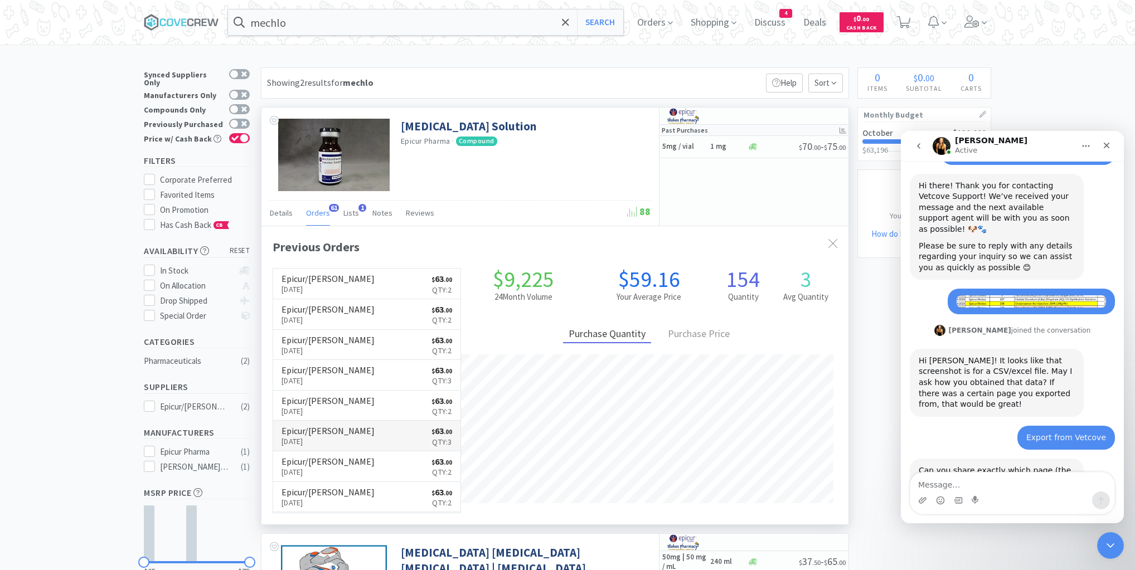
scroll to position [220, 0]
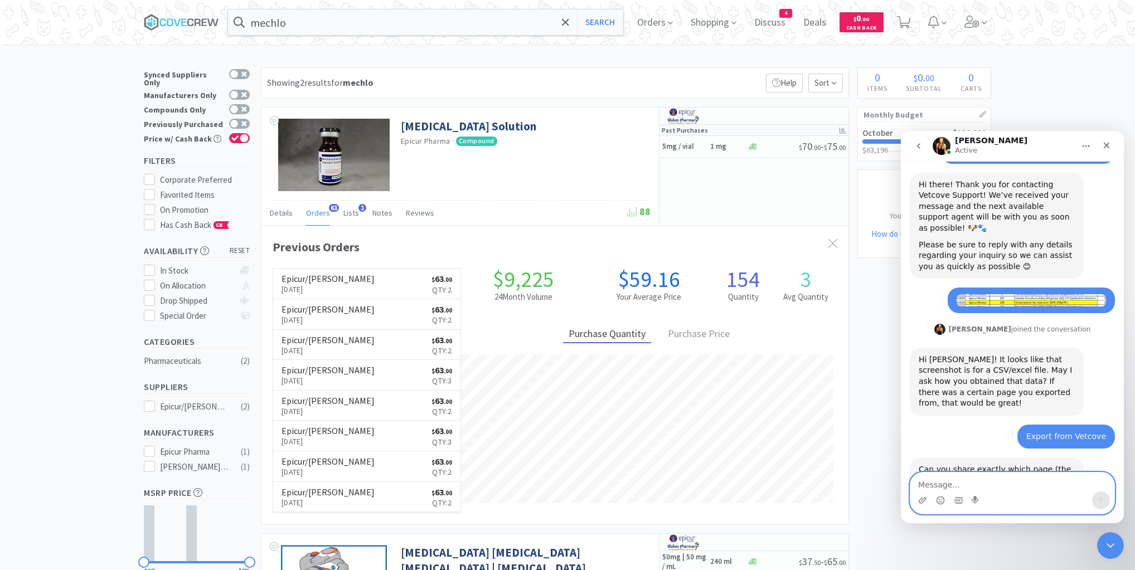
click at [965, 481] on textarea "Message…" at bounding box center [1013, 482] width 204 height 19
type textarea "I dont know how to answer that."
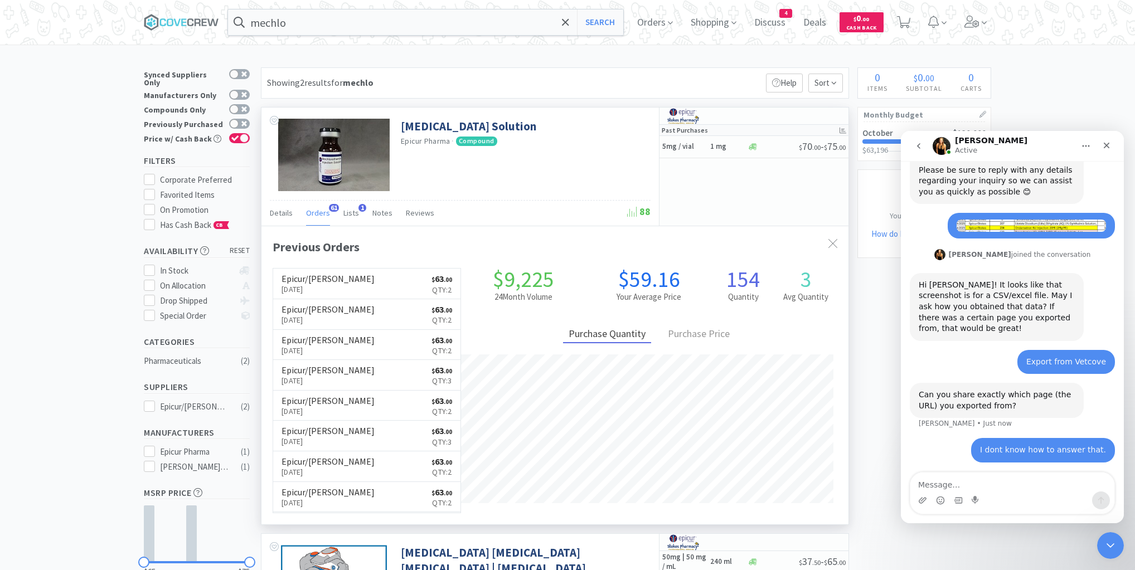
scroll to position [296, 0]
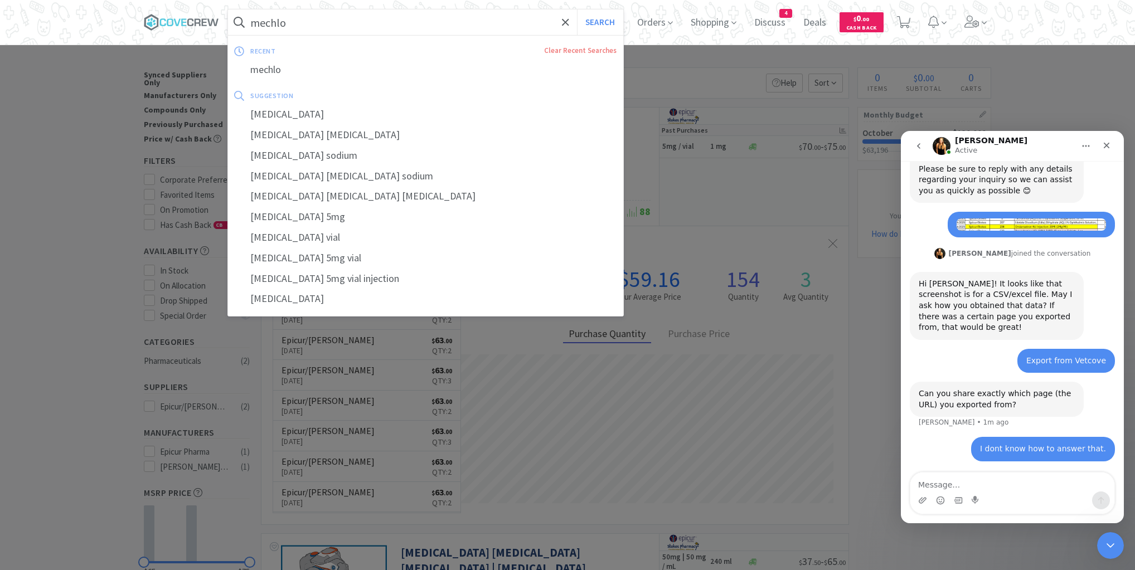
click at [444, 20] on input "mechlo" at bounding box center [425, 22] width 395 height 26
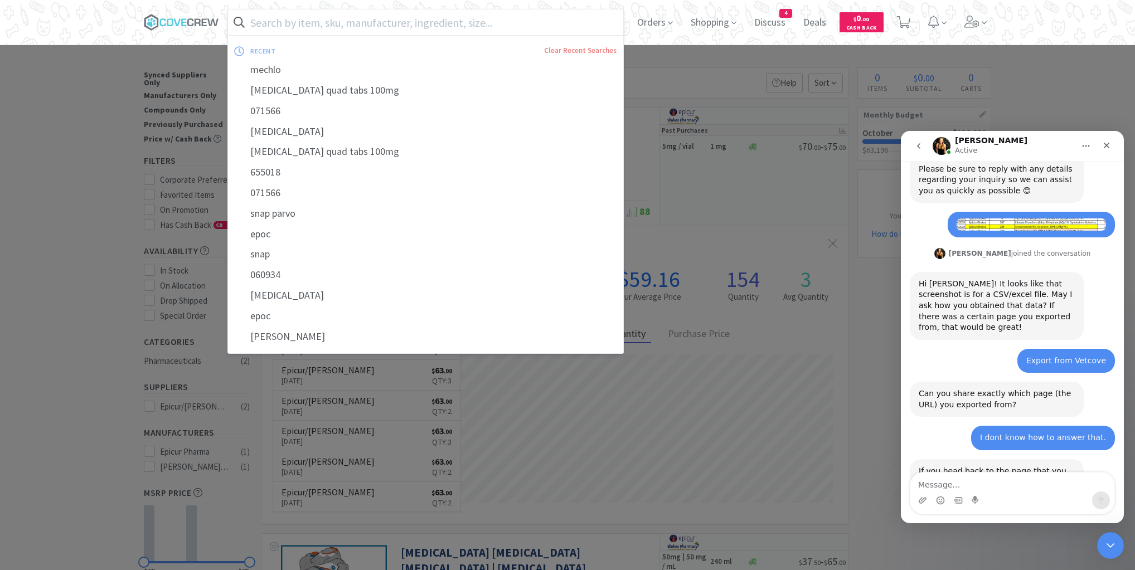
scroll to position [330, 0]
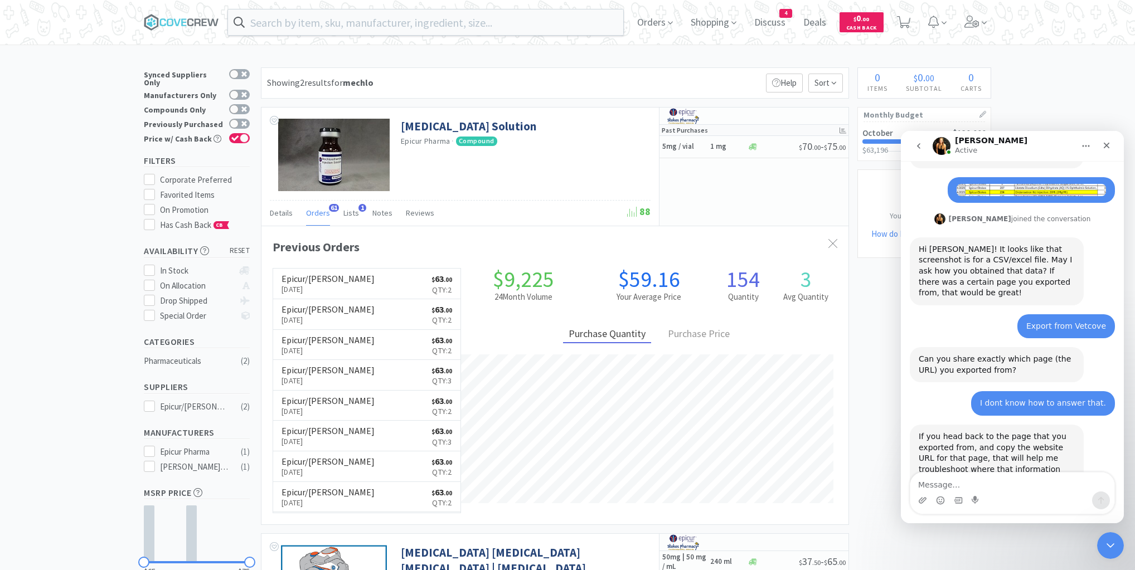
click at [1040, 91] on div at bounding box center [567, 285] width 1135 height 570
click at [661, 24] on span "Orders" at bounding box center [655, 22] width 45 height 45
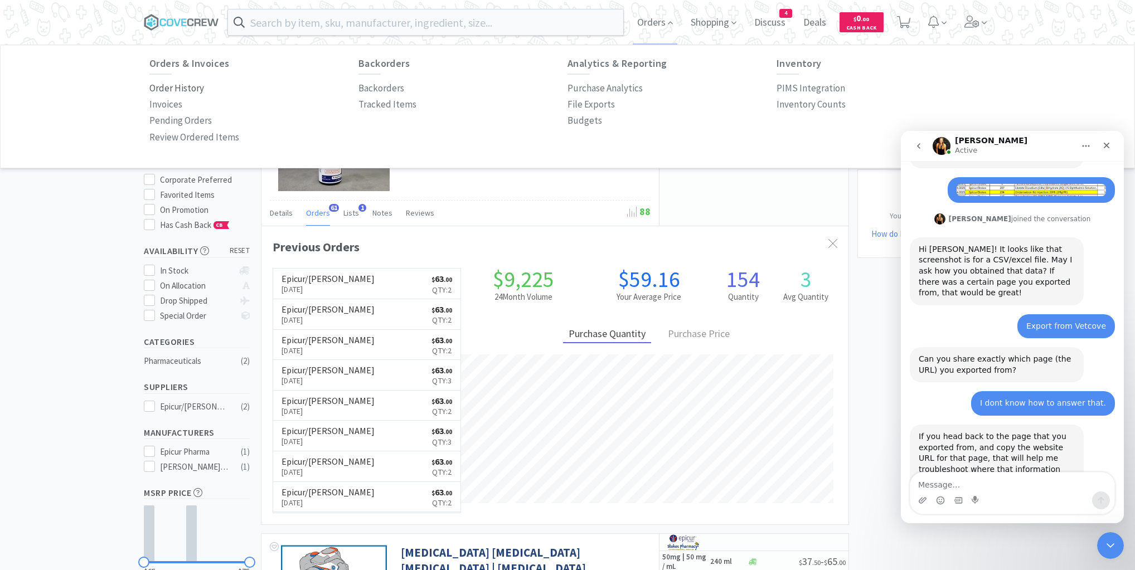
click at [192, 87] on p "Order History" at bounding box center [176, 88] width 55 height 15
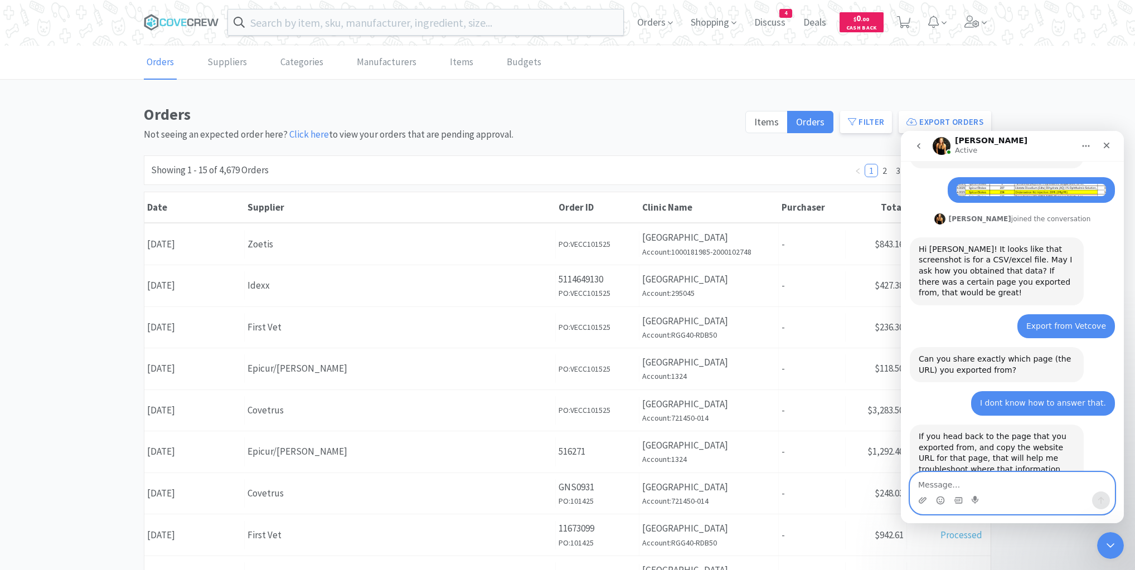
click at [938, 480] on textarea "Message…" at bounding box center [1013, 482] width 204 height 19
paste textarea "[URL][DOMAIN_NAME][DATE][DATE]"
type textarea "[URL][DOMAIN_NAME][DATE][DATE]"
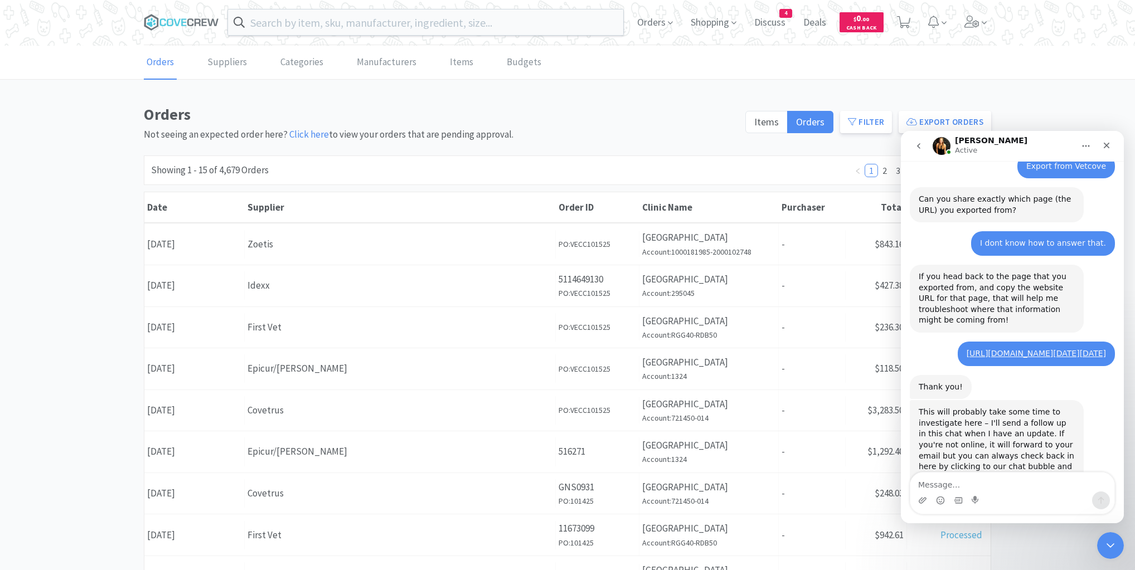
scroll to position [509, 0]
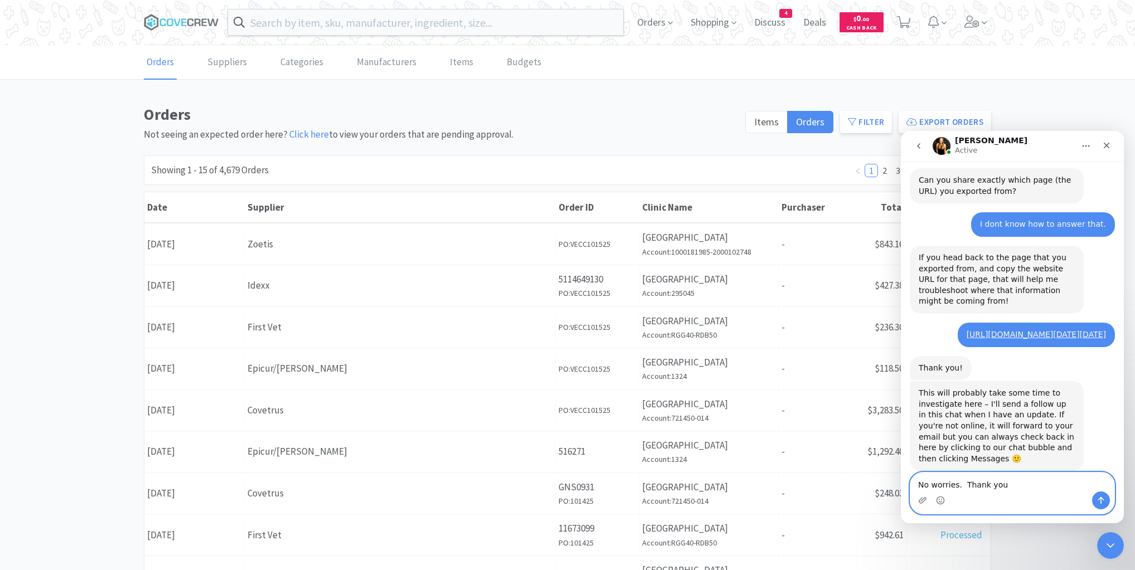
type textarea "No worries. Thank you!"
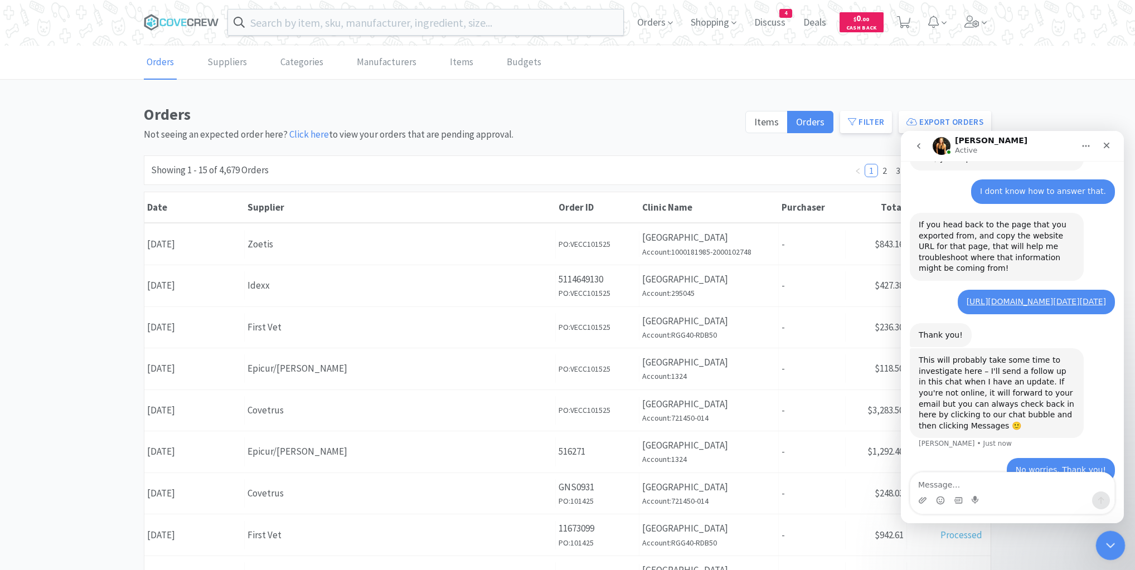
click at [1109, 543] on icon "Close Intercom Messenger" at bounding box center [1108, 544] width 13 height 13
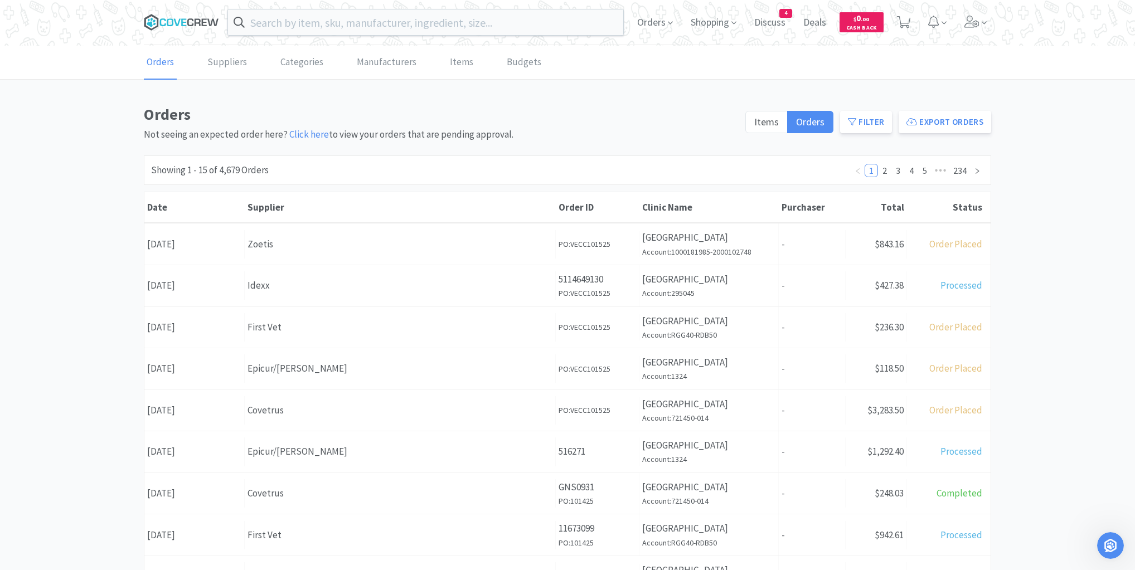
click at [204, 21] on icon at bounding box center [181, 22] width 75 height 17
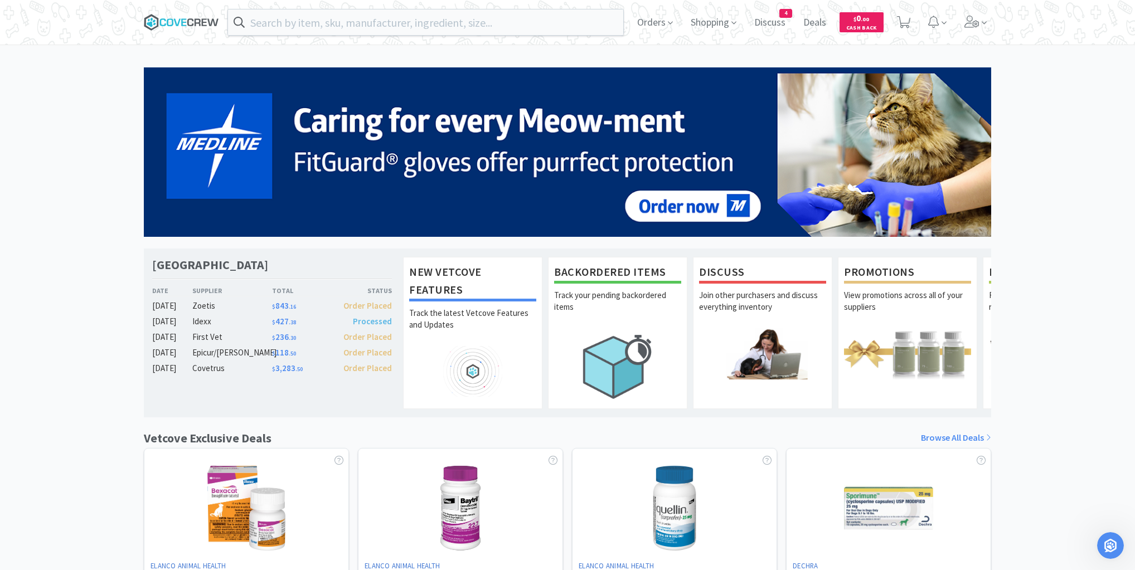
click at [202, 20] on icon at bounding box center [204, 21] width 5 height 7
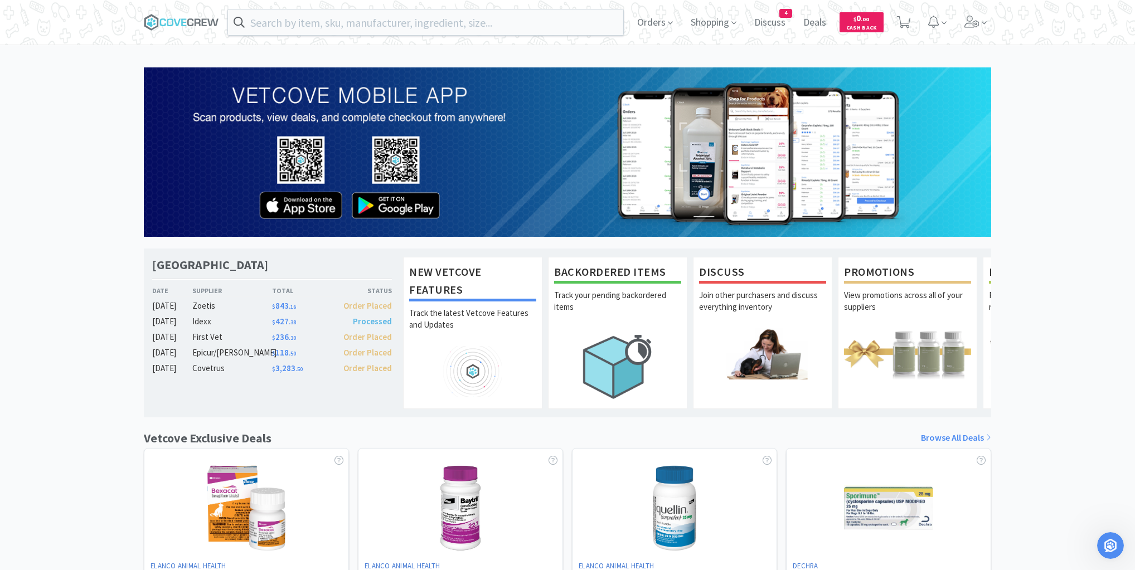
click at [43, 368] on div "[GEOGRAPHIC_DATA] Veterinary Specialty Center Date Supplier Total Status [DATE]…" at bounding box center [567, 491] width 1135 height 849
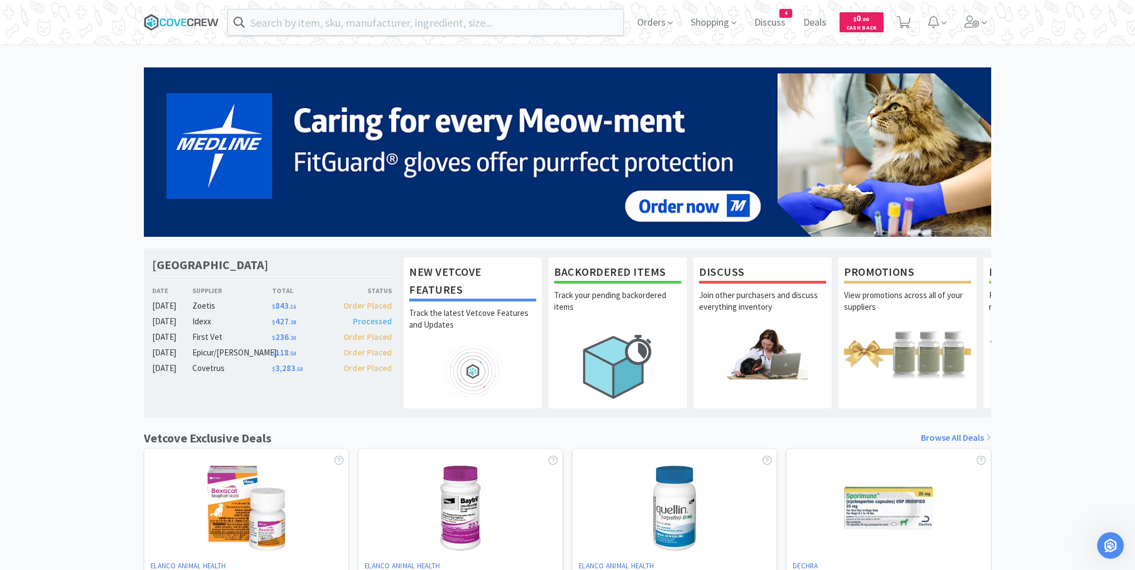
click at [192, 20] on icon at bounding box center [190, 22] width 6 height 8
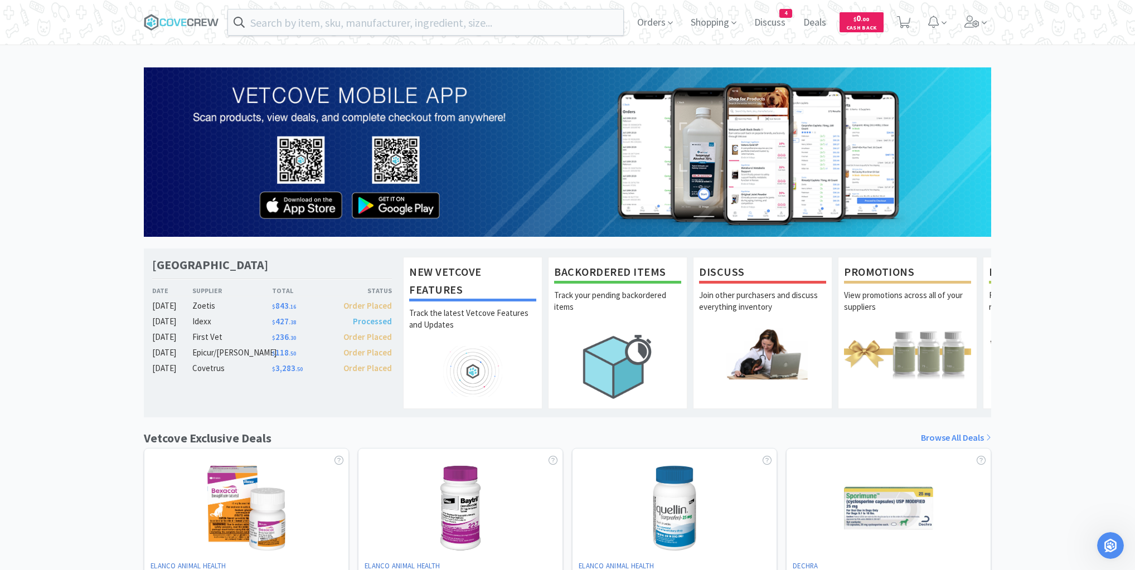
scroll to position [542, 0]
